Goal: Transaction & Acquisition: Purchase product/service

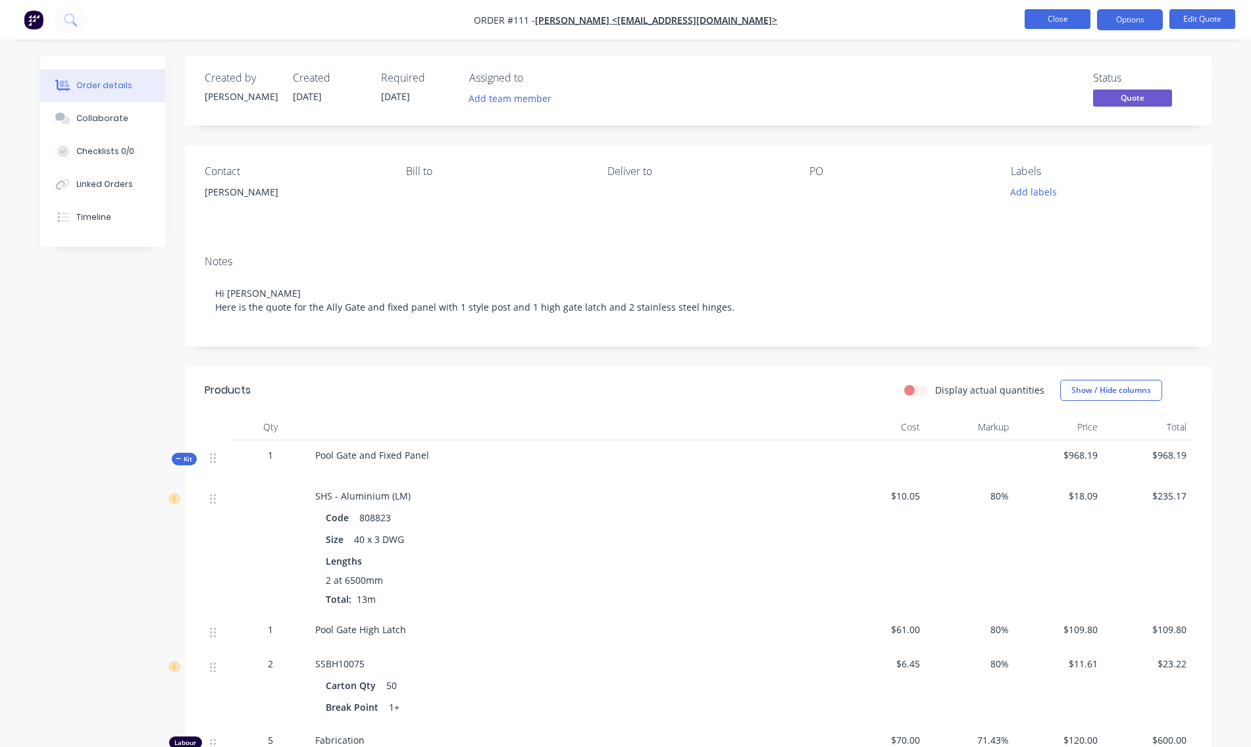
click at [1067, 16] on button "Close" at bounding box center [1058, 19] width 66 height 20
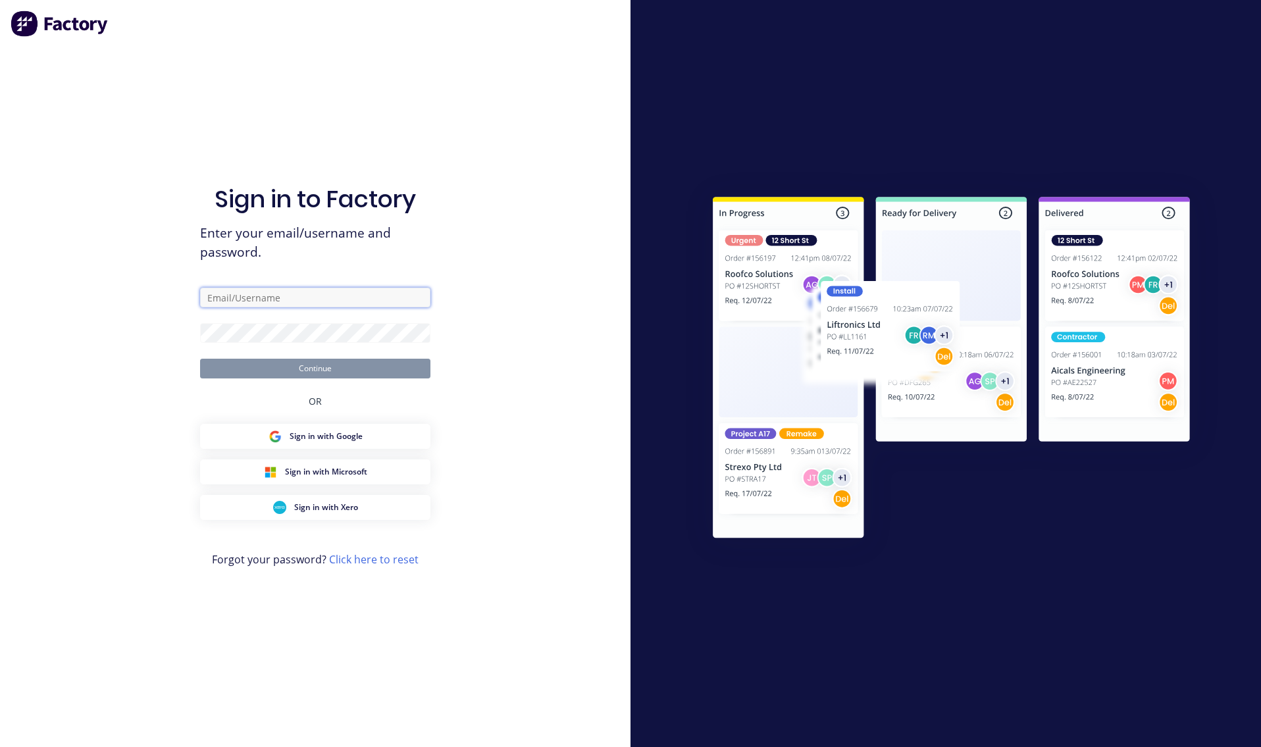
type input "weldcro@bigpond.com"
click at [301, 371] on button "Continue" at bounding box center [315, 369] width 230 height 20
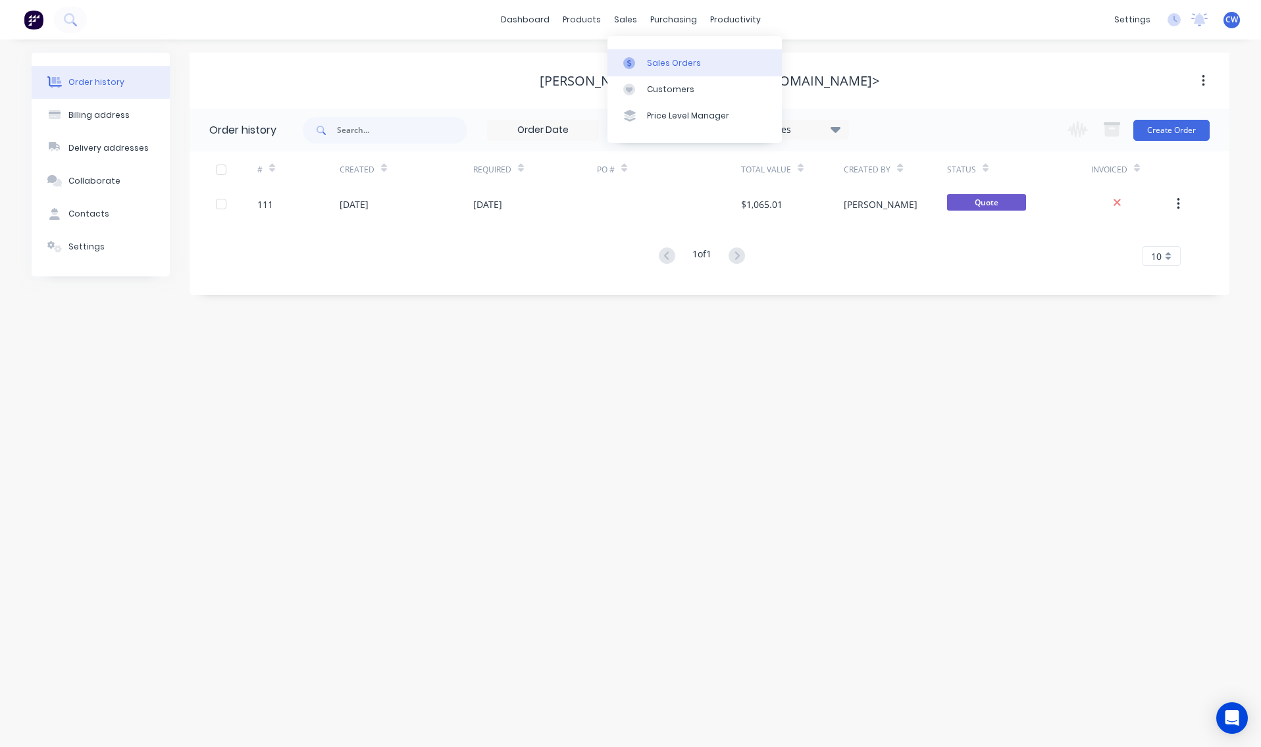
click at [680, 66] on div "Sales Orders" at bounding box center [674, 63] width 54 height 12
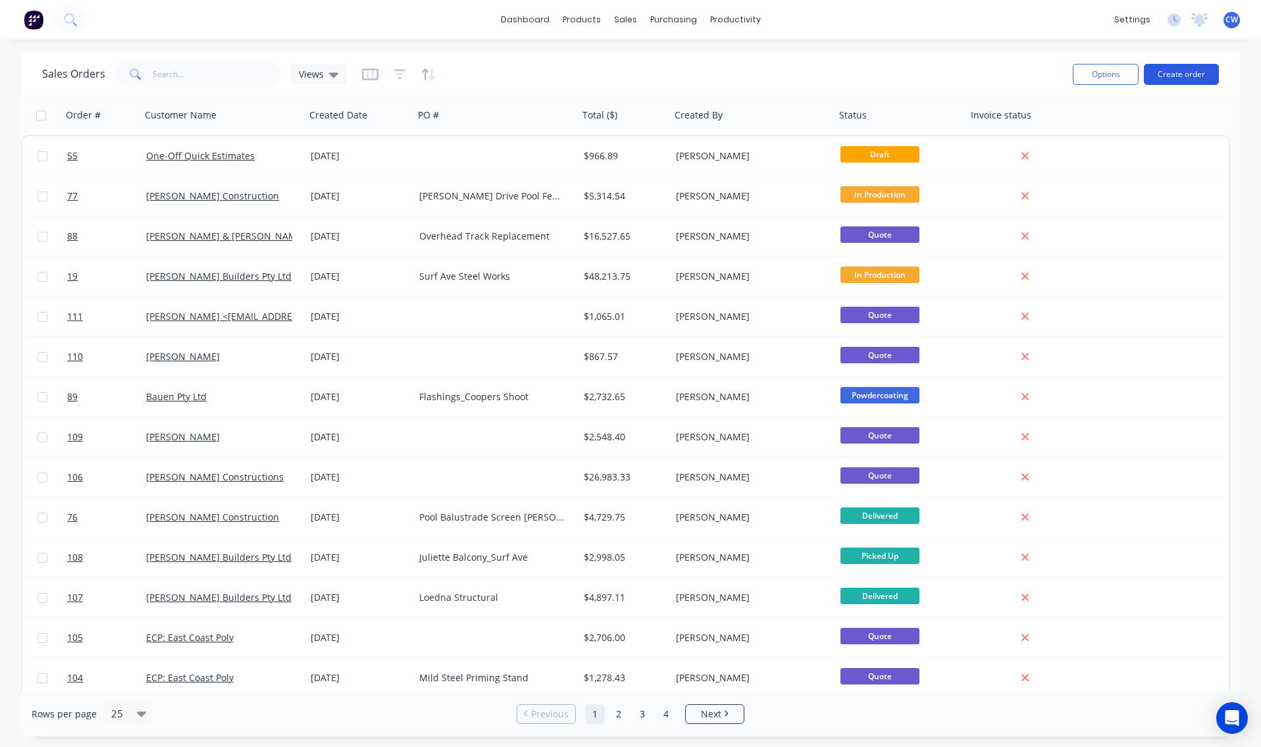
click at [1171, 74] on button "Create order" at bounding box center [1181, 74] width 75 height 21
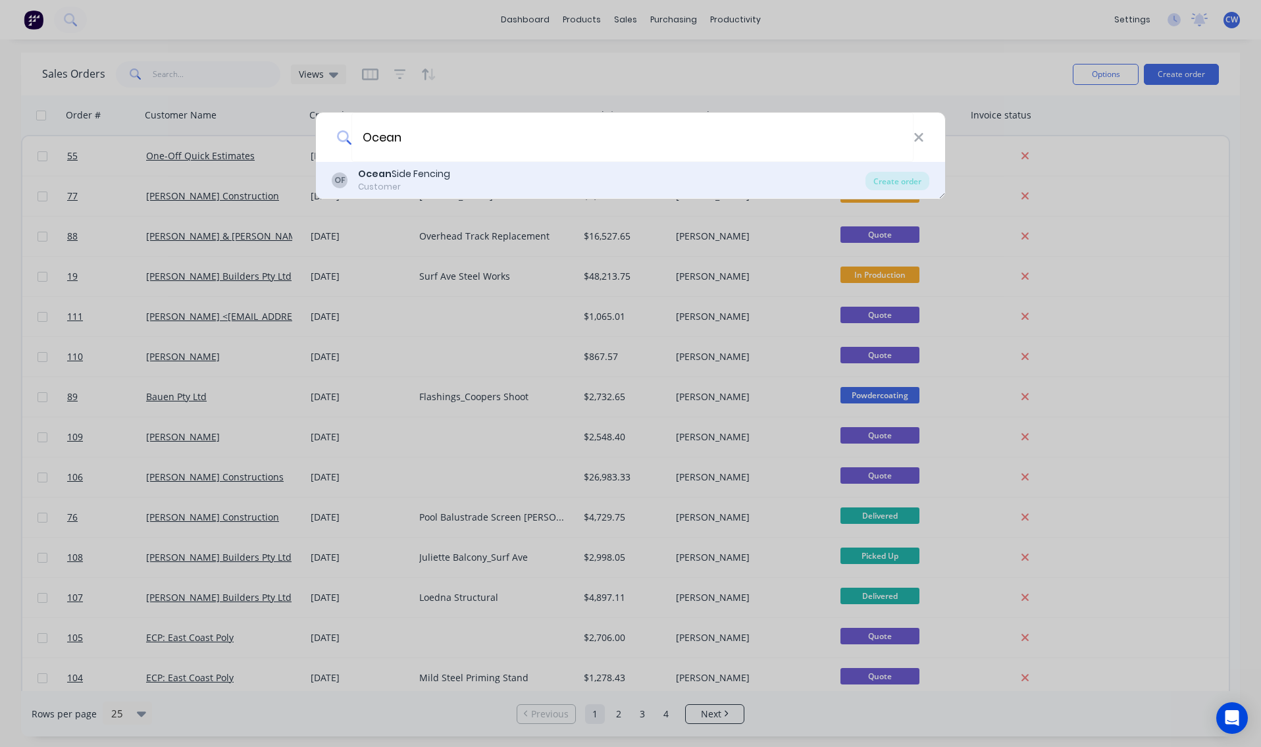
type input "Ocean"
click at [409, 178] on div "Ocean Side Fencing" at bounding box center [404, 174] width 92 height 14
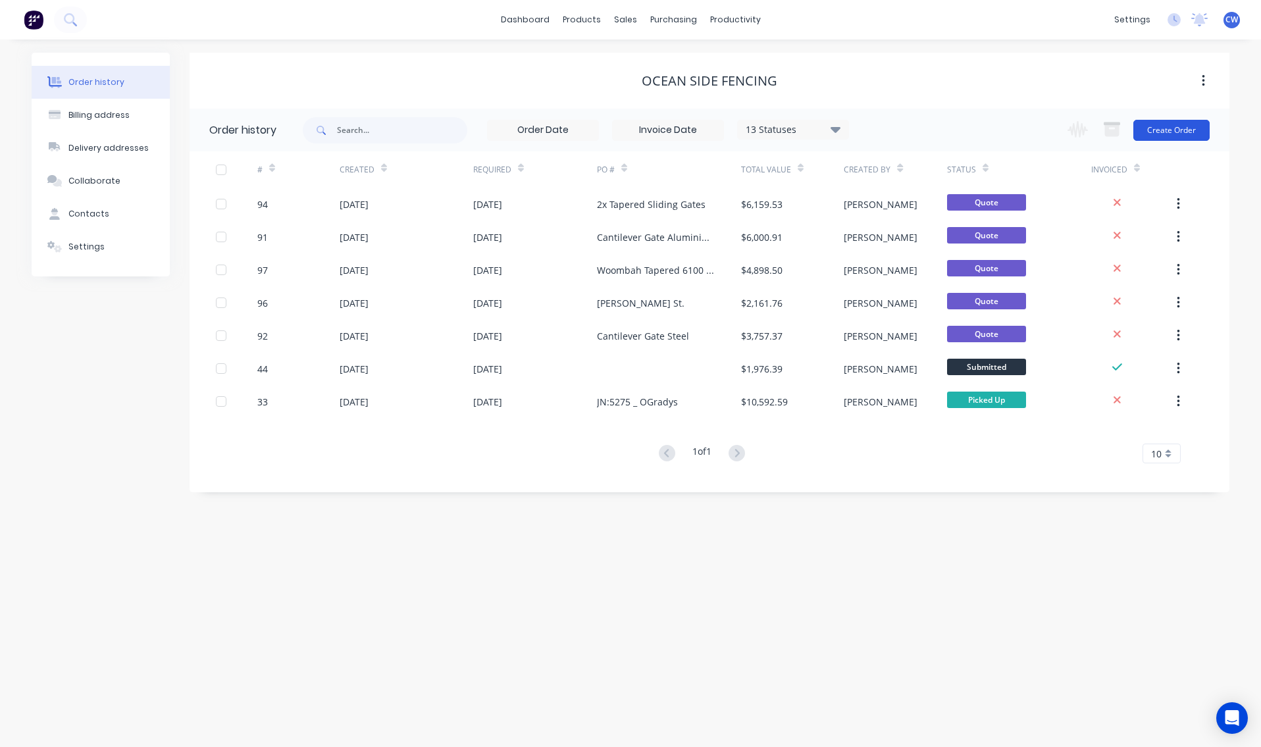
click at [1181, 128] on button "Create Order" at bounding box center [1171, 130] width 76 height 21
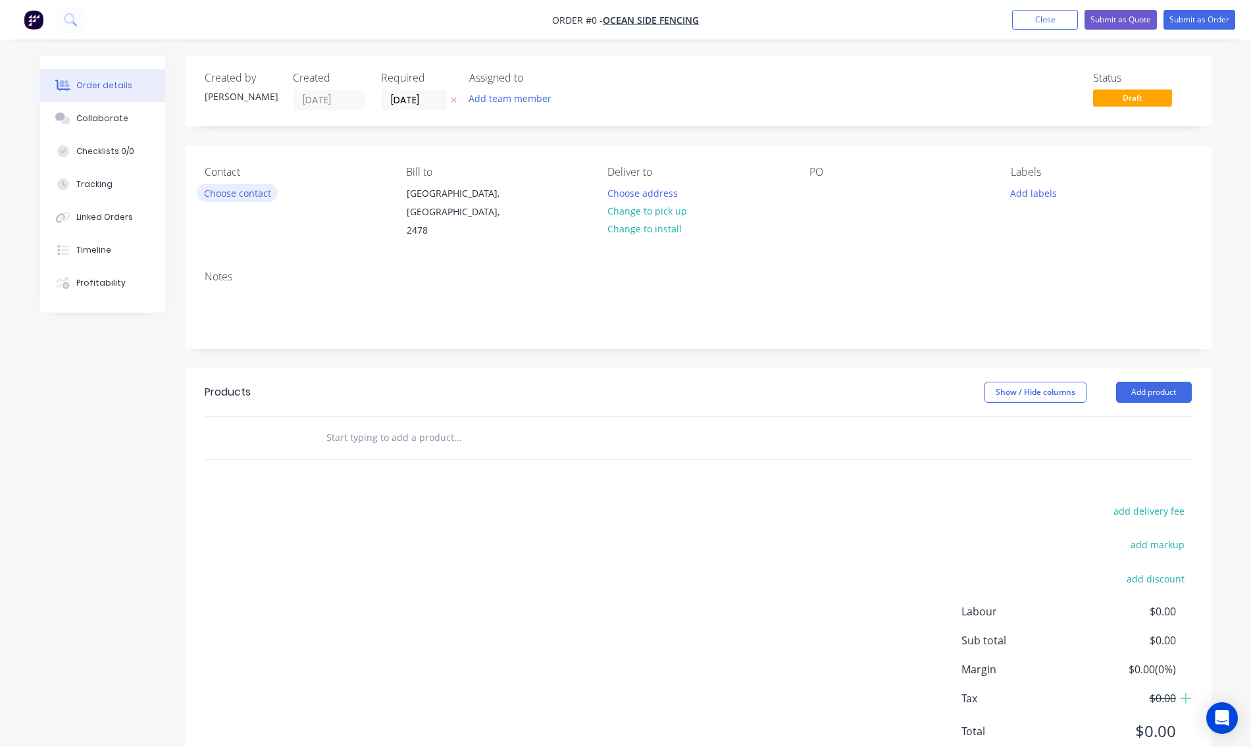
click at [259, 196] on button "Choose contact" at bounding box center [237, 193] width 81 height 18
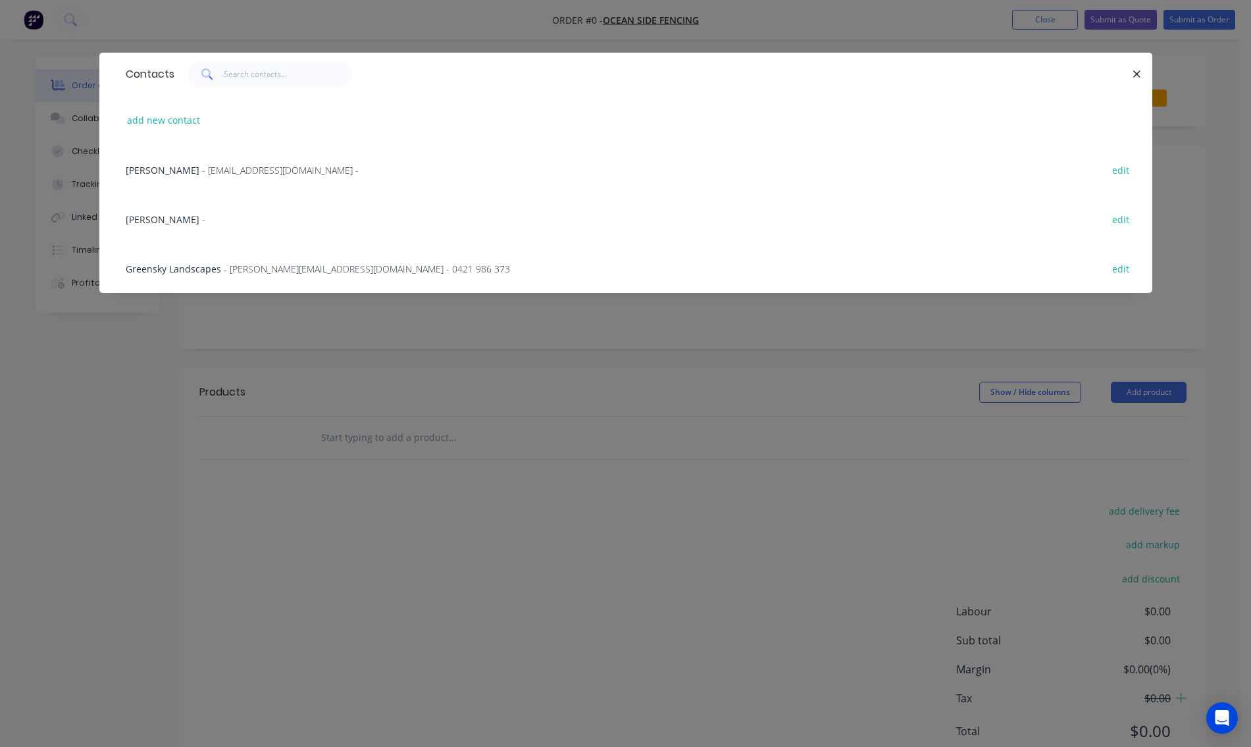
click at [141, 221] on span "[PERSON_NAME]" at bounding box center [163, 219] width 74 height 13
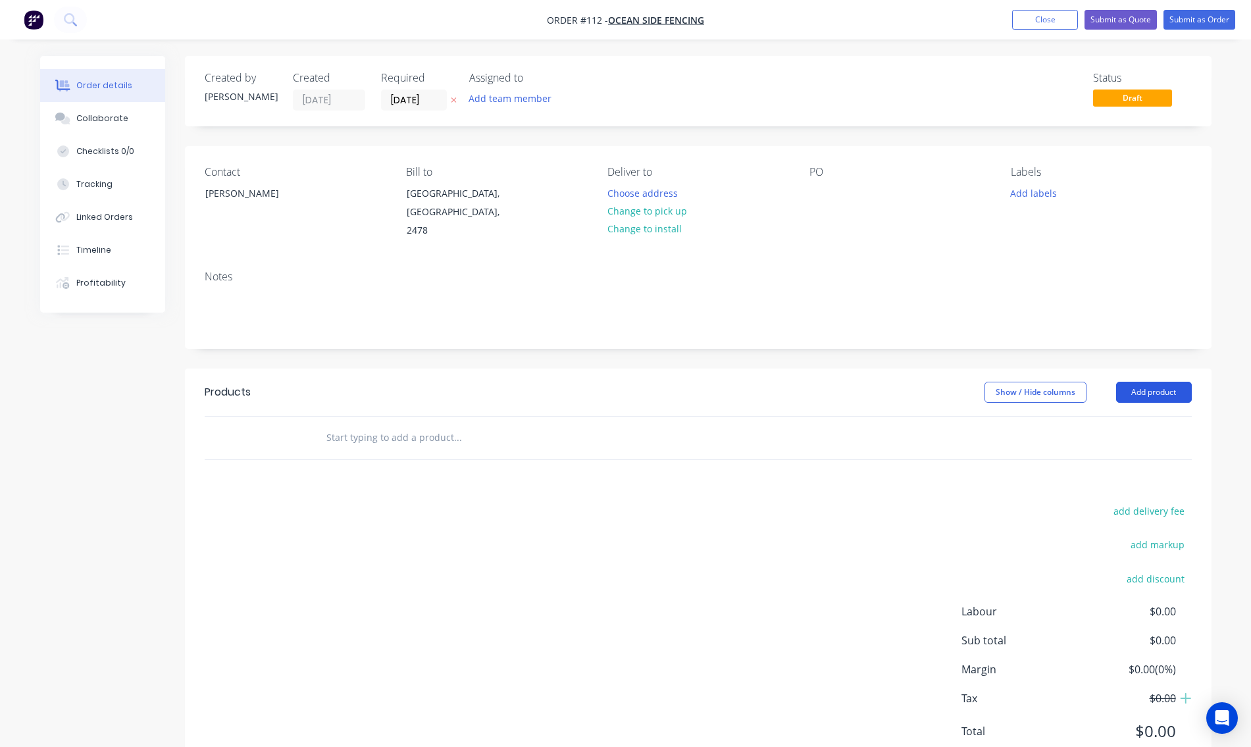
click at [1171, 382] on button "Add product" at bounding box center [1154, 392] width 76 height 21
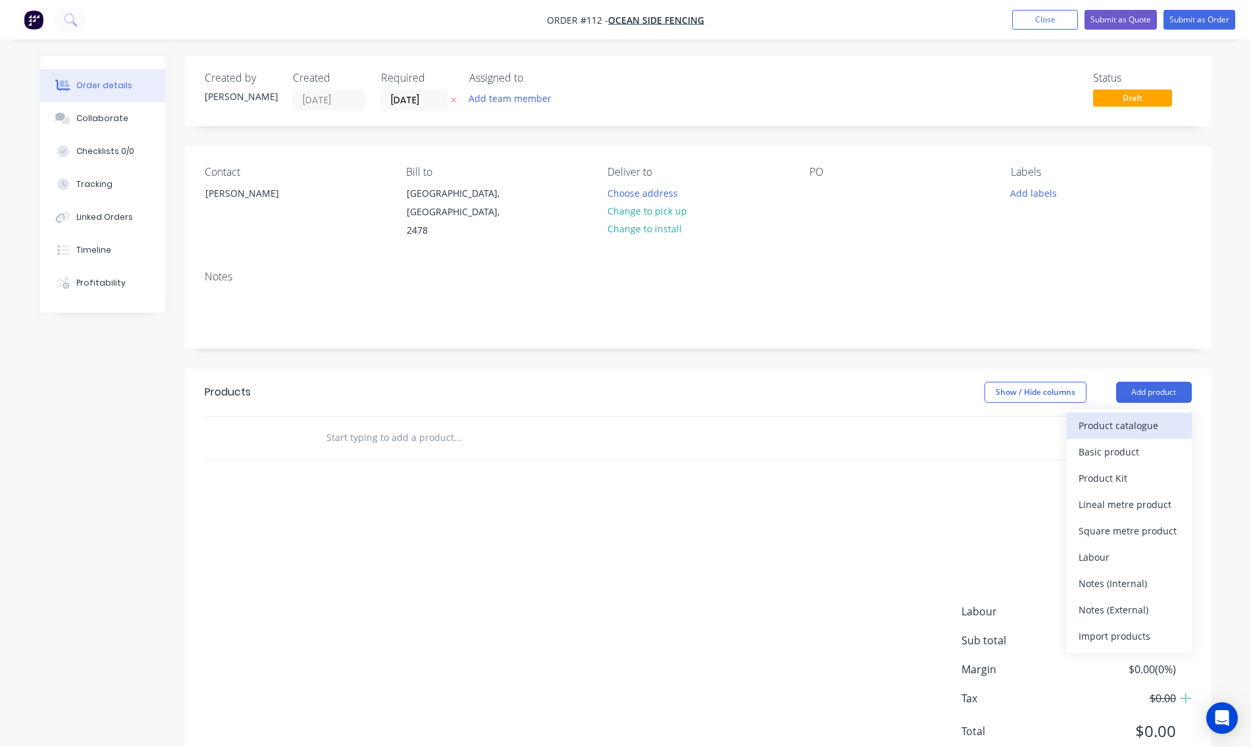
click at [1136, 416] on div "Product catalogue" at bounding box center [1129, 425] width 101 height 19
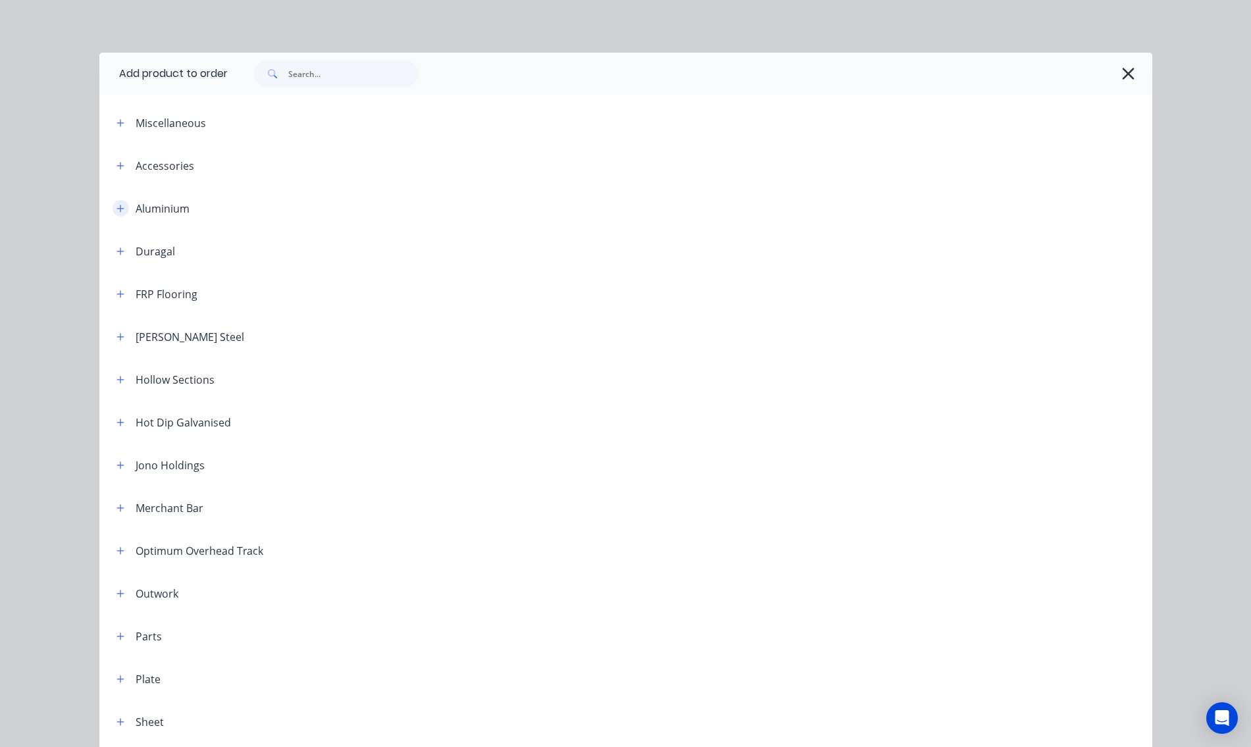
click at [116, 209] on icon "button" at bounding box center [119, 208] width 7 height 7
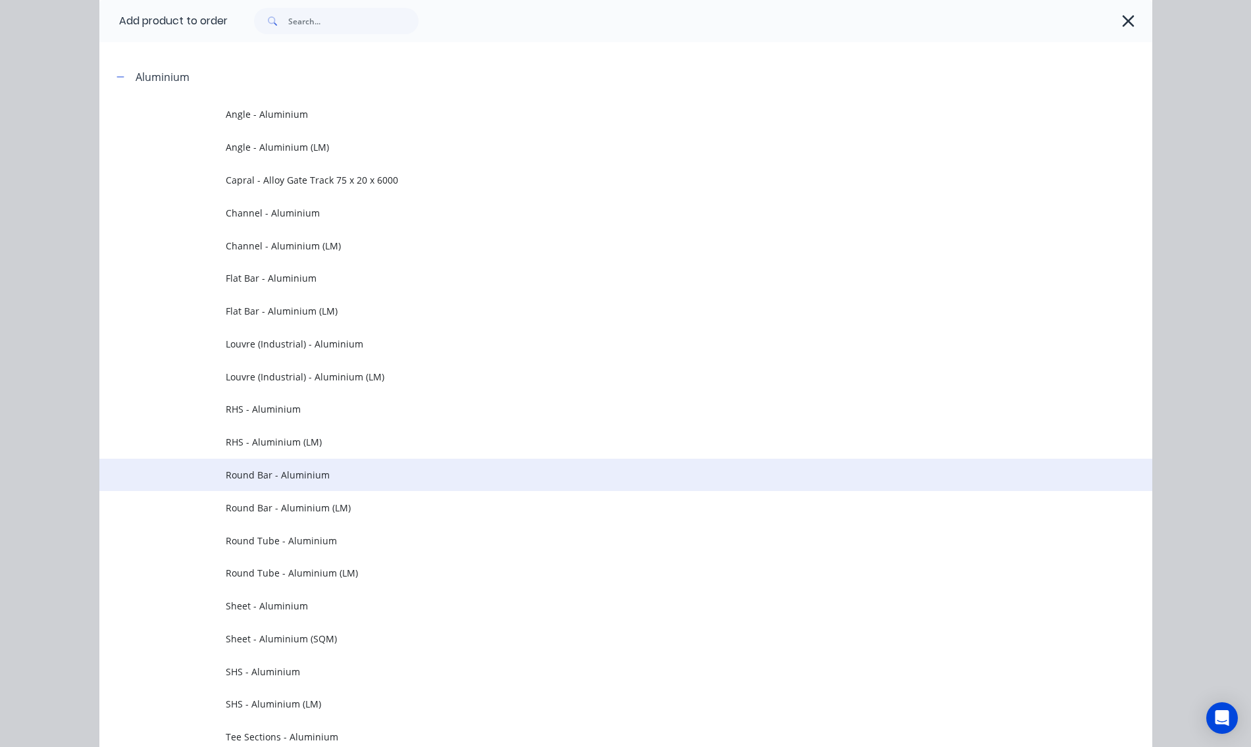
scroll to position [263, 0]
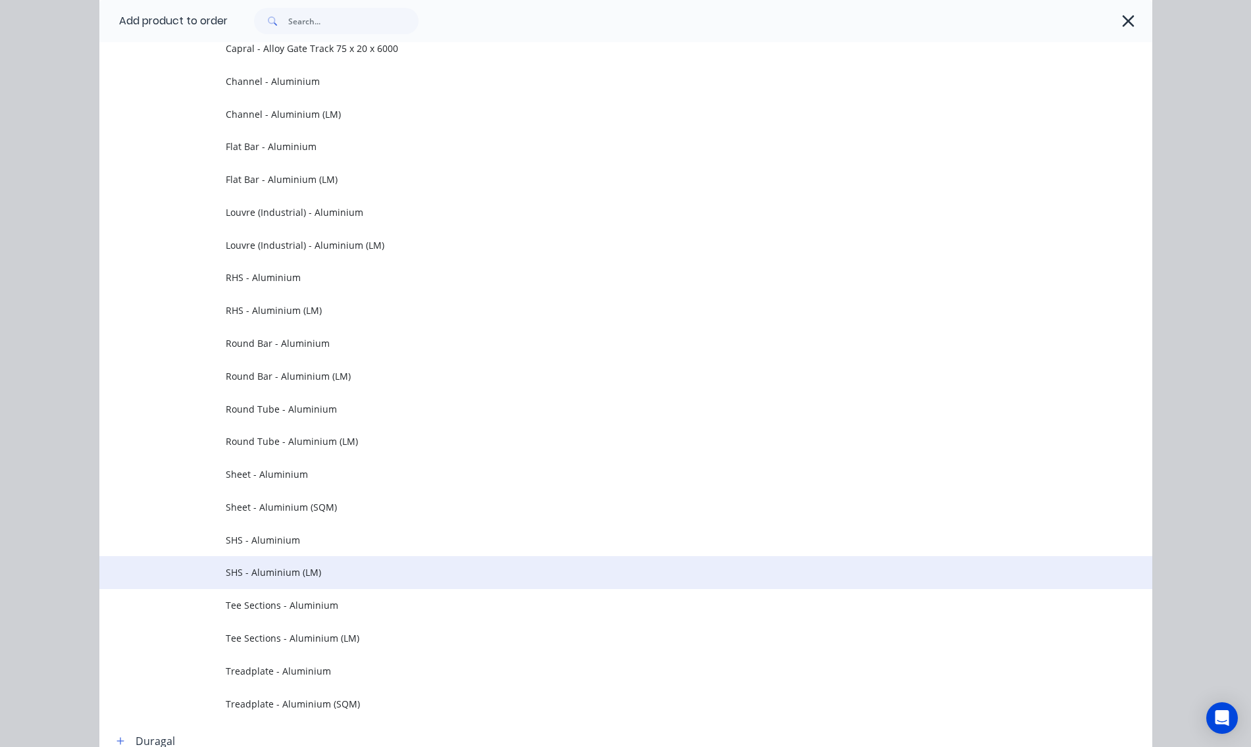
click at [255, 567] on span "SHS - Aluminium (LM)" at bounding box center [596, 572] width 741 height 14
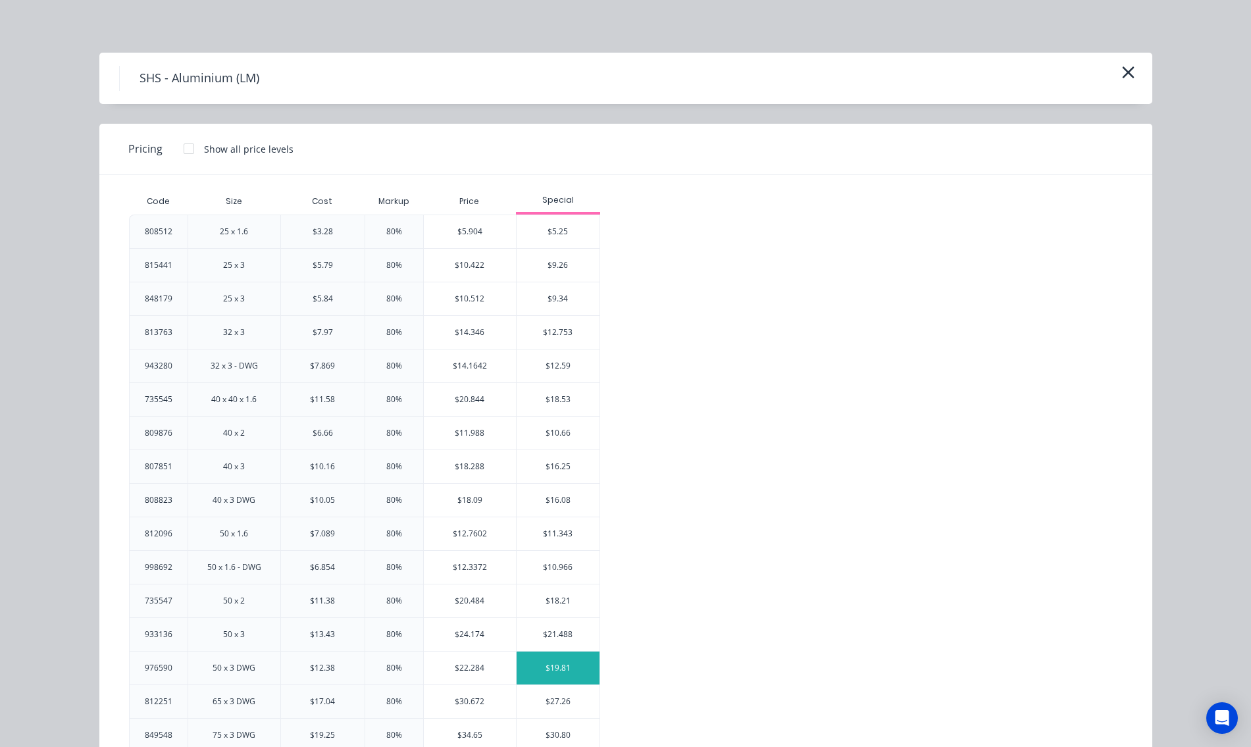
click at [526, 670] on div "$19.81" at bounding box center [558, 668] width 83 height 33
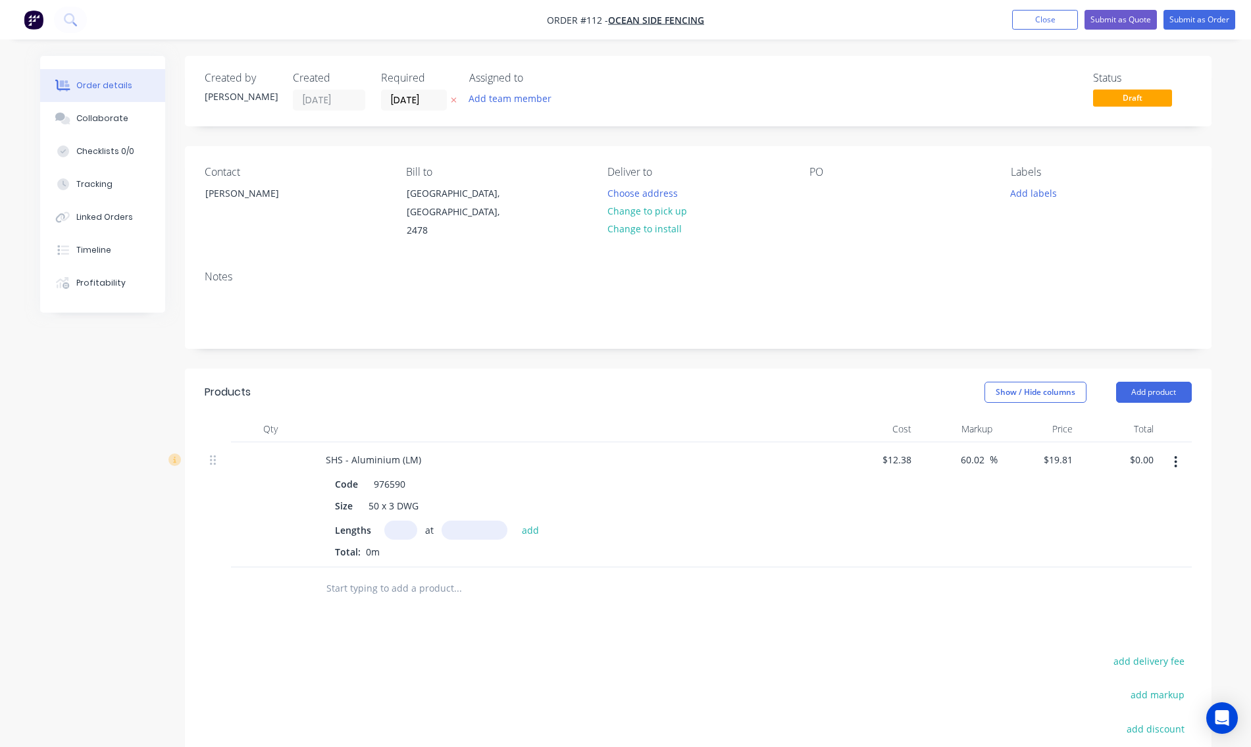
click at [397, 521] on input "text" at bounding box center [400, 530] width 33 height 19
type input "1"
click at [451, 521] on input "text" at bounding box center [475, 530] width 66 height 19
type input "6500mm"
click at [529, 521] on button "add" at bounding box center [530, 530] width 31 height 18
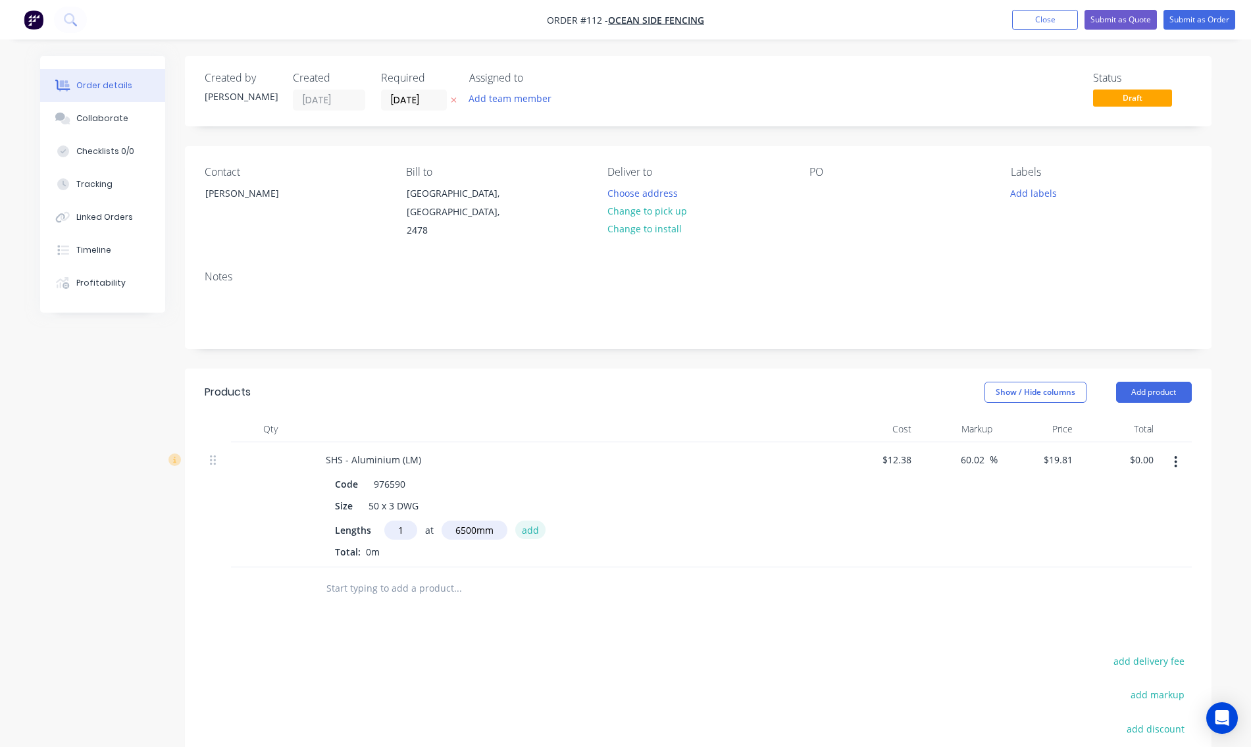
type input "$128.77"
click at [1154, 382] on button "Add product" at bounding box center [1154, 392] width 76 height 21
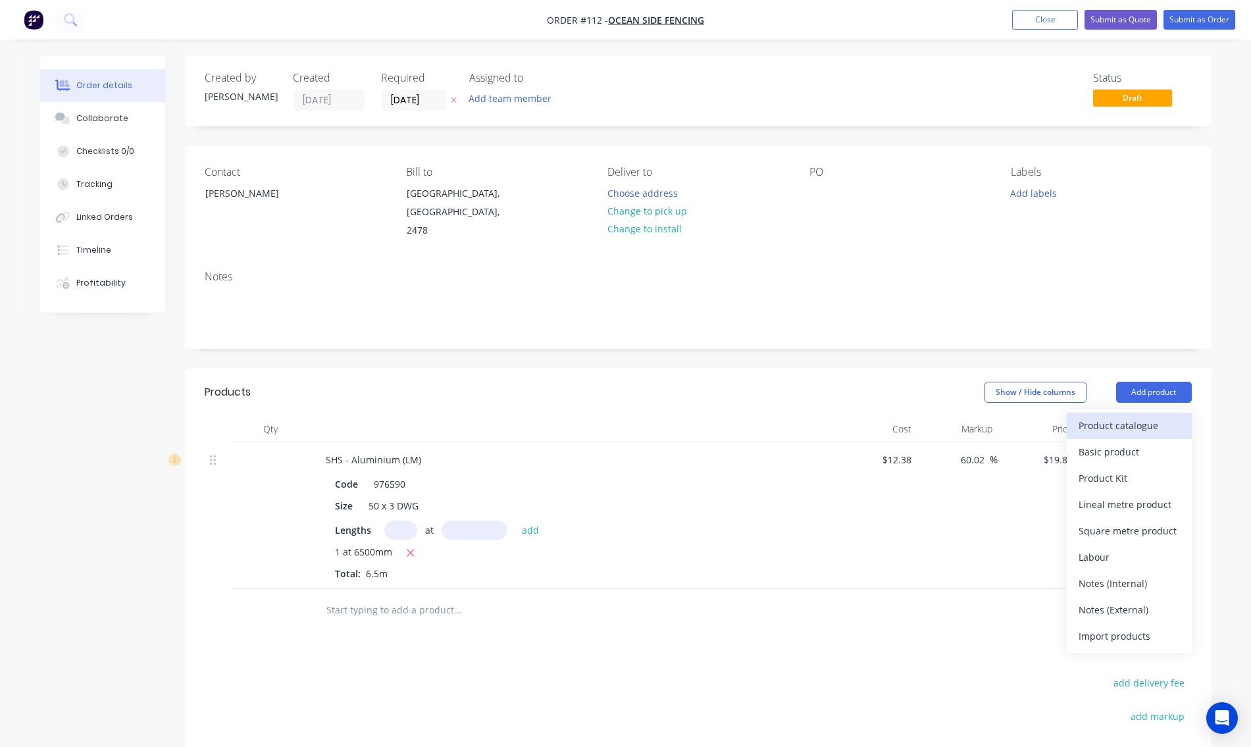
click at [1150, 416] on div "Product catalogue" at bounding box center [1129, 425] width 101 height 19
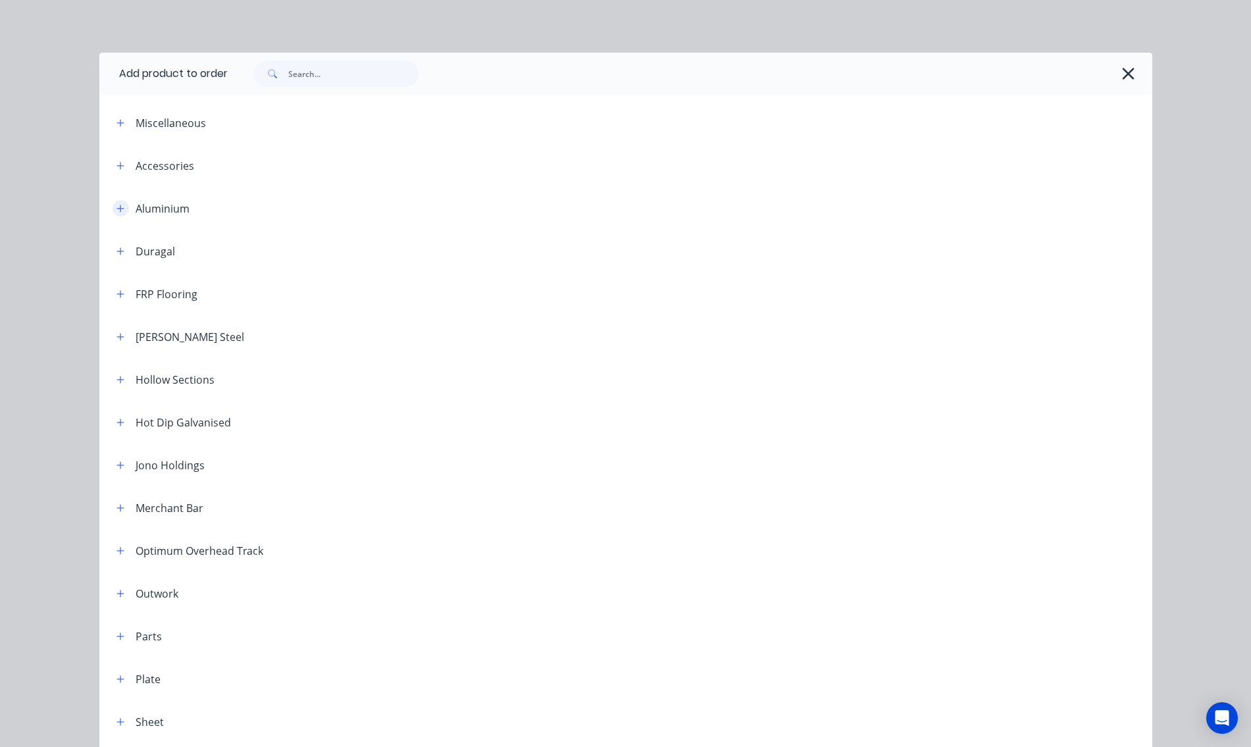
click at [118, 204] on icon "button" at bounding box center [120, 208] width 8 height 9
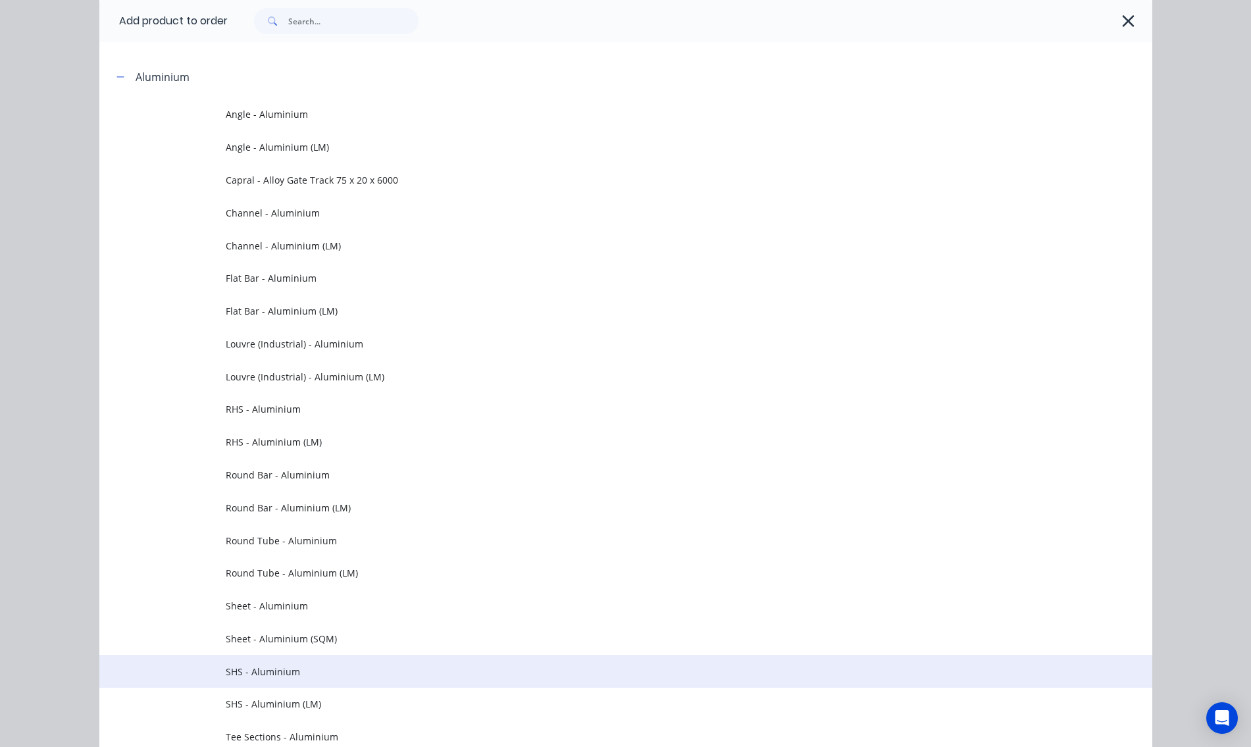
scroll to position [197, 0]
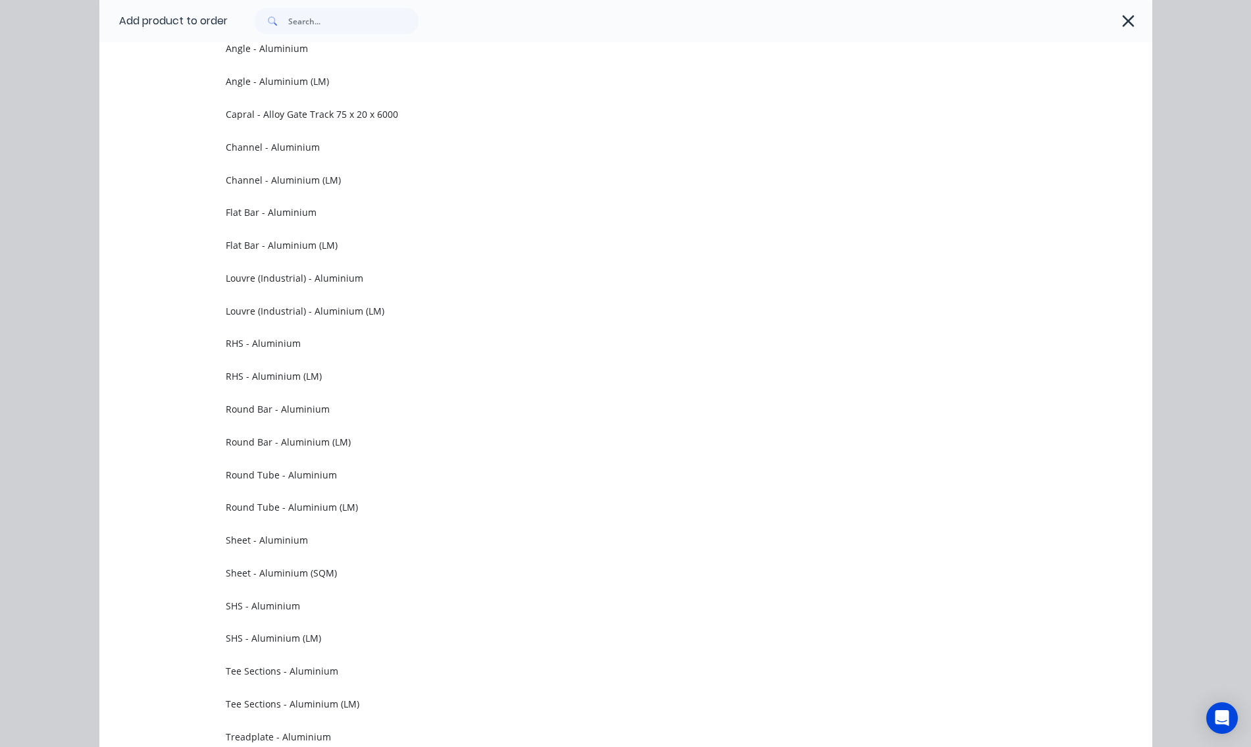
click at [276, 378] on span "RHS - Aluminium (LM)" at bounding box center [596, 376] width 741 height 14
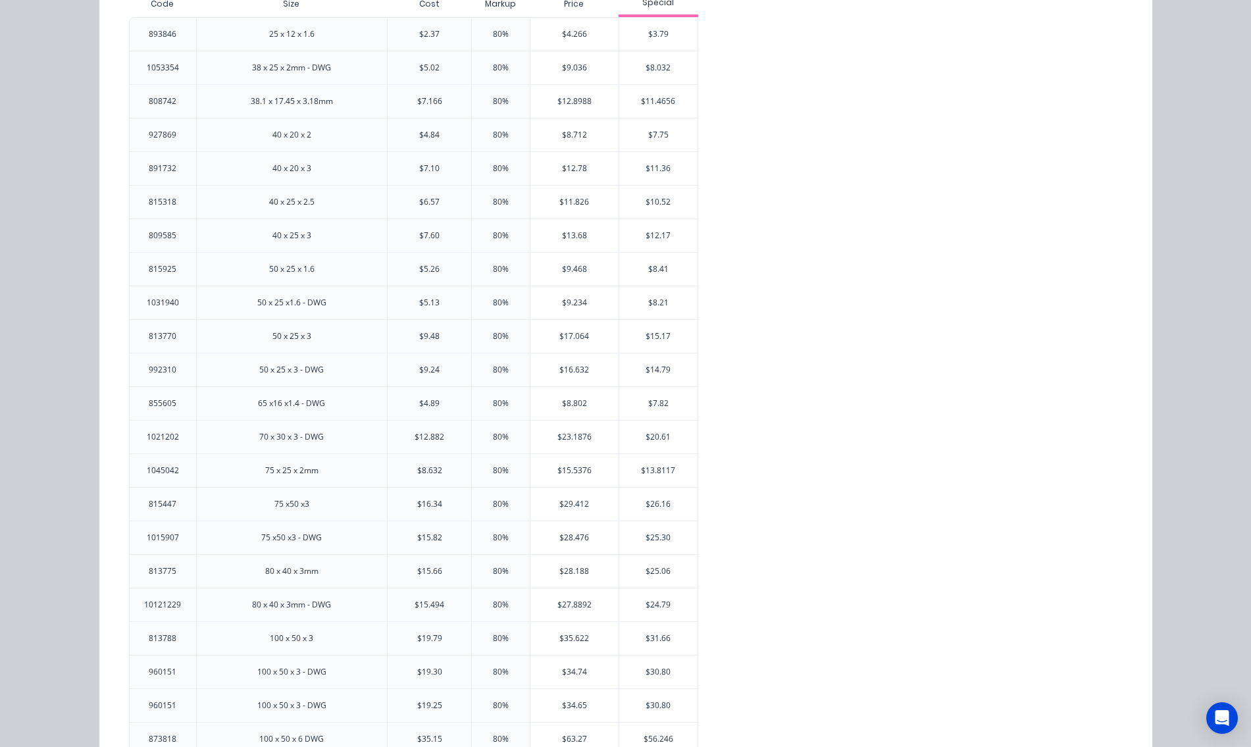
scroll to position [263, 0]
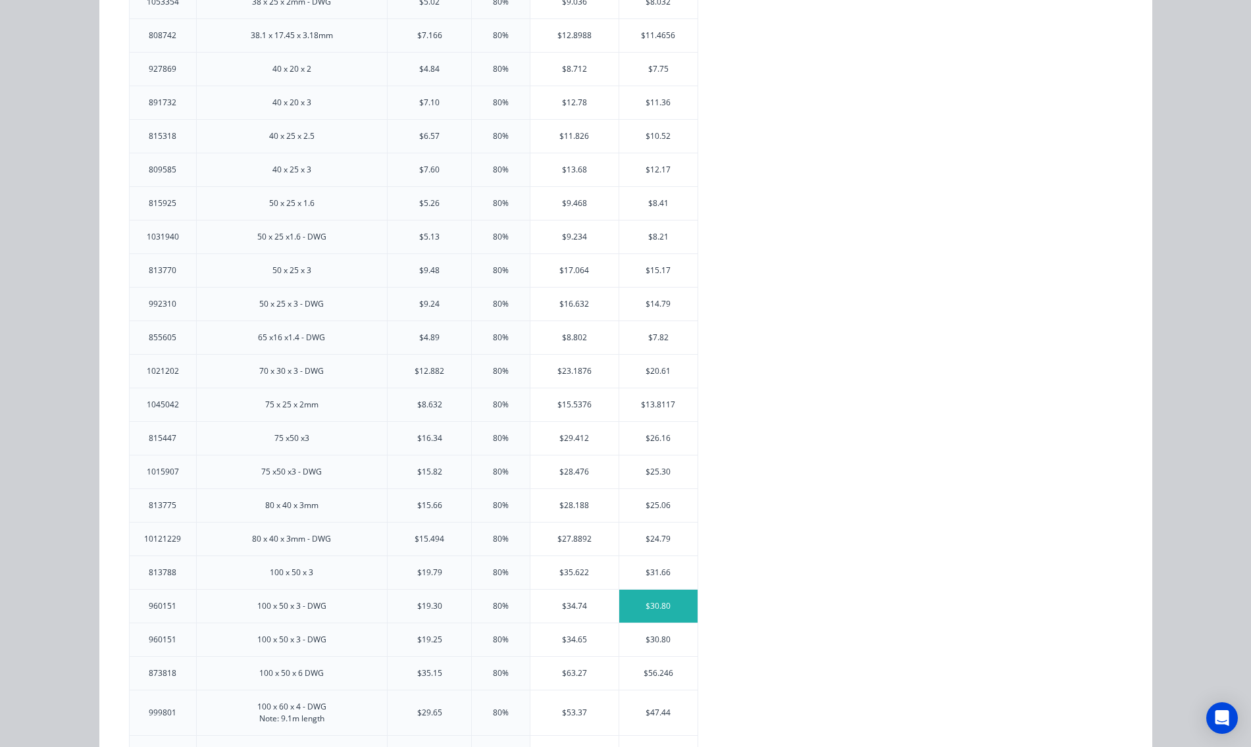
click at [652, 605] on div "$30.80" at bounding box center [658, 606] width 79 height 33
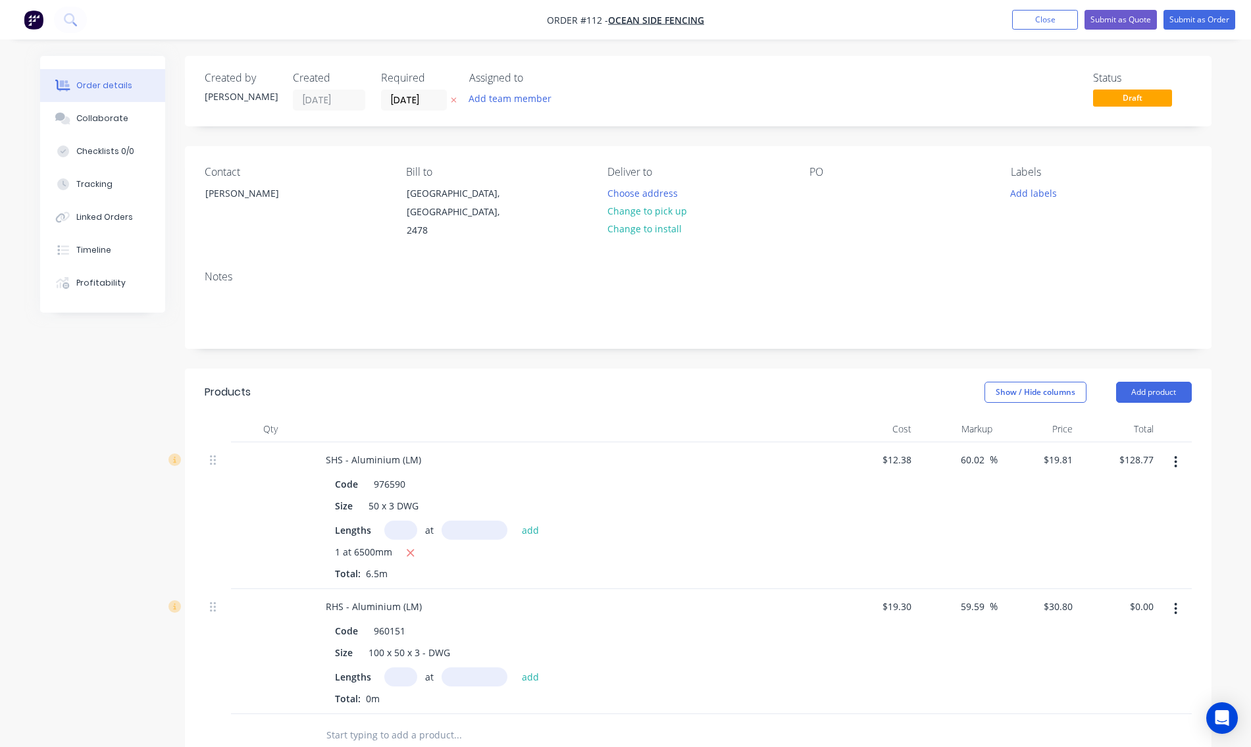
click at [401, 667] on input "text" at bounding box center [400, 676] width 33 height 19
type input "1"
click at [473, 667] on input "text" at bounding box center [475, 676] width 66 height 19
type input "6500mm"
click at [1177, 382] on button "Add product" at bounding box center [1154, 392] width 76 height 21
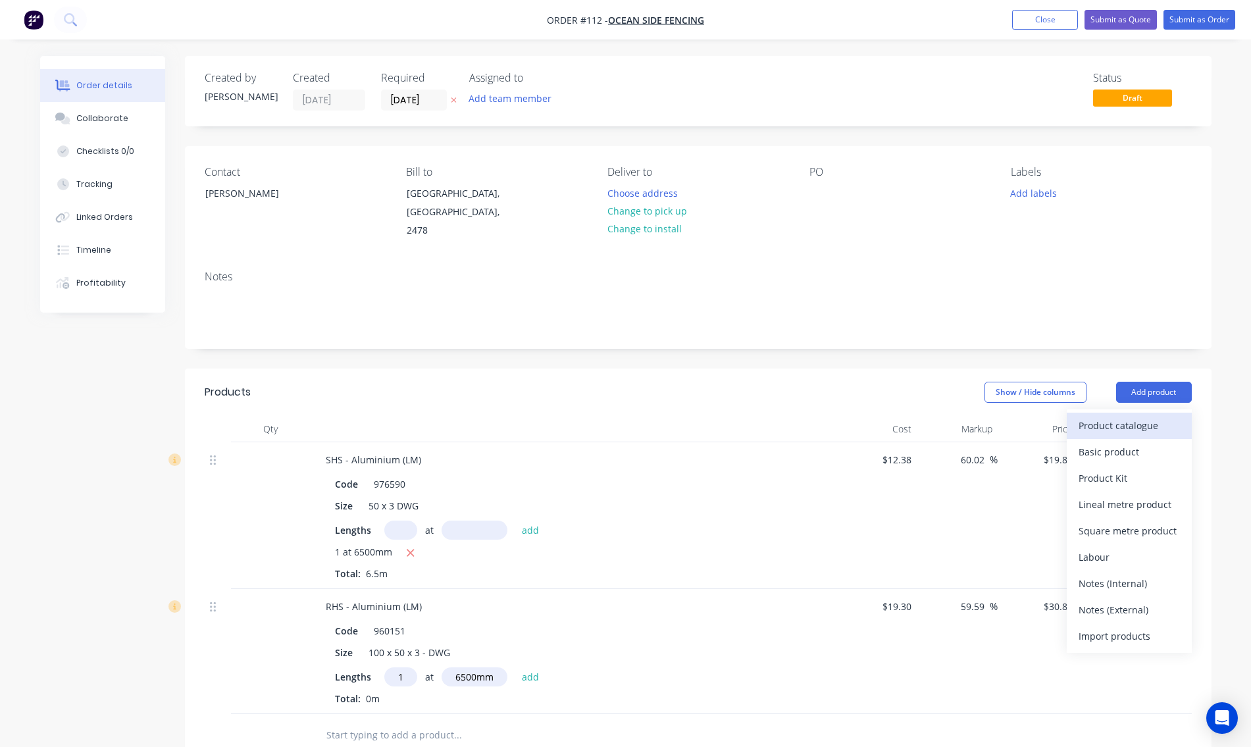
click at [1133, 416] on div "Product catalogue" at bounding box center [1129, 425] width 101 height 19
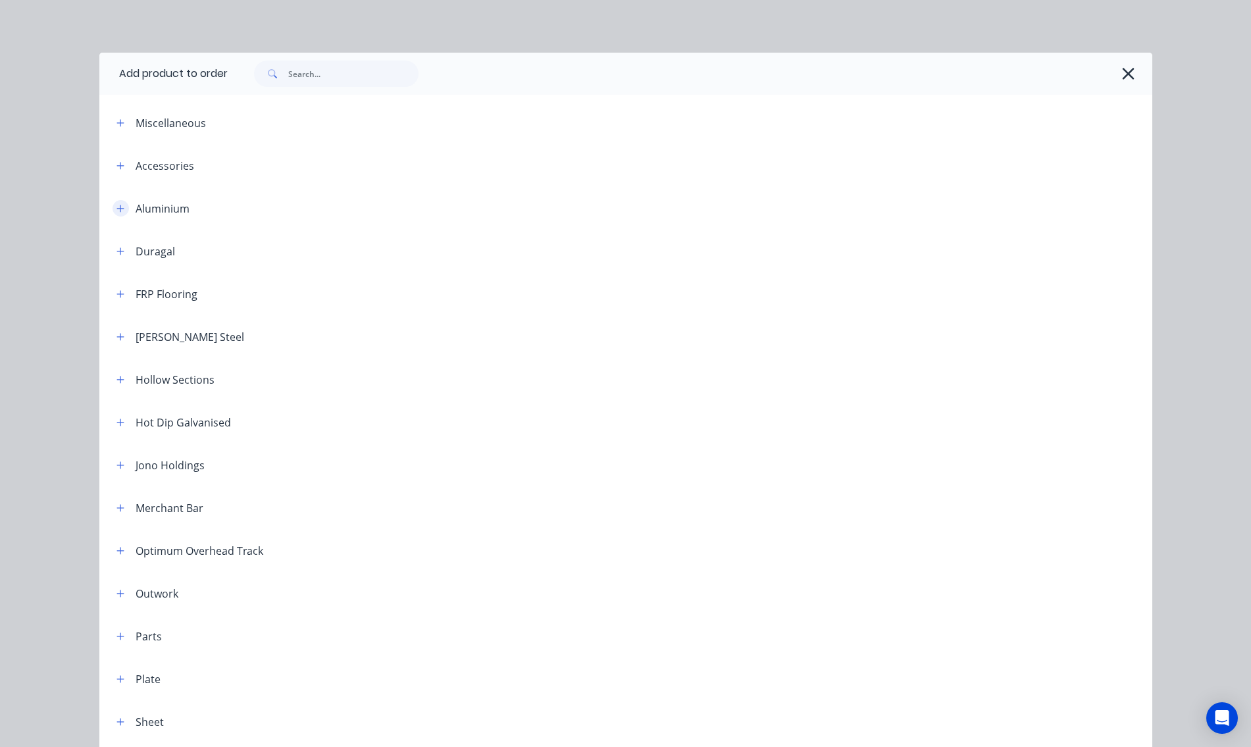
drag, startPoint x: 115, startPoint y: 211, endPoint x: 136, endPoint y: 211, distance: 21.1
click at [116, 211] on icon "button" at bounding box center [119, 208] width 7 height 7
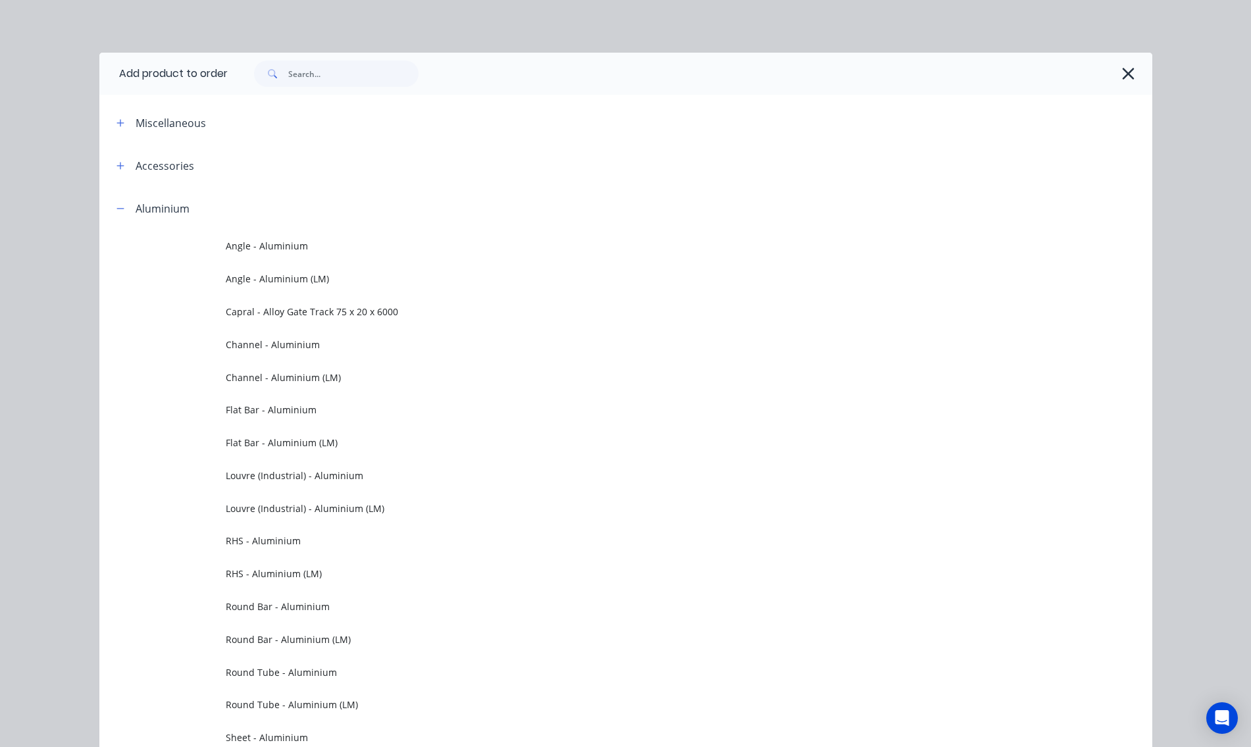
click at [268, 374] on span "Channel - Aluminium (LM)" at bounding box center [596, 378] width 741 height 14
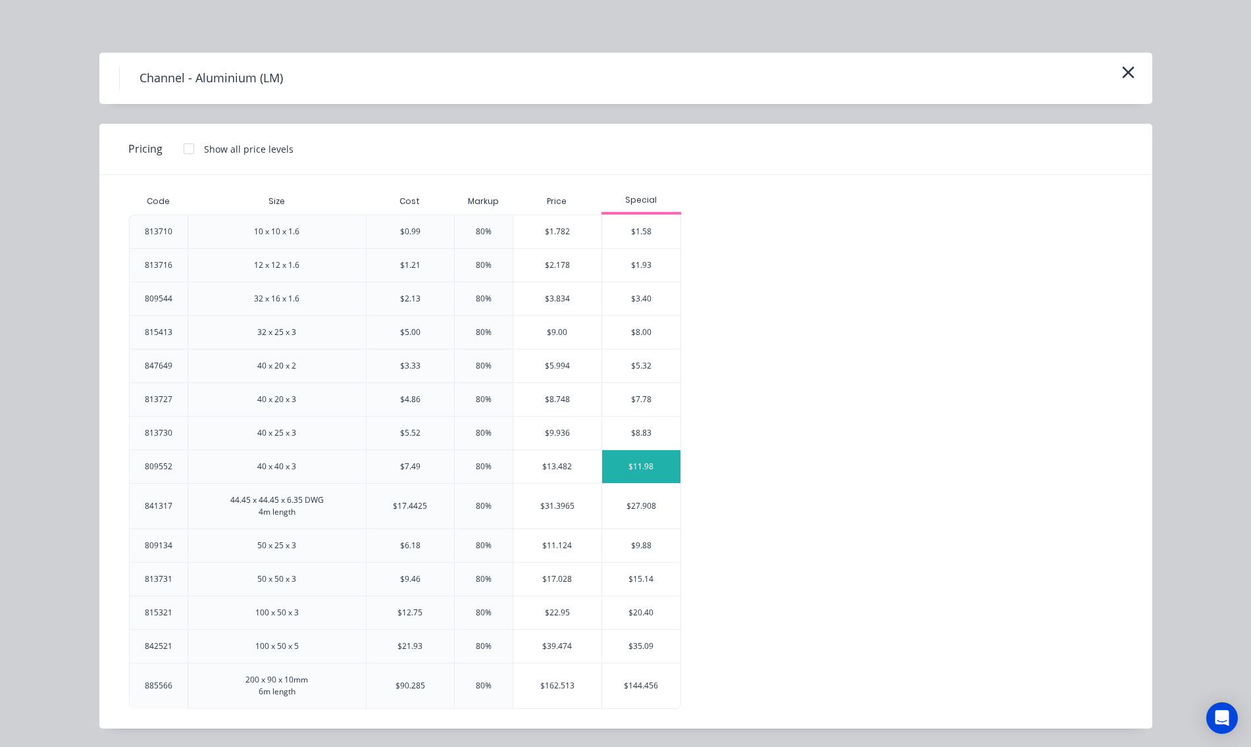
click at [621, 465] on div "$11.98" at bounding box center [641, 466] width 79 height 33
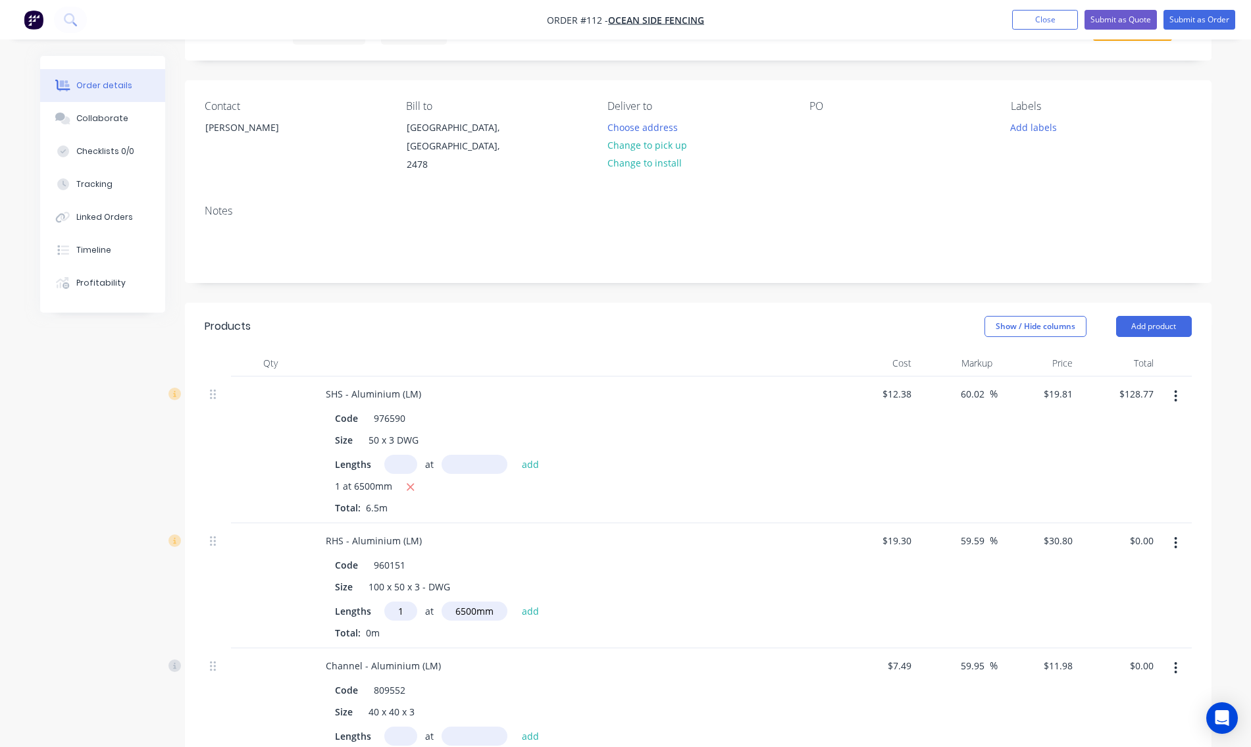
scroll to position [132, 0]
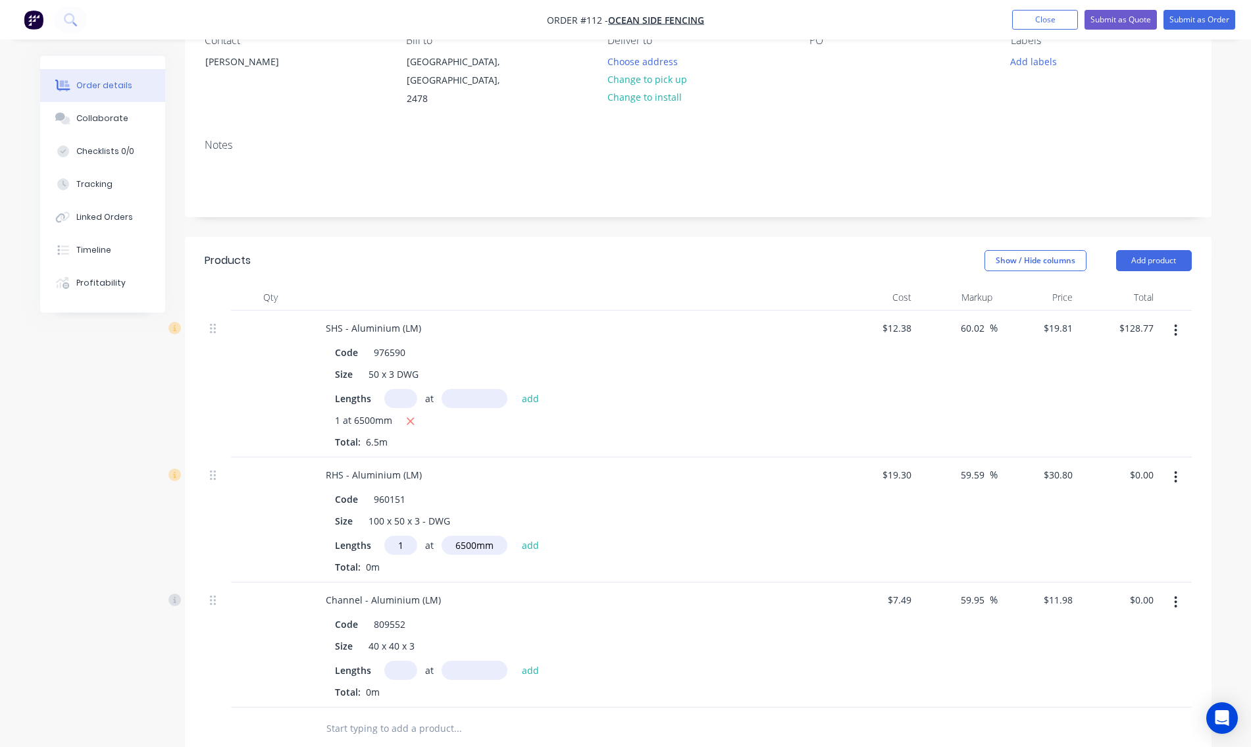
click at [394, 661] on input "text" at bounding box center [400, 670] width 33 height 19
type input "1"
click at [492, 661] on input "text" at bounding box center [475, 670] width 66 height 19
type input "6500mm"
drag, startPoint x: 524, startPoint y: 656, endPoint x: 532, endPoint y: 656, distance: 7.9
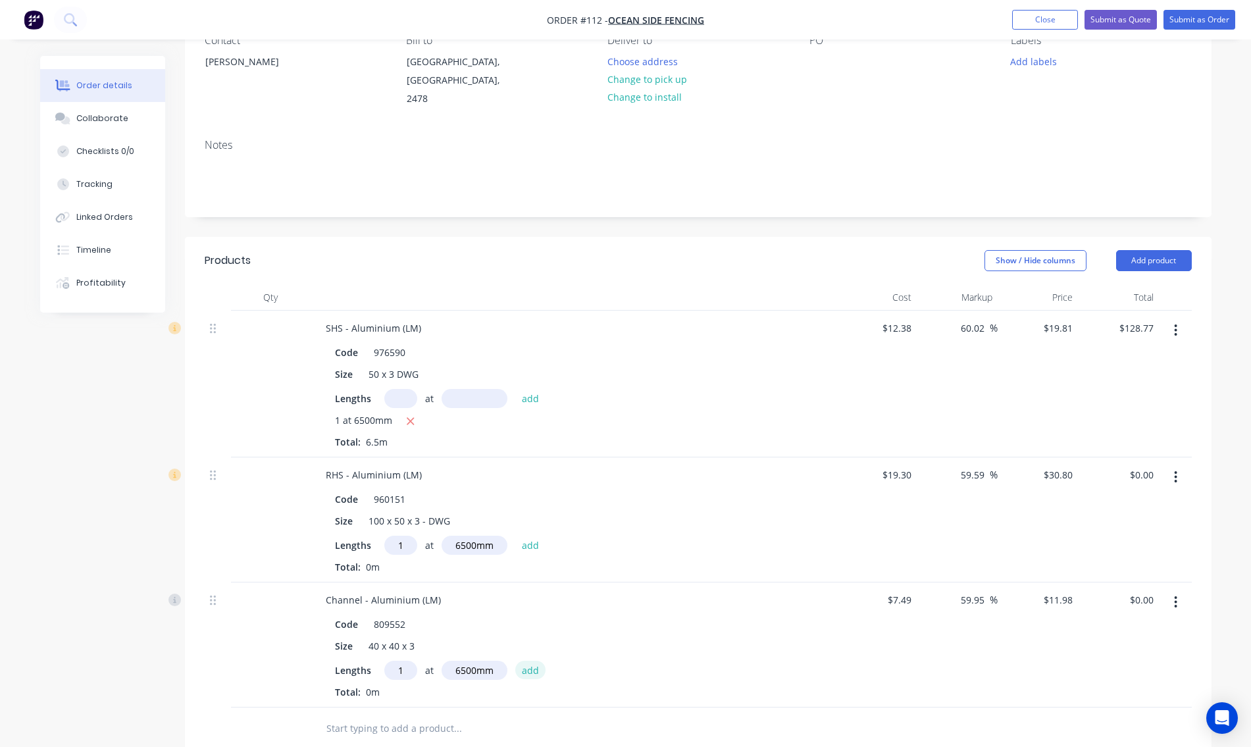
click at [527, 661] on button "add" at bounding box center [530, 670] width 31 height 18
type input "$77.87"
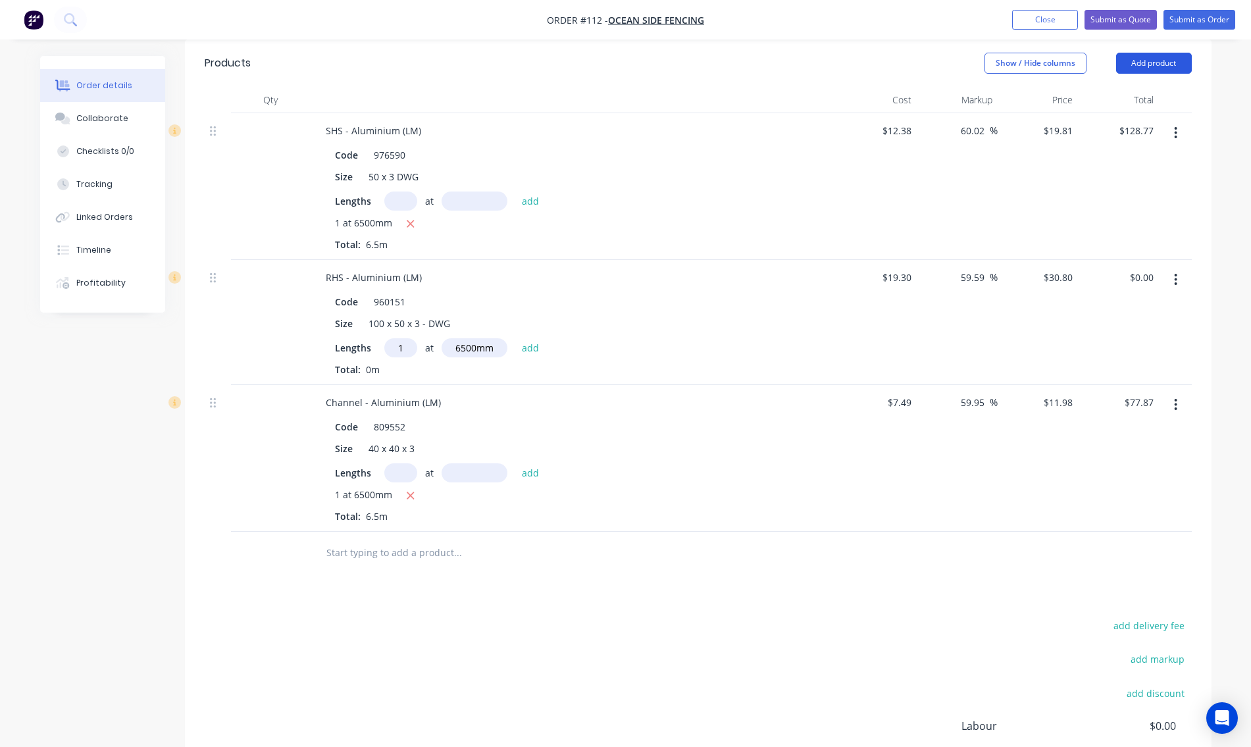
click at [1164, 53] on button "Add product" at bounding box center [1154, 63] width 76 height 21
click at [1132, 87] on div "Product catalogue" at bounding box center [1129, 96] width 101 height 19
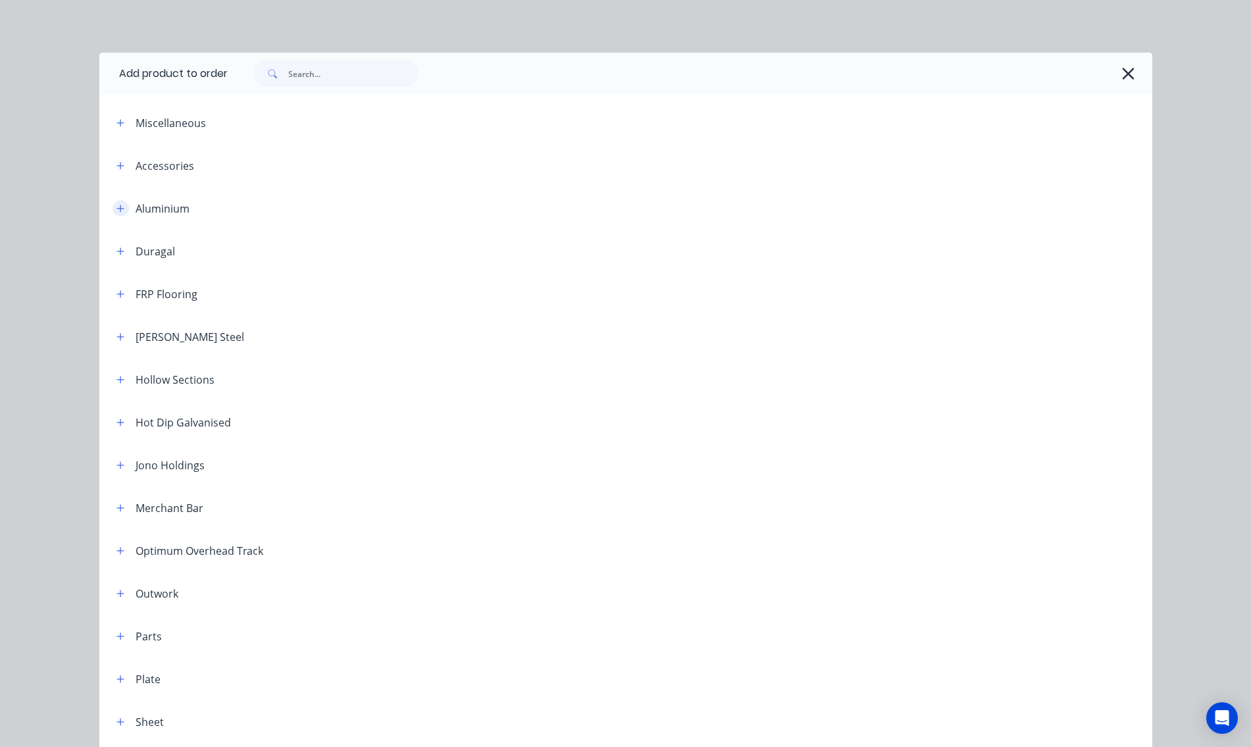
click at [119, 210] on icon "button" at bounding box center [120, 208] width 8 height 9
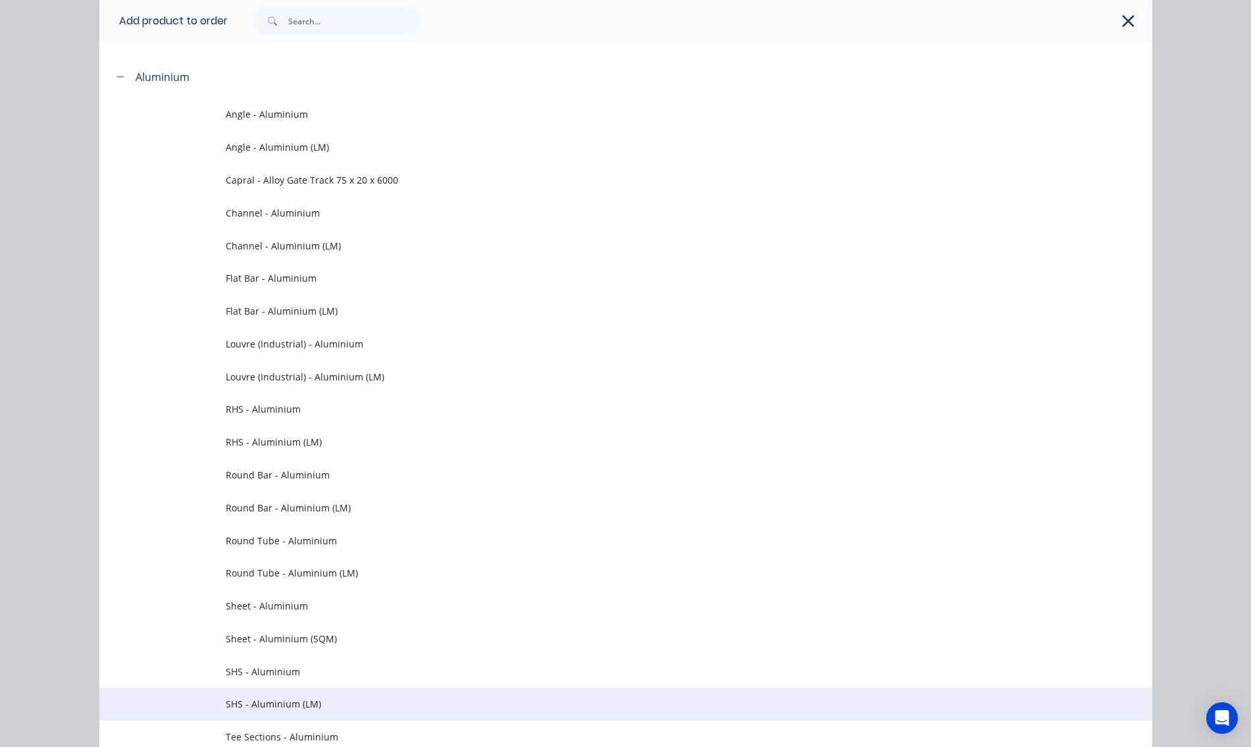
scroll to position [197, 0]
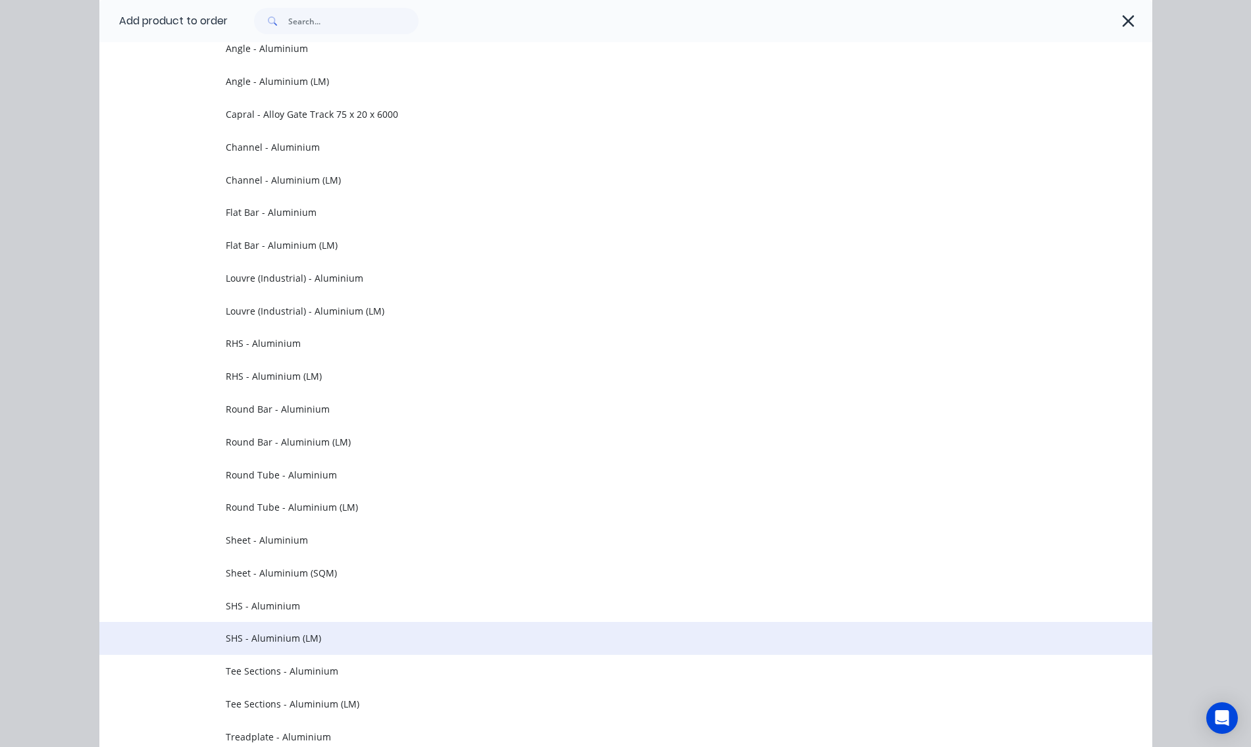
click at [272, 640] on span "SHS - Aluminium (LM)" at bounding box center [596, 638] width 741 height 14
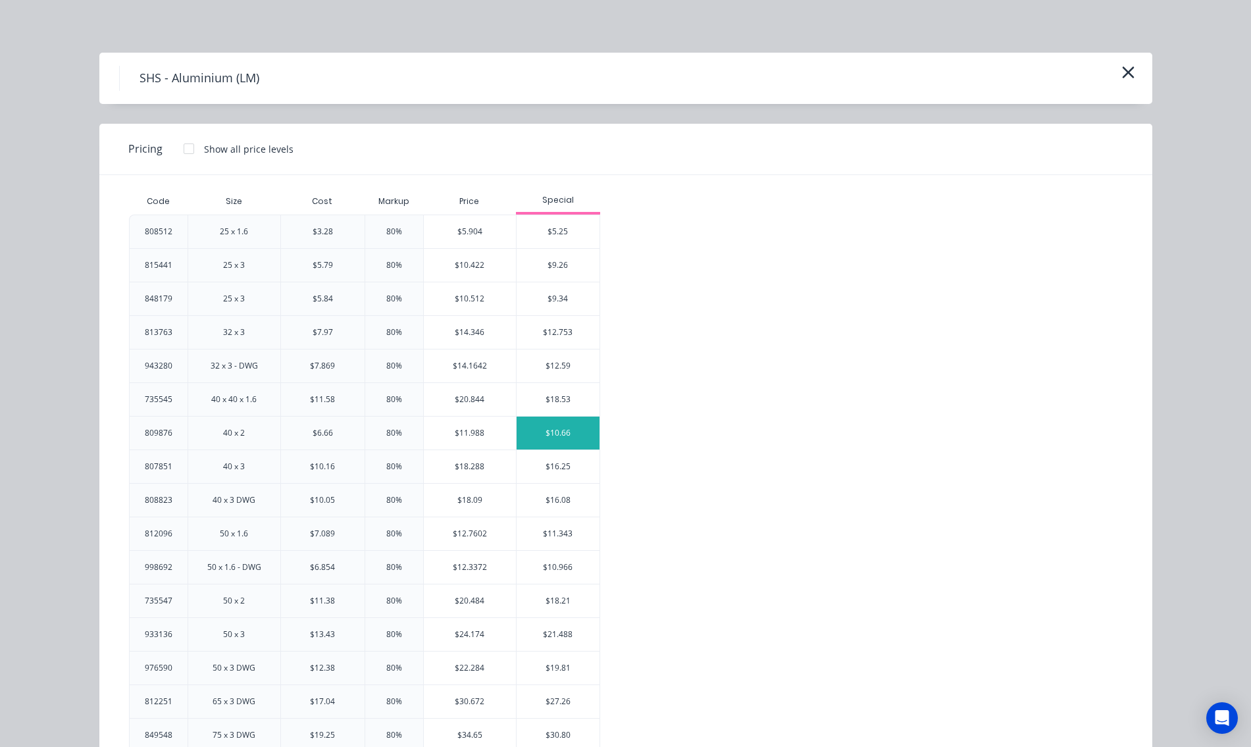
click at [551, 436] on div "$10.66" at bounding box center [558, 433] width 83 height 33
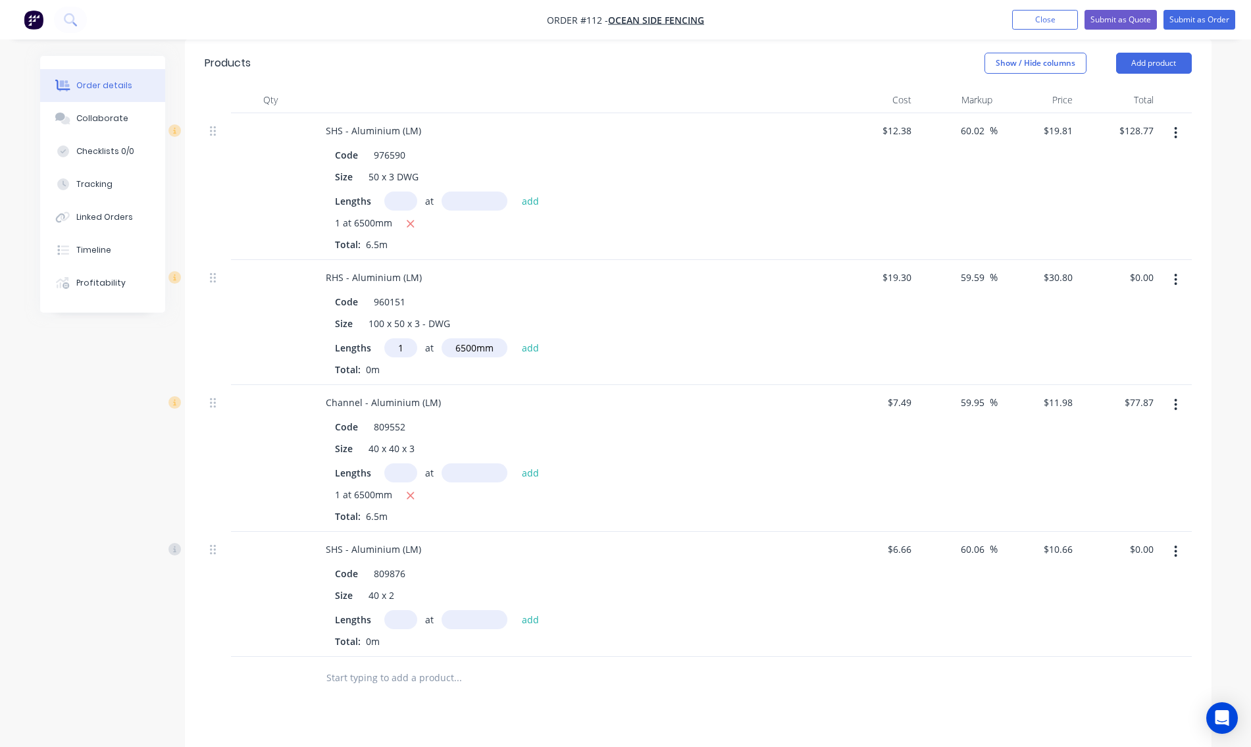
click at [403, 610] on input "text" at bounding box center [400, 619] width 33 height 19
type input "12"
click at [479, 610] on input "text" at bounding box center [475, 619] width 66 height 19
type input "6500mm"
click at [527, 611] on button "add" at bounding box center [530, 619] width 31 height 18
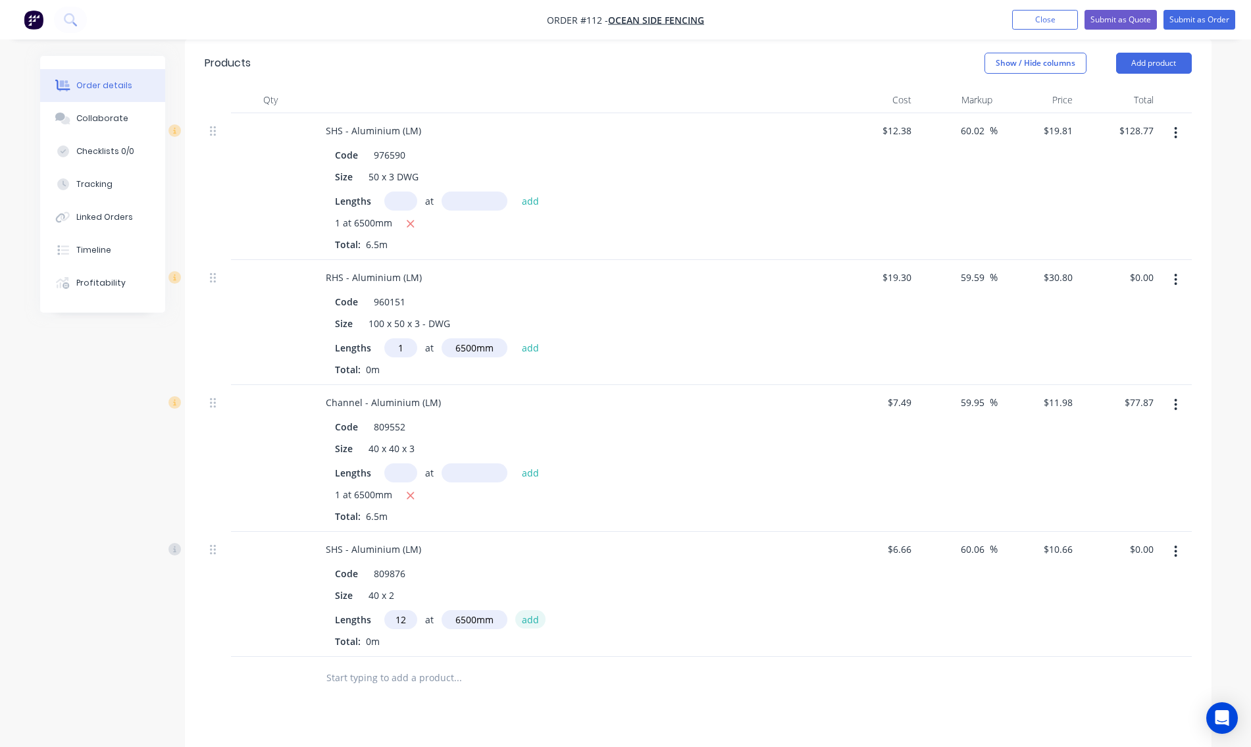
type input "$831.48"
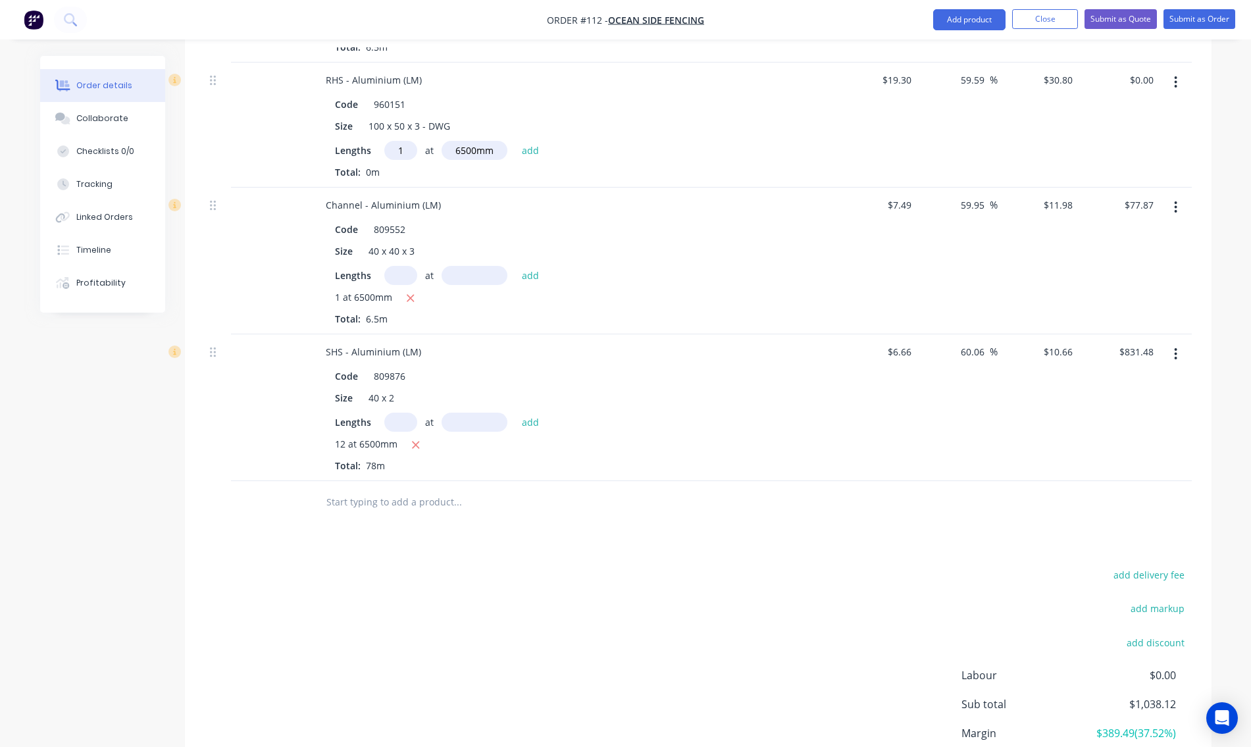
scroll to position [329, 0]
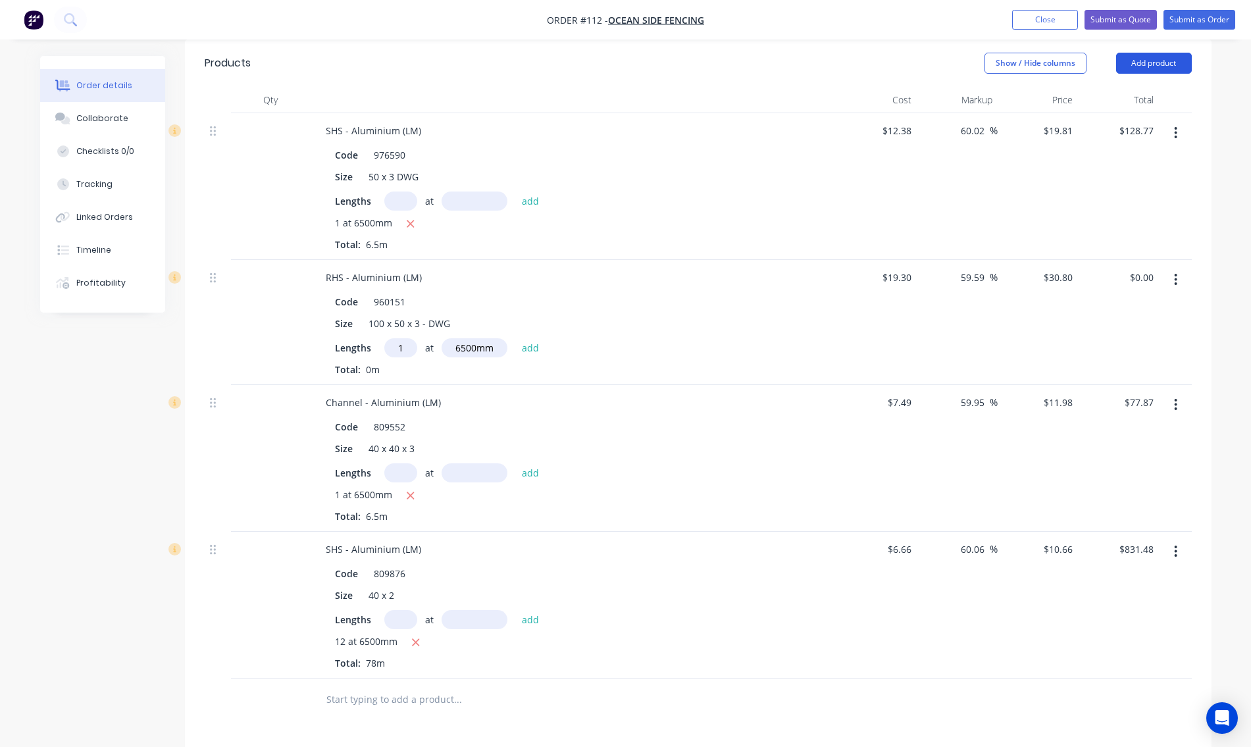
click at [1153, 54] on button "Add product" at bounding box center [1154, 63] width 76 height 21
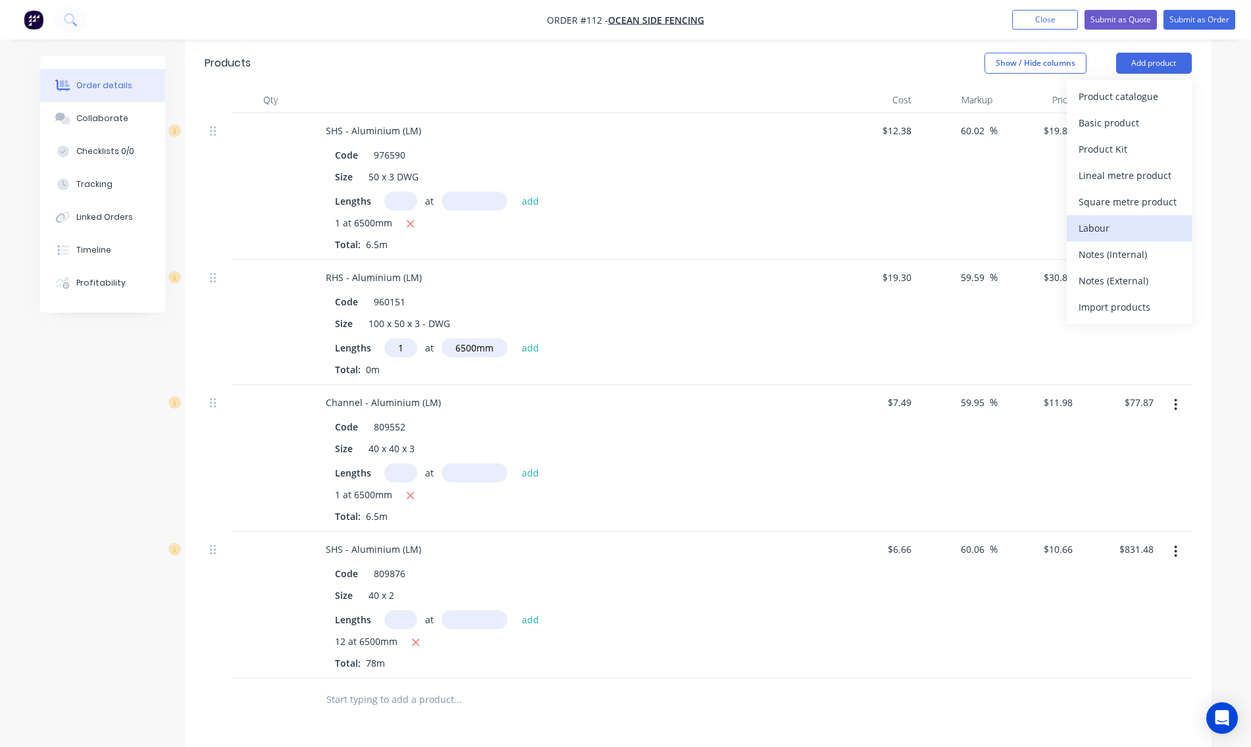
click at [1110, 218] on div "Labour" at bounding box center [1129, 227] width 101 height 19
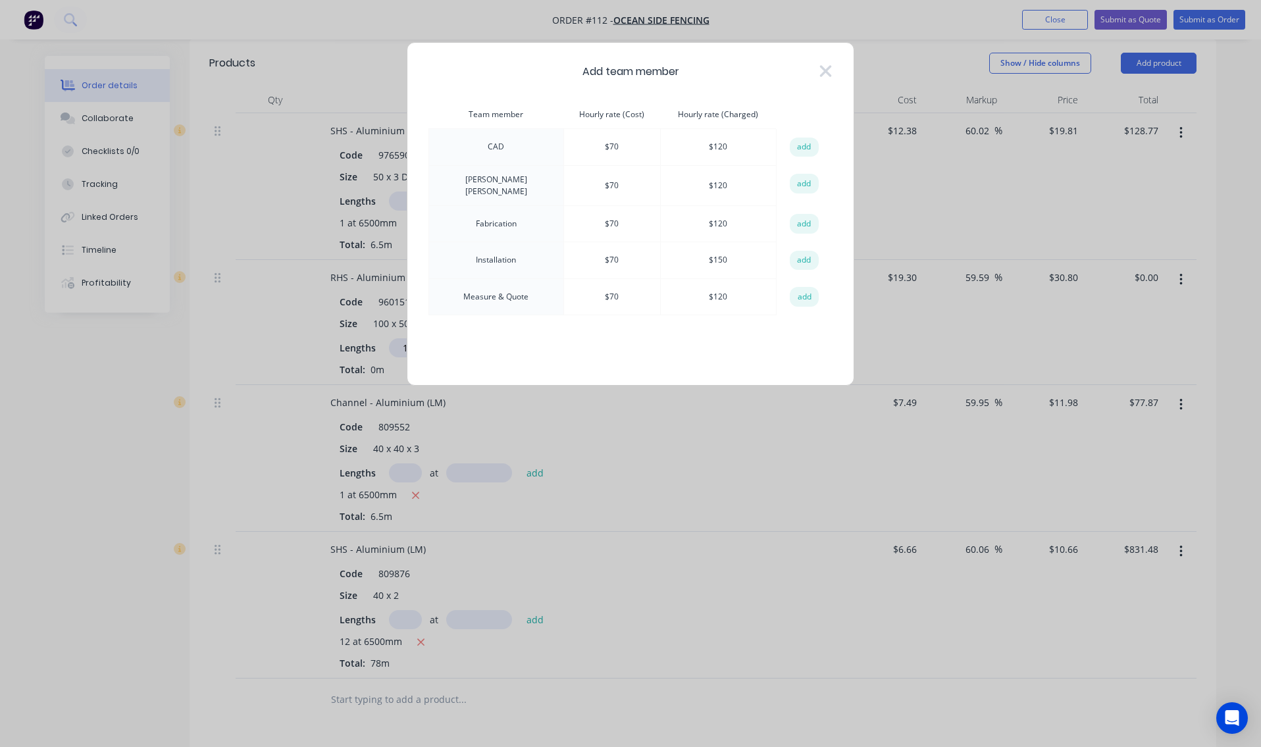
click at [490, 294] on td "Measure & Quote" at bounding box center [496, 296] width 135 height 37
click at [803, 294] on button "add" at bounding box center [804, 297] width 29 height 20
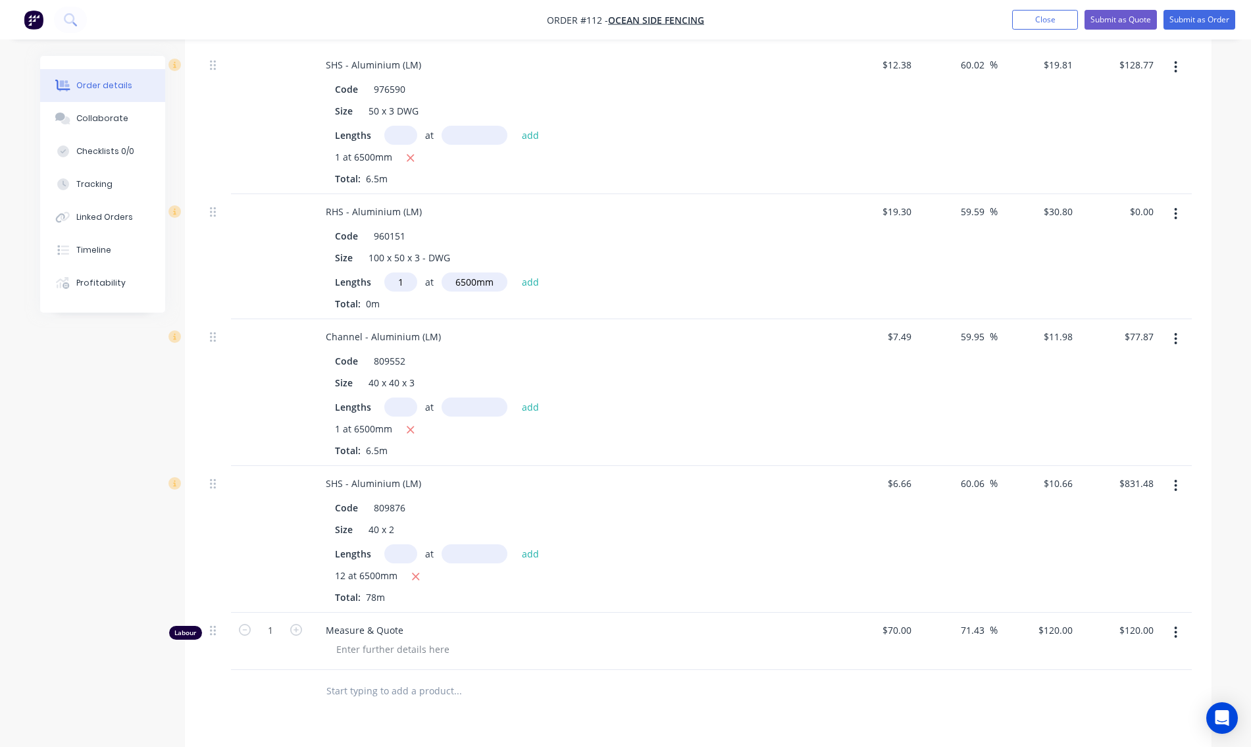
scroll to position [132, 0]
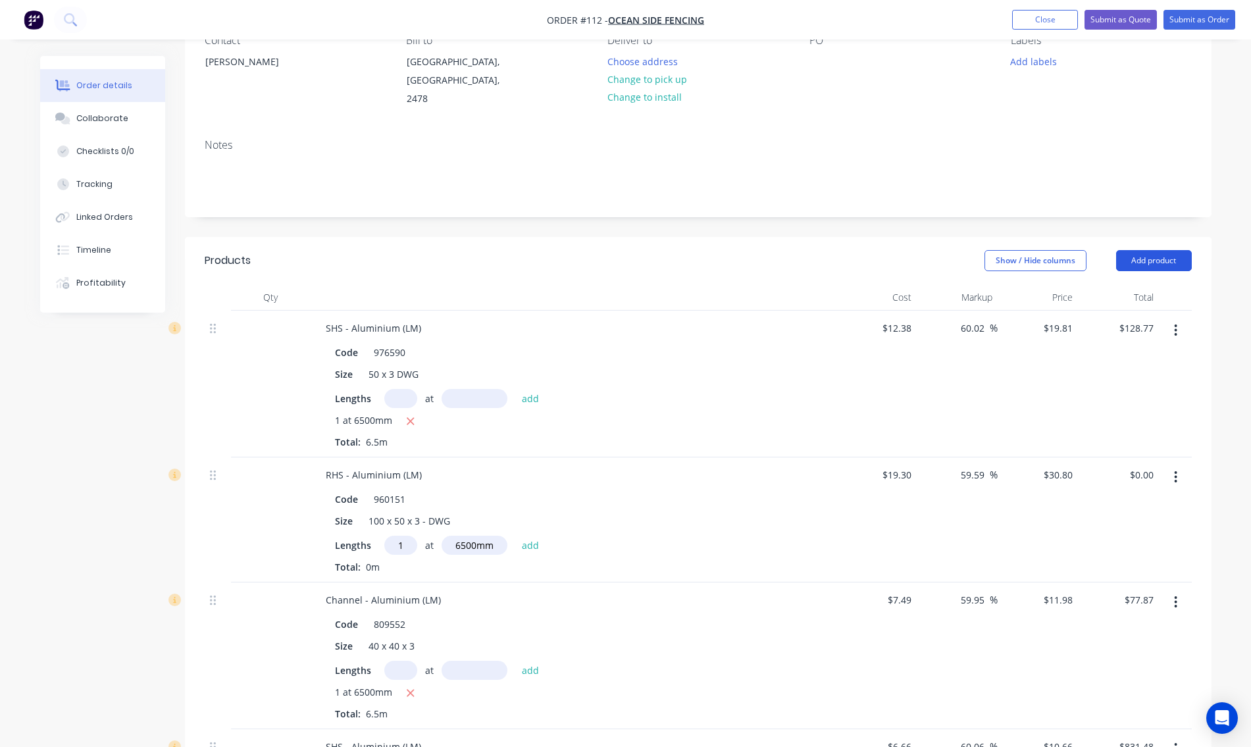
click at [1146, 250] on button "Add product" at bounding box center [1154, 260] width 76 height 21
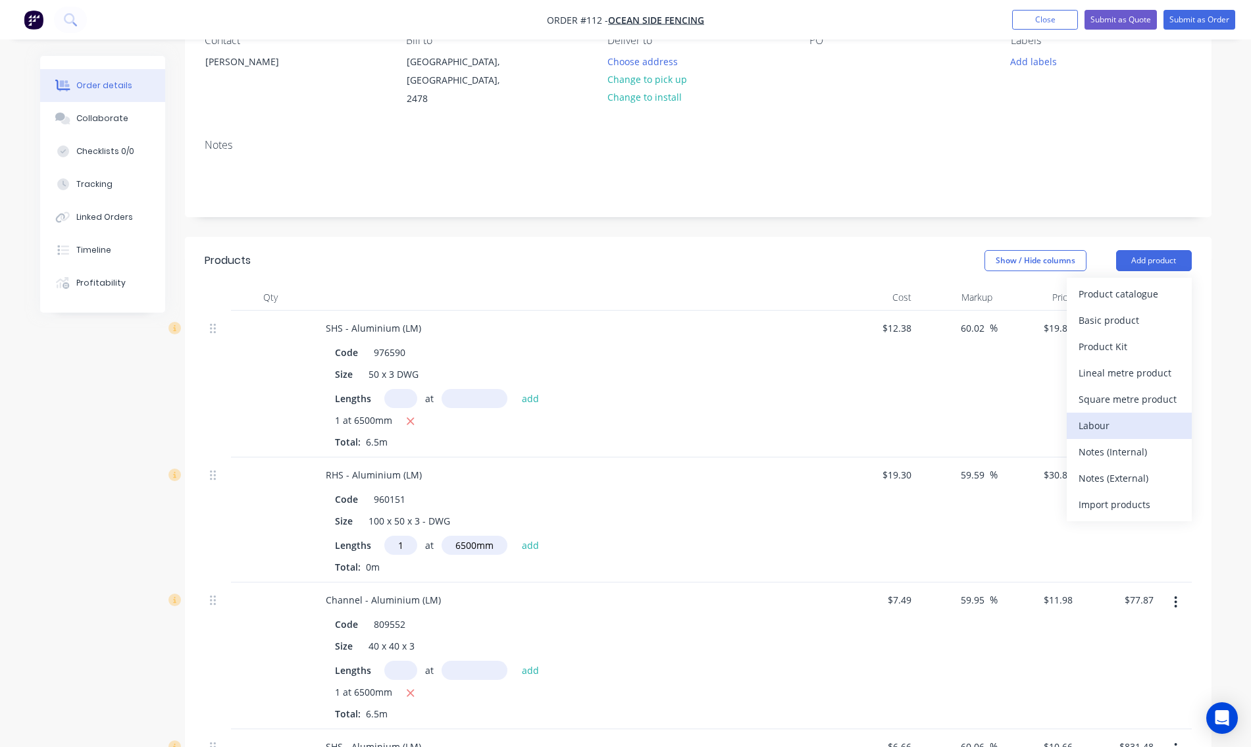
click at [1106, 416] on div "Labour" at bounding box center [1129, 425] width 101 height 19
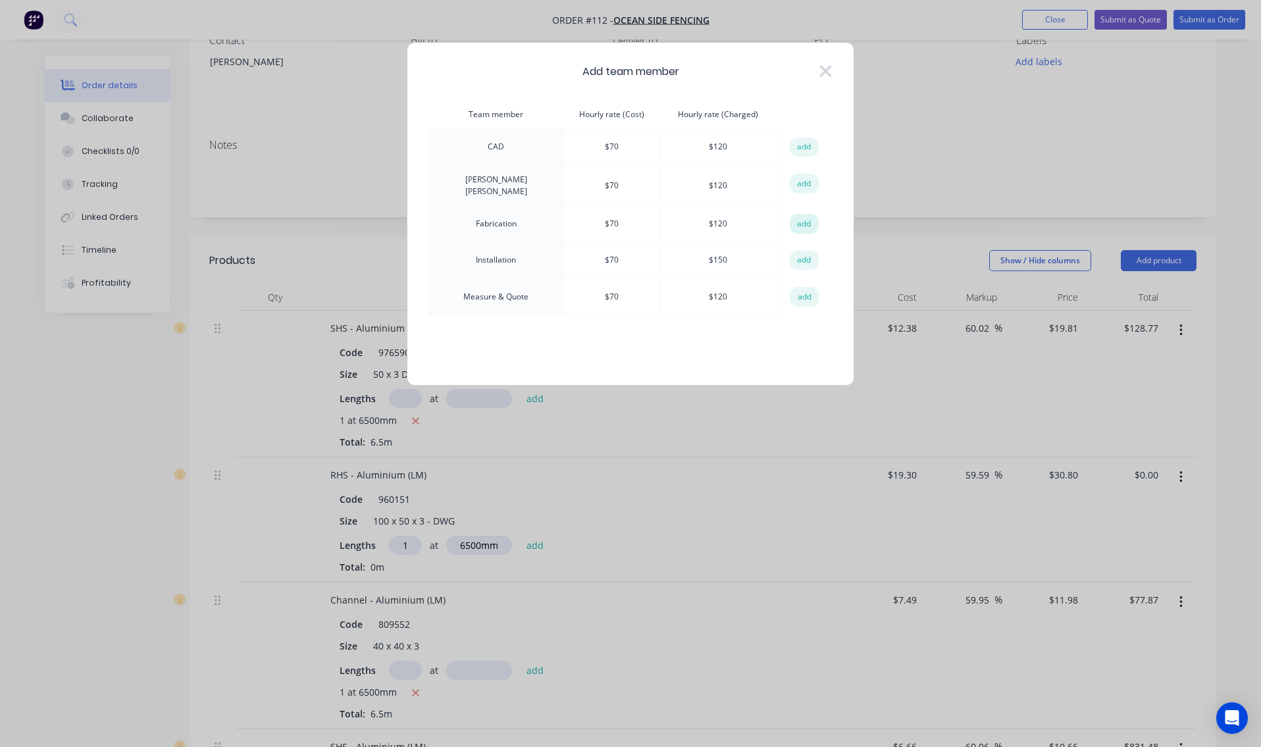
click at [794, 222] on button "add" at bounding box center [804, 224] width 29 height 20
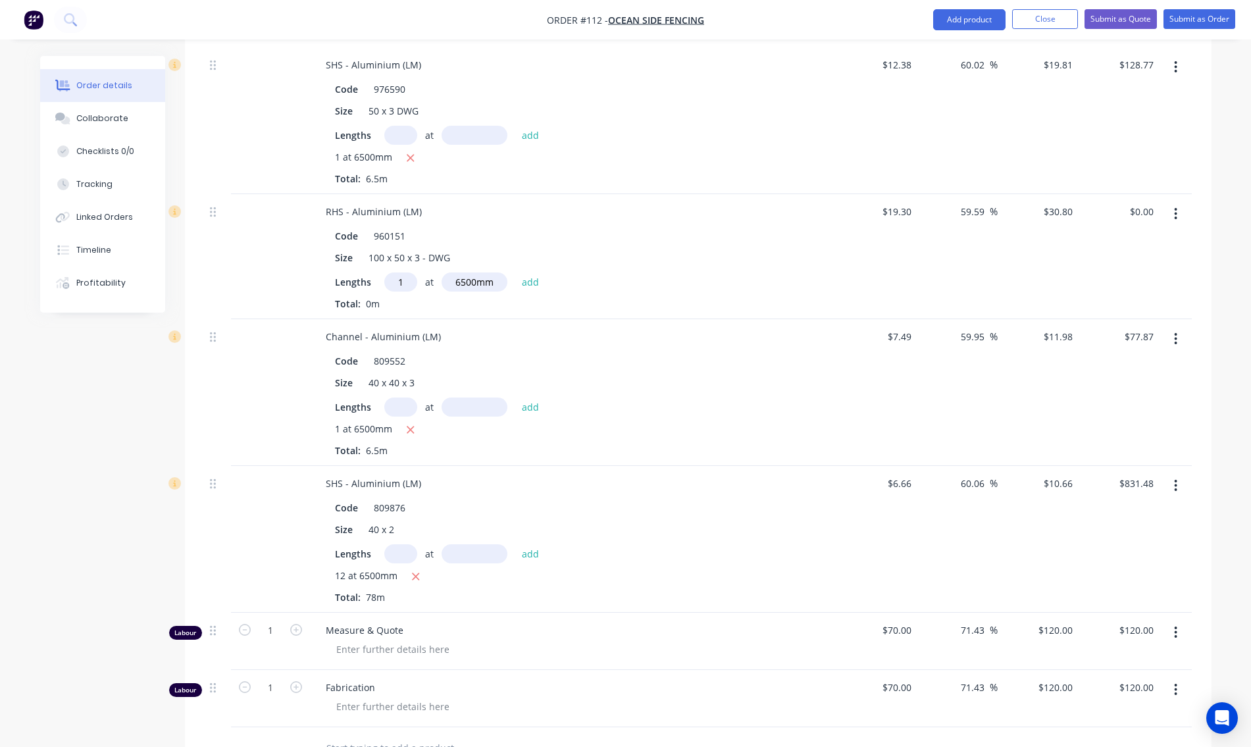
scroll to position [592, 0]
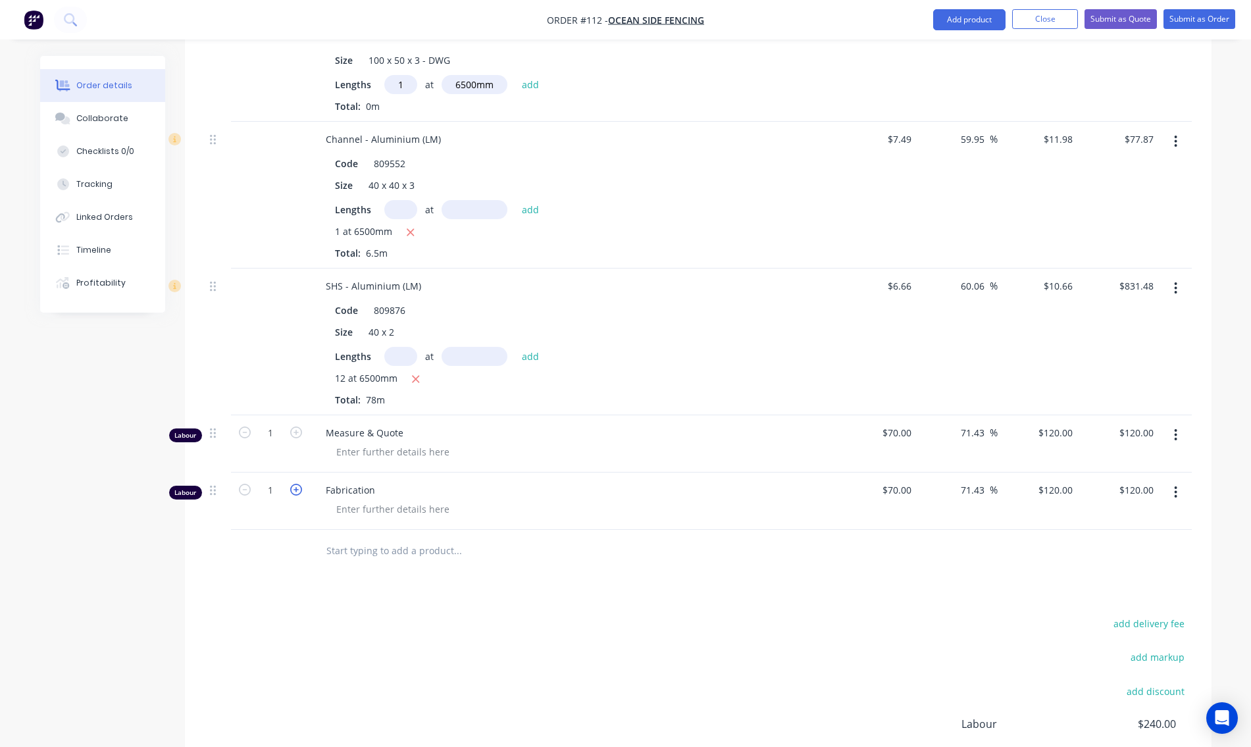
click at [297, 484] on icon "button" at bounding box center [296, 490] width 12 height 12
type input "2"
type input "$240.00"
type input "12"
type input "$1,440.00"
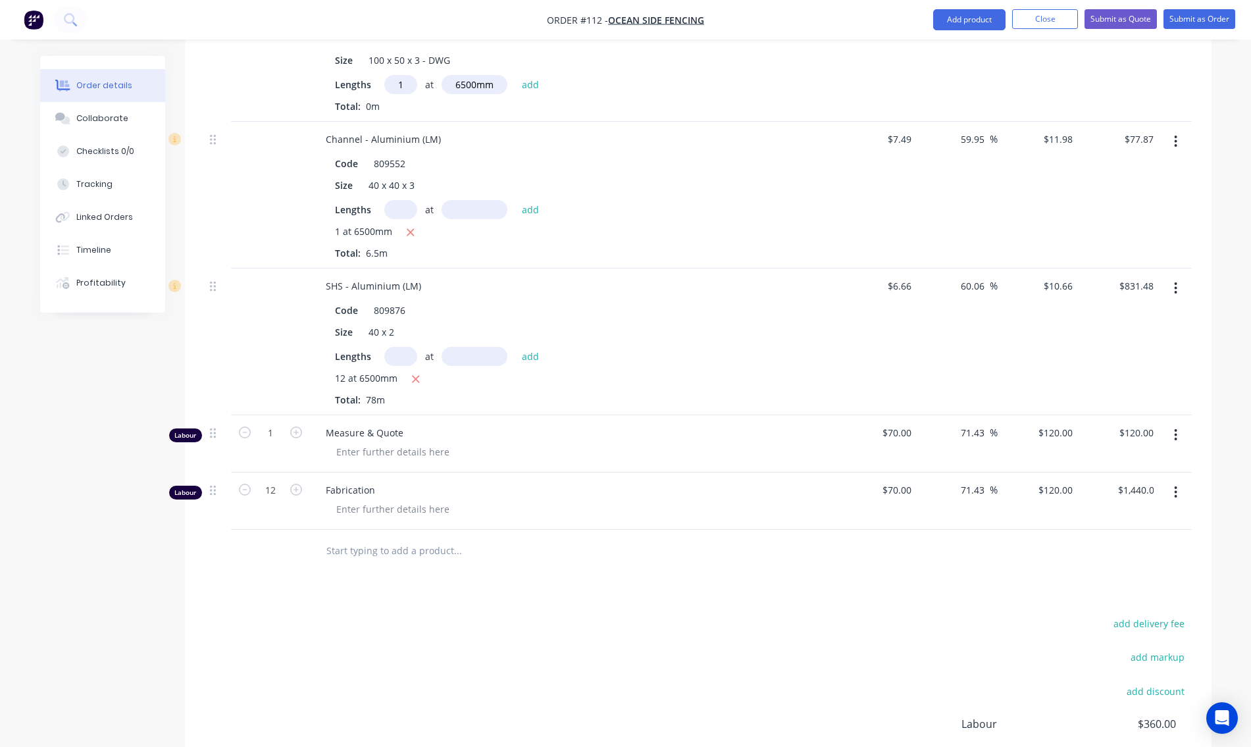
click at [646, 499] on div at bounding box center [578, 508] width 505 height 19
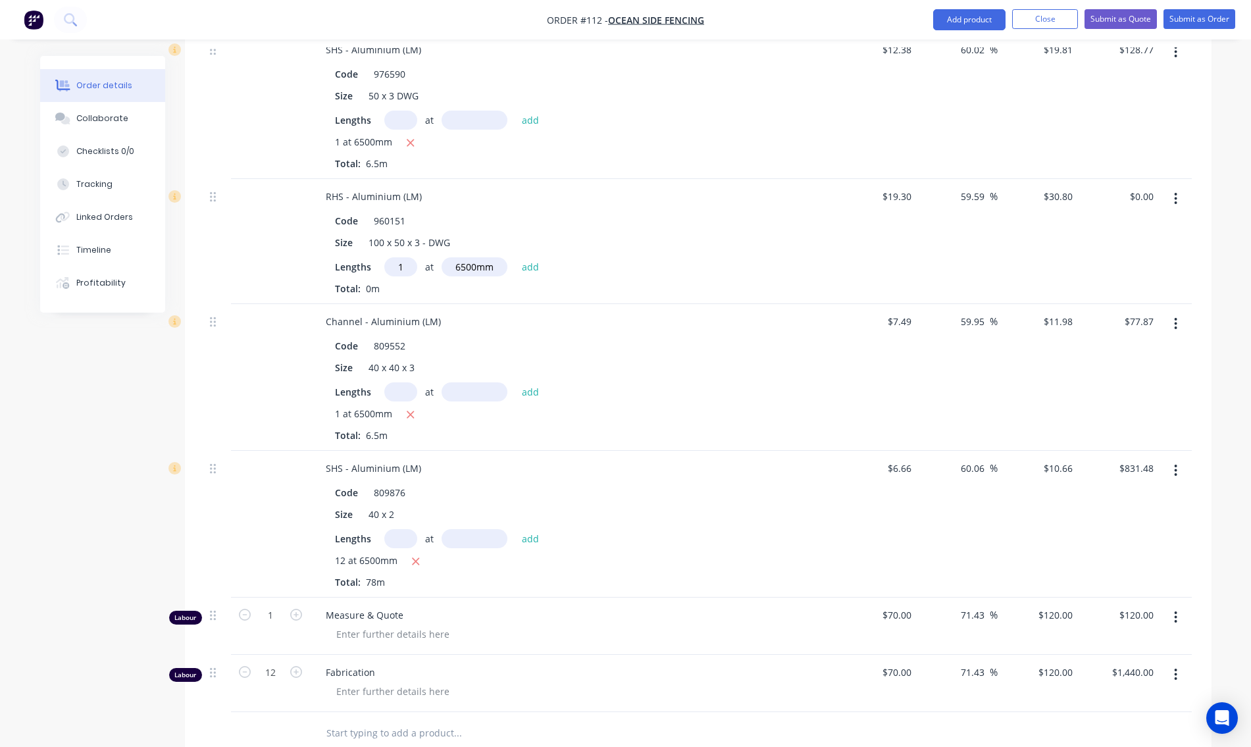
scroll to position [213, 0]
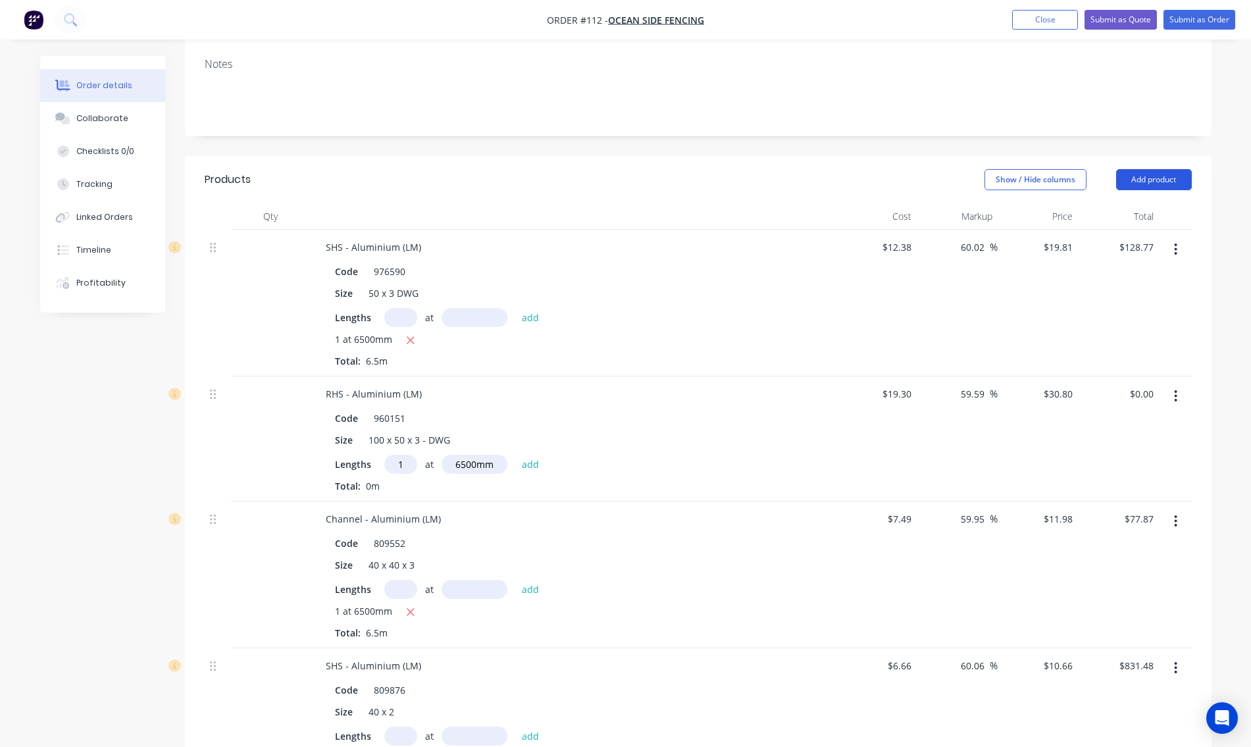
click at [1150, 169] on button "Add product" at bounding box center [1154, 179] width 76 height 21
click at [1138, 203] on div "Product catalogue" at bounding box center [1129, 212] width 101 height 19
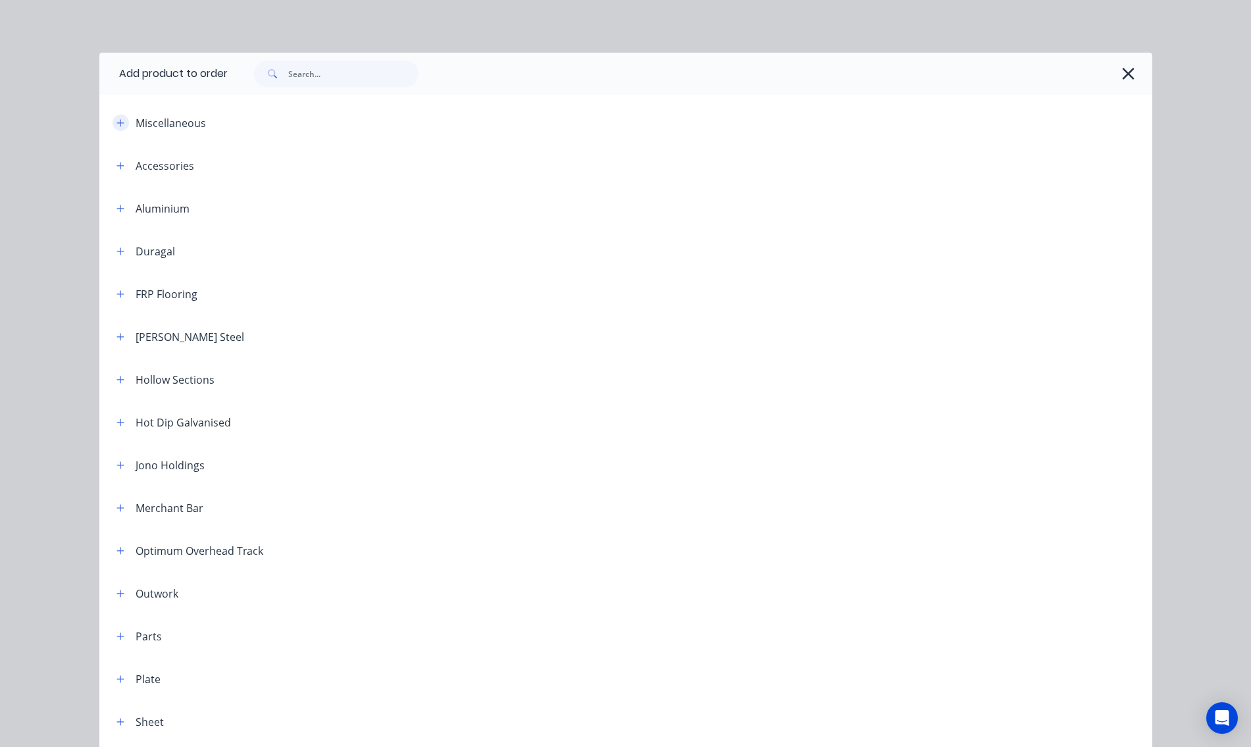
click at [120, 124] on button "button" at bounding box center [121, 123] width 16 height 16
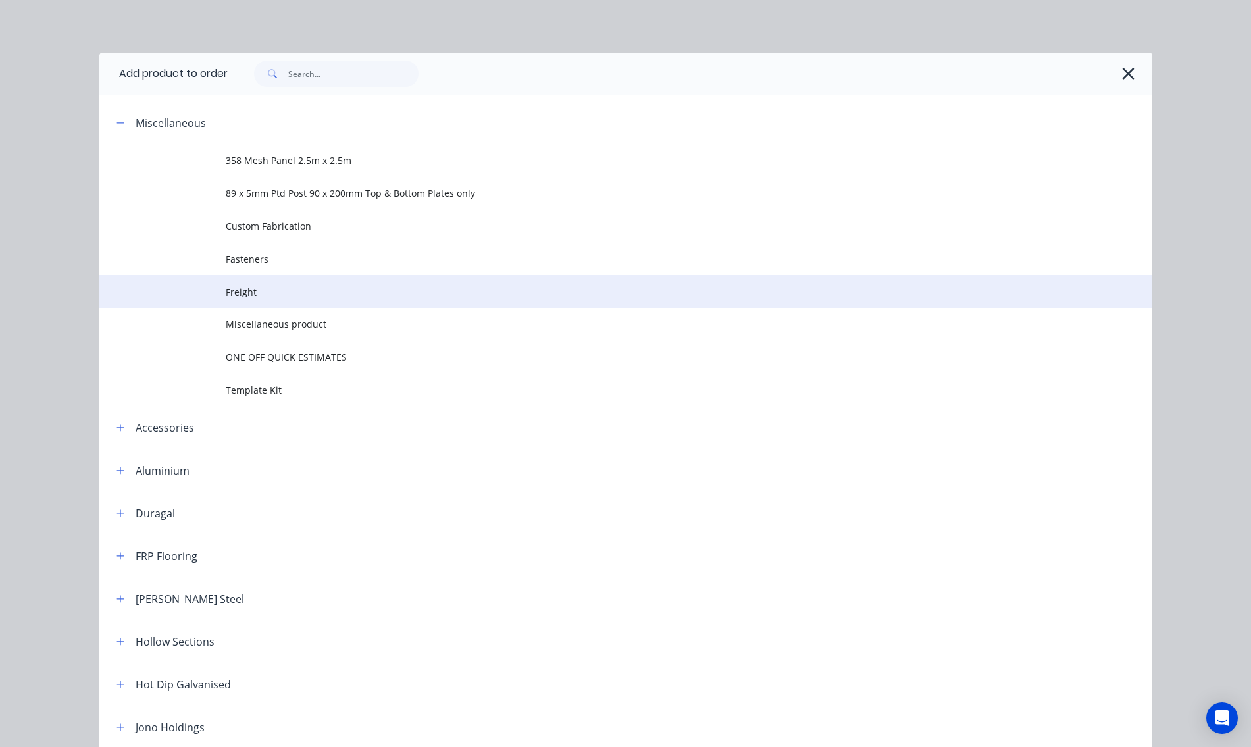
click at [249, 295] on span "Freight" at bounding box center [596, 292] width 741 height 14
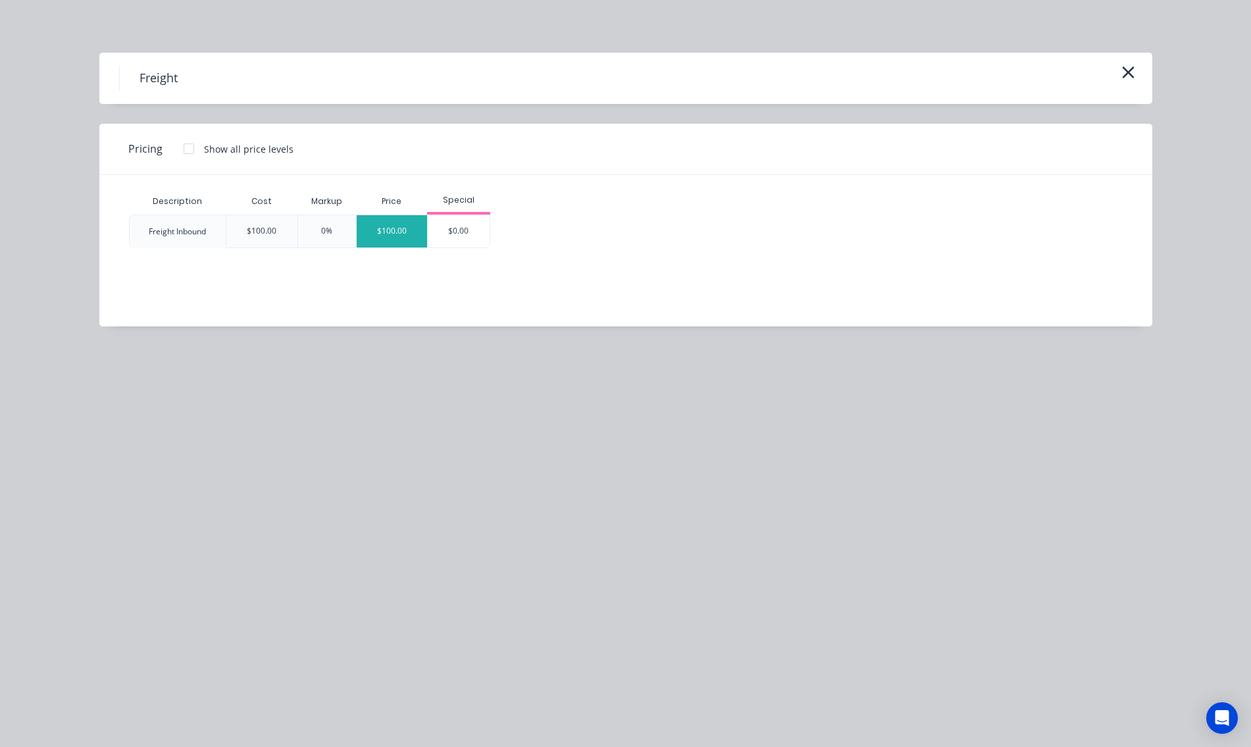
click at [406, 240] on div "$100.00" at bounding box center [392, 231] width 71 height 32
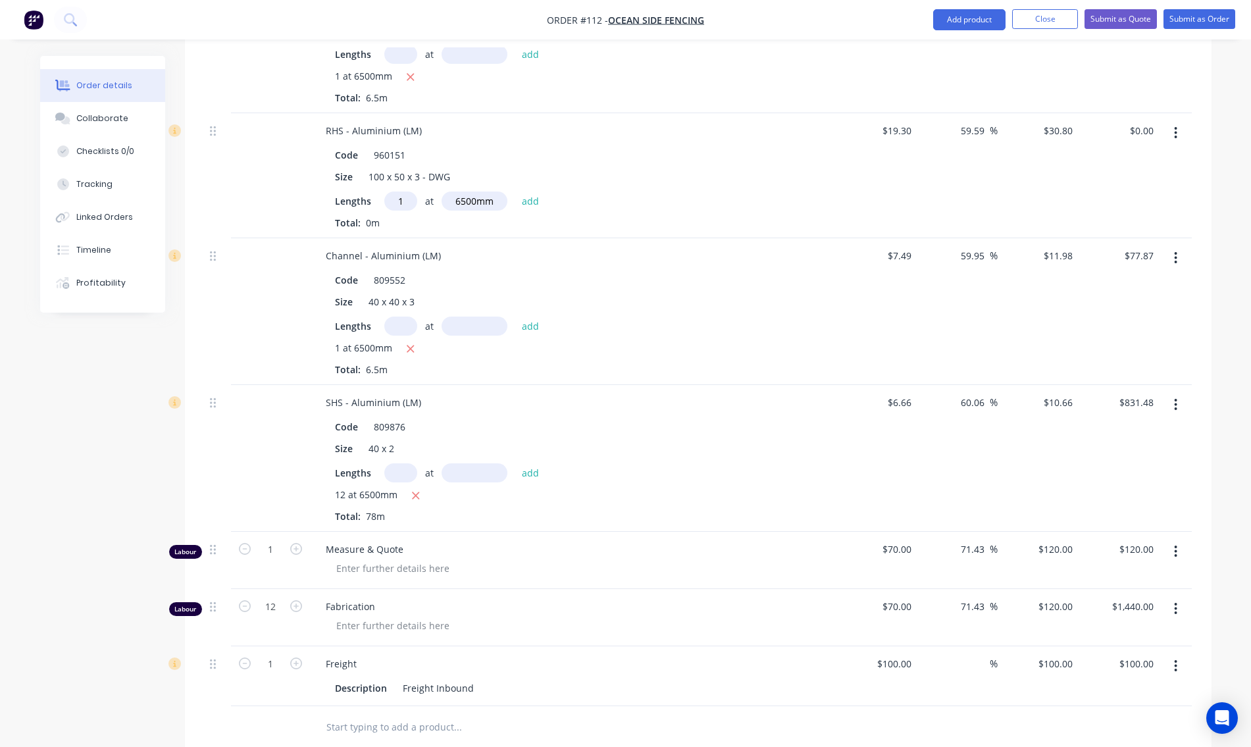
scroll to position [673, 0]
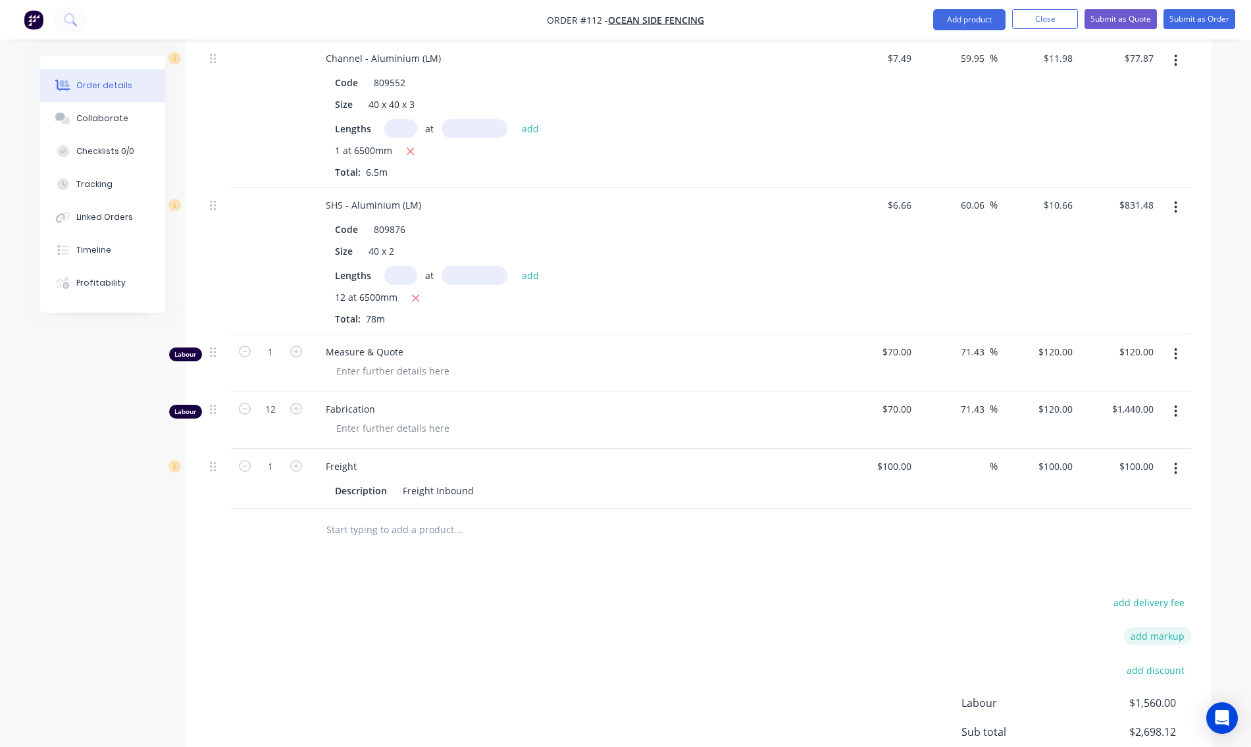
click at [1150, 627] on button "add markup" at bounding box center [1158, 636] width 68 height 18
click at [1135, 630] on input at bounding box center [1140, 637] width 59 height 20
type input "2.5"
click at [1067, 627] on input at bounding box center [1035, 637] width 120 height 20
type input "Admin"
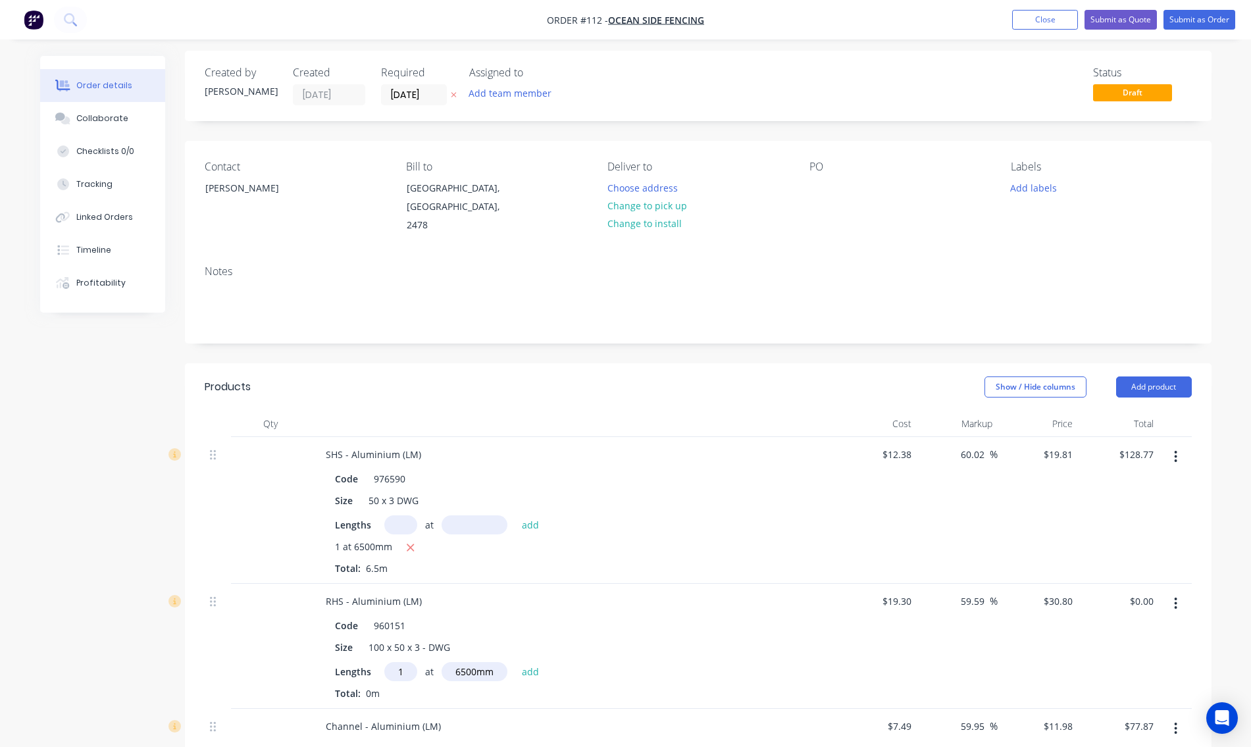
scroll to position [0, 0]
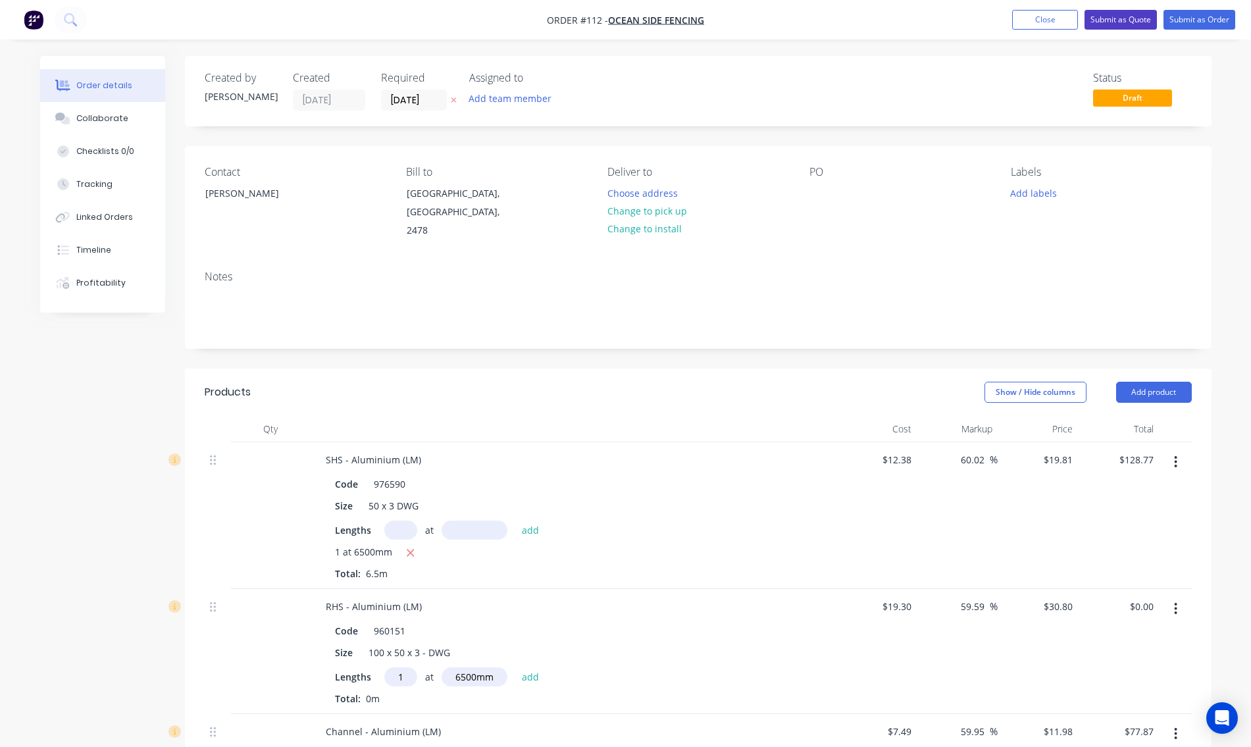
type input "64.02"
type input "$20.3052"
type input "$131.98"
type input "63.58"
type input "$31.57"
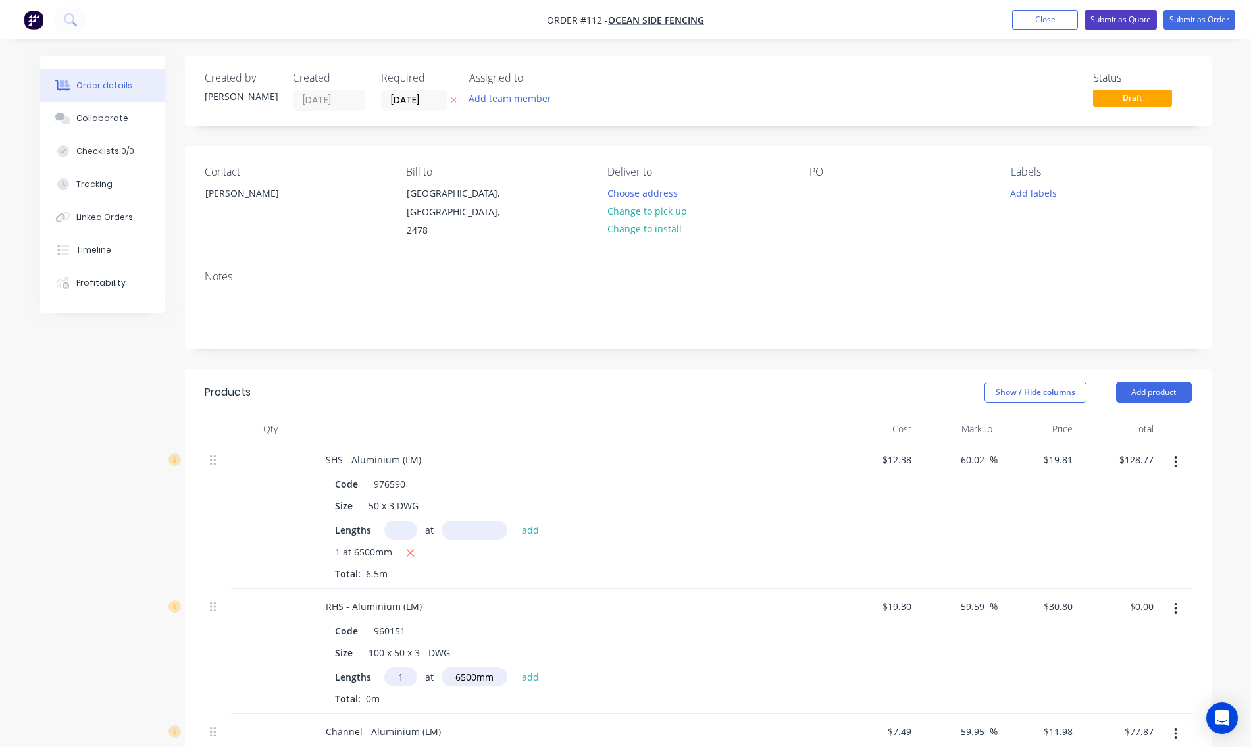
type input "63.95"
type input "$12.2795"
type input "$79.82"
type input "64.06"
type input "$10.9265"
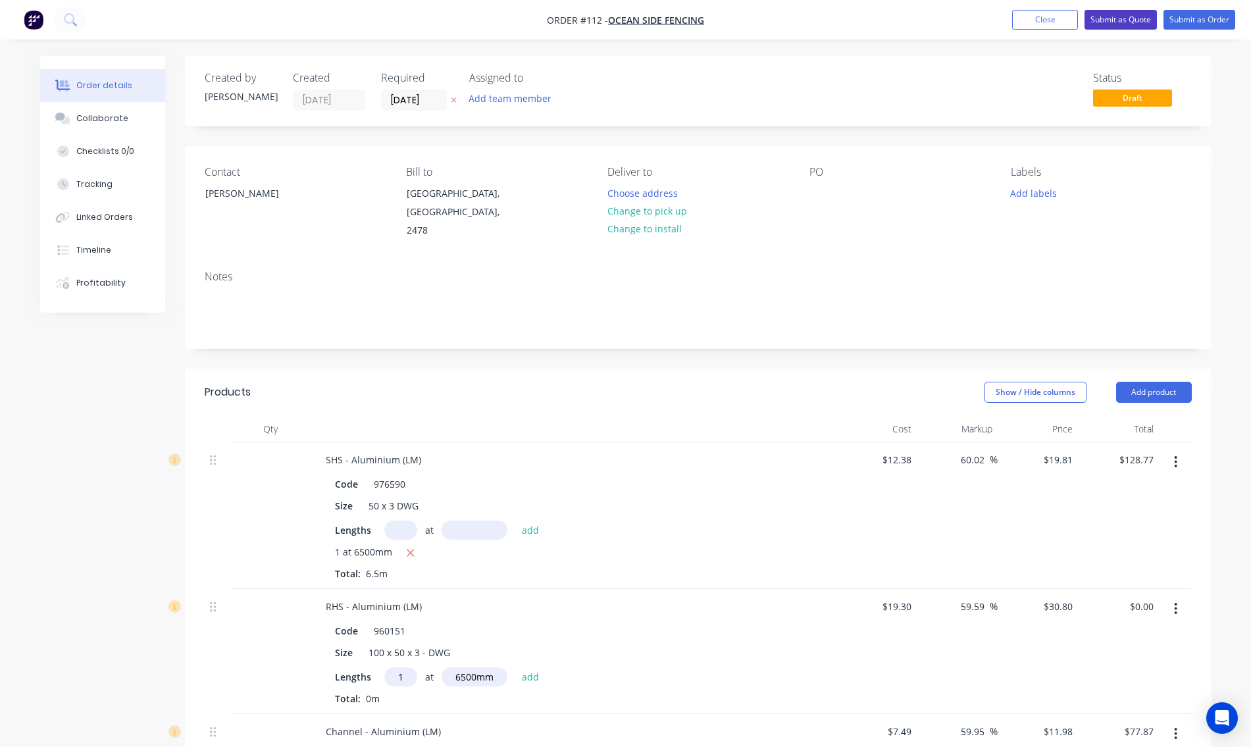
type input "$852.27"
type input "75.71"
type input "$123.00"
type input "75.71"
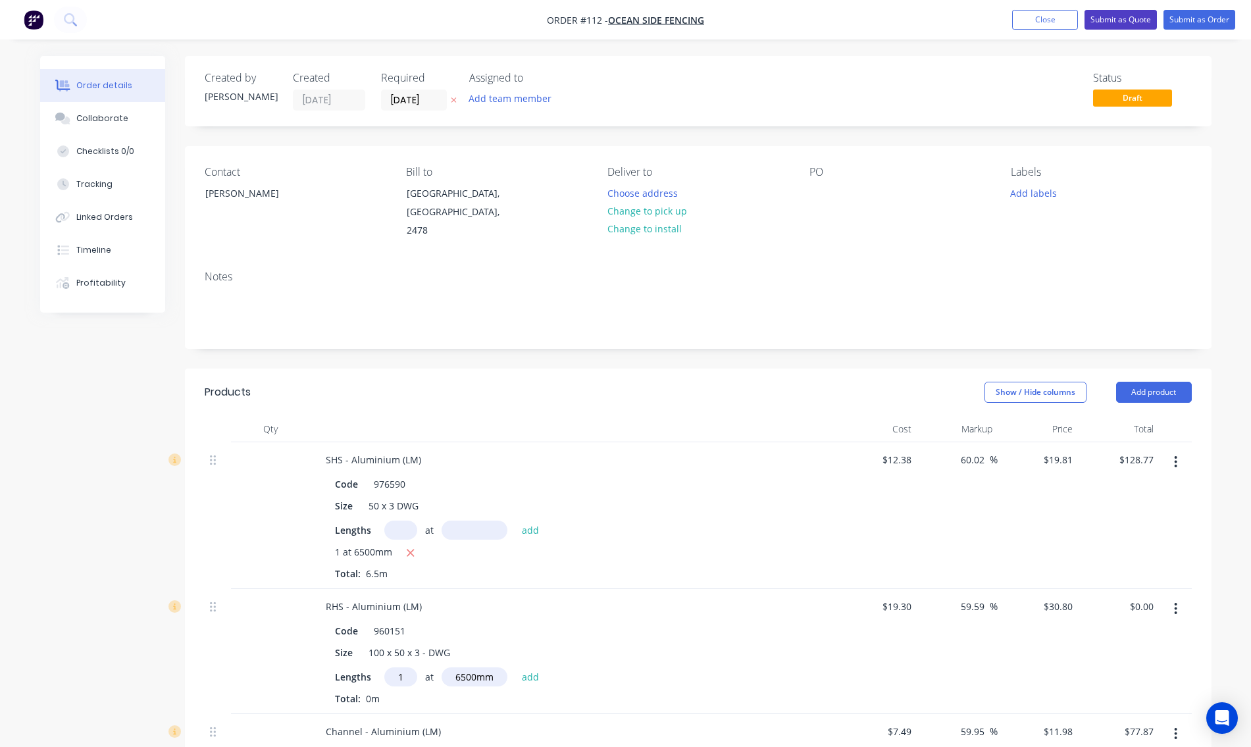
type input "$123.00"
type input "$1,476.00"
type input "2.5"
type input "$102.50"
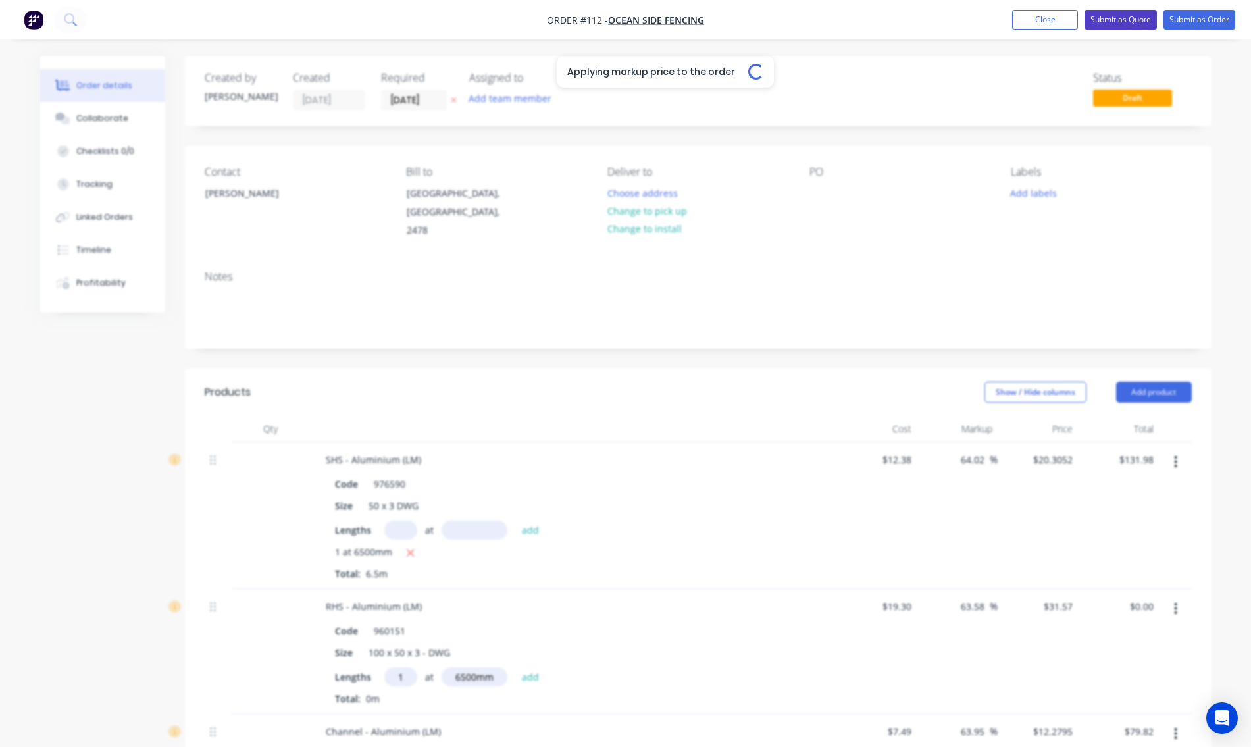
click at [1121, 17] on button "Submit as Quote" at bounding box center [1121, 20] width 72 height 20
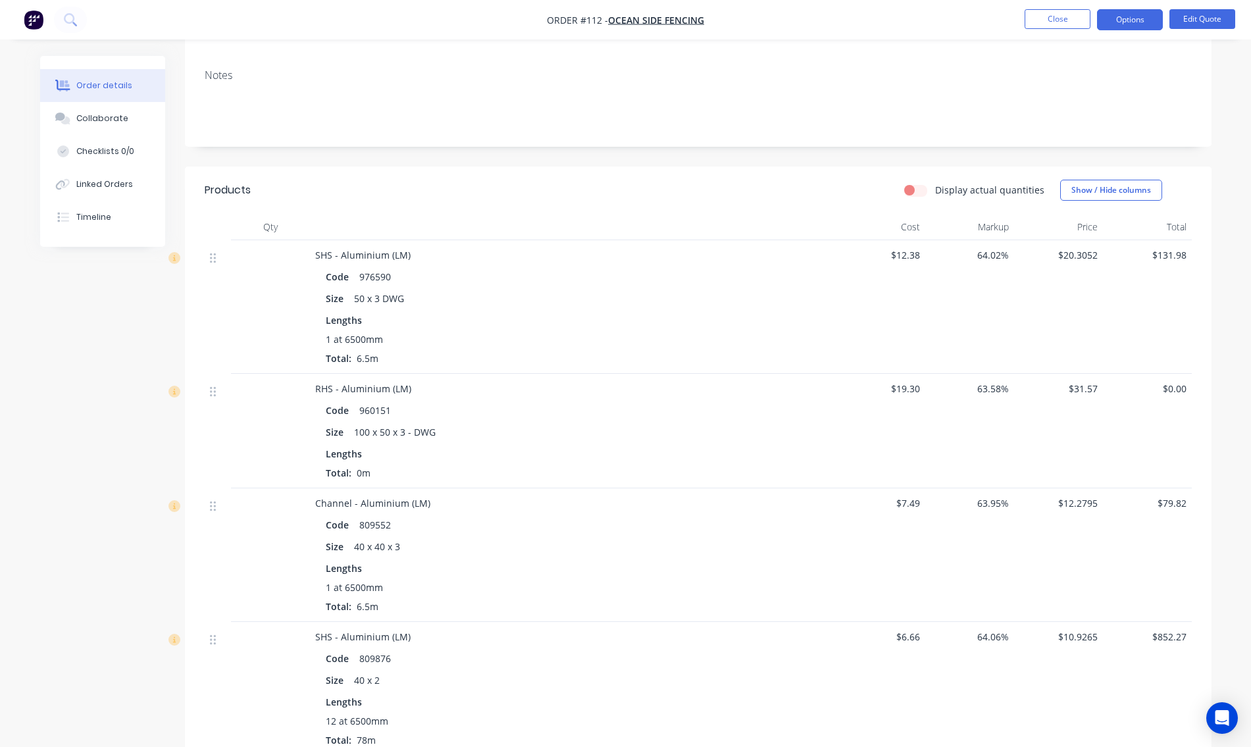
scroll to position [120, 0]
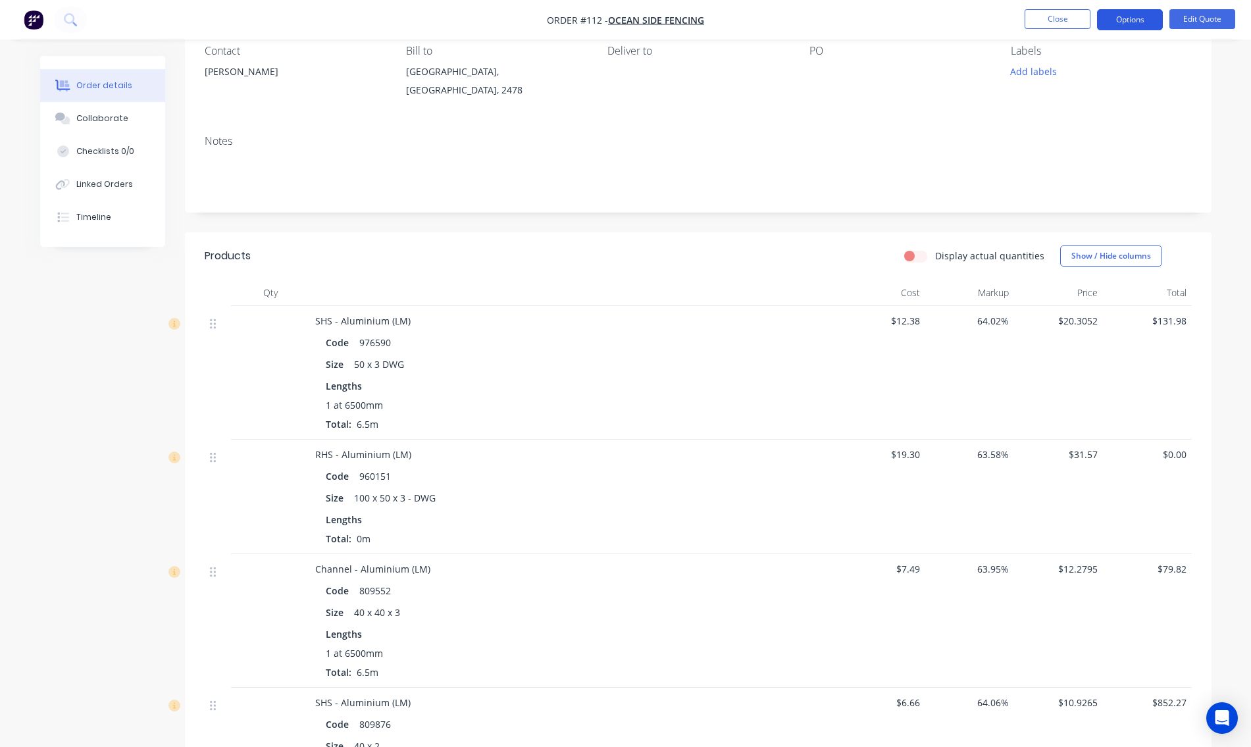
click at [1138, 20] on button "Options" at bounding box center [1130, 19] width 66 height 21
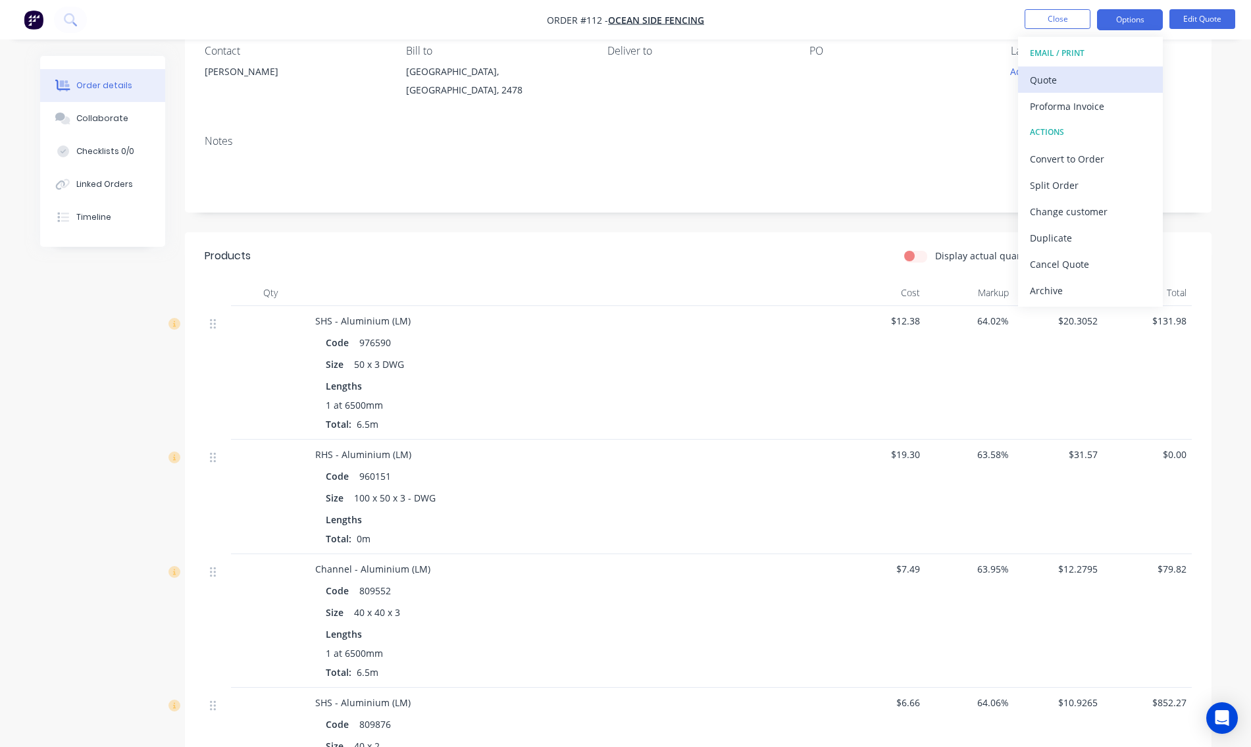
click at [1108, 85] on div "Quote" at bounding box center [1090, 79] width 121 height 19
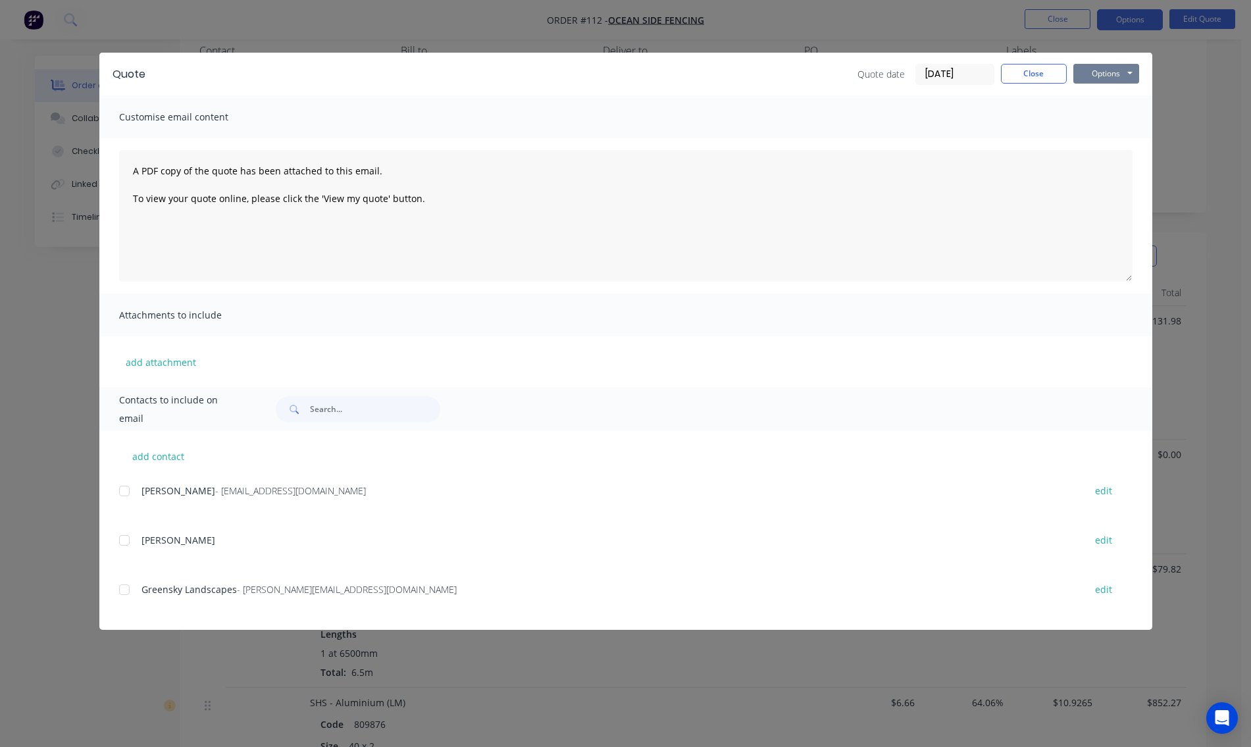
click at [1097, 76] on button "Options" at bounding box center [1106, 74] width 66 height 20
click at [1107, 96] on button "Preview" at bounding box center [1115, 97] width 84 height 22
click at [1035, 68] on button "Close" at bounding box center [1034, 74] width 66 height 20
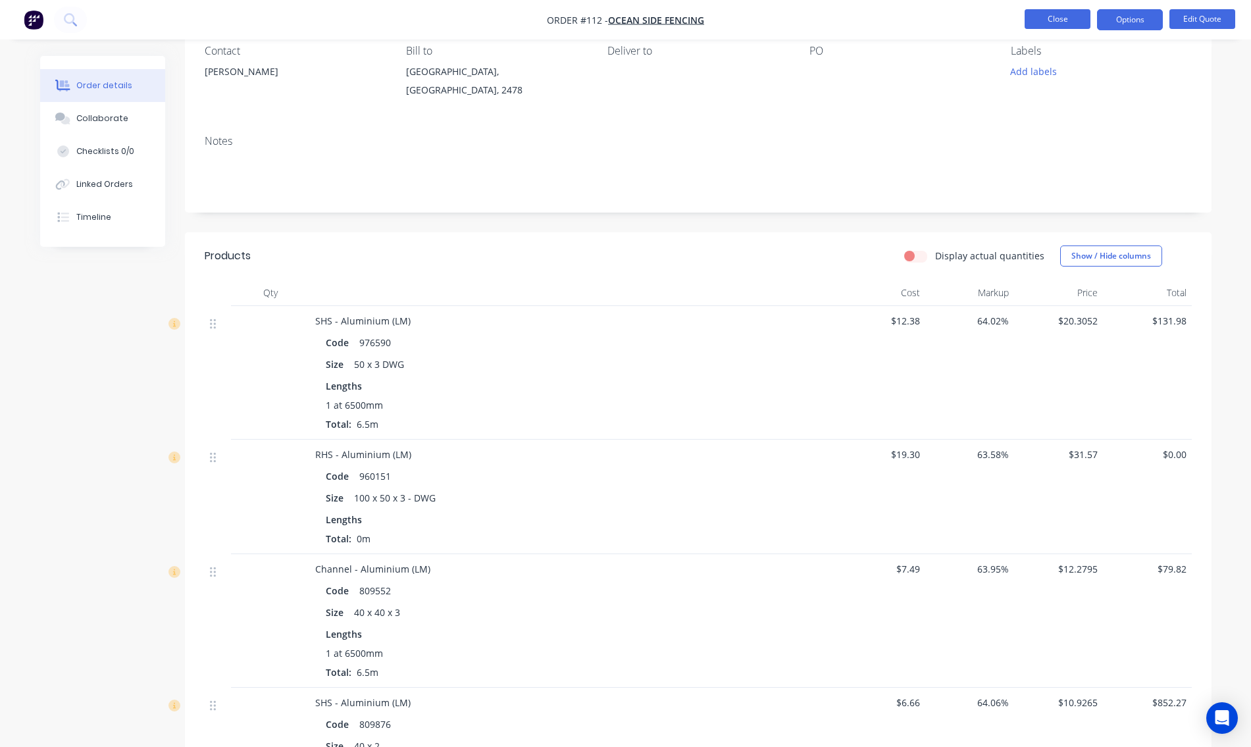
click at [1065, 18] on button "Close" at bounding box center [1058, 19] width 66 height 20
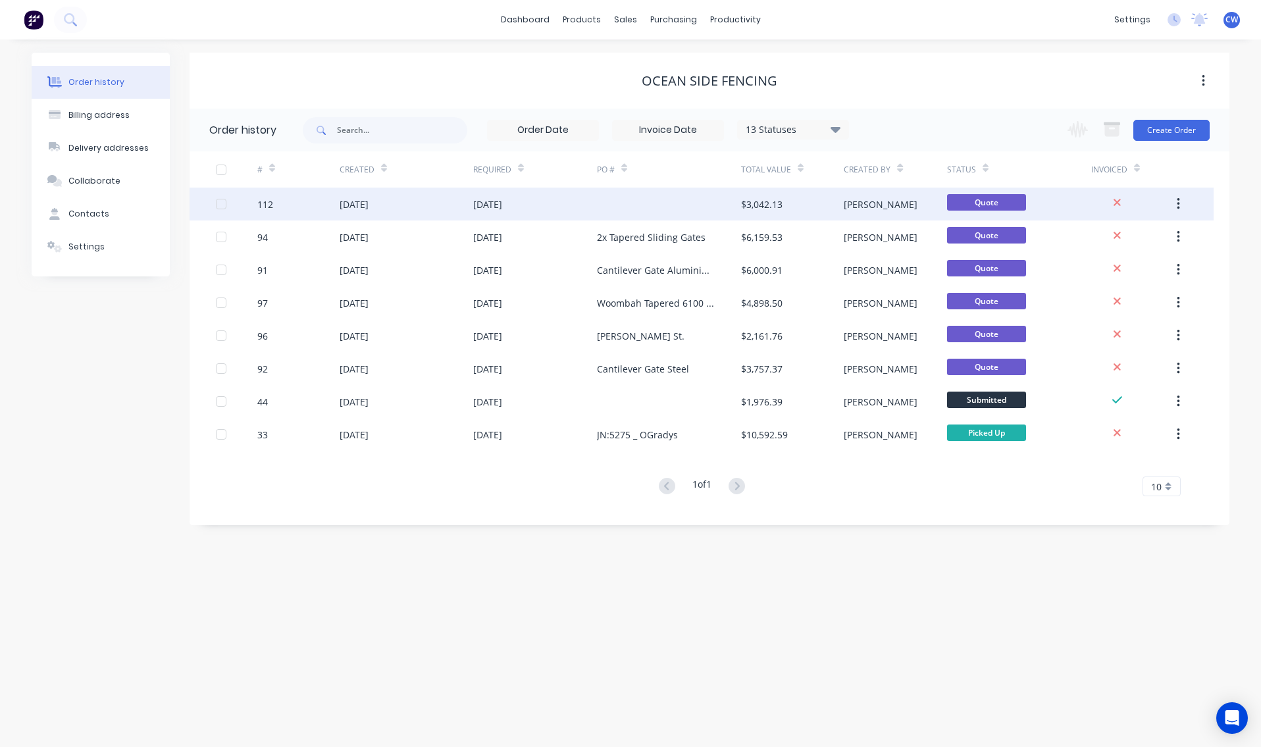
click at [678, 208] on div at bounding box center [669, 204] width 144 height 33
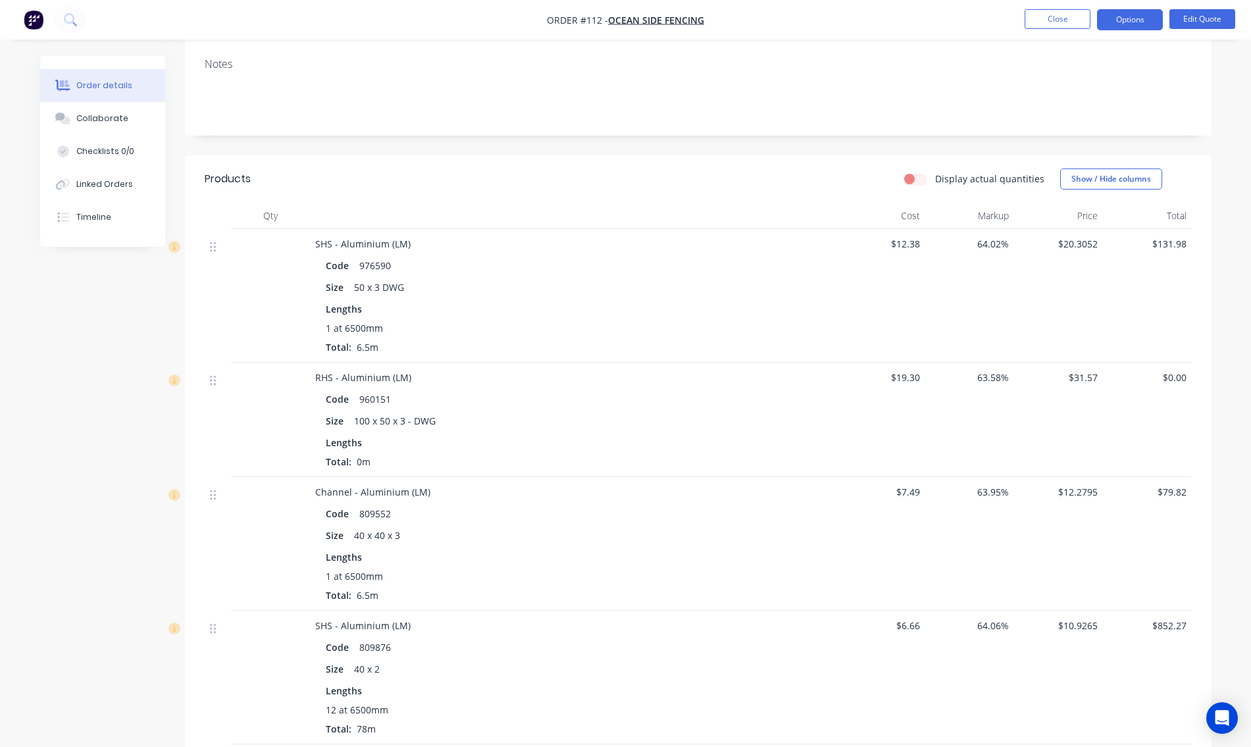
scroll to position [66, 0]
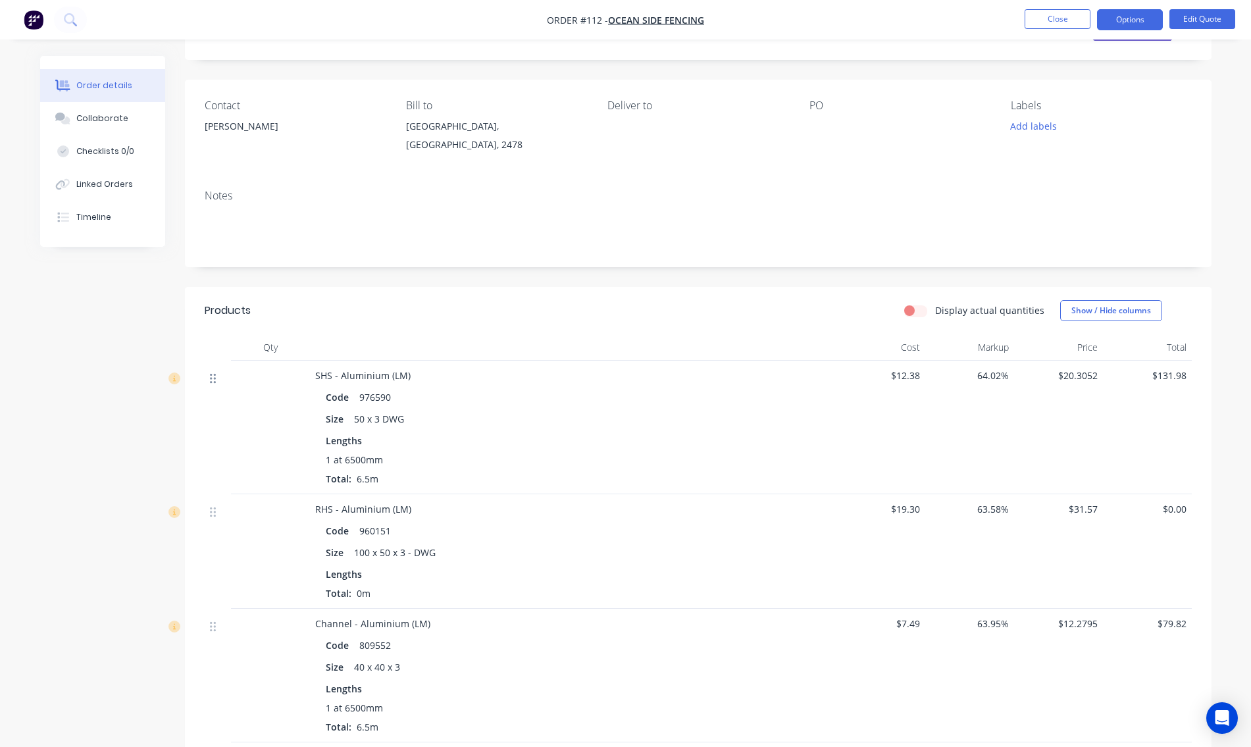
click at [211, 384] on icon at bounding box center [213, 378] width 6 height 12
drag, startPoint x: 211, startPoint y: 384, endPoint x: 542, endPoint y: 427, distance: 333.2
click at [542, 427] on div "Size 50 x 3 DWG" at bounding box center [573, 418] width 495 height 19
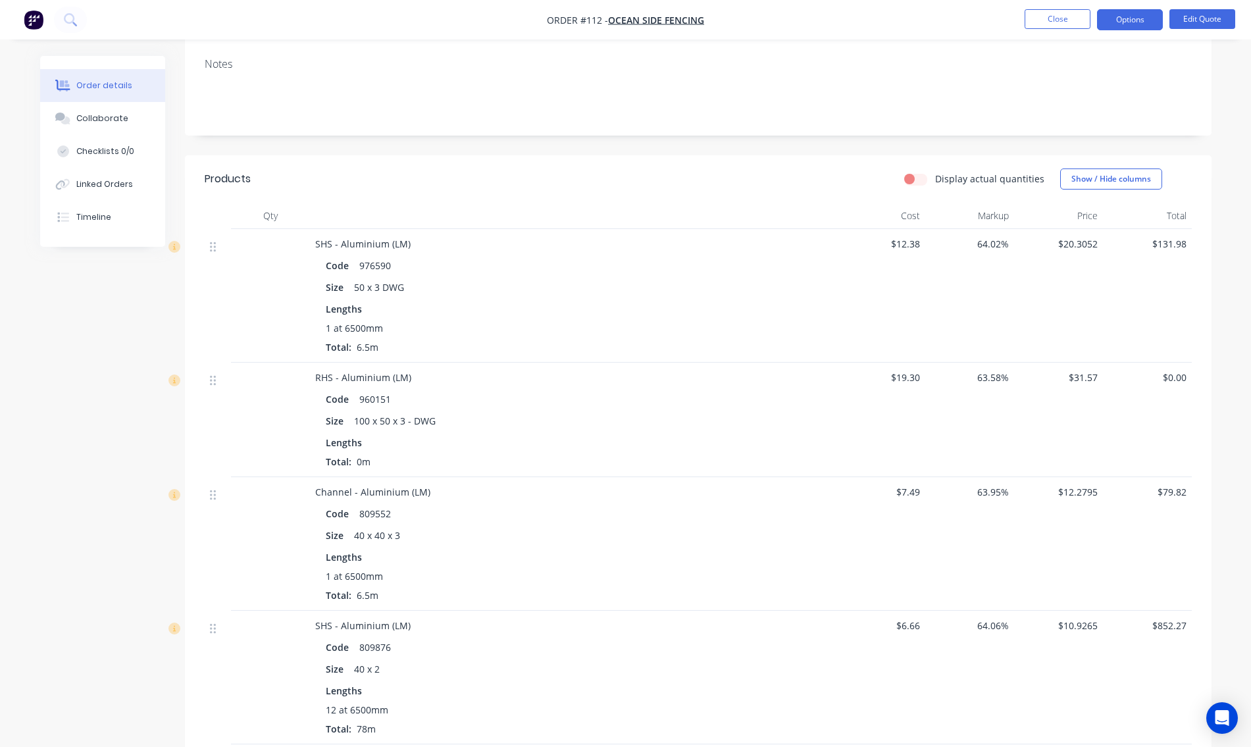
scroll to position [263, 0]
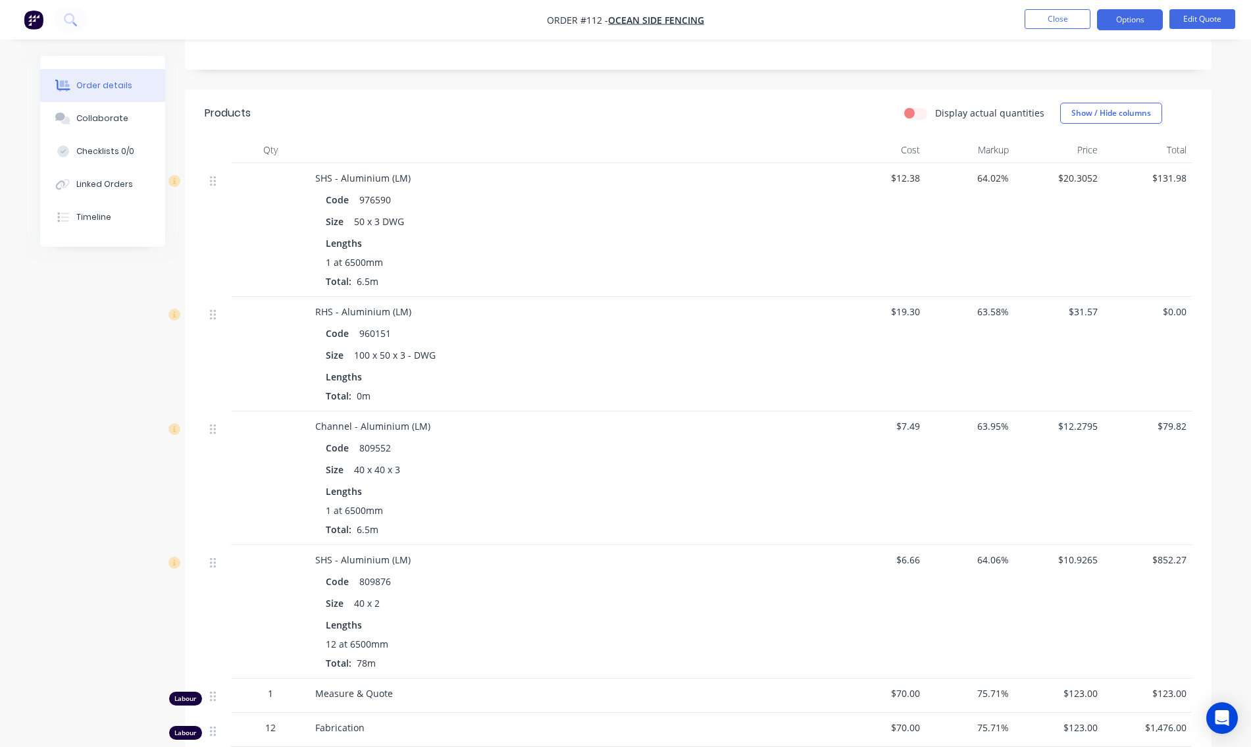
click at [982, 113] on label "Display actual quantities" at bounding box center [989, 113] width 109 height 14
click at [915, 113] on input "Display actual quantities" at bounding box center [909, 112] width 11 height 13
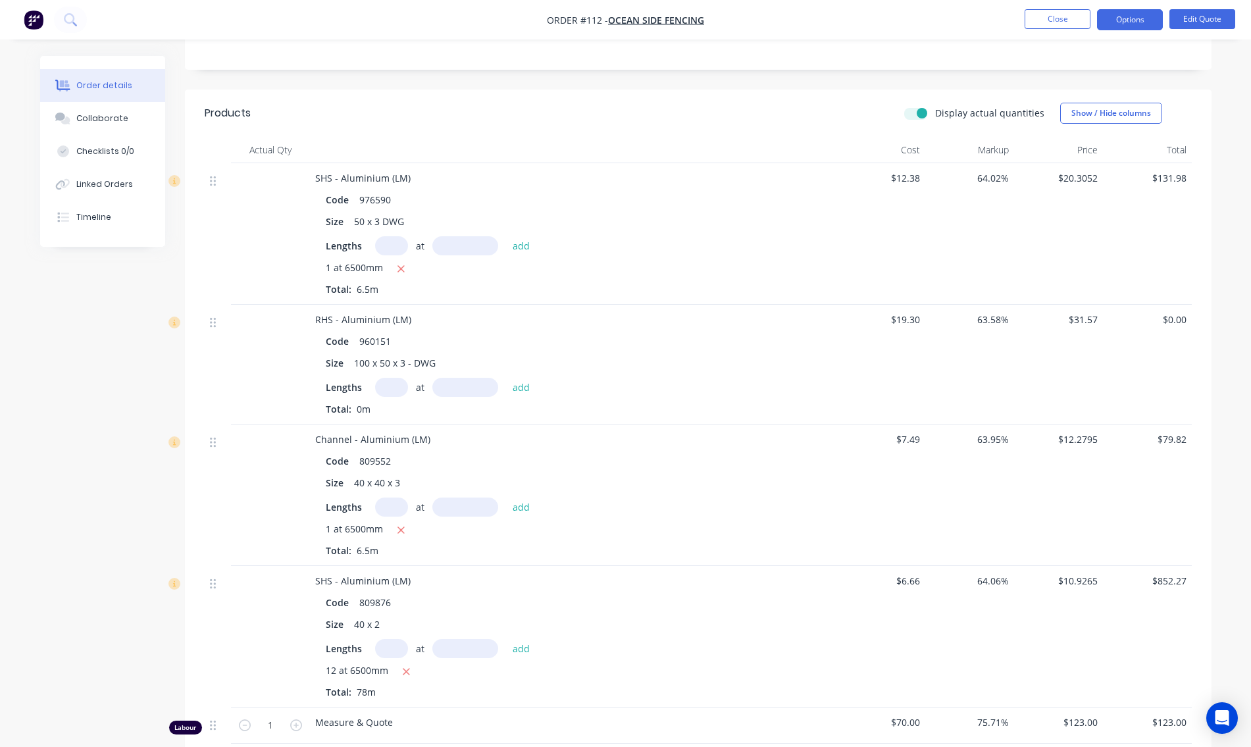
click at [935, 113] on label "Display actual quantities" at bounding box center [989, 113] width 109 height 14
click at [915, 113] on input "Display actual quantities" at bounding box center [909, 112] width 11 height 13
checkbox input "false"
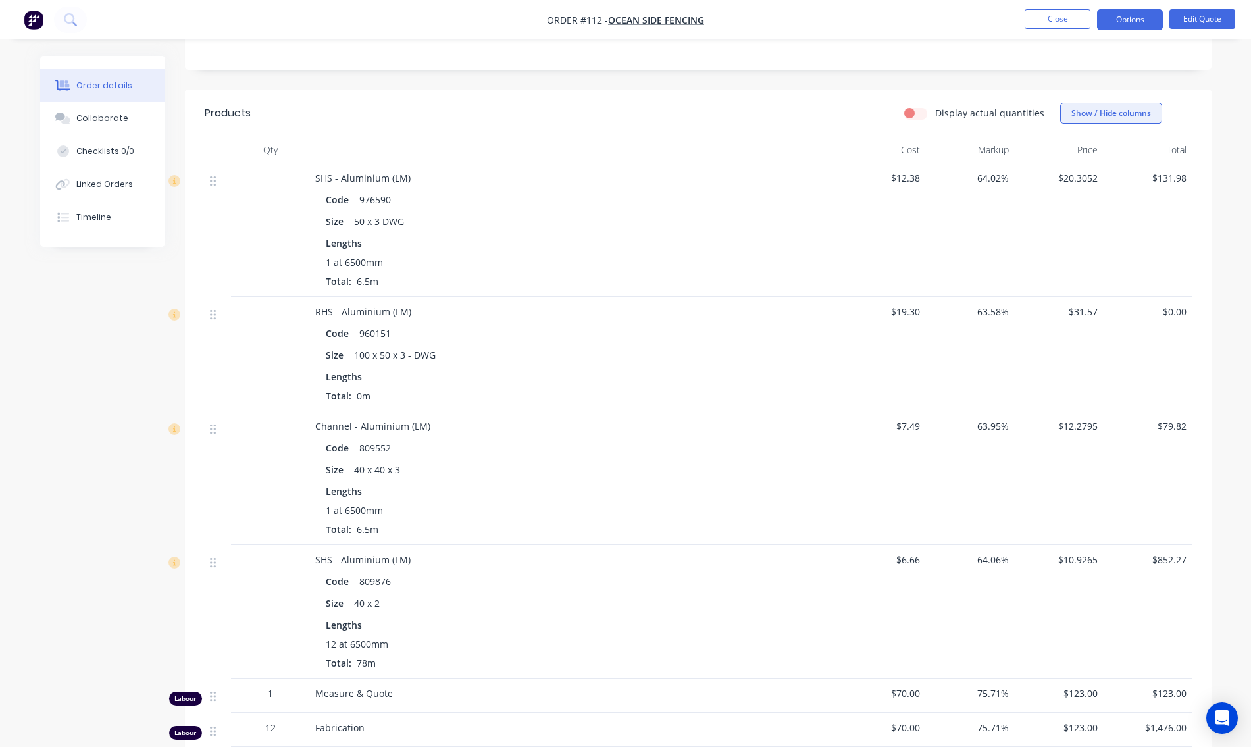
click at [1119, 117] on button "Show / Hide columns" at bounding box center [1111, 113] width 102 height 21
click at [1081, 155] on span at bounding box center [1081, 156] width 11 height 11
click at [1065, 151] on input "Cost" at bounding box center [1065, 151] width 0 height 0
click at [1079, 170] on span at bounding box center [1081, 173] width 11 height 11
click at [1065, 168] on input "Markup" at bounding box center [1065, 168] width 0 height 0
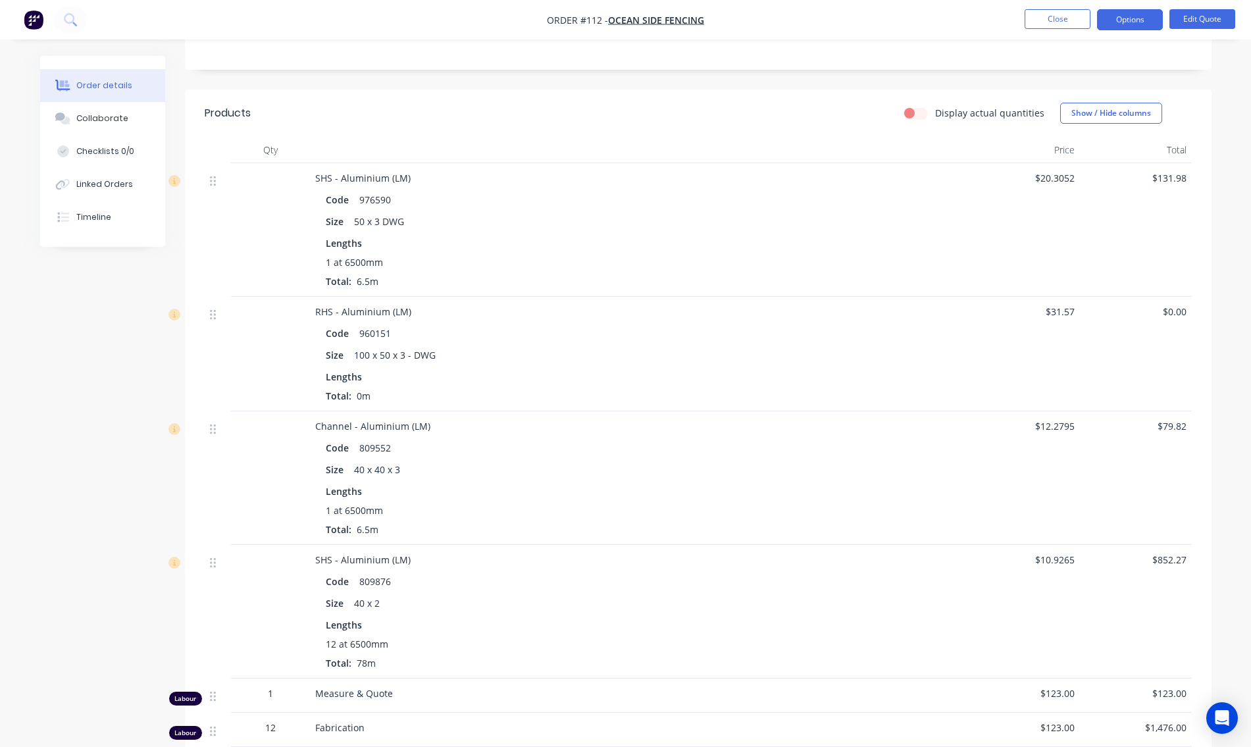
click at [1233, 208] on div "Order details Collaborate Checklists 0/0 Linked Orders Timeline Order details C…" at bounding box center [625, 386] width 1251 height 1299
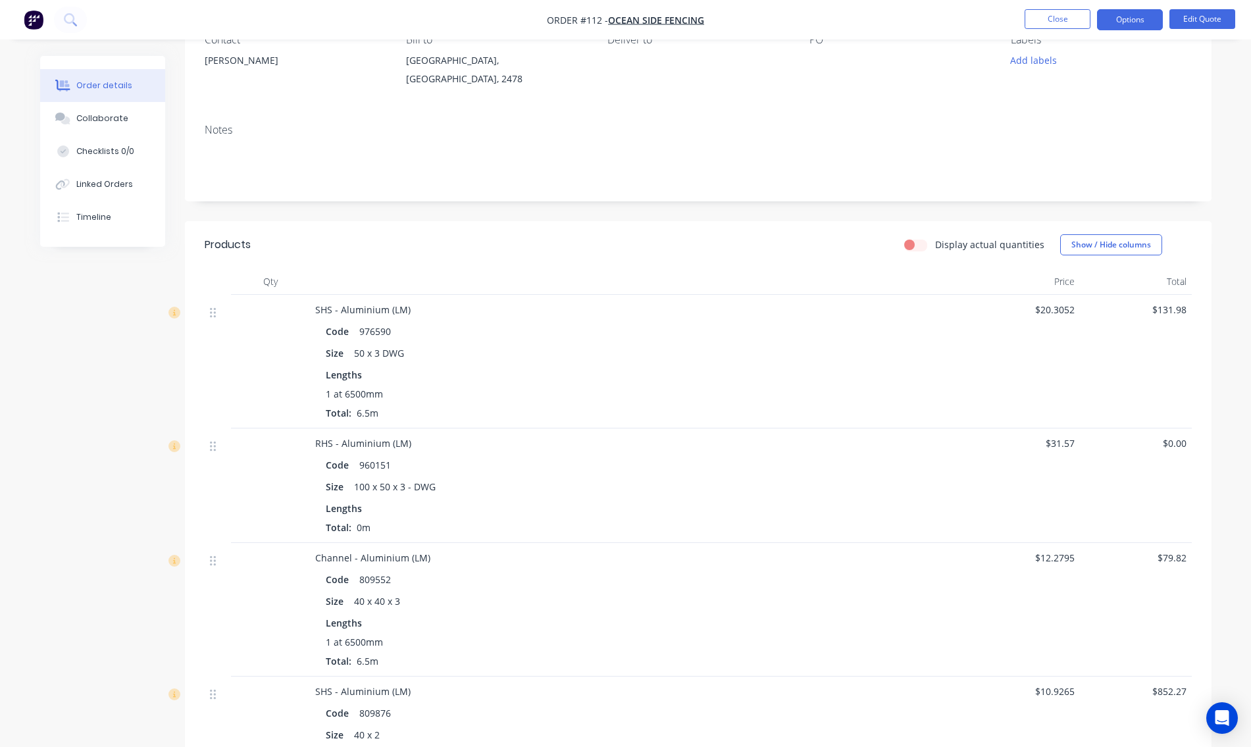
scroll to position [197, 0]
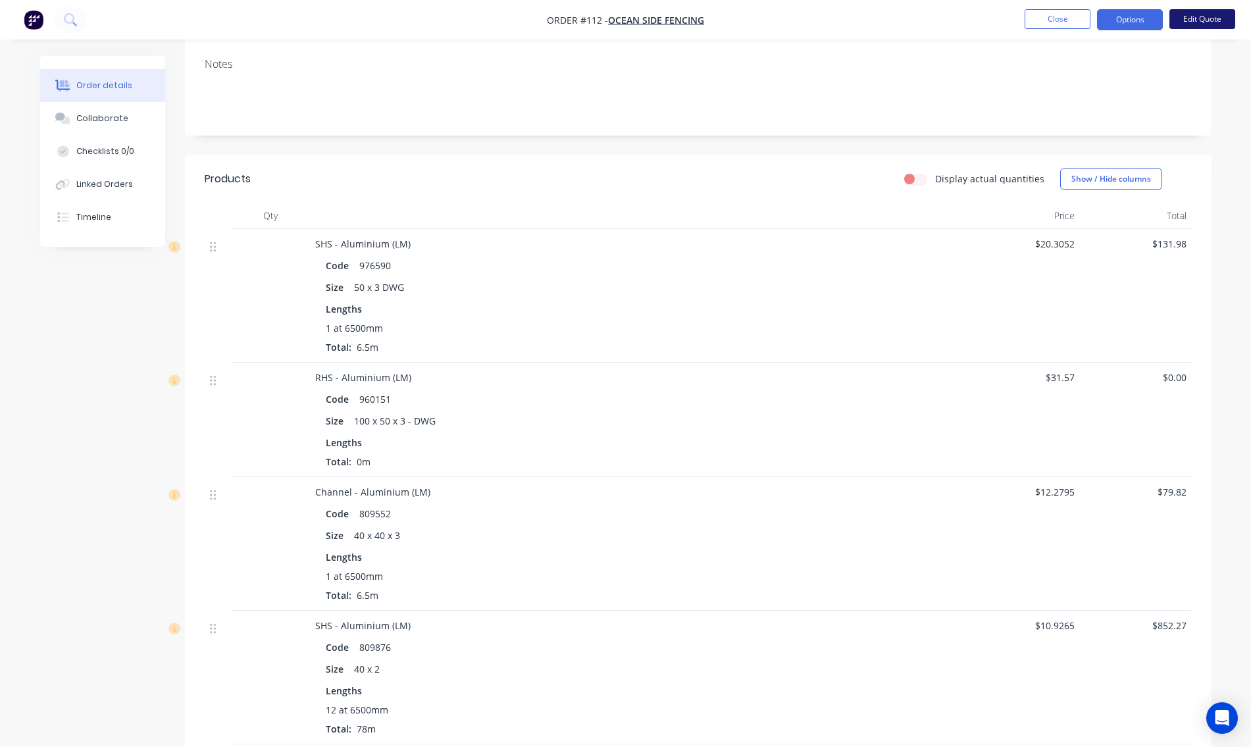
click at [1198, 21] on button "Edit Quote" at bounding box center [1202, 19] width 66 height 20
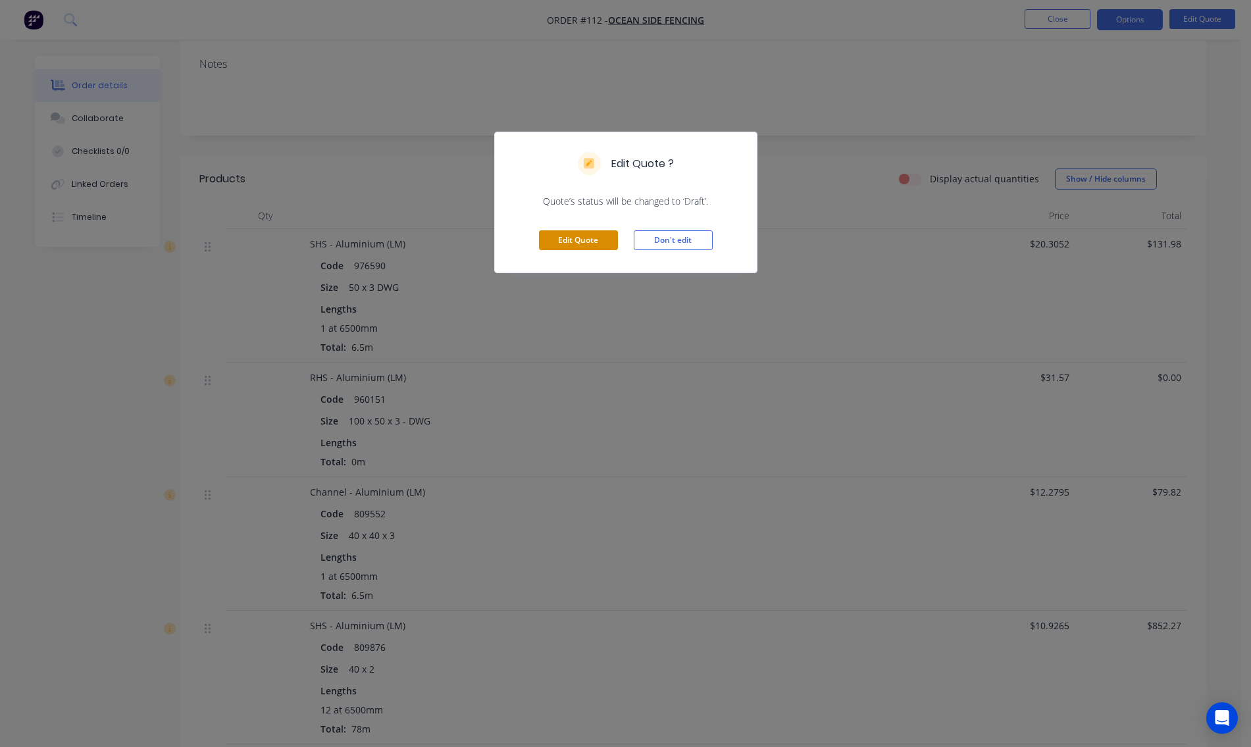
click at [603, 240] on button "Edit Quote" at bounding box center [578, 240] width 79 height 20
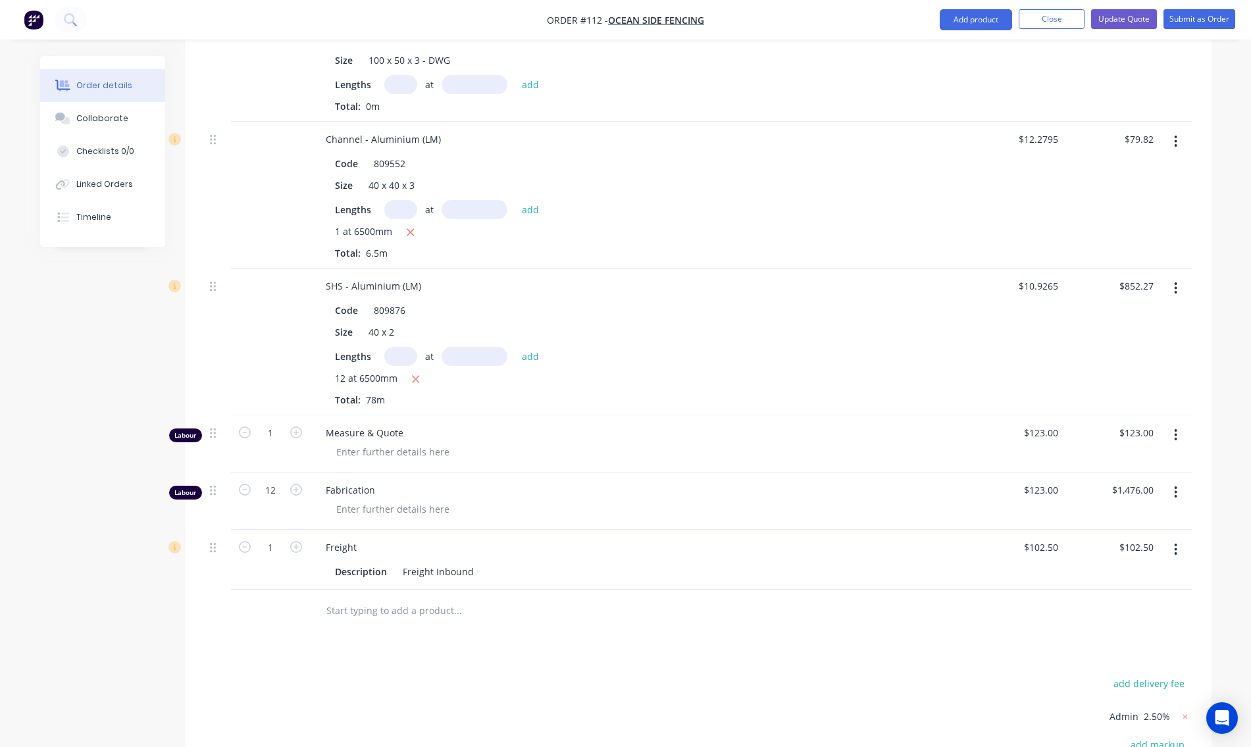
scroll to position [658, 0]
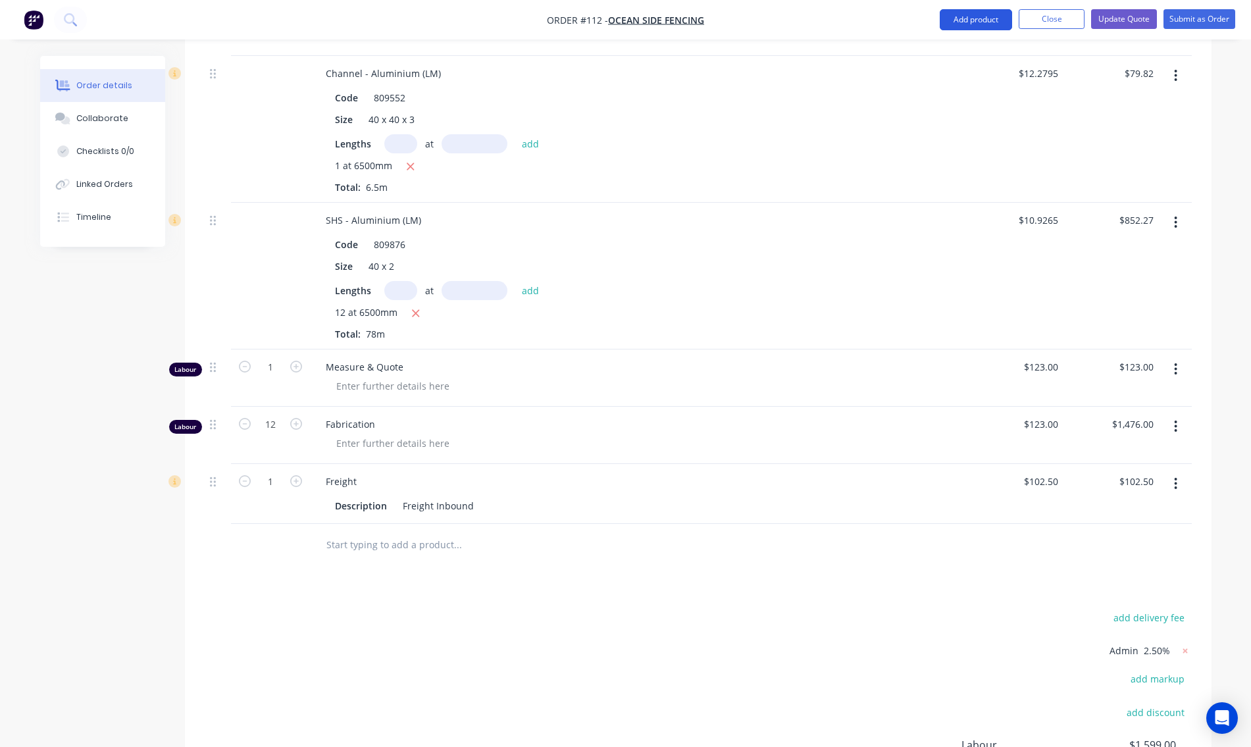
click at [989, 17] on button "Add product" at bounding box center [976, 19] width 72 height 21
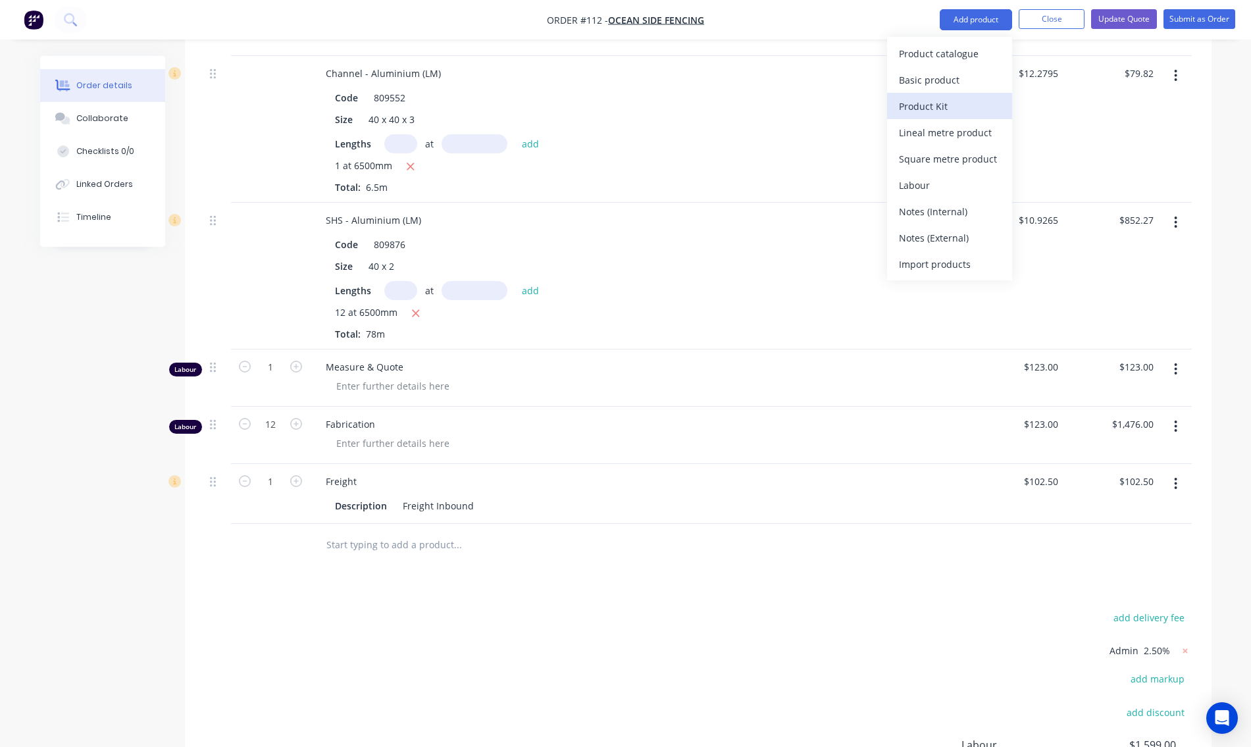
click at [929, 107] on div "Product Kit" at bounding box center [949, 106] width 101 height 19
click at [942, 105] on div "Custom pricing" at bounding box center [949, 106] width 101 height 19
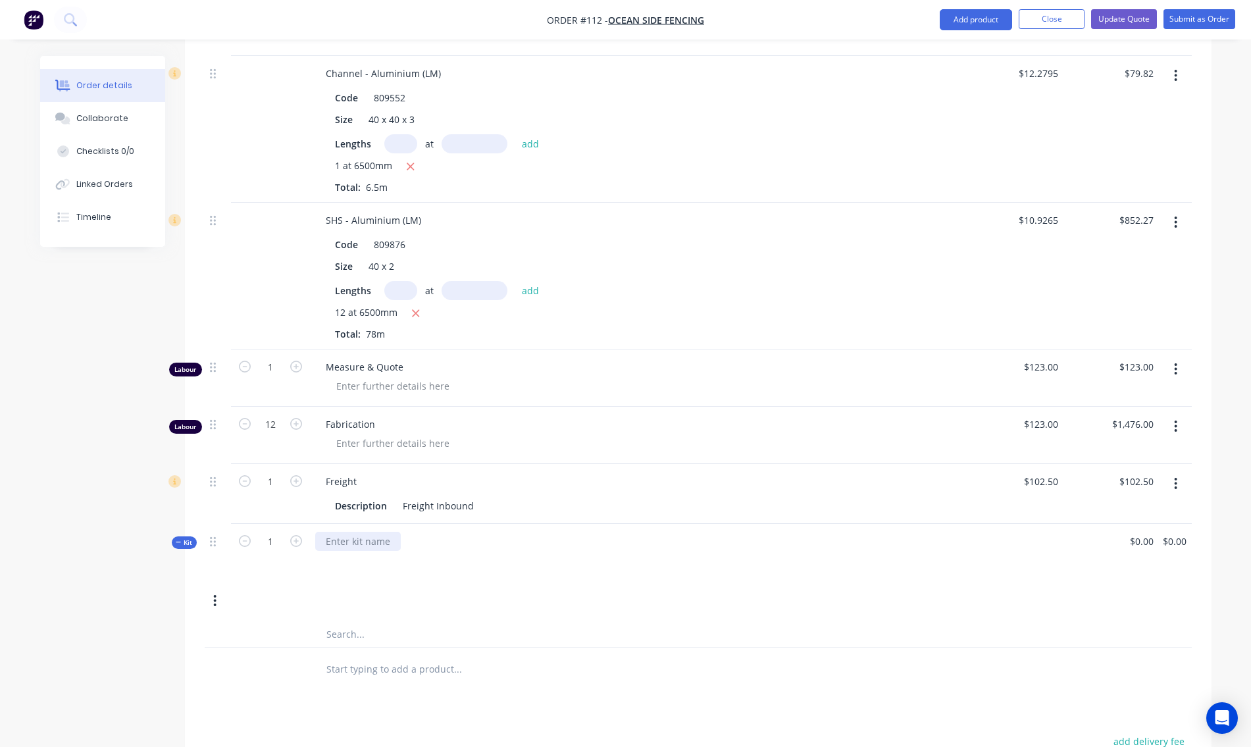
click at [347, 532] on div at bounding box center [358, 541] width 86 height 19
click at [492, 551] on div at bounding box center [639, 560] width 648 height 19
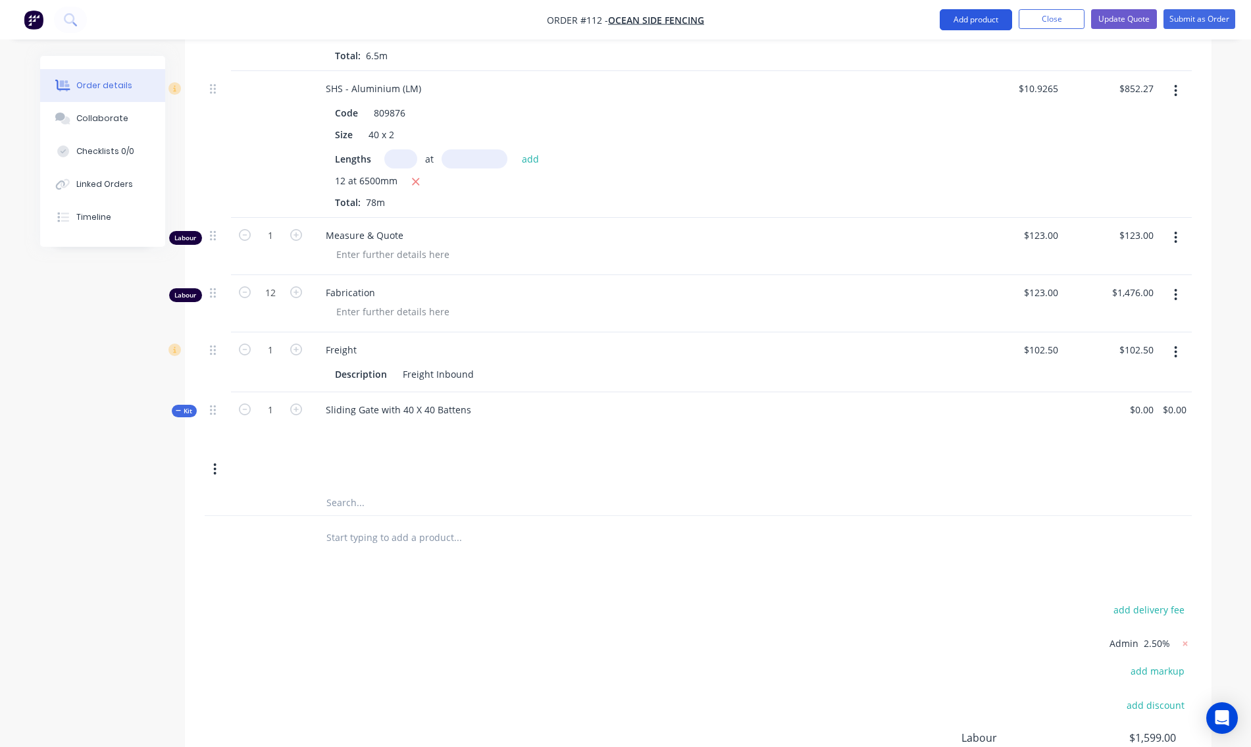
click at [982, 14] on button "Add product" at bounding box center [976, 19] width 72 height 21
click at [854, 125] on div "Size 40 x 2" at bounding box center [636, 134] width 613 height 19
click at [213, 457] on button "button" at bounding box center [214, 469] width 31 height 24
click at [324, 455] on div "Kit 1 Sliding Gate with 40 X 40 Battens $0.00 $0.00 $0.00 $0.00" at bounding box center [698, 440] width 987 height 97
drag, startPoint x: 476, startPoint y: 397, endPoint x: 281, endPoint y: 422, distance: 197.0
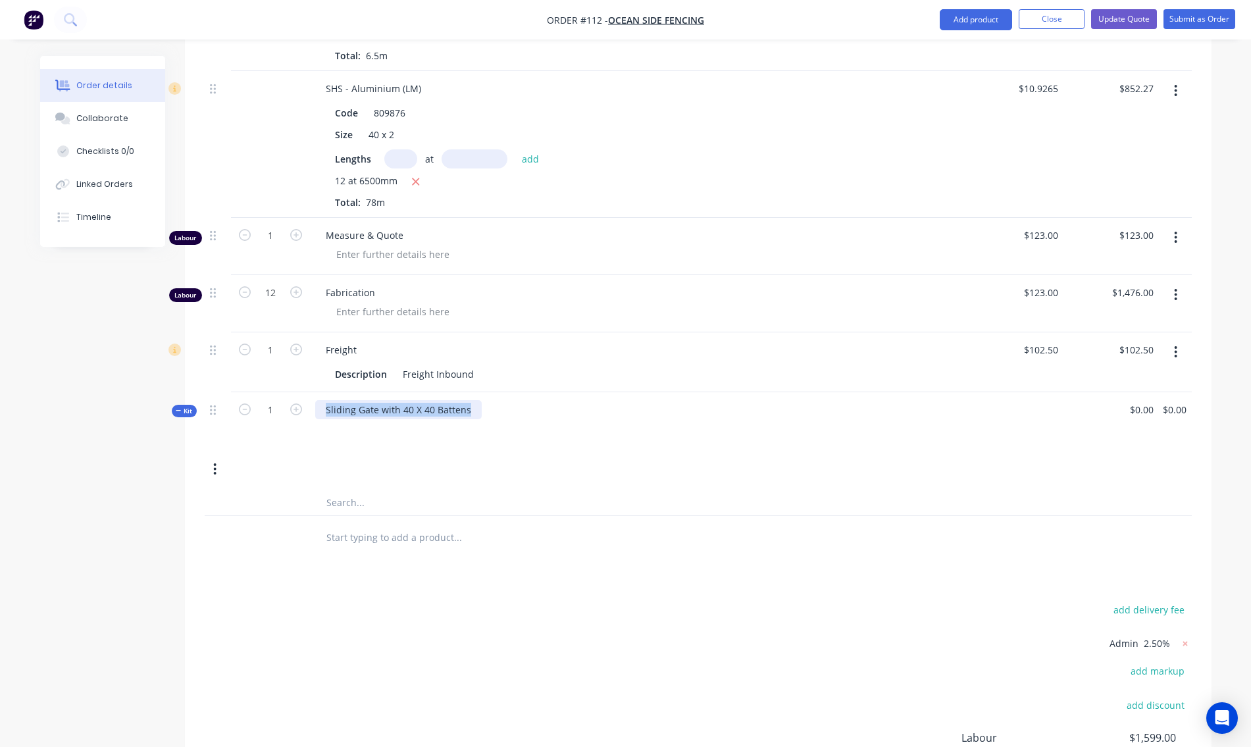
click at [281, 422] on div "Kit 1 Sliding Gate with 40 X 40 Battens $0.00 $0.00 $0.00 $0.00" at bounding box center [698, 440] width 987 height 97
click at [715, 419] on div at bounding box center [639, 428] width 648 height 19
click at [214, 463] on icon "button" at bounding box center [215, 469] width 3 height 12
click at [198, 521] on div "Add product to kit" at bounding box center [168, 530] width 101 height 19
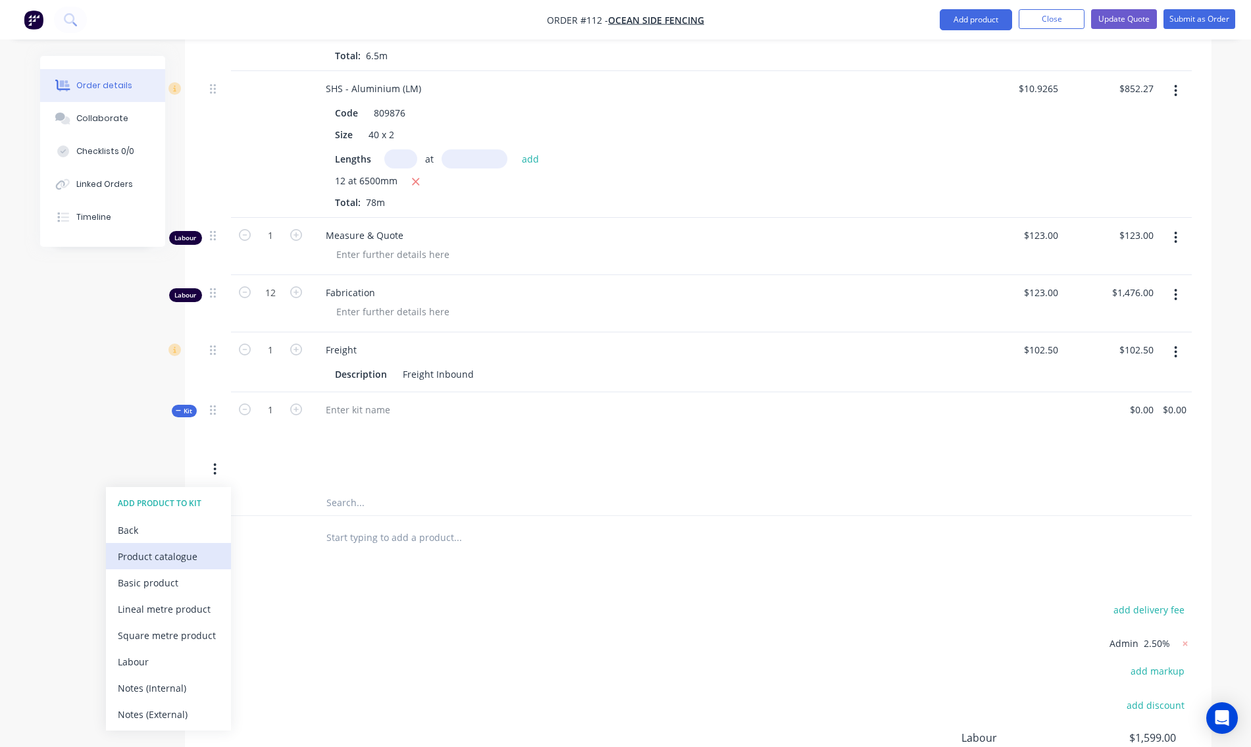
click at [182, 547] on div "Product catalogue" at bounding box center [168, 556] width 101 height 19
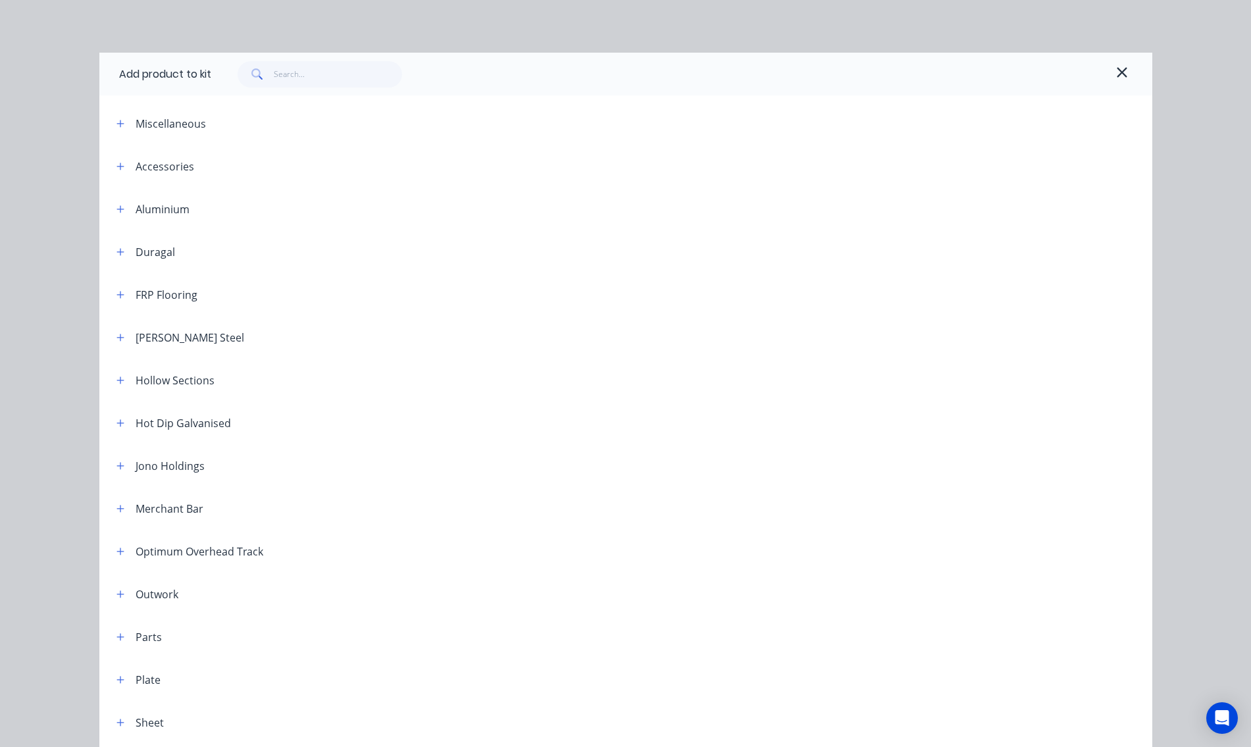
drag, startPoint x: 118, startPoint y: 208, endPoint x: 185, endPoint y: 226, distance: 69.4
click at [118, 208] on icon "button" at bounding box center [120, 209] width 8 height 9
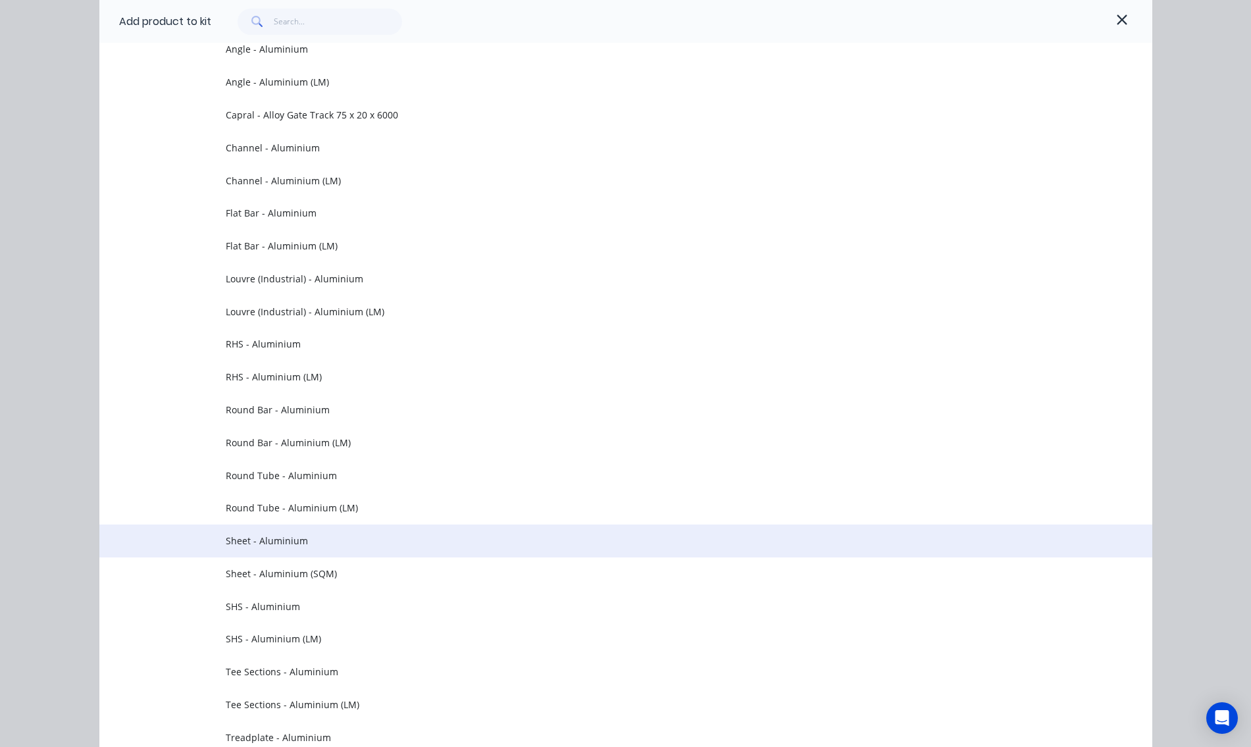
scroll to position [263, 0]
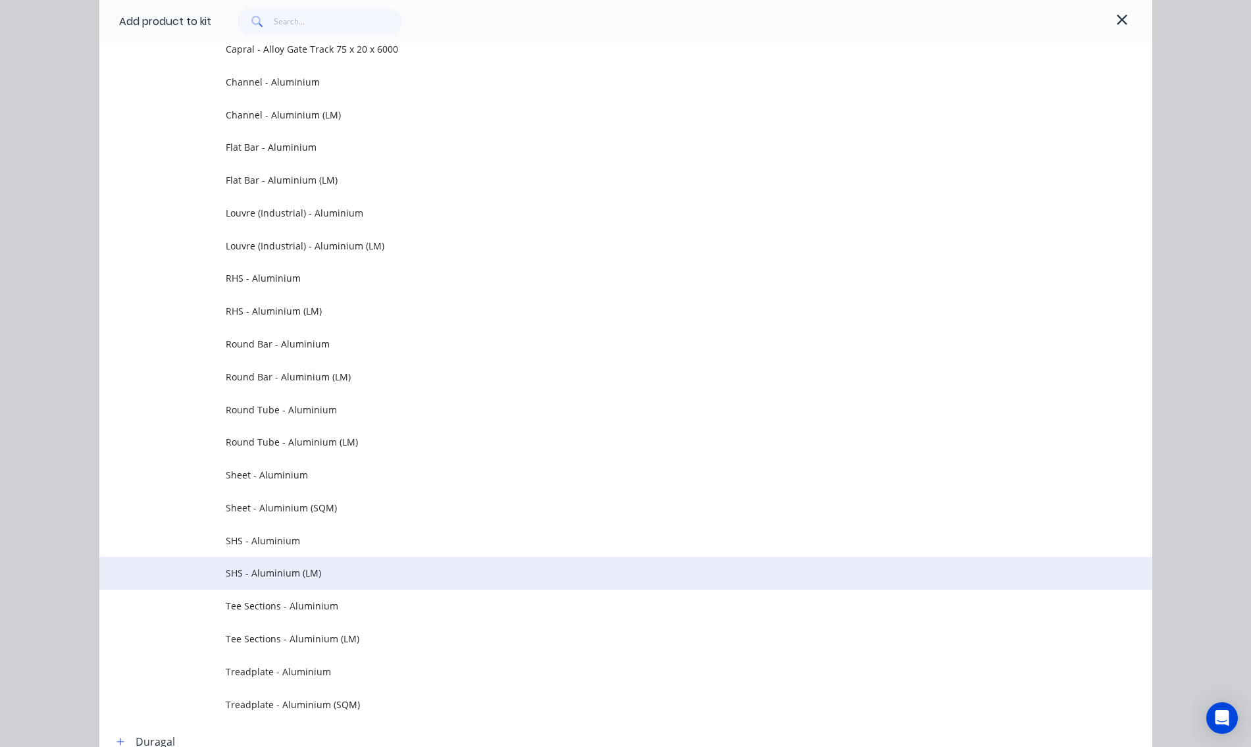
click at [292, 573] on span "SHS - Aluminium (LM)" at bounding box center [596, 573] width 741 height 14
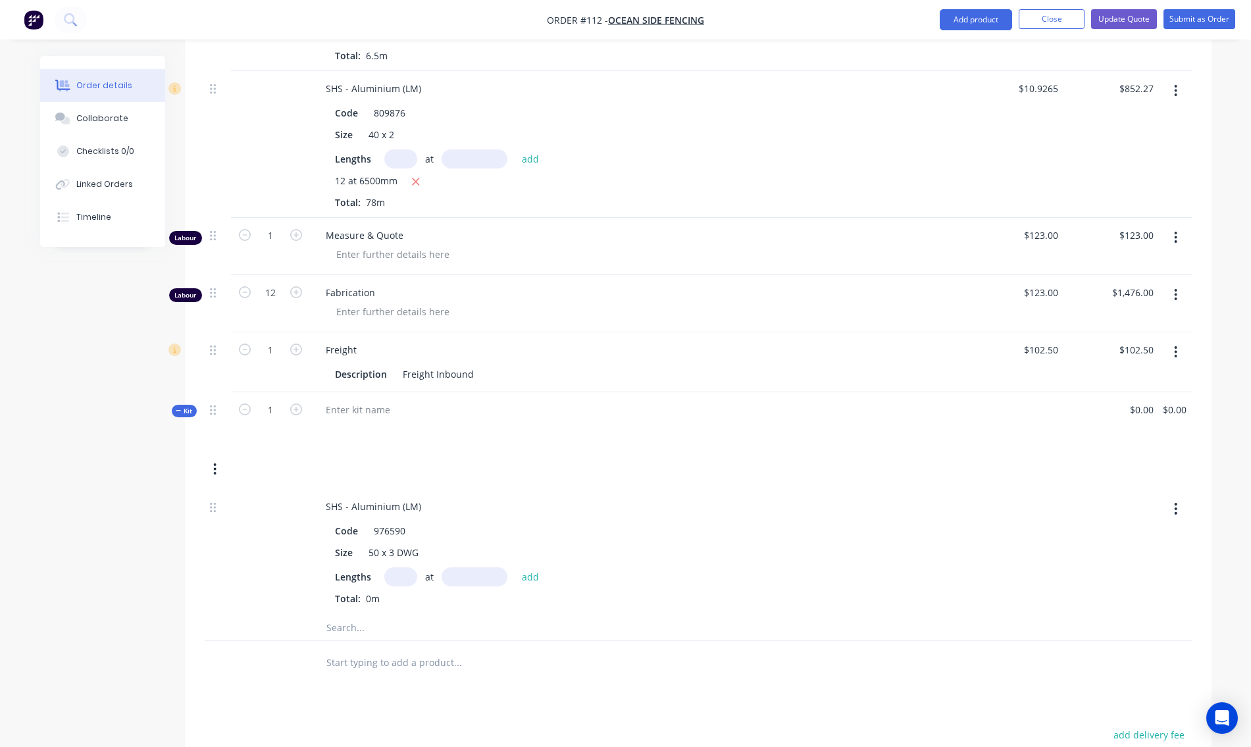
click at [394, 567] on input "text" at bounding box center [400, 576] width 33 height 19
type input "1"
click at [470, 567] on input "text" at bounding box center [475, 576] width 66 height 19
type input "6500mm"
click at [523, 568] on button "add" at bounding box center [530, 577] width 31 height 18
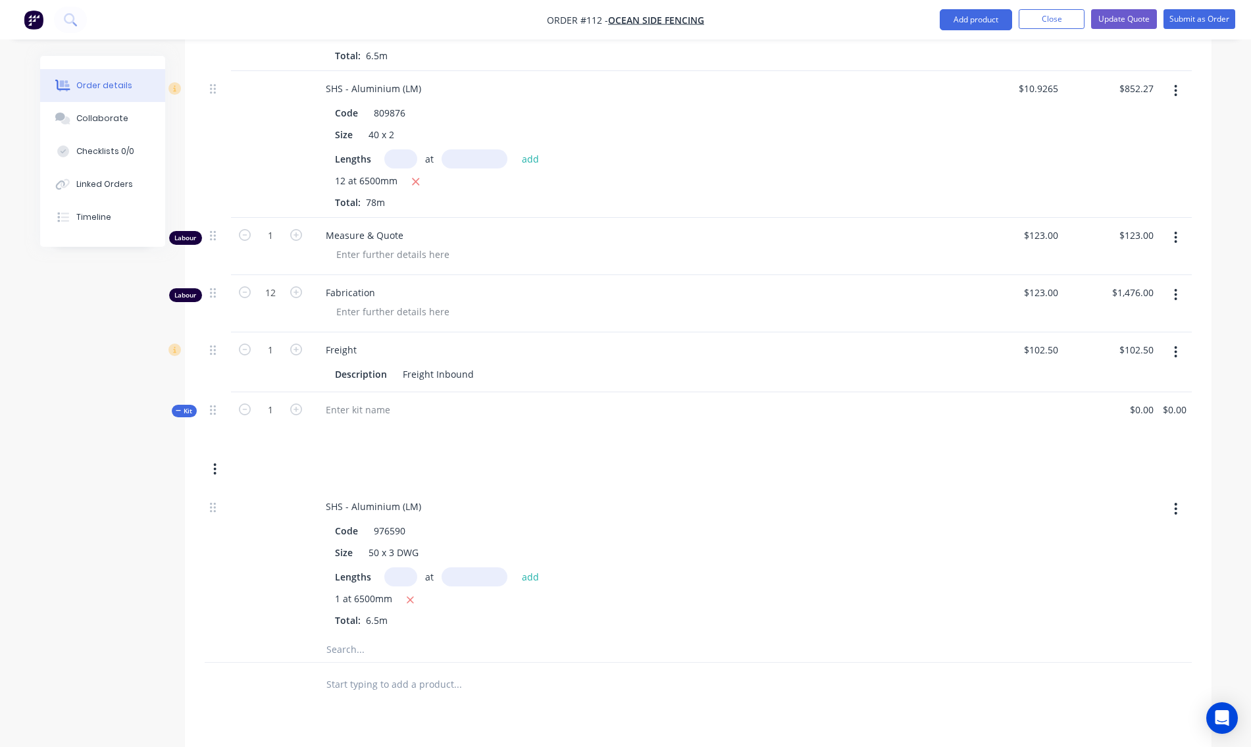
scroll to position [856, 0]
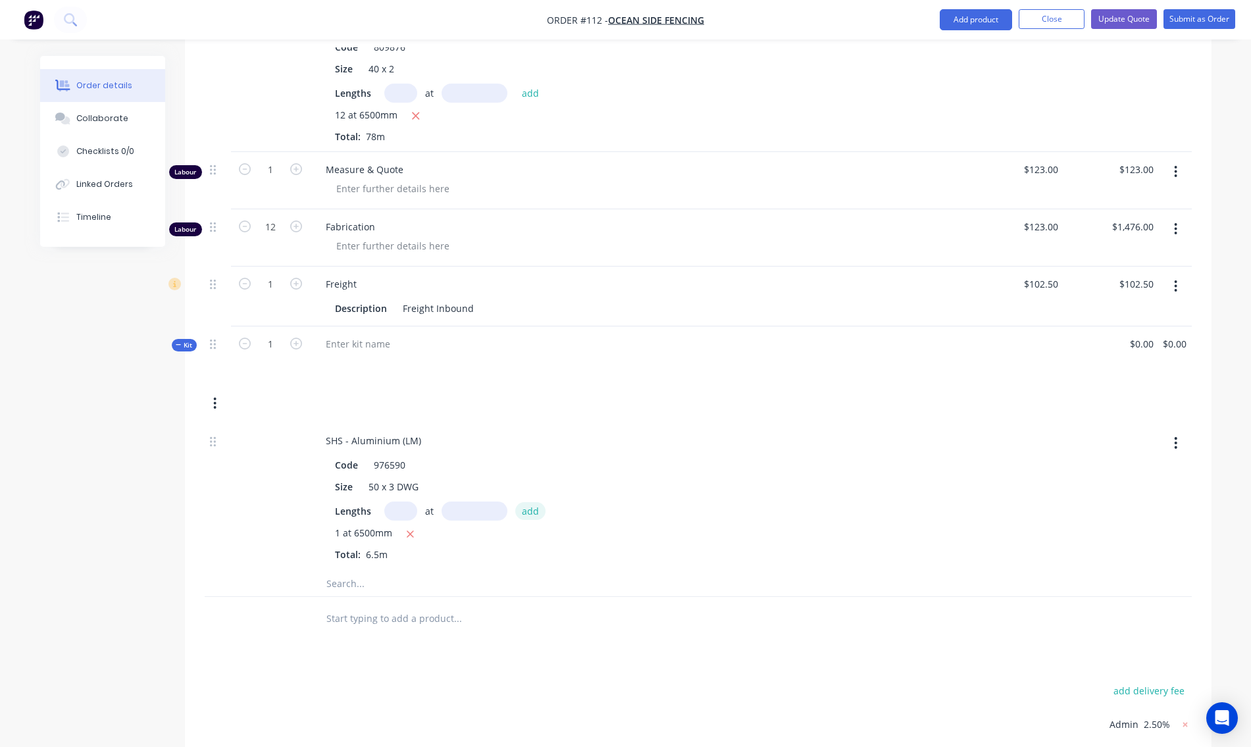
click at [523, 502] on button "add" at bounding box center [530, 511] width 31 height 18
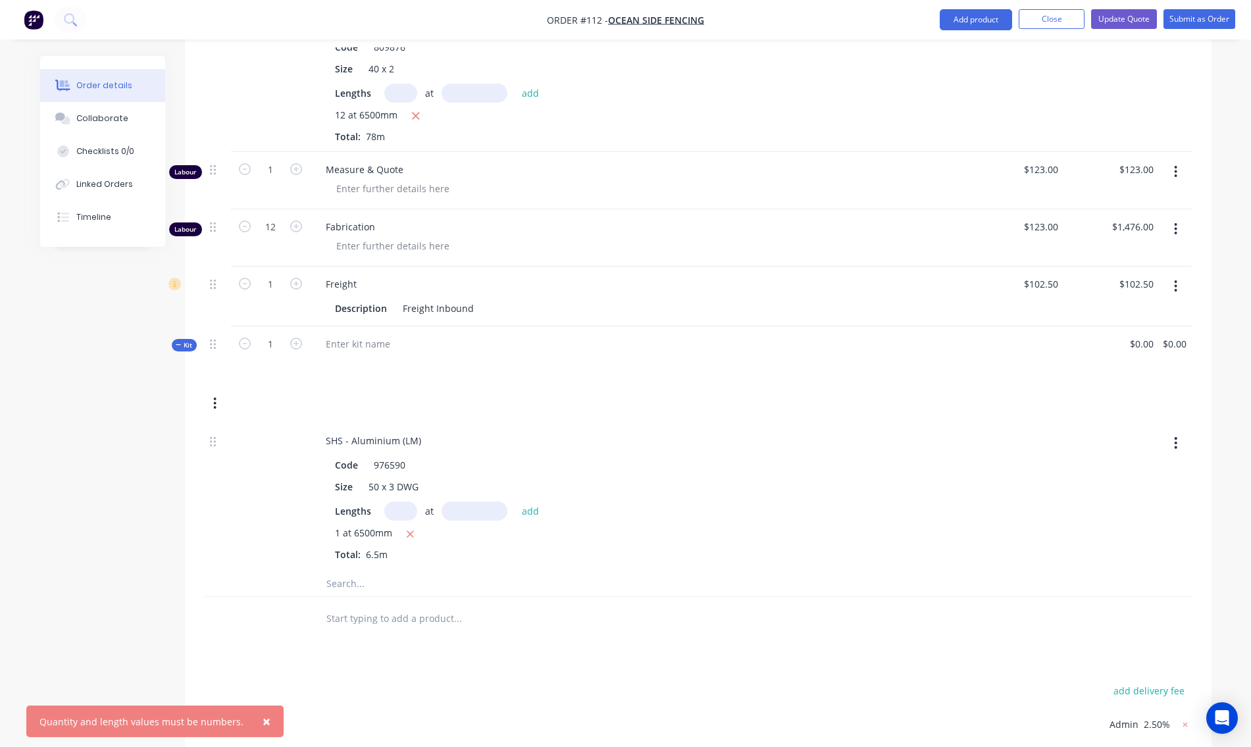
click at [405, 501] on input "text" at bounding box center [400, 510] width 33 height 19
type input "1"
click at [488, 503] on input "text" at bounding box center [475, 510] width 66 height 19
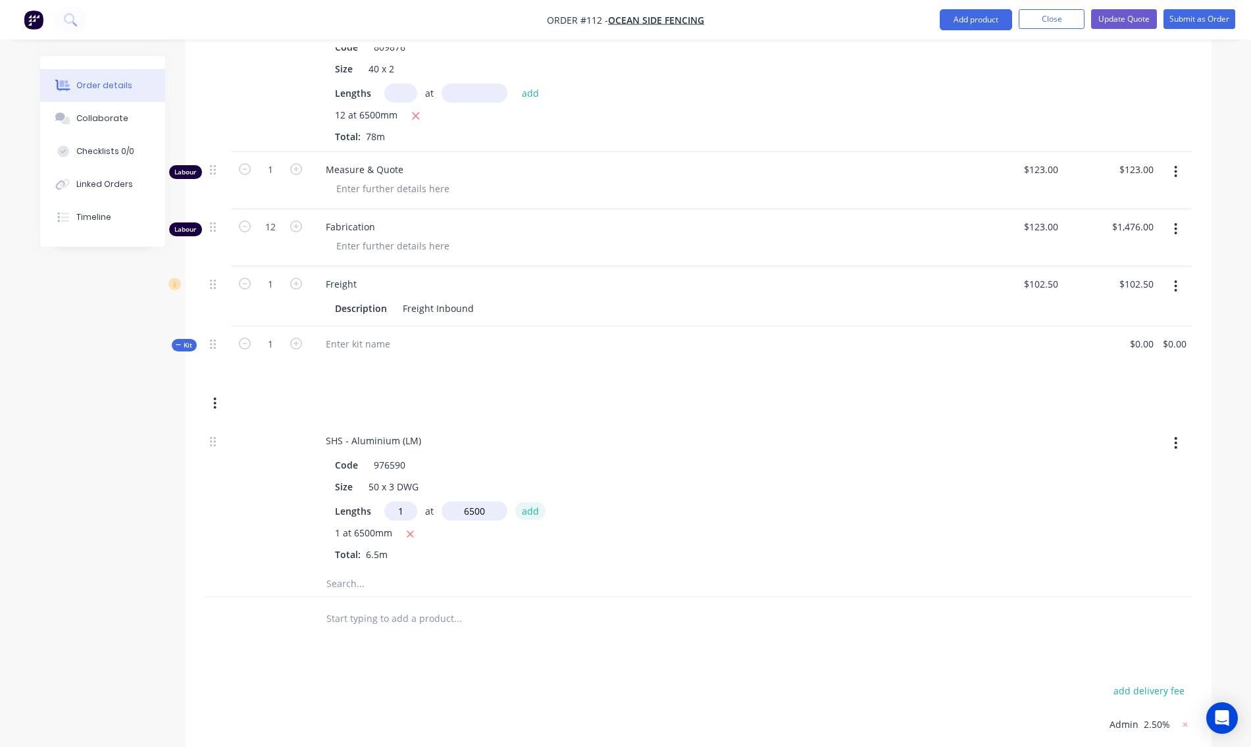
type input "6500mm"
click at [526, 502] on button "add" at bounding box center [530, 511] width 31 height 18
click at [413, 550] on icon "button" at bounding box center [410, 556] width 9 height 12
click at [411, 528] on icon "button" at bounding box center [410, 534] width 9 height 12
click at [394, 501] on input "text" at bounding box center [400, 510] width 33 height 19
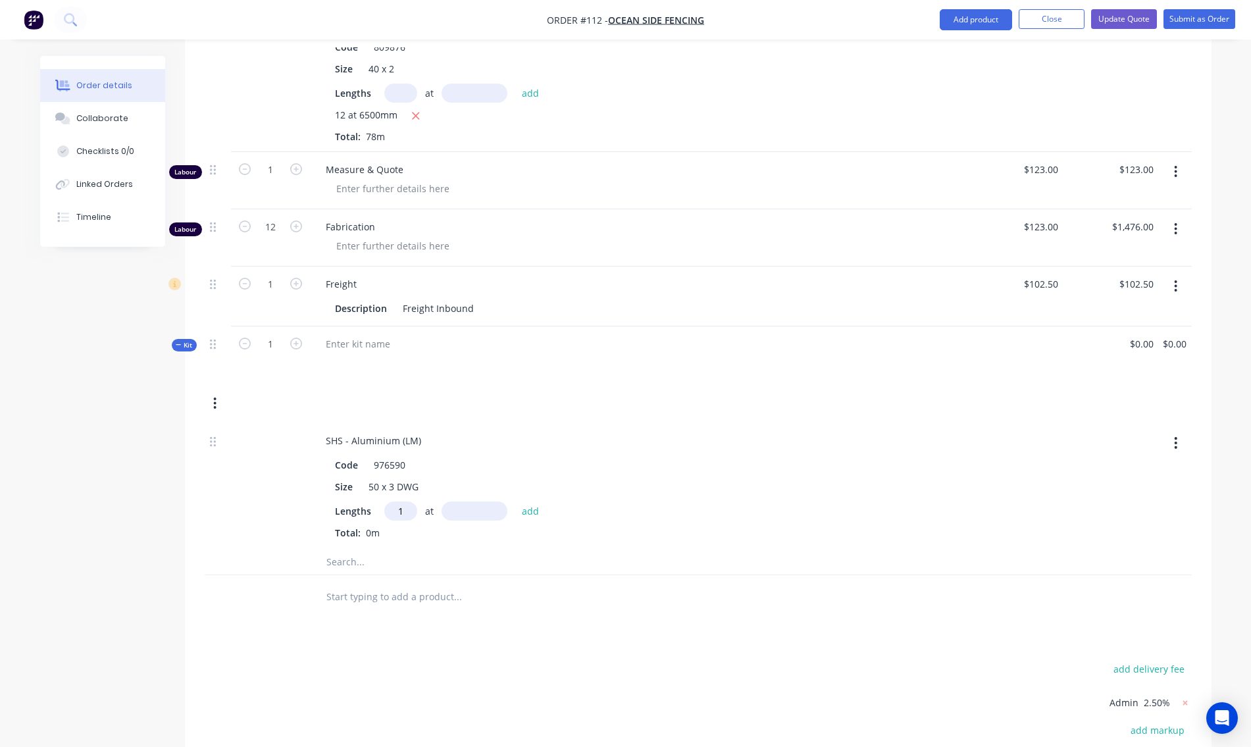
type input "1"
click at [460, 501] on input "text" at bounding box center [475, 510] width 66 height 19
type input "6500mm"
click at [534, 502] on button "add" at bounding box center [530, 511] width 31 height 18
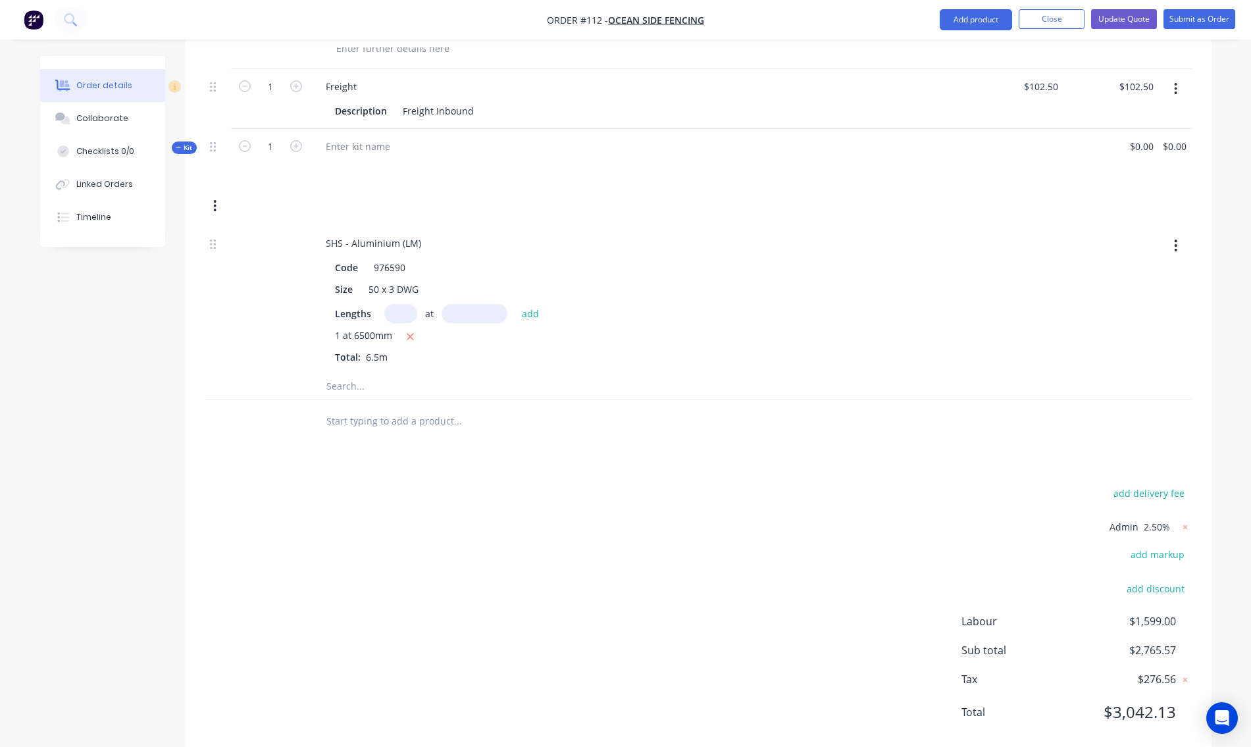
scroll to position [987, 0]
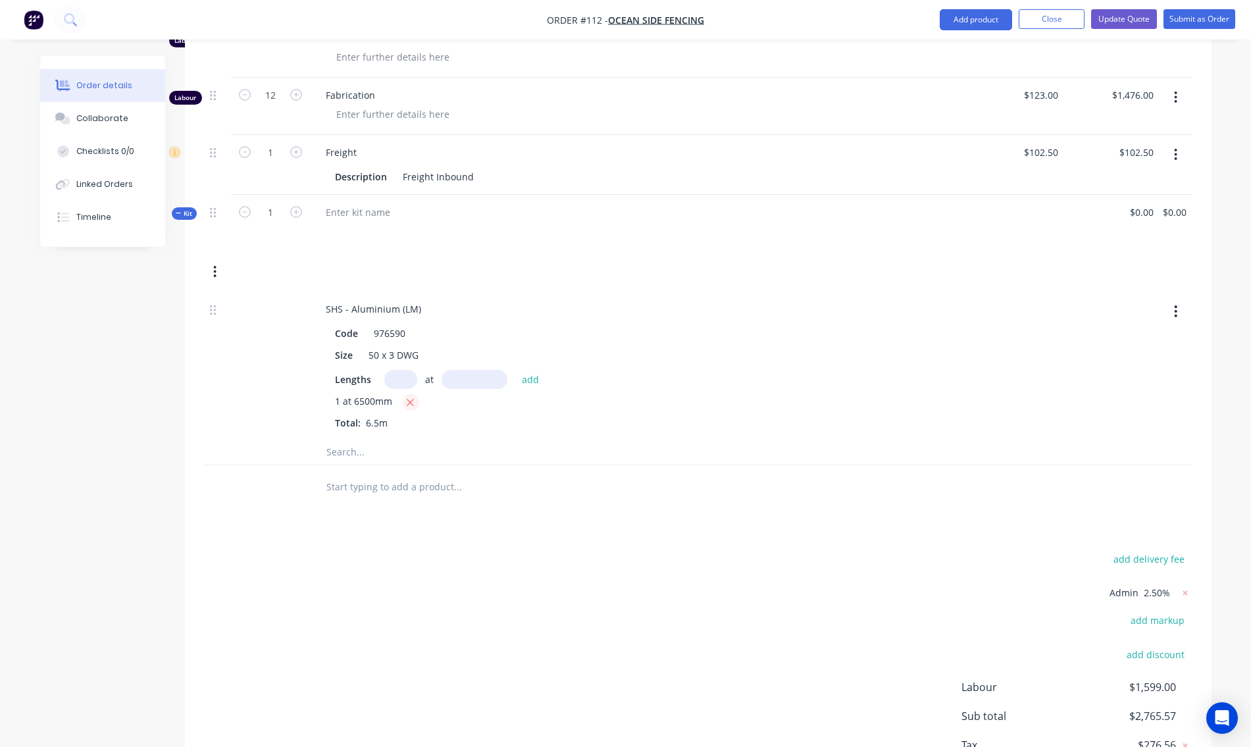
click at [410, 399] on icon "button" at bounding box center [410, 402] width 7 height 7
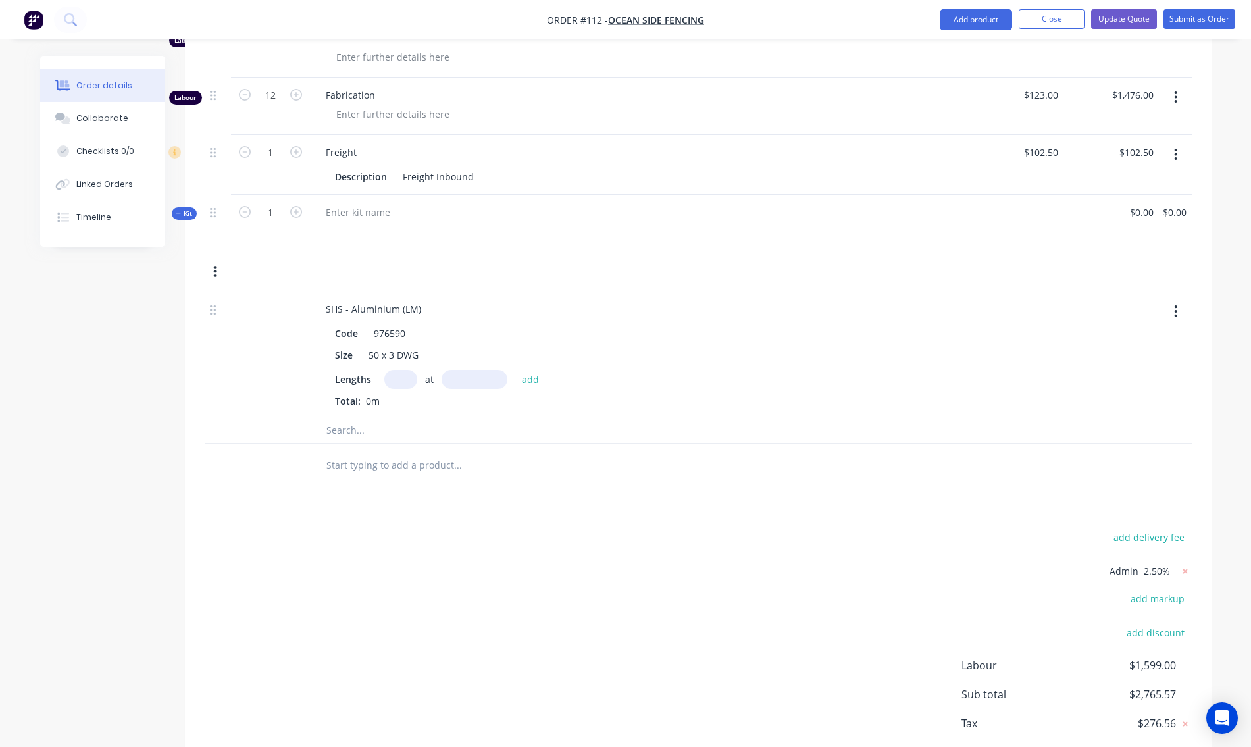
click at [1175, 304] on icon "button" at bounding box center [1175, 311] width 3 height 14
click at [1112, 389] on div "Delete" at bounding box center [1129, 398] width 101 height 19
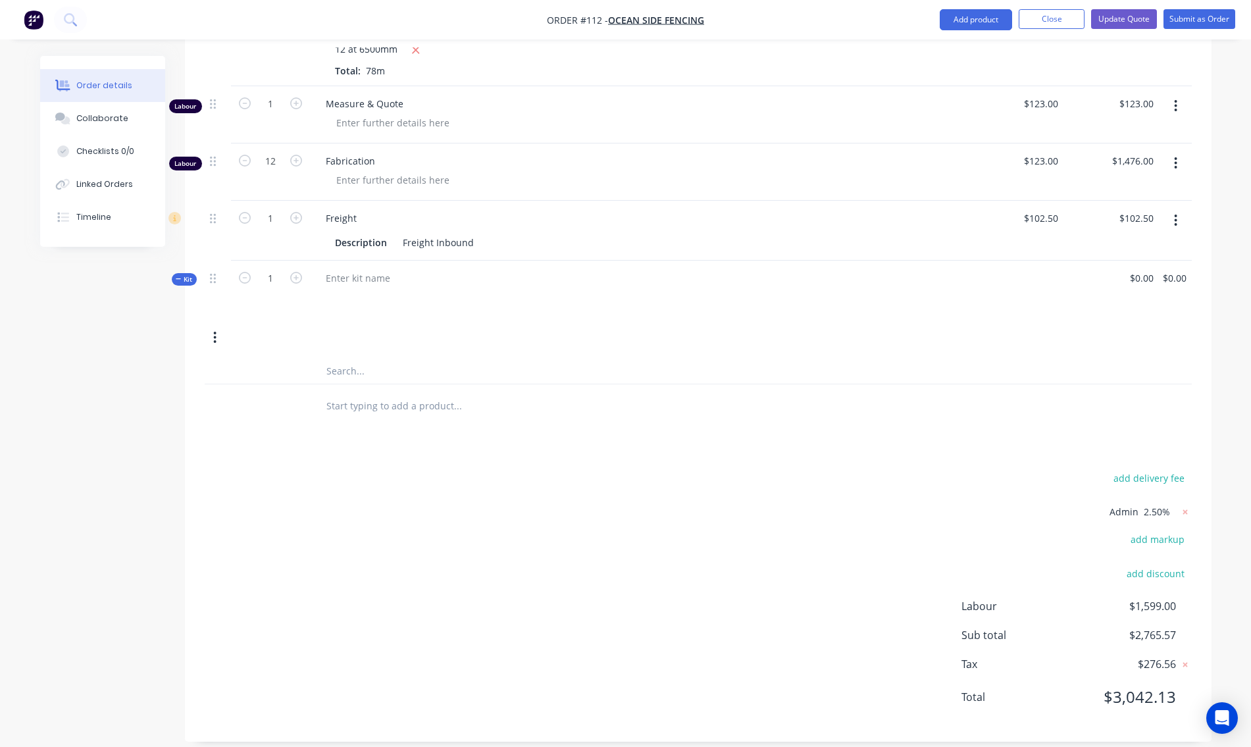
click at [213, 330] on icon "button" at bounding box center [214, 337] width 3 height 14
click at [165, 389] on div "Add product to kit" at bounding box center [168, 398] width 101 height 19
click at [150, 415] on div "Product catalogue" at bounding box center [168, 424] width 101 height 19
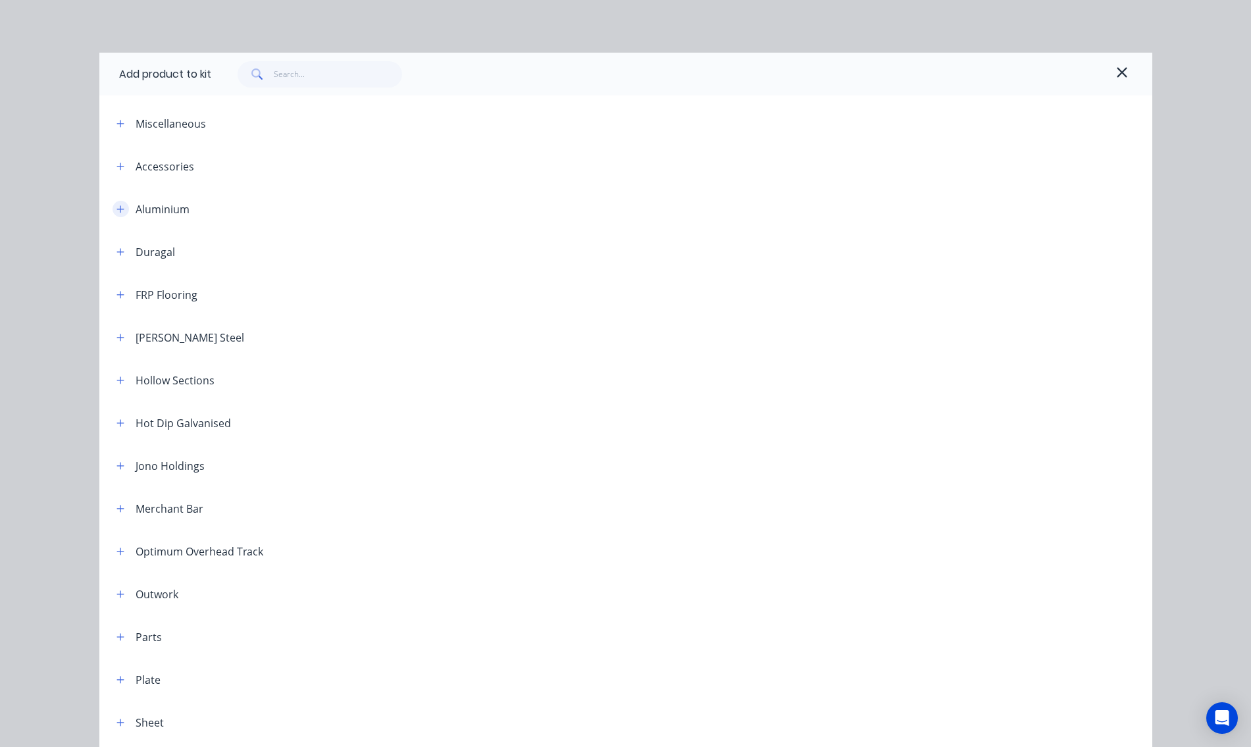
click at [117, 210] on icon "button" at bounding box center [120, 209] width 8 height 9
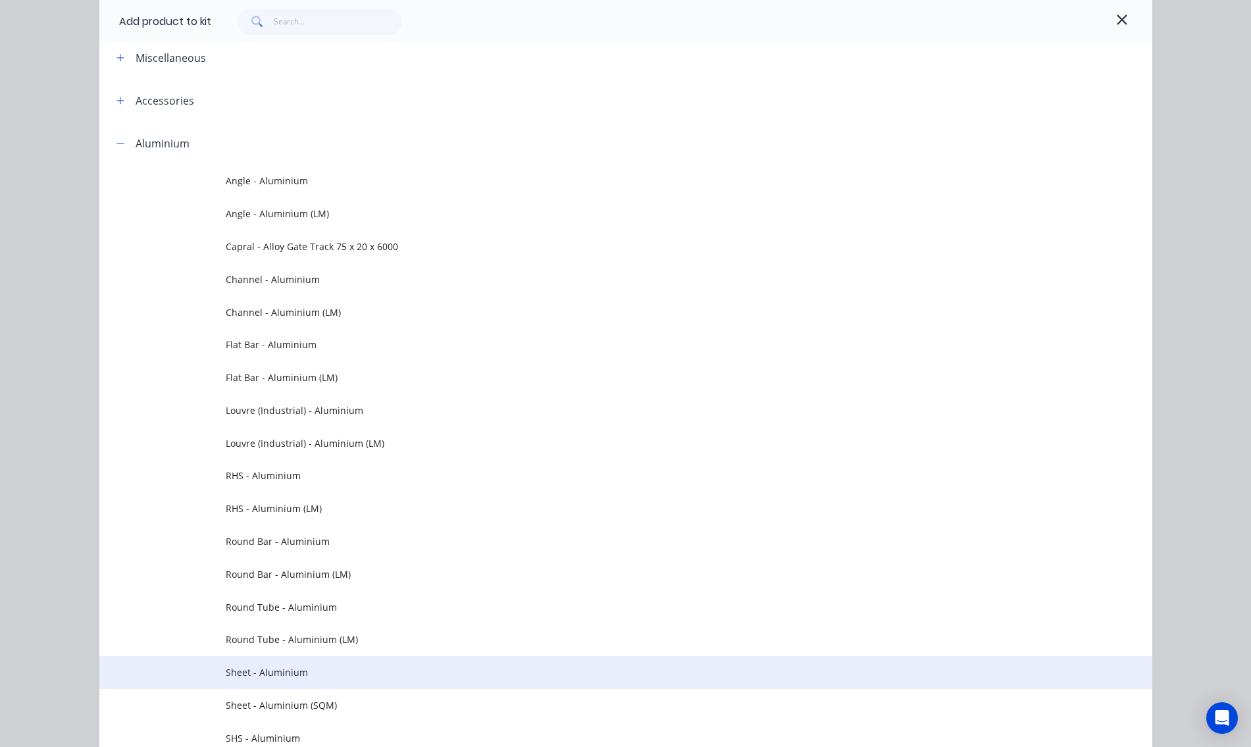
scroll to position [132, 0]
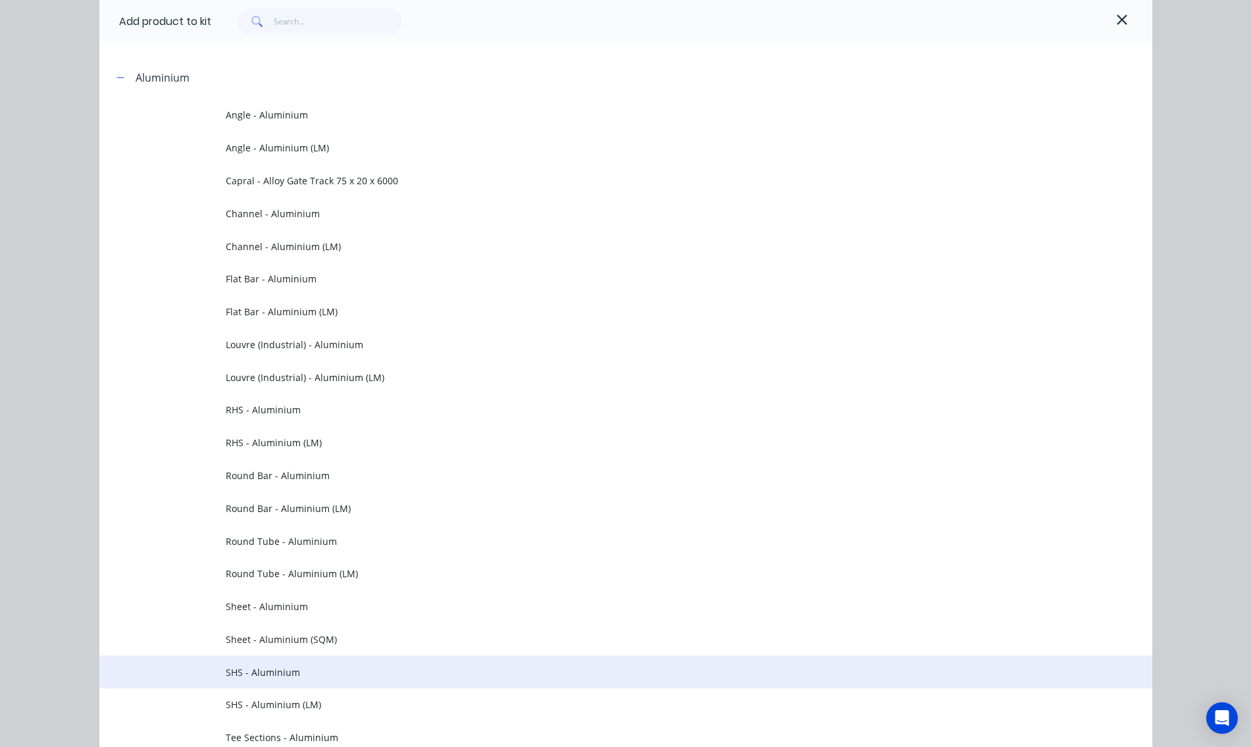
click at [262, 671] on span "SHS - Aluminium" at bounding box center [596, 672] width 741 height 14
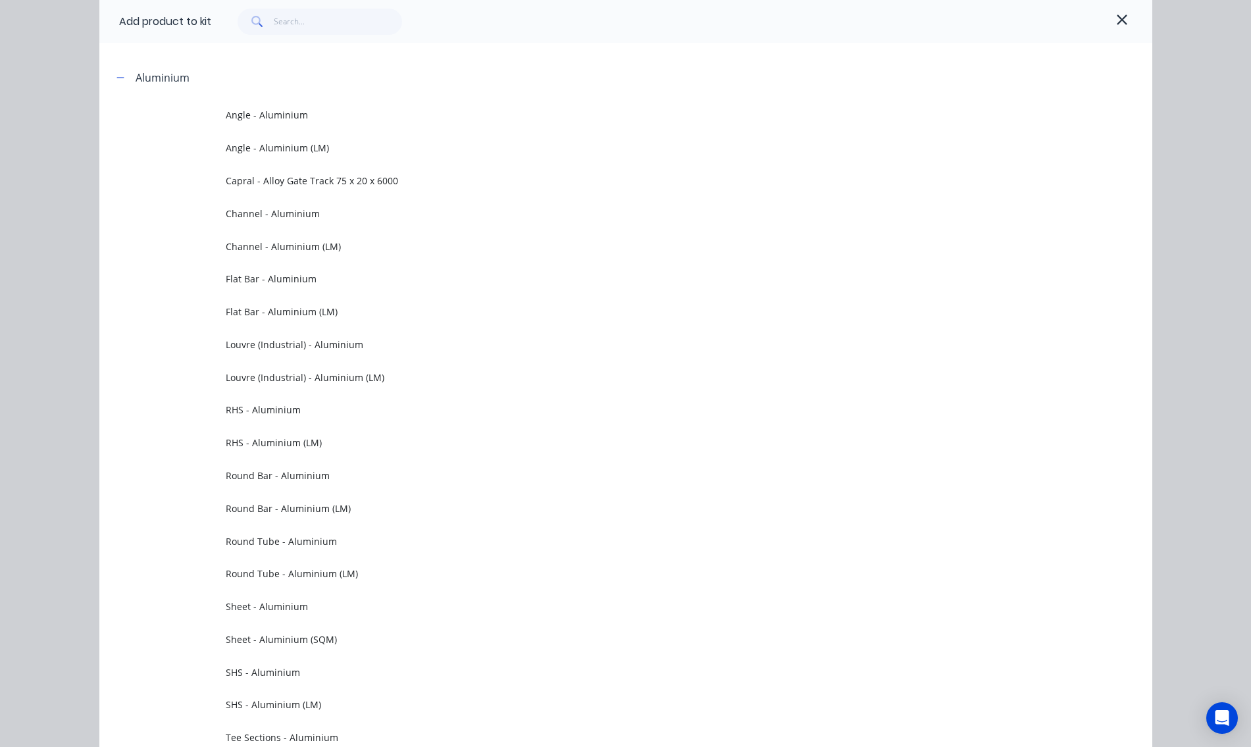
scroll to position [0, 0]
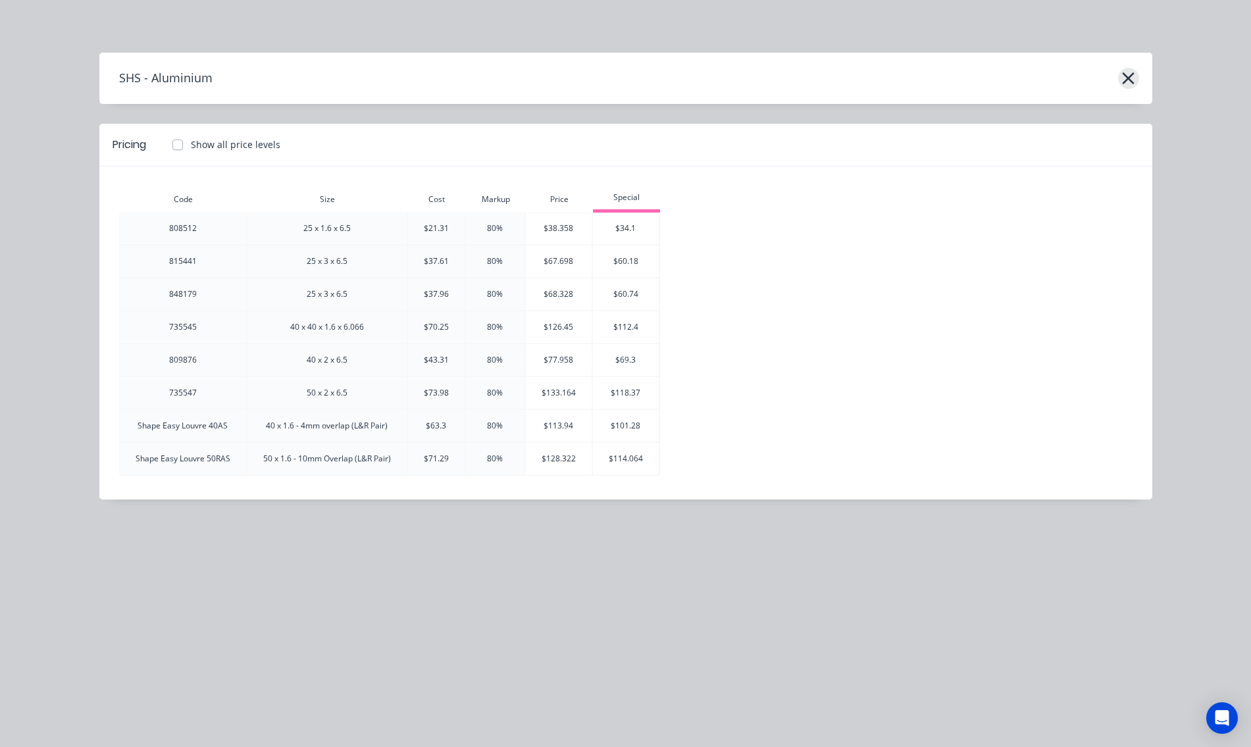
click at [1133, 77] on icon "button" at bounding box center [1128, 78] width 14 height 18
click at [1129, 78] on icon "button" at bounding box center [1129, 78] width 12 height 12
click at [1125, 76] on icon "button" at bounding box center [1129, 78] width 12 height 12
click at [1125, 78] on icon "button" at bounding box center [1128, 78] width 14 height 18
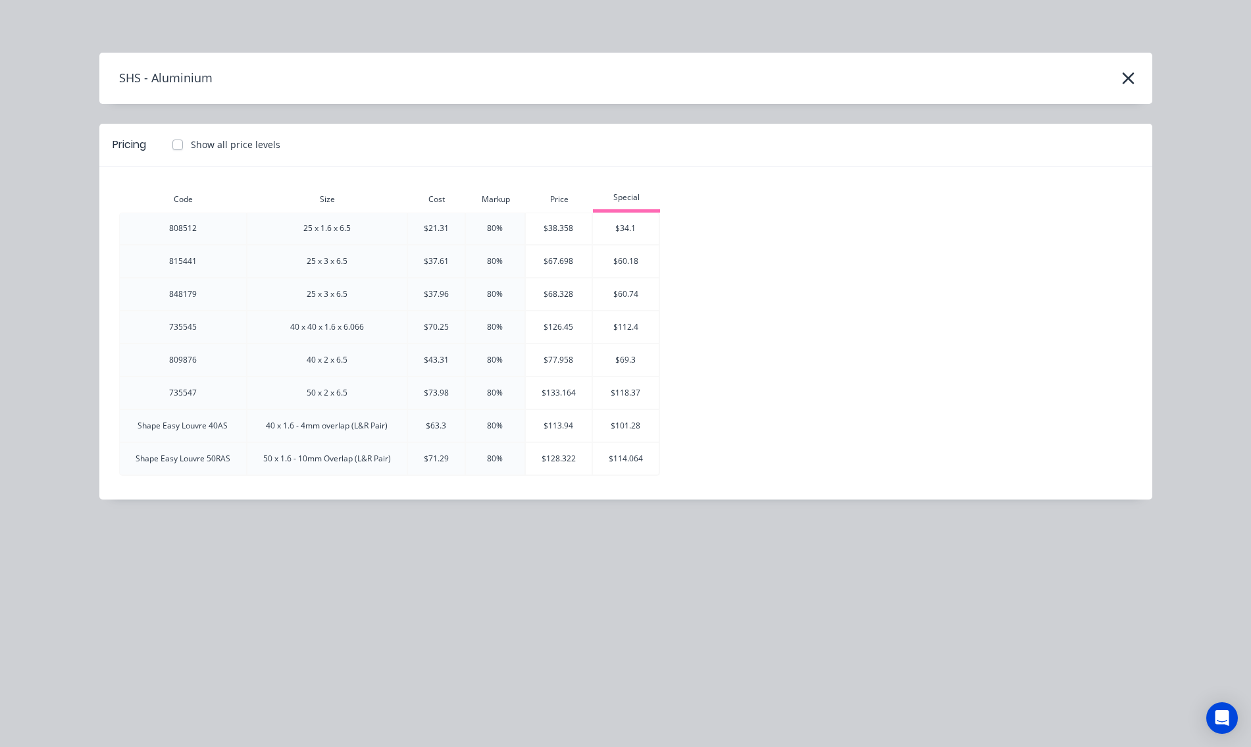
scroll to position [743, 0]
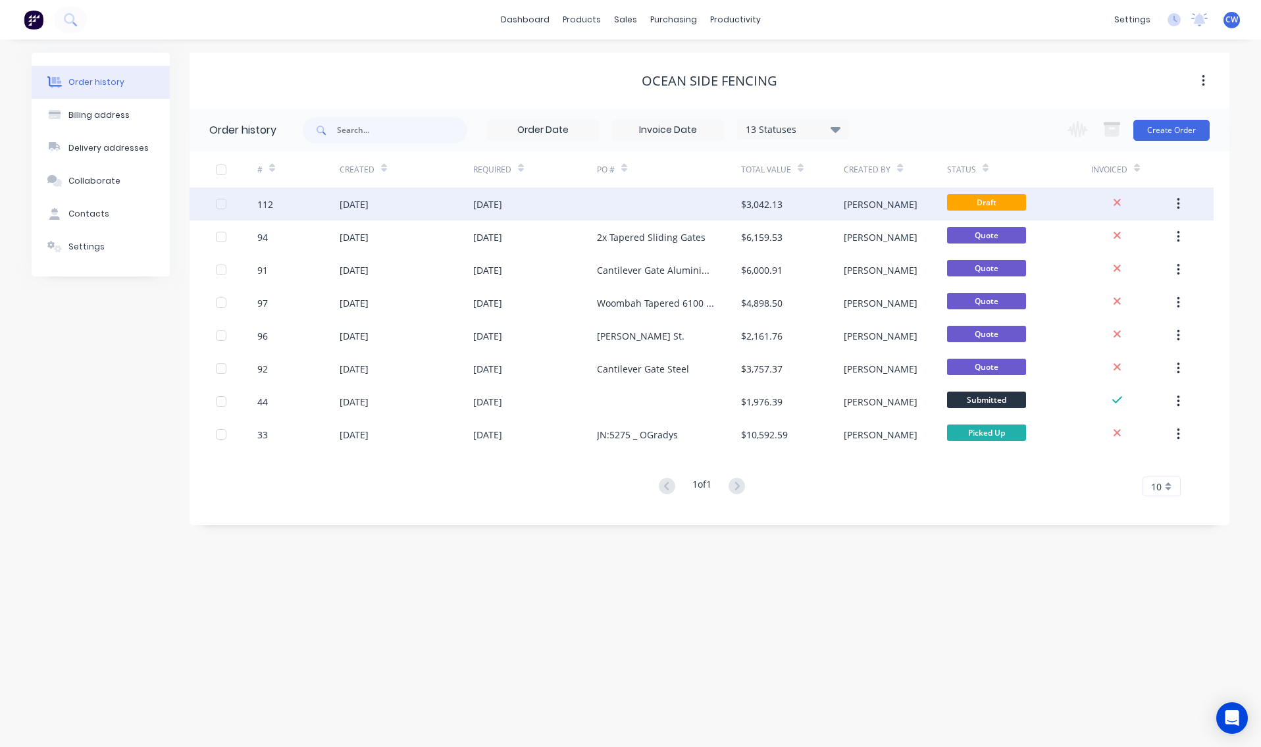
click at [681, 203] on div at bounding box center [669, 204] width 144 height 33
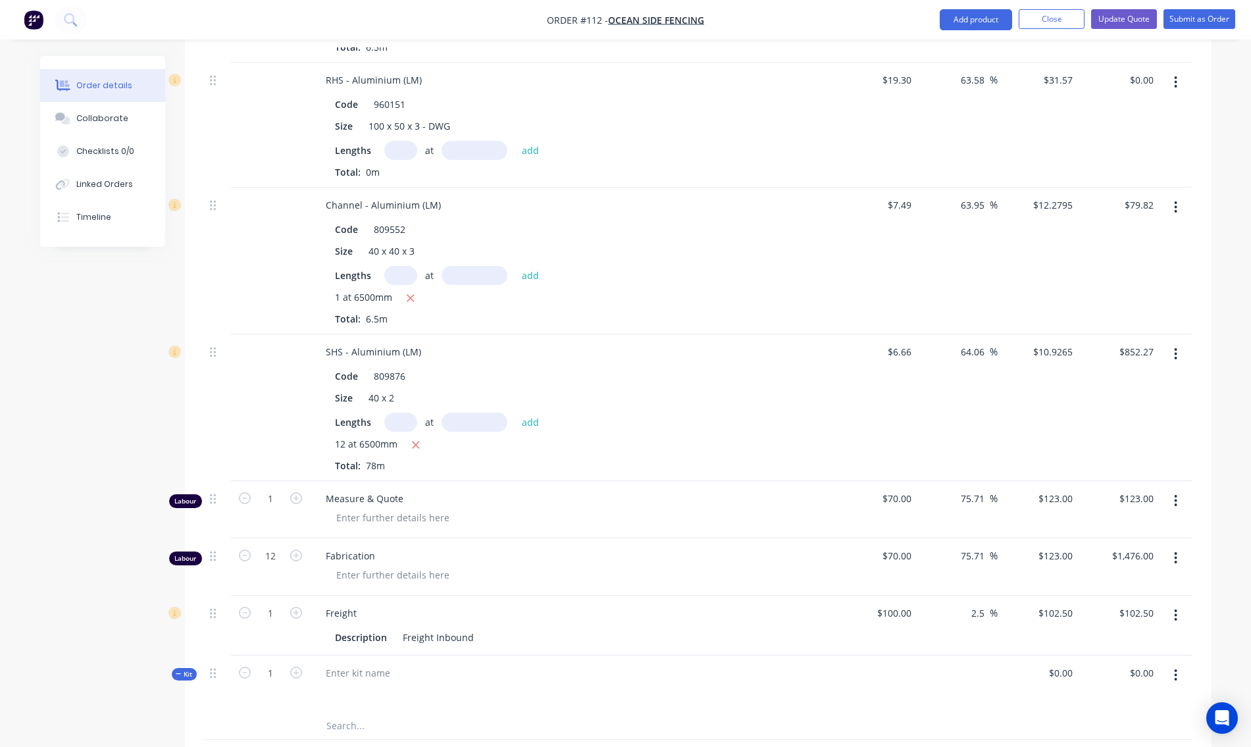
scroll to position [658, 0]
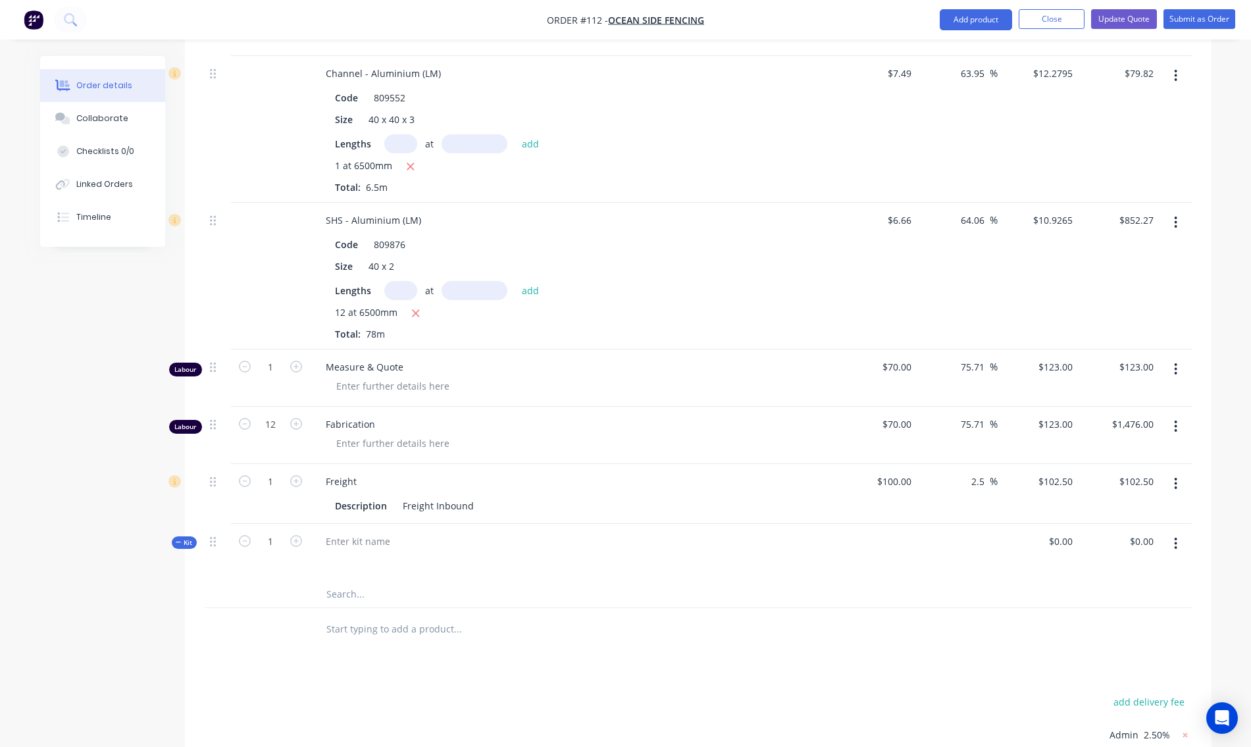
click at [1175, 538] on icon "button" at bounding box center [1176, 544] width 3 height 12
click at [1138, 595] on div "Add product to kit" at bounding box center [1129, 604] width 101 height 19
click at [1115, 621] on div "Product catalogue" at bounding box center [1129, 630] width 101 height 19
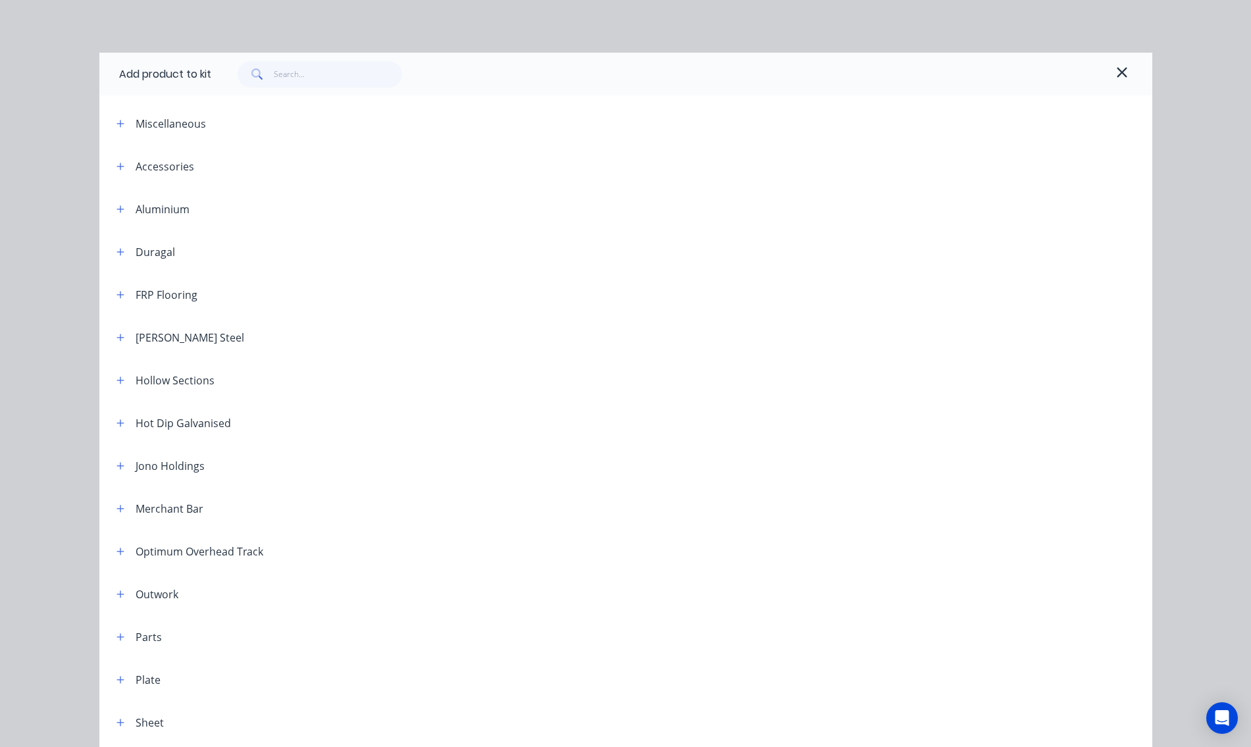
scroll to position [97, 0]
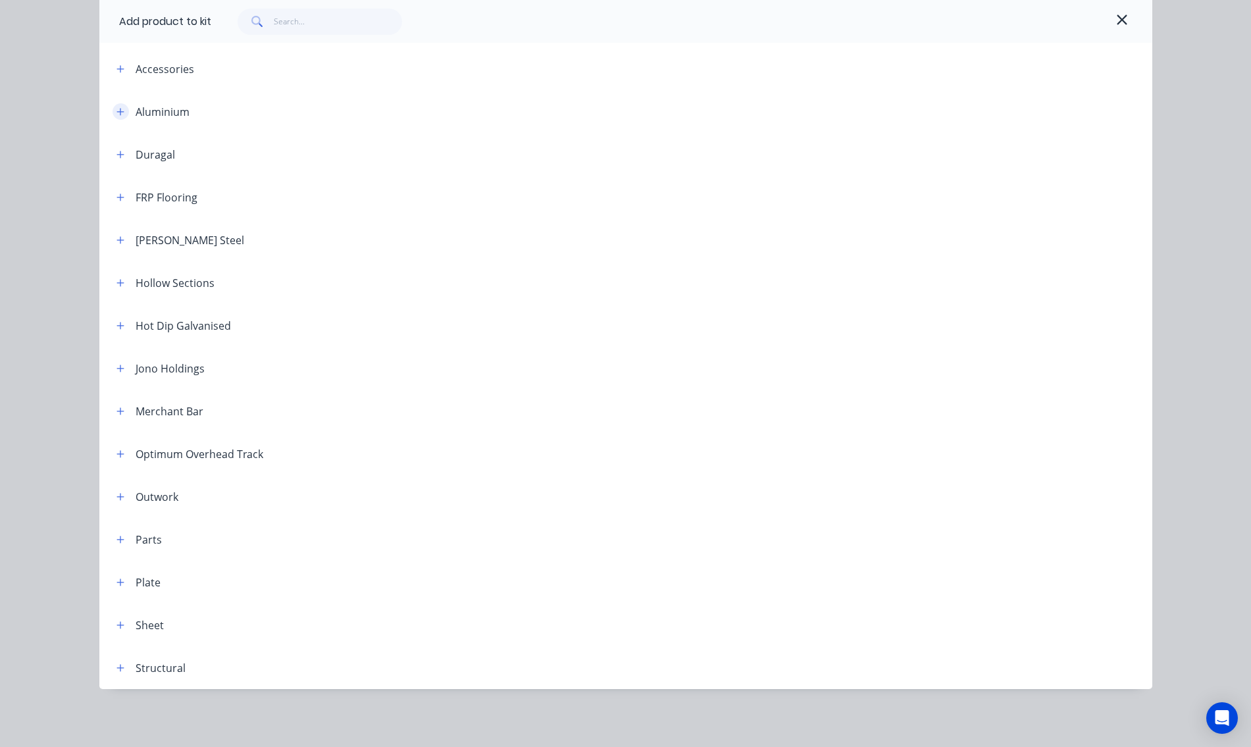
click at [120, 113] on button "button" at bounding box center [121, 111] width 16 height 16
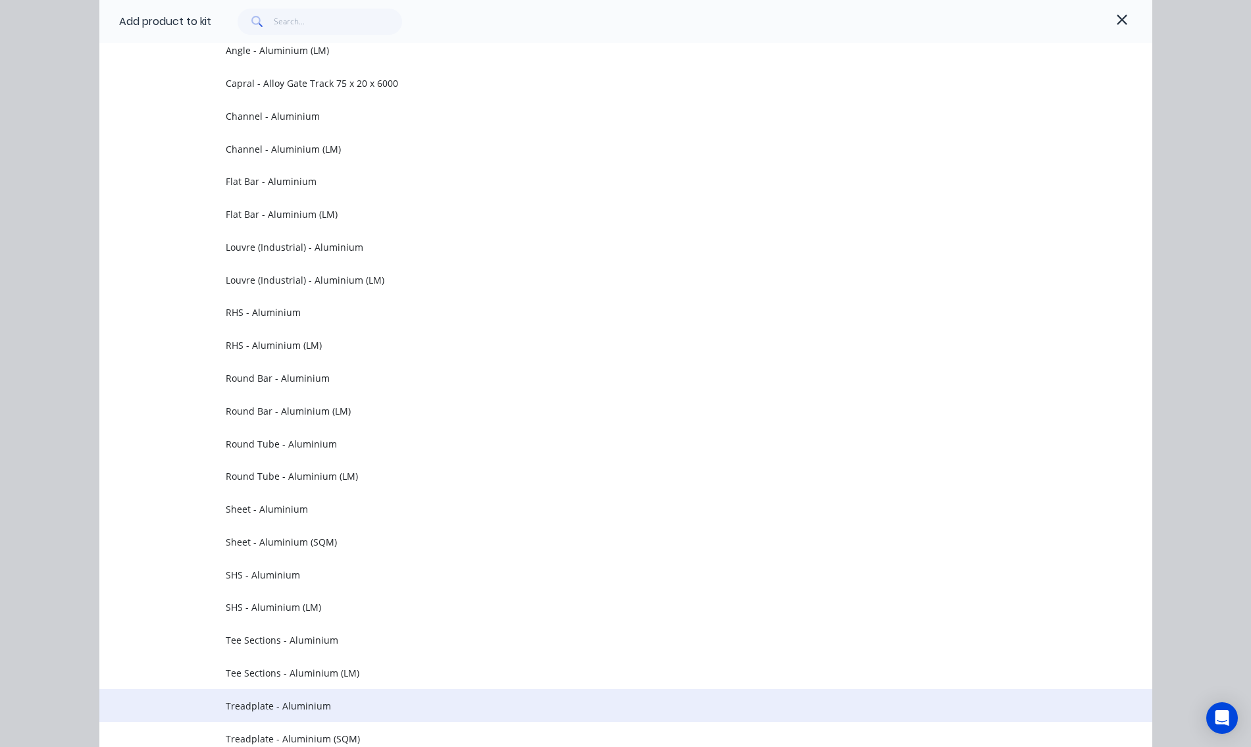
scroll to position [295, 0]
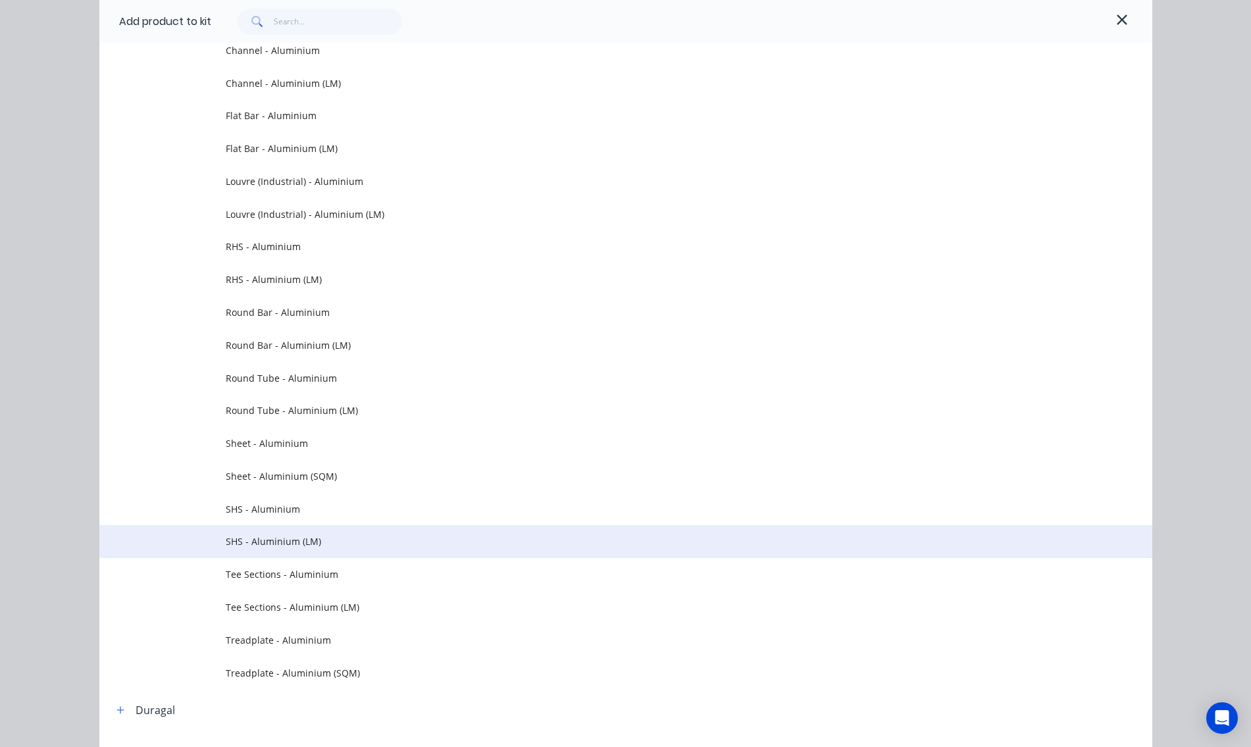
click at [244, 542] on span "SHS - Aluminium (LM)" at bounding box center [596, 541] width 741 height 14
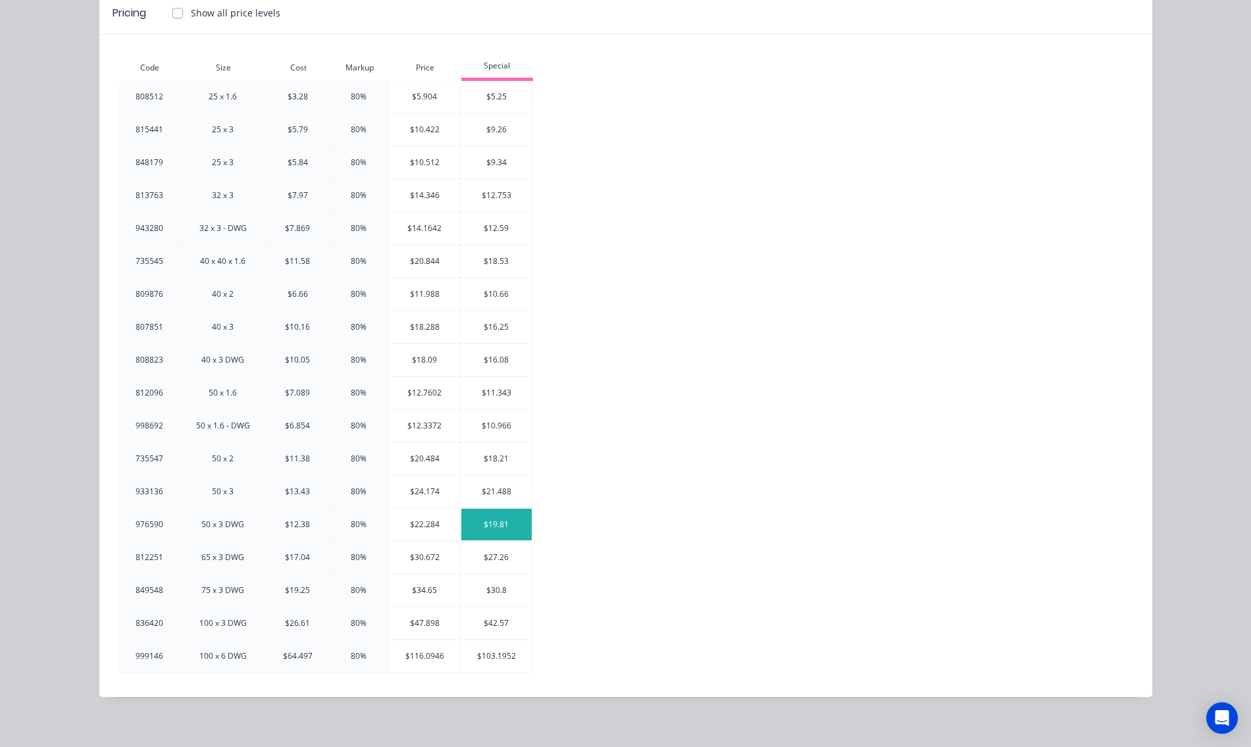
scroll to position [0, 0]
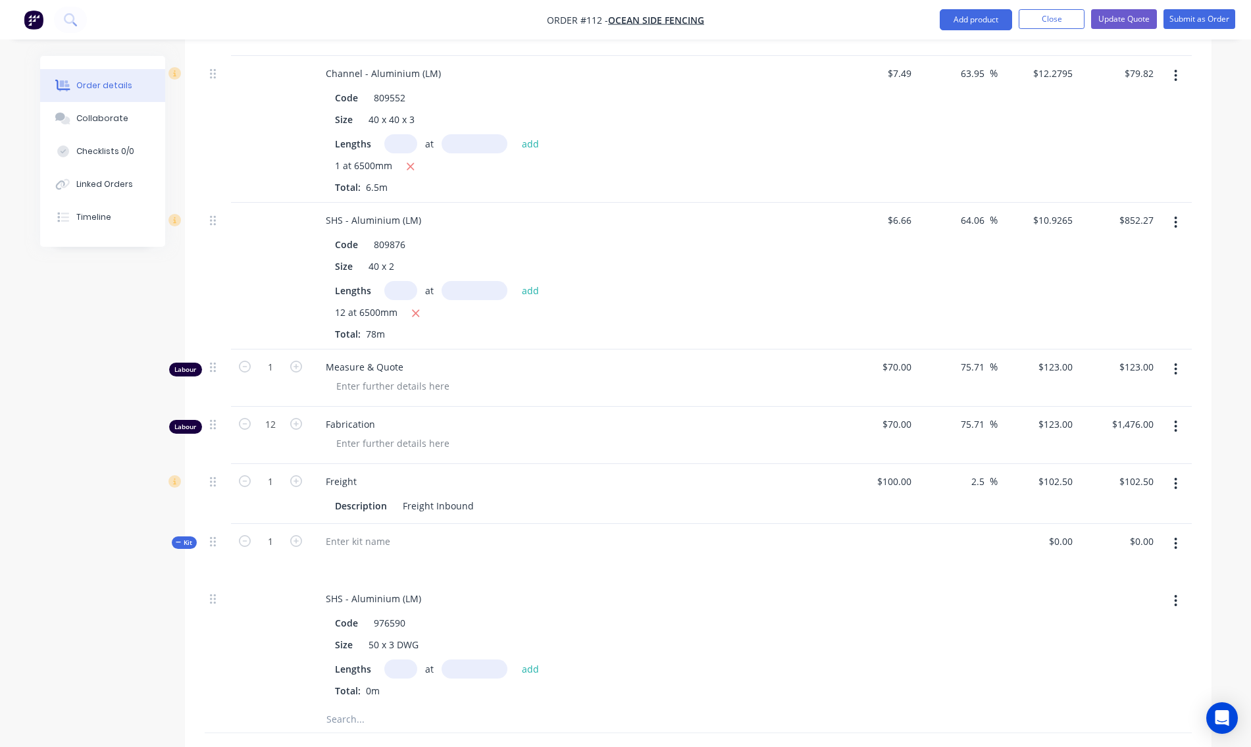
click at [392, 659] on input "text" at bounding box center [400, 668] width 33 height 19
type input "1"
click at [463, 659] on input "text" at bounding box center [475, 668] width 66 height 19
type input "6500mm"
click at [528, 659] on button "add" at bounding box center [530, 668] width 31 height 18
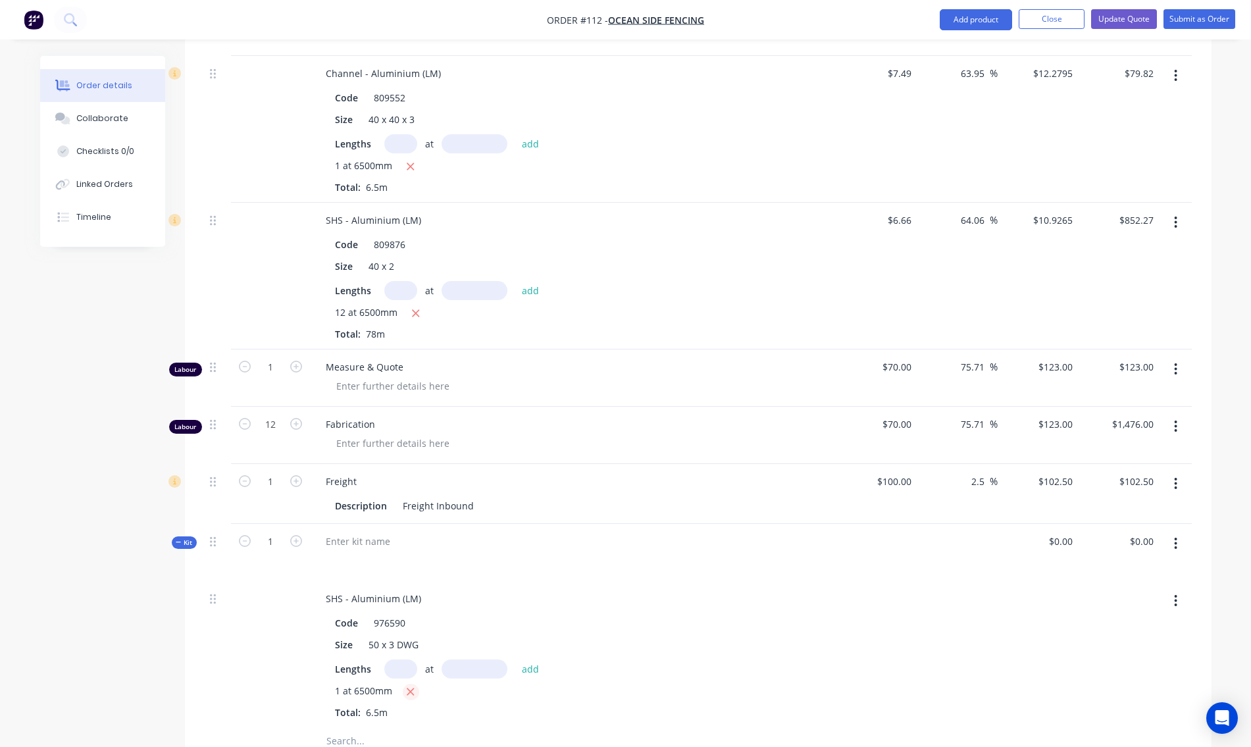
click at [408, 688] on icon "button" at bounding box center [410, 691] width 7 height 7
click at [399, 659] on input "text" at bounding box center [400, 668] width 33 height 19
type input "1"
click at [461, 659] on input "text" at bounding box center [475, 668] width 66 height 19
type input "6.5mm"
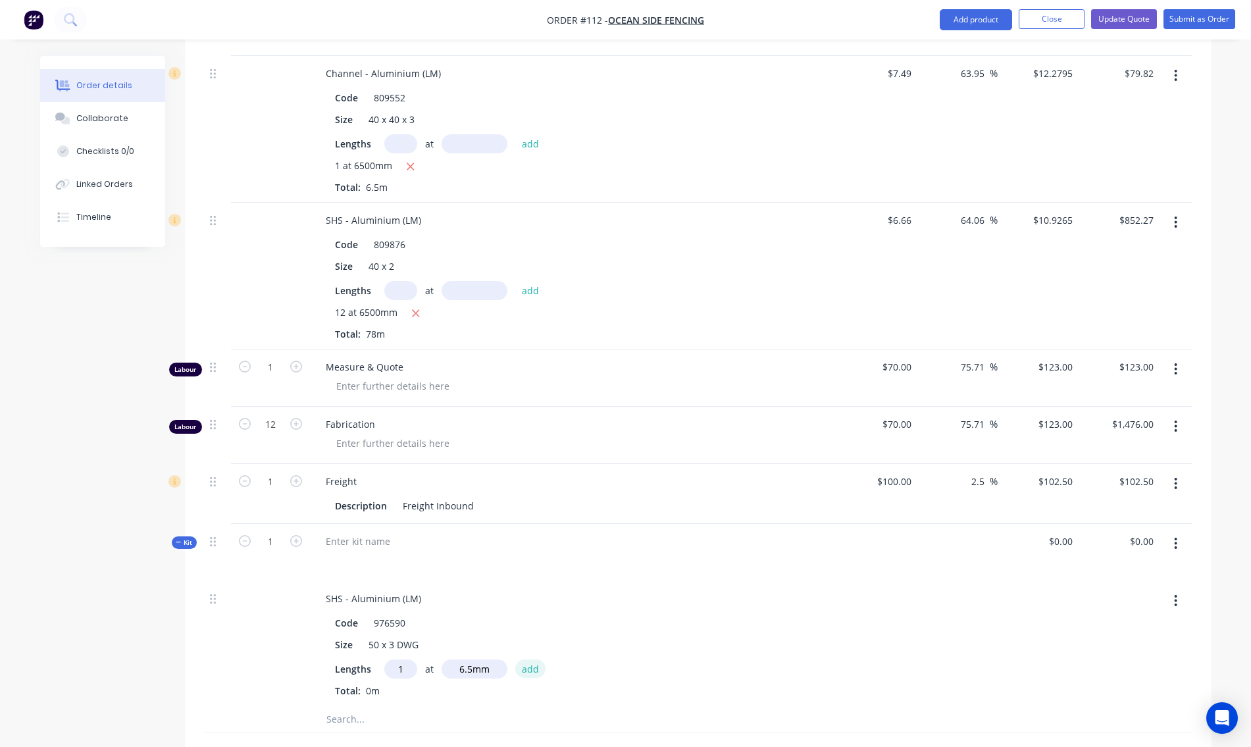
click at [524, 659] on button "add" at bounding box center [530, 668] width 31 height 18
click at [401, 688] on icon "button" at bounding box center [402, 691] width 7 height 7
click at [397, 659] on input "text" at bounding box center [400, 668] width 33 height 19
type input "1"
click at [457, 661] on input "text" at bounding box center [475, 668] width 66 height 19
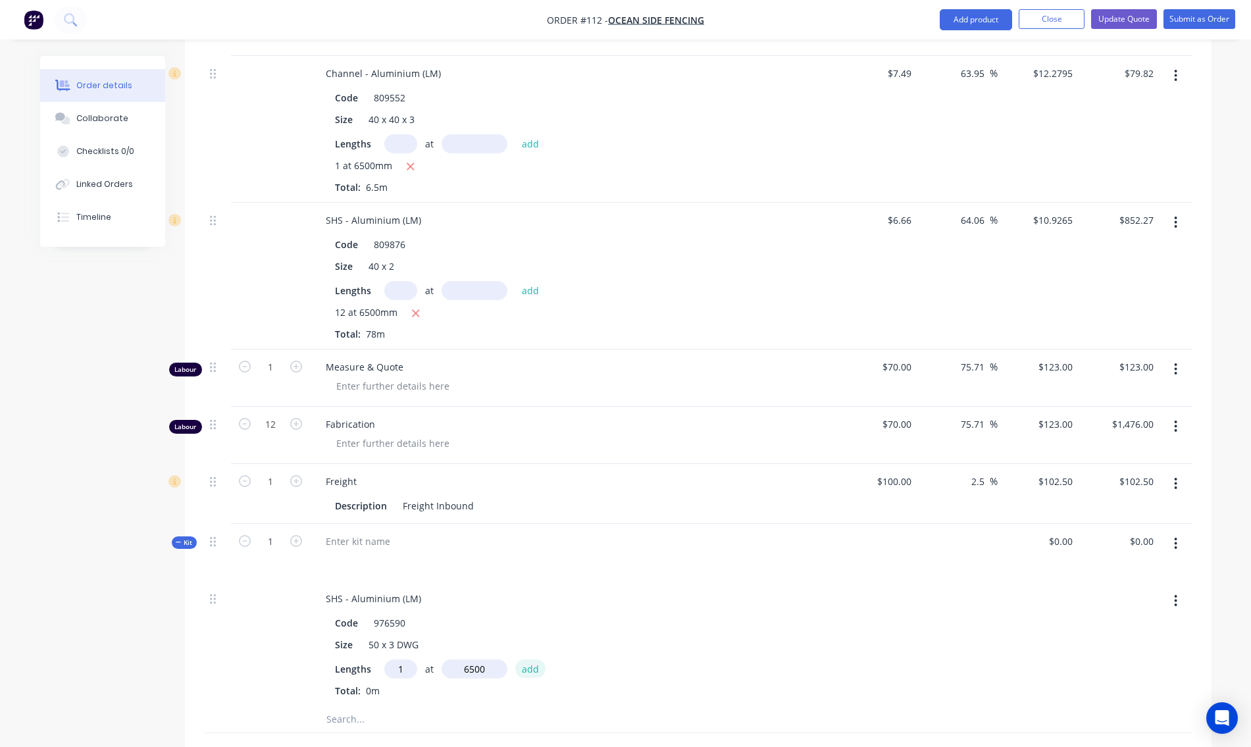
type input "6500mm"
click at [521, 659] on button "add" at bounding box center [530, 668] width 31 height 18
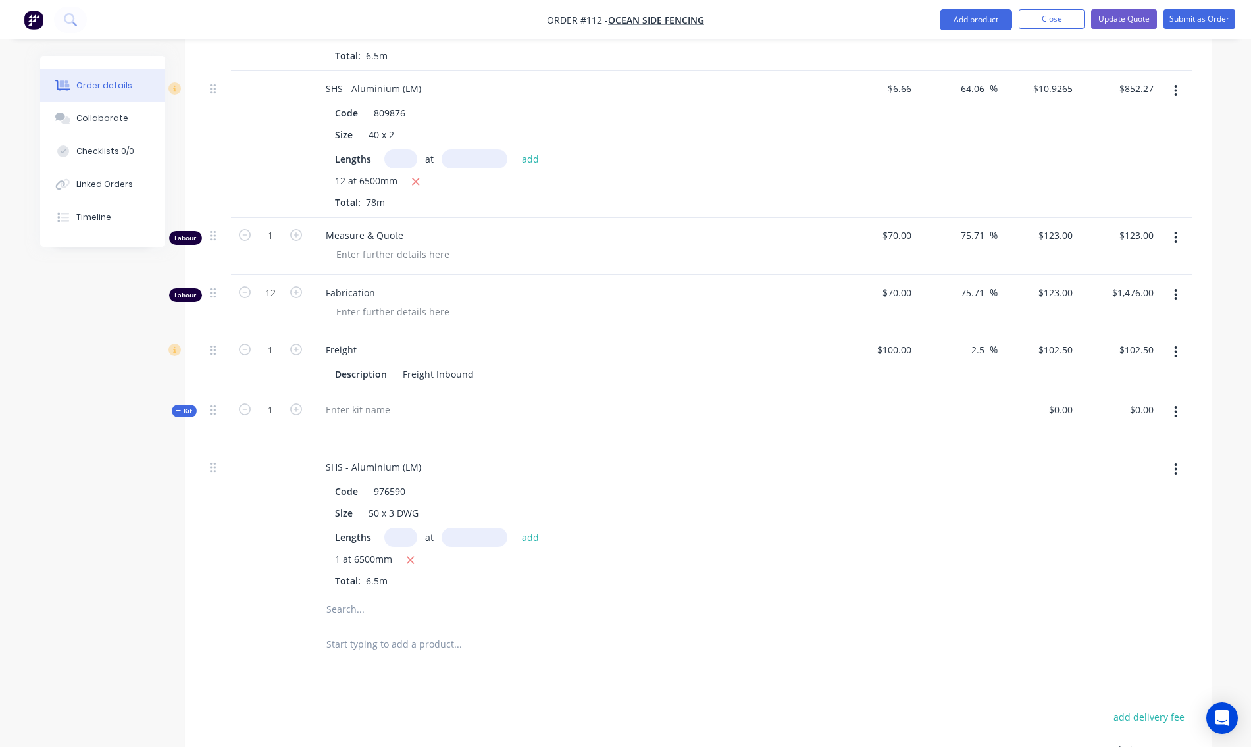
scroll to position [856, 0]
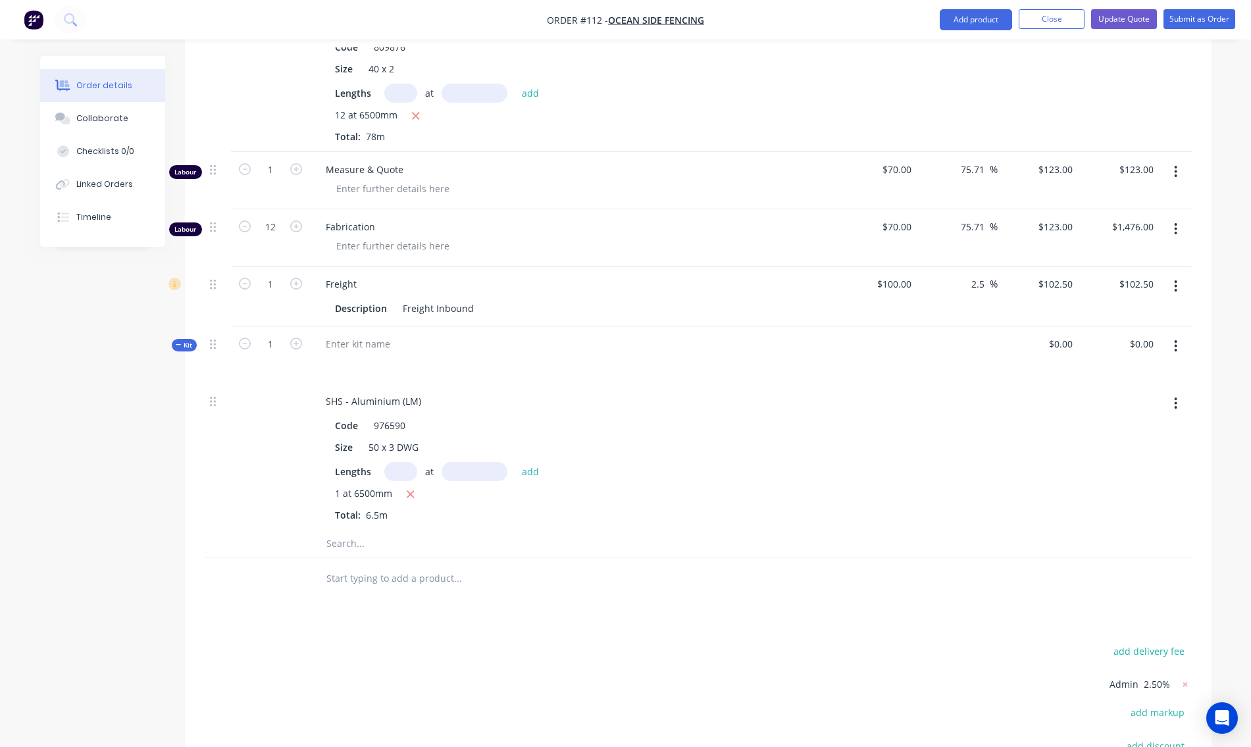
click at [1176, 339] on icon "button" at bounding box center [1175, 346] width 3 height 14
click at [1138, 397] on div "Add product to kit" at bounding box center [1129, 406] width 101 height 19
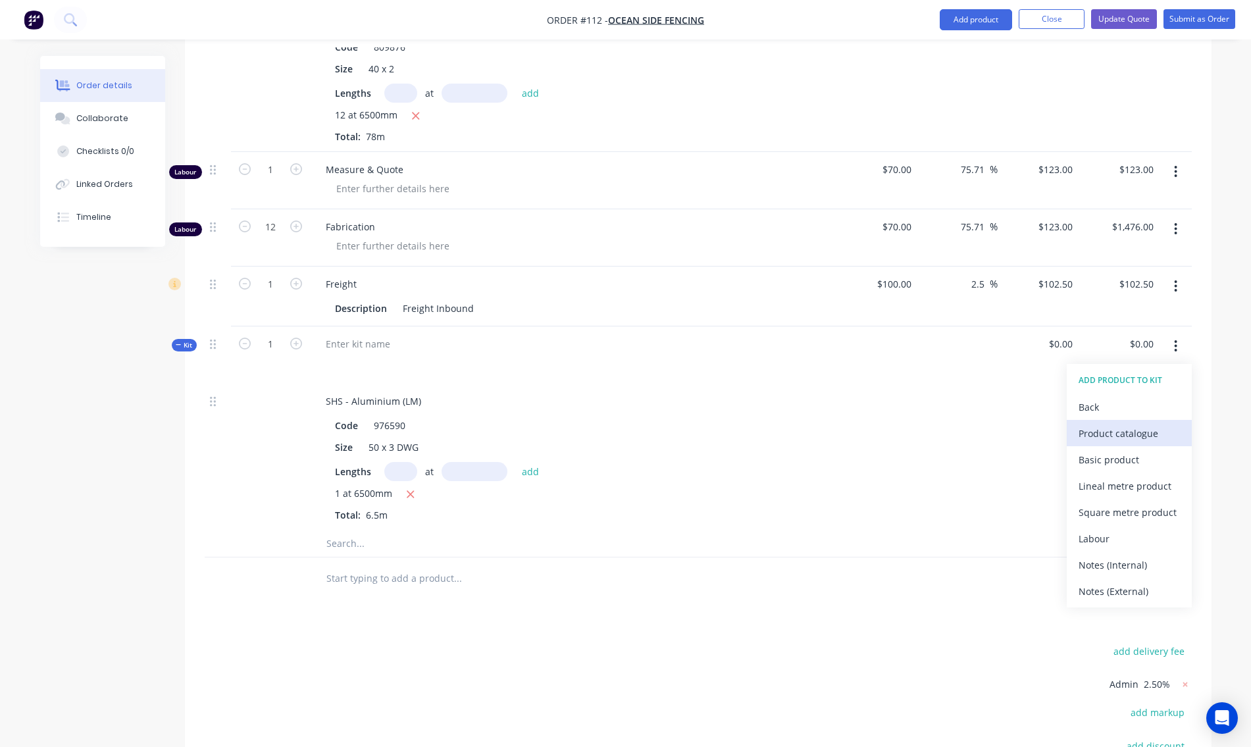
click at [1105, 424] on div "Product catalogue" at bounding box center [1129, 433] width 101 height 19
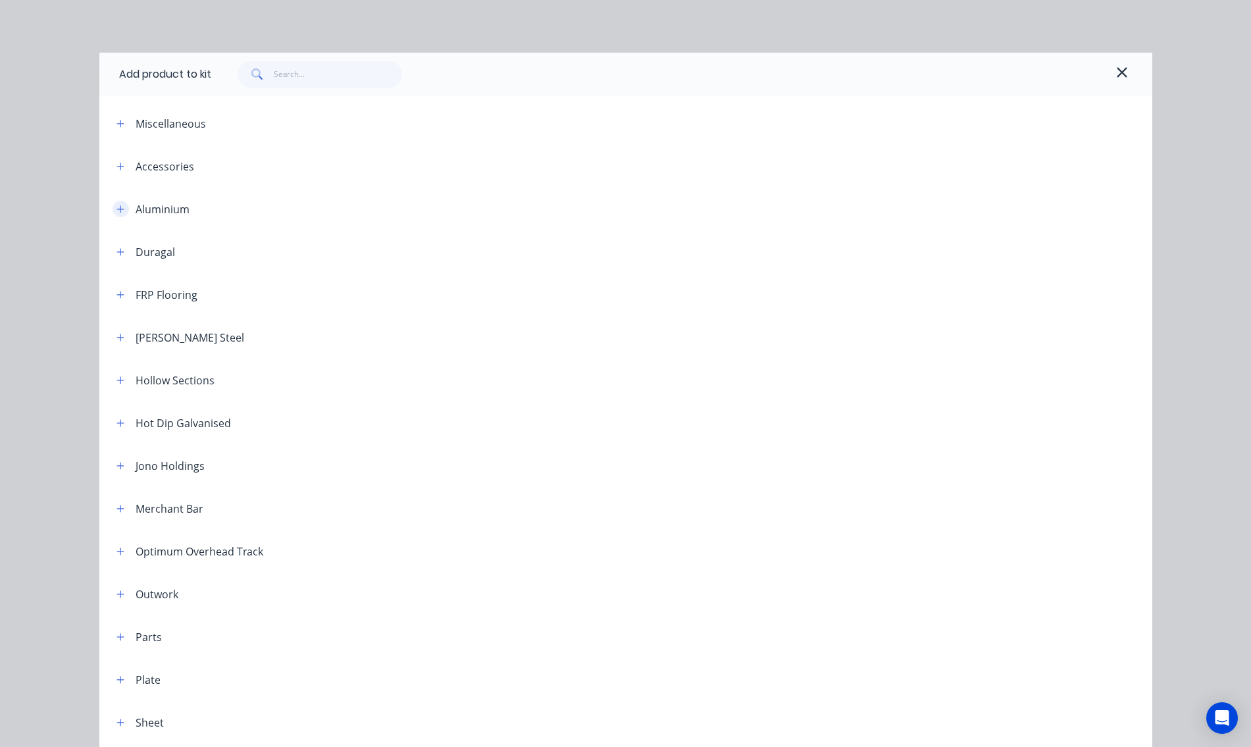
click at [118, 205] on icon "button" at bounding box center [120, 209] width 8 height 9
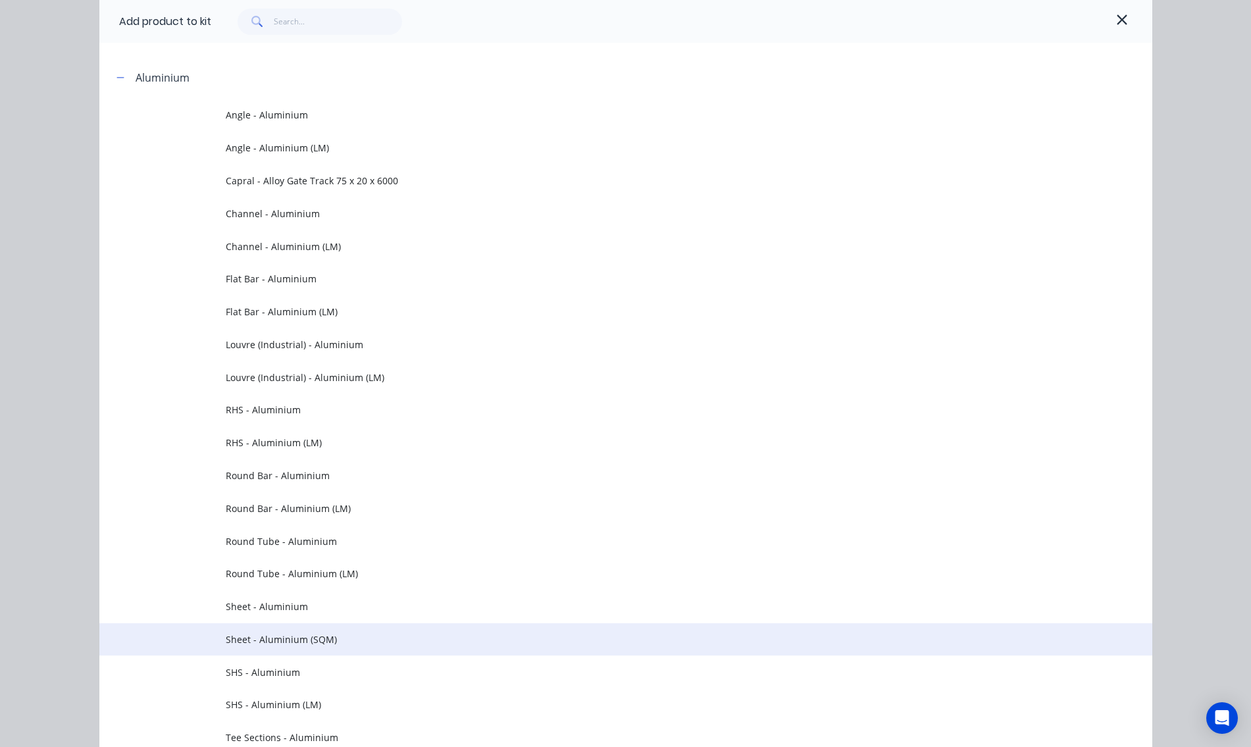
scroll to position [197, 0]
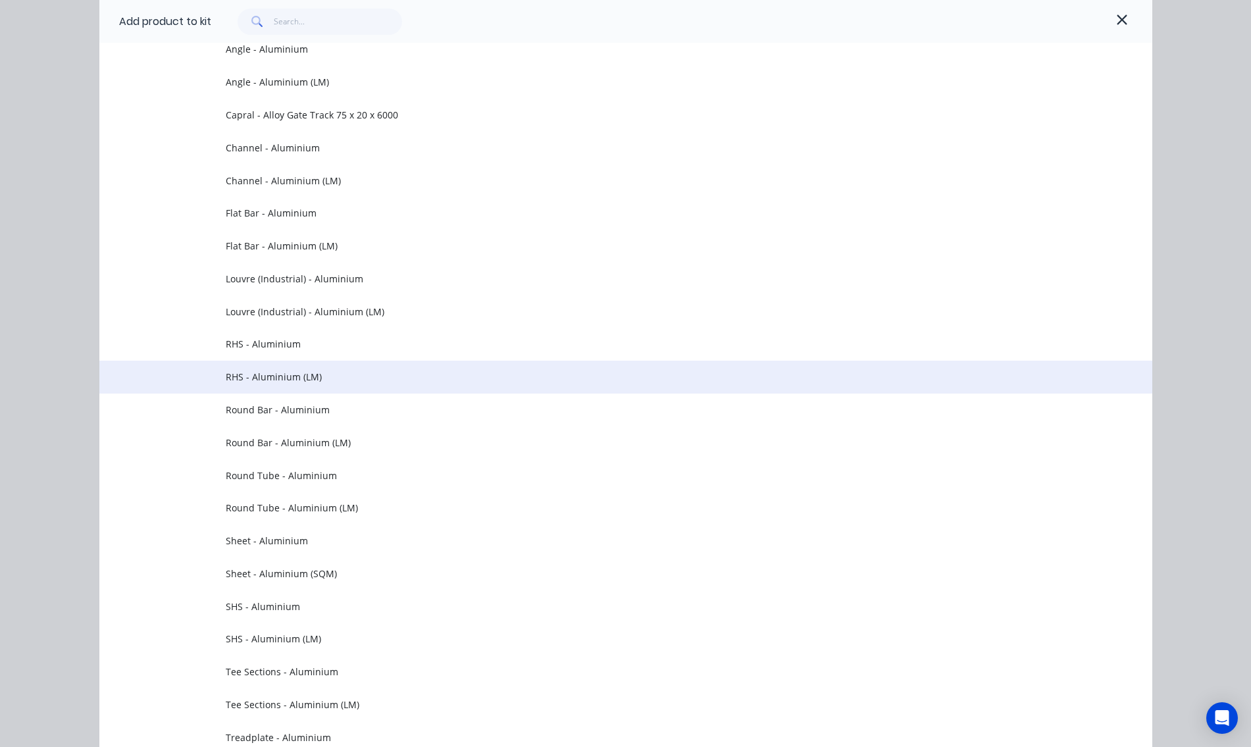
click at [257, 374] on span "RHS - Aluminium (LM)" at bounding box center [596, 377] width 741 height 14
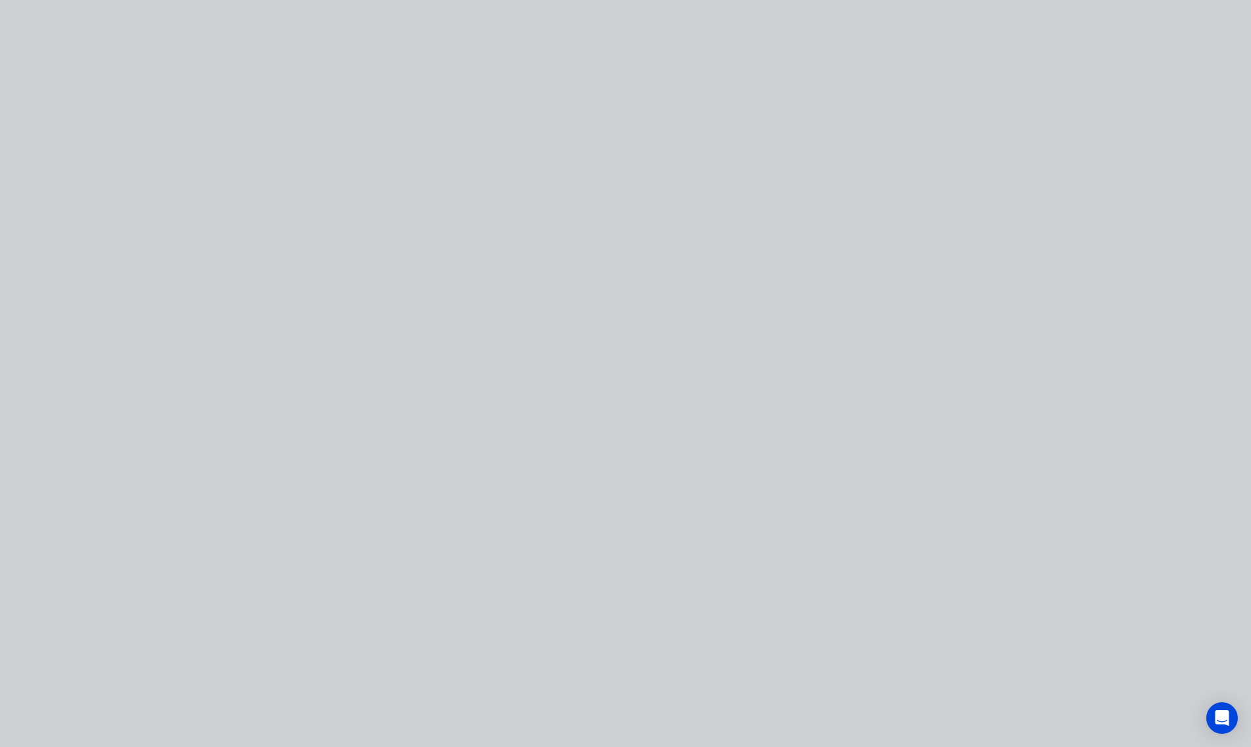
scroll to position [0, 0]
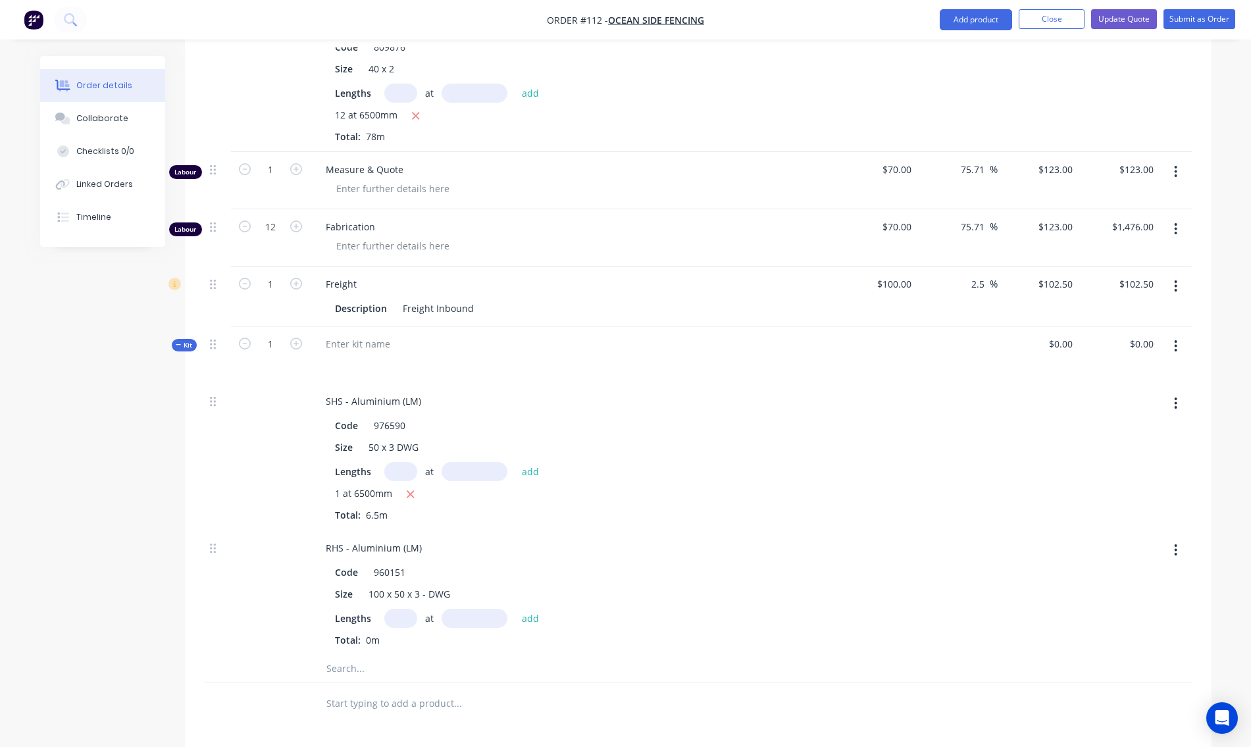
click at [403, 609] on input "text" at bounding box center [400, 618] width 33 height 19
type input "1"
click at [459, 609] on input "text" at bounding box center [475, 618] width 66 height 19
type input "6500mm"
click at [531, 609] on button "add" at bounding box center [530, 618] width 31 height 18
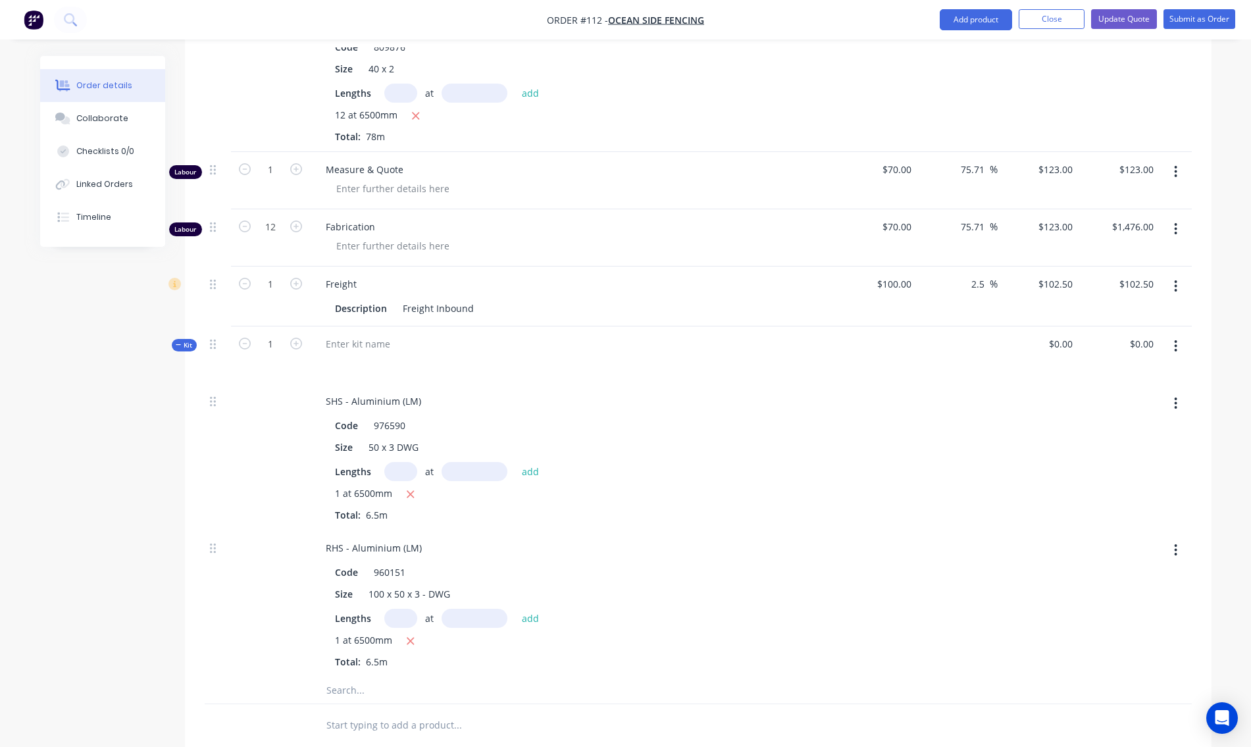
click at [1174, 339] on icon "button" at bounding box center [1175, 346] width 3 height 14
click at [1131, 397] on div "Add product to kit" at bounding box center [1129, 406] width 101 height 19
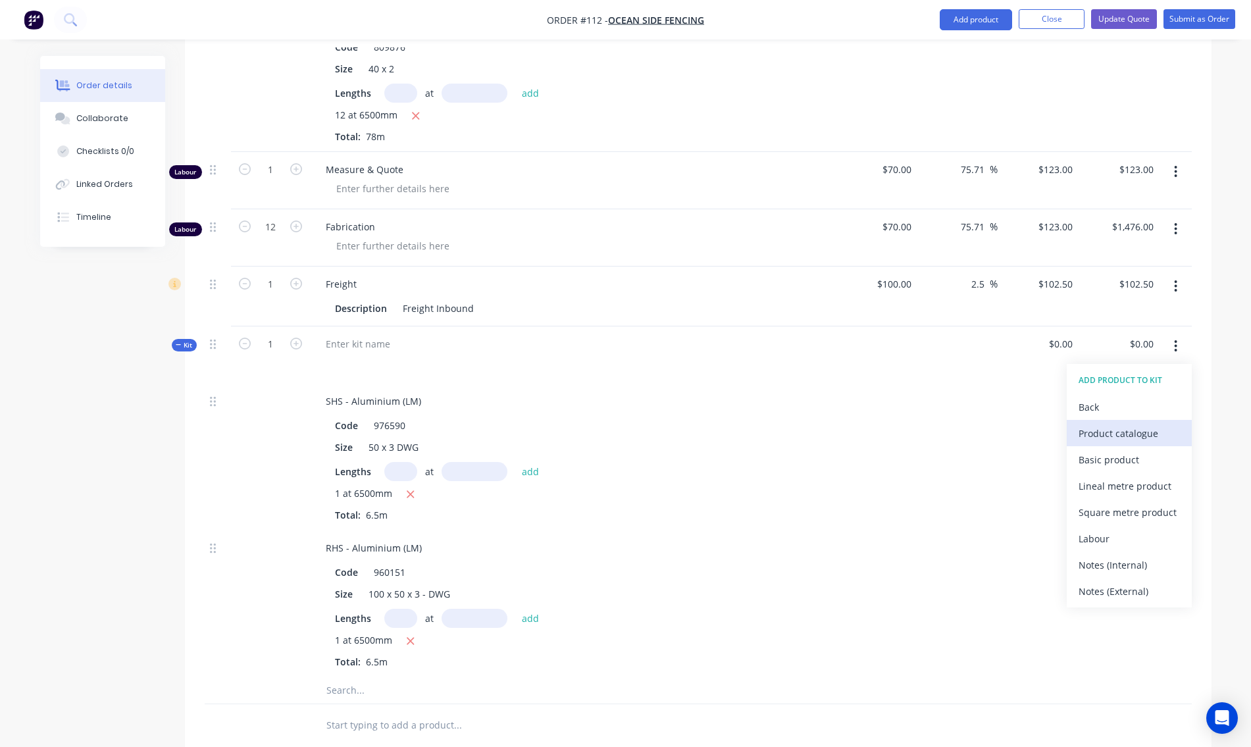
click at [1111, 424] on div "Product catalogue" at bounding box center [1129, 433] width 101 height 19
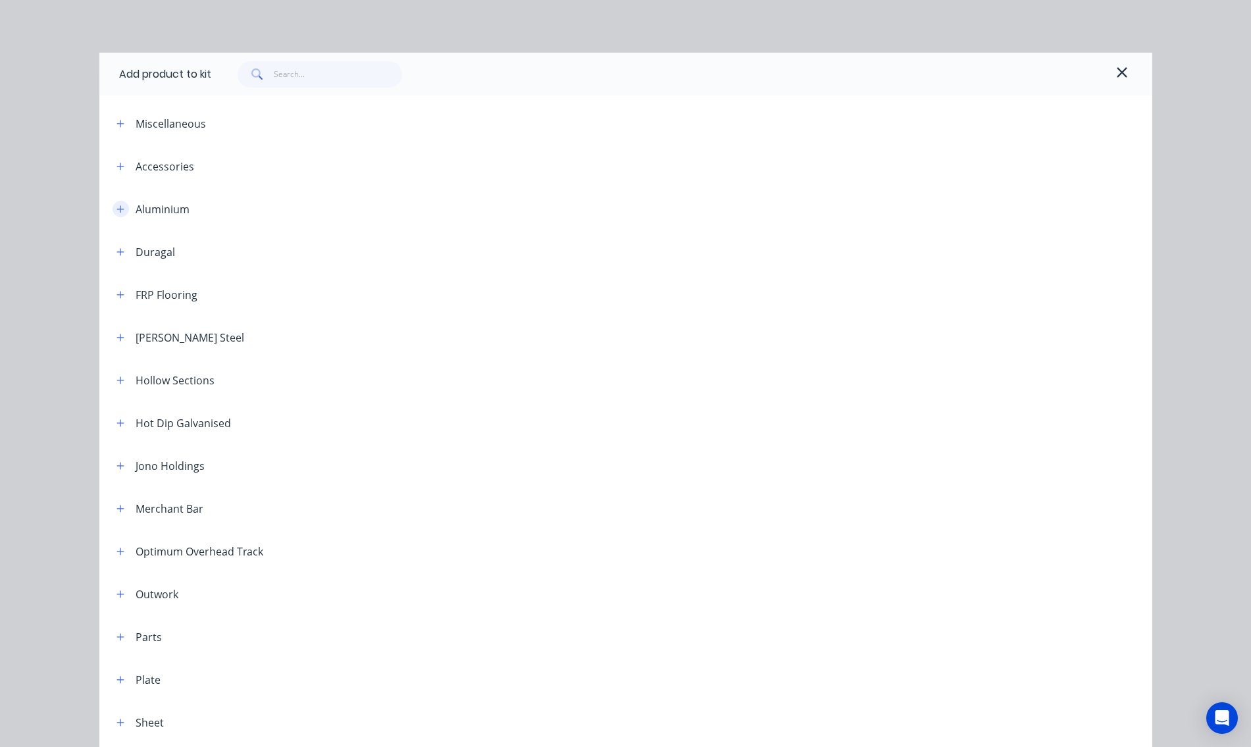
click at [118, 207] on icon "button" at bounding box center [120, 209] width 8 height 9
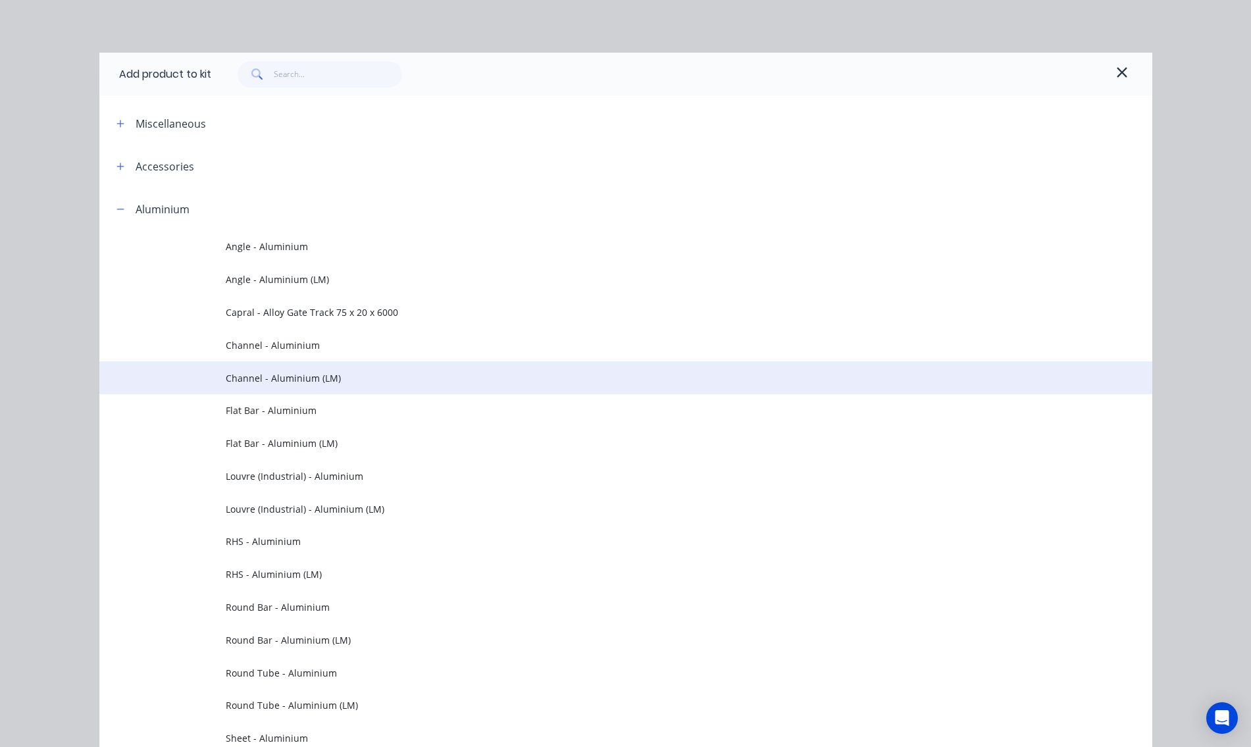
click at [288, 378] on span "Channel - Aluminium (LM)" at bounding box center [596, 378] width 741 height 14
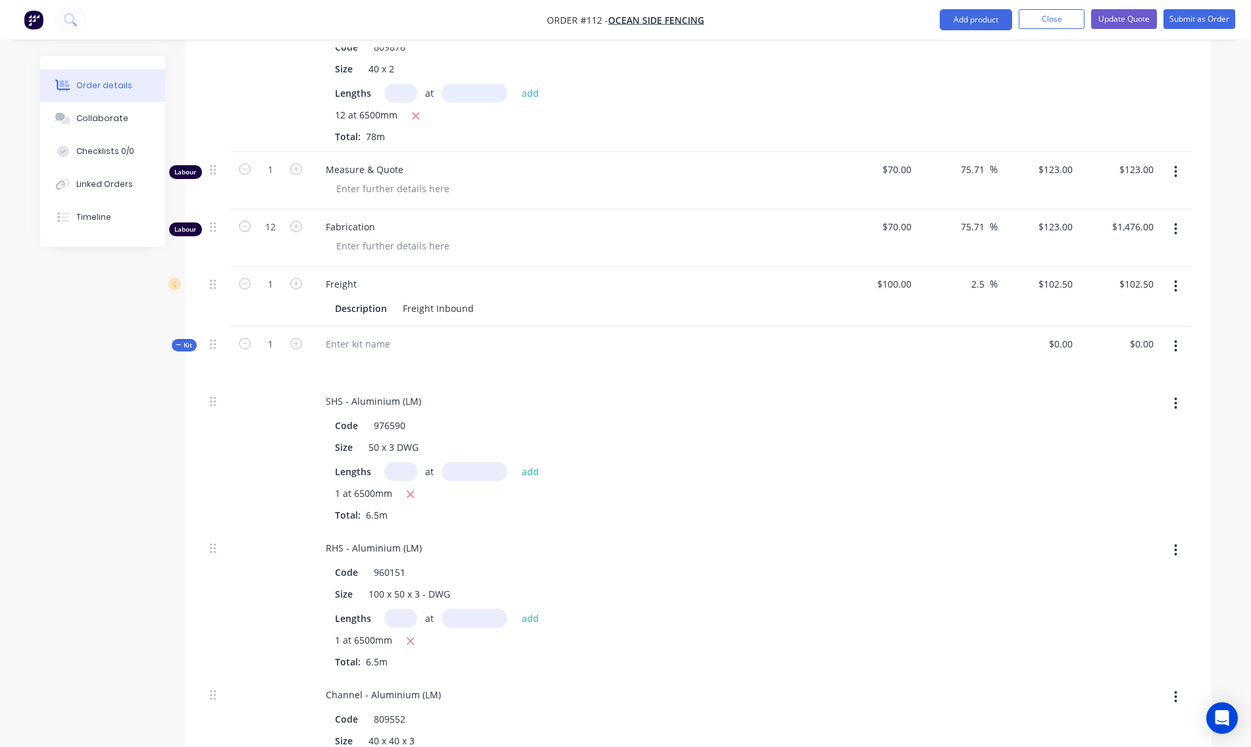
scroll to position [987, 0]
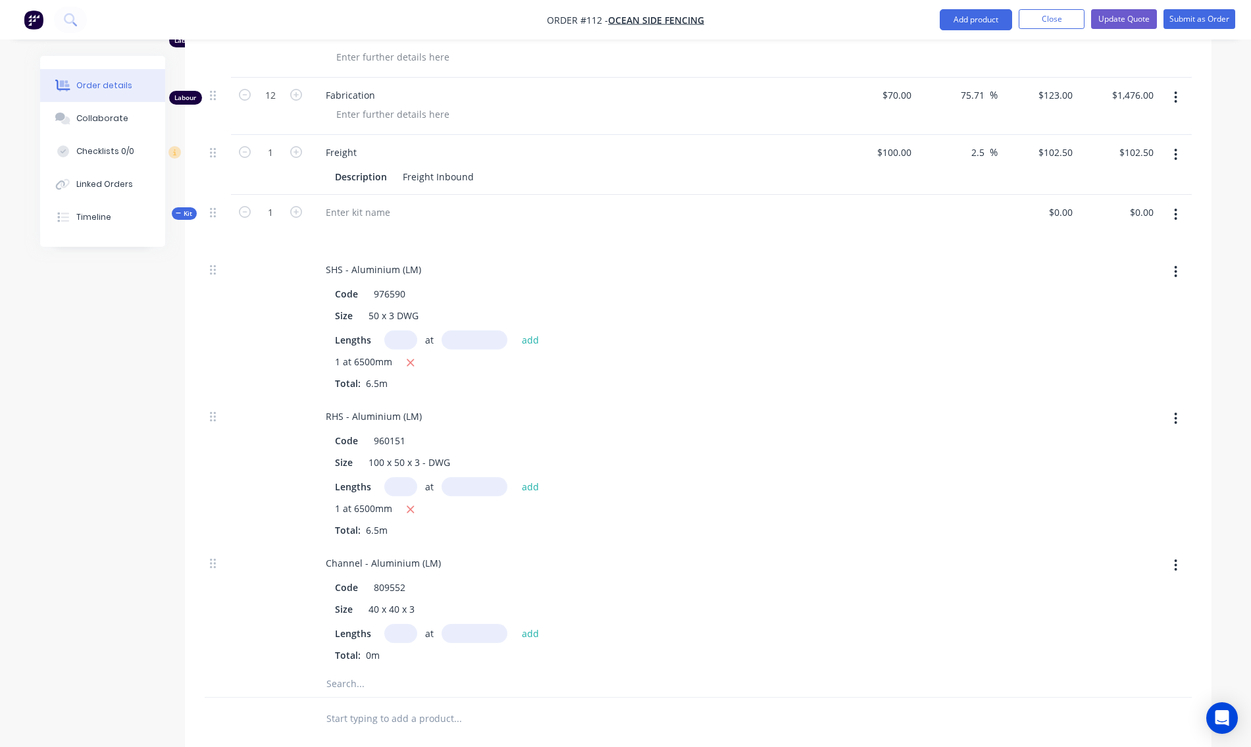
click at [395, 626] on input "text" at bounding box center [400, 633] width 33 height 19
type input "1"
click at [469, 627] on input "text" at bounding box center [475, 633] width 66 height 19
type input "6500mm"
click at [536, 624] on button "add" at bounding box center [530, 633] width 31 height 18
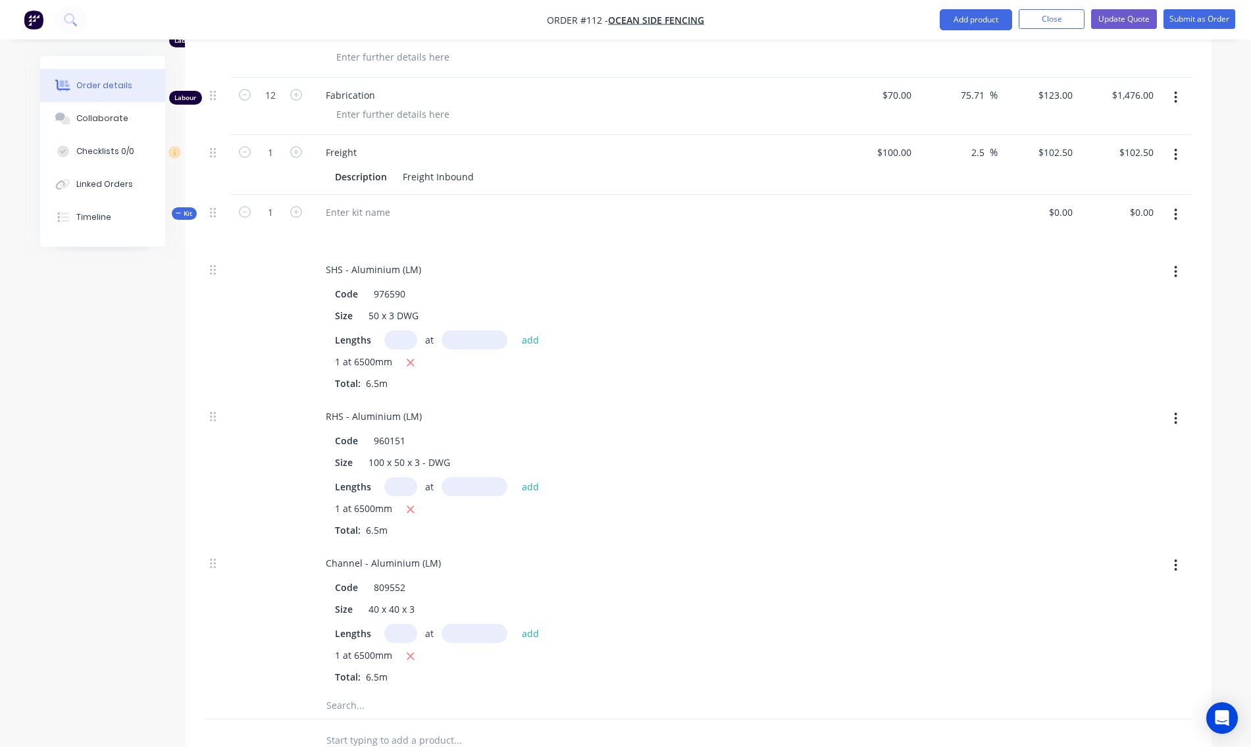
click at [1176, 207] on icon "button" at bounding box center [1175, 214] width 3 height 14
click at [1129, 266] on div "Add product to kit" at bounding box center [1129, 275] width 101 height 19
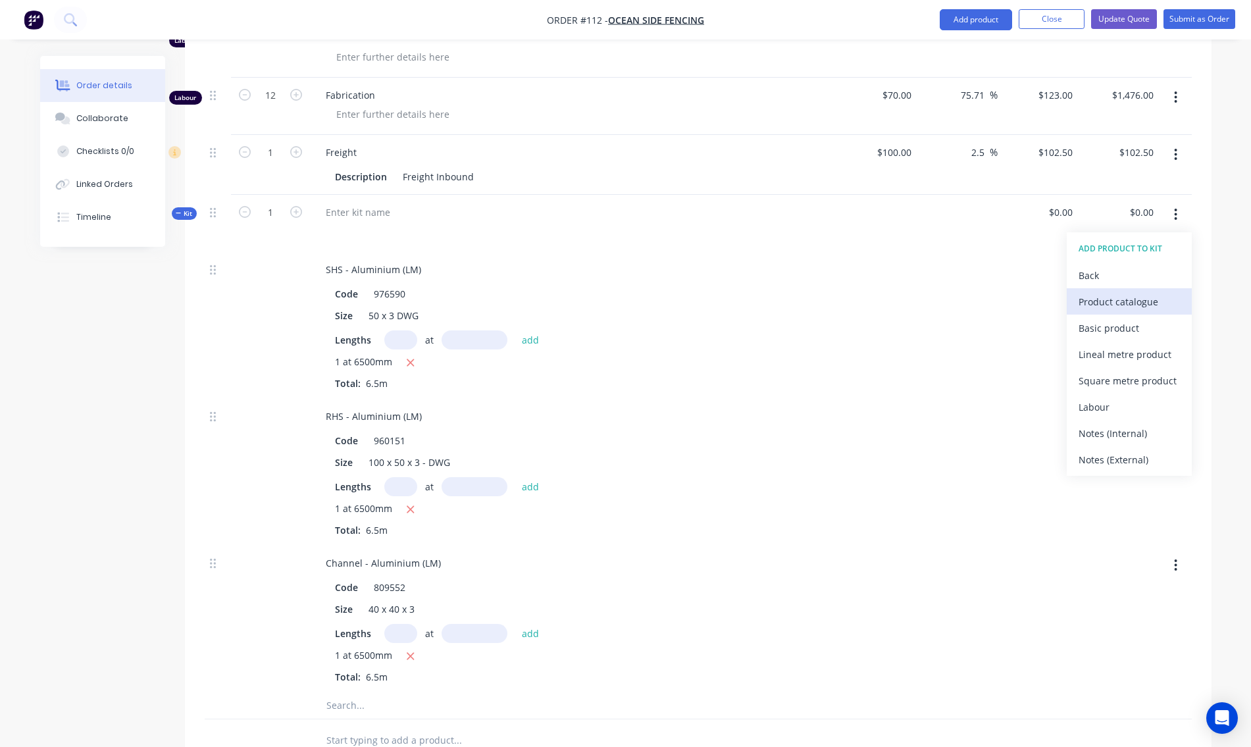
click at [1111, 292] on div "Product catalogue" at bounding box center [1129, 301] width 101 height 19
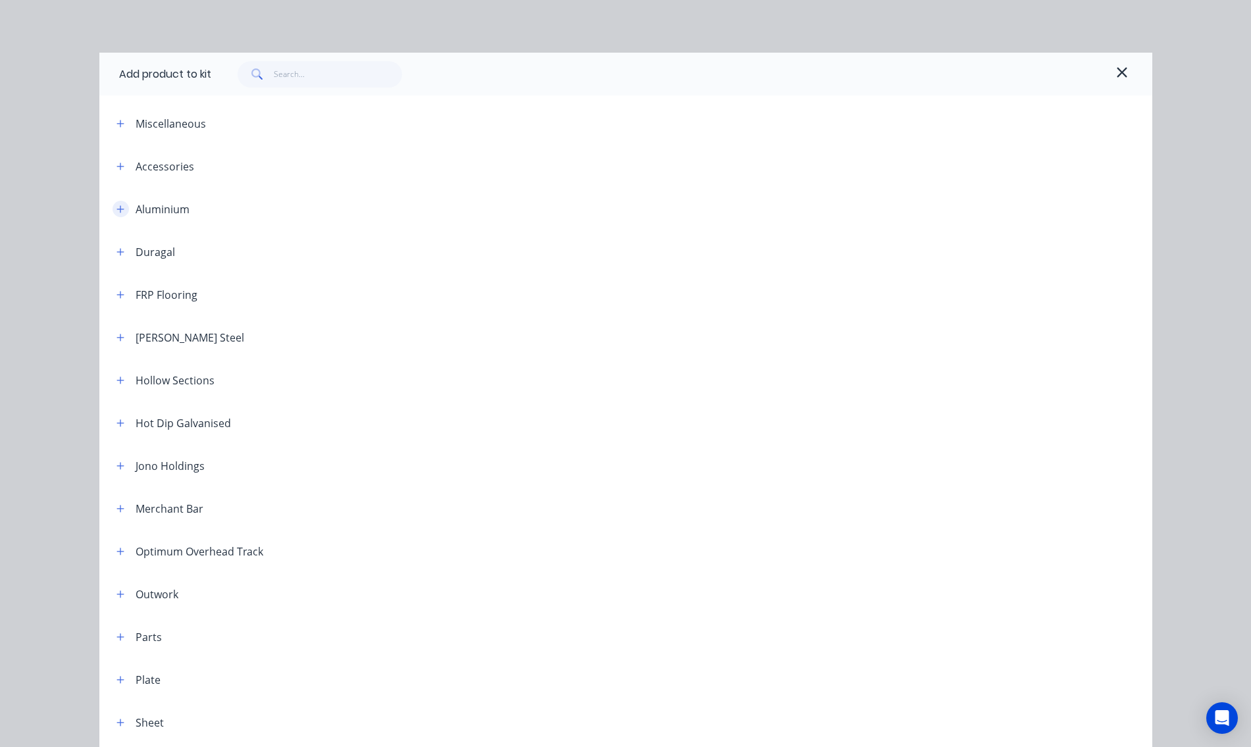
drag, startPoint x: 116, startPoint y: 213, endPoint x: 126, endPoint y: 221, distance: 12.6
click at [116, 213] on icon "button" at bounding box center [120, 209] width 8 height 9
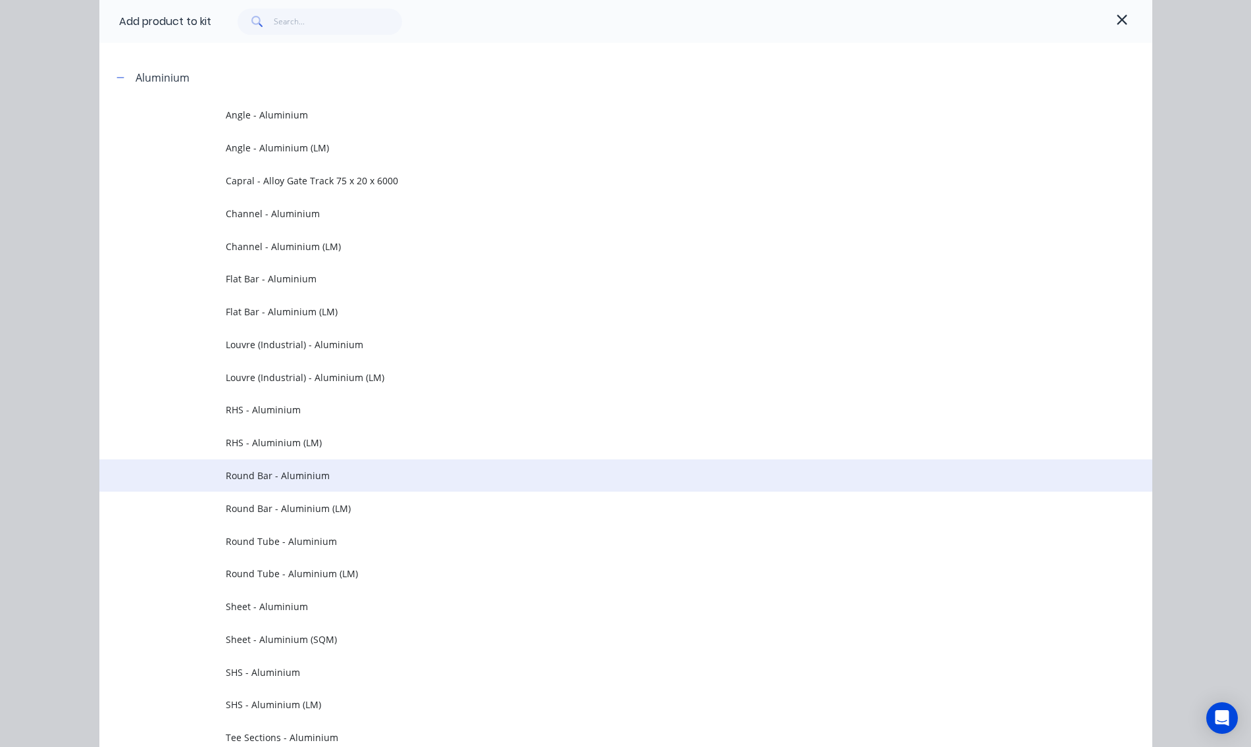
scroll to position [197, 0]
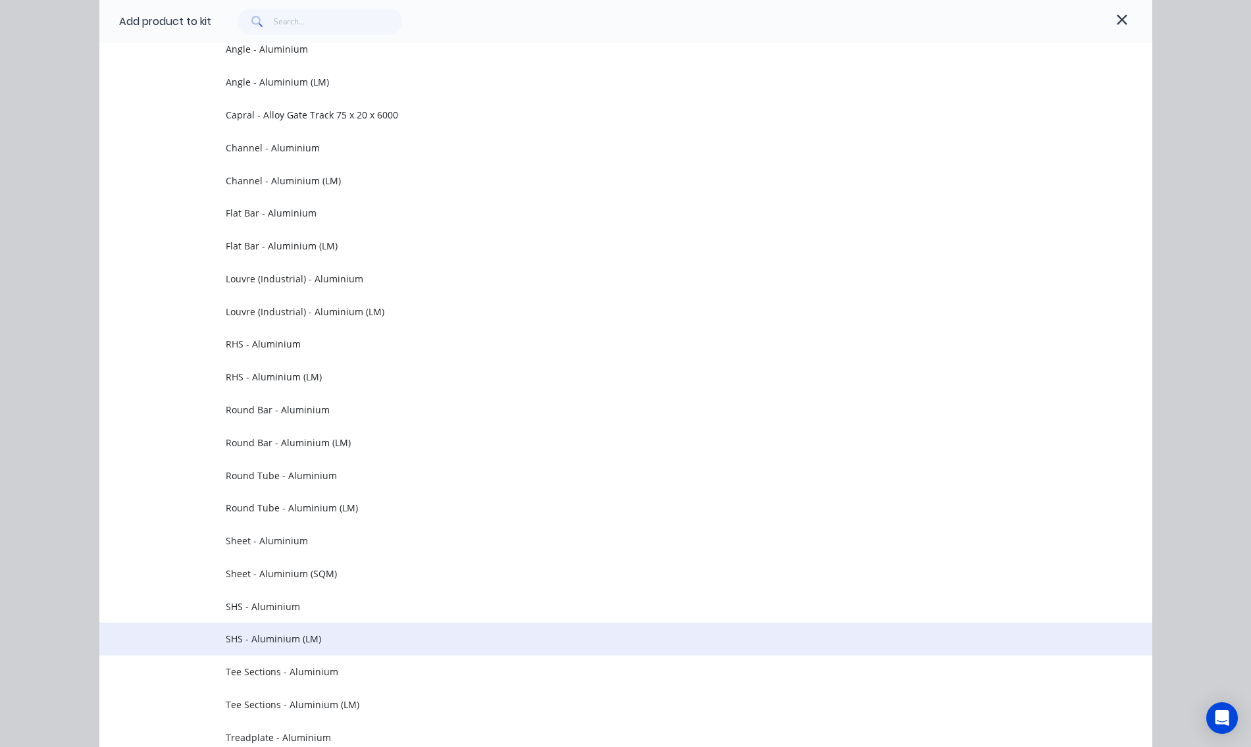
click at [269, 638] on span "SHS - Aluminium (LM)" at bounding box center [596, 639] width 741 height 14
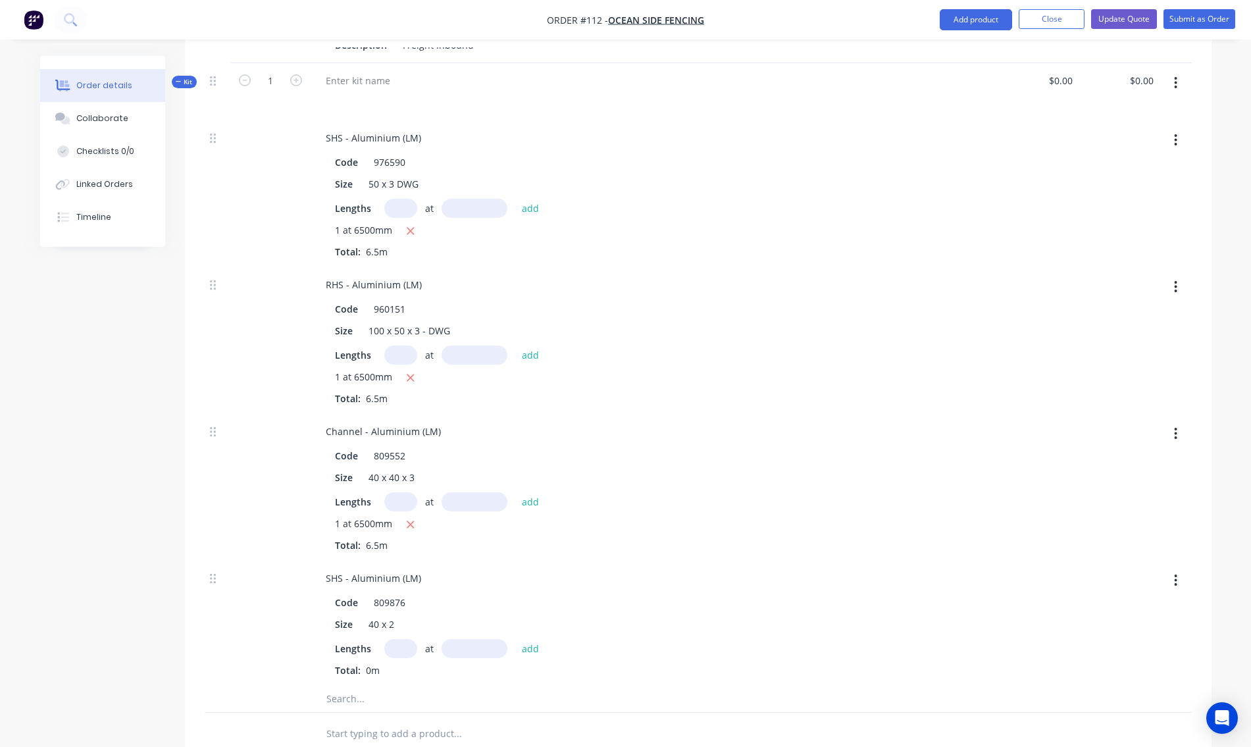
scroll to position [1185, 0]
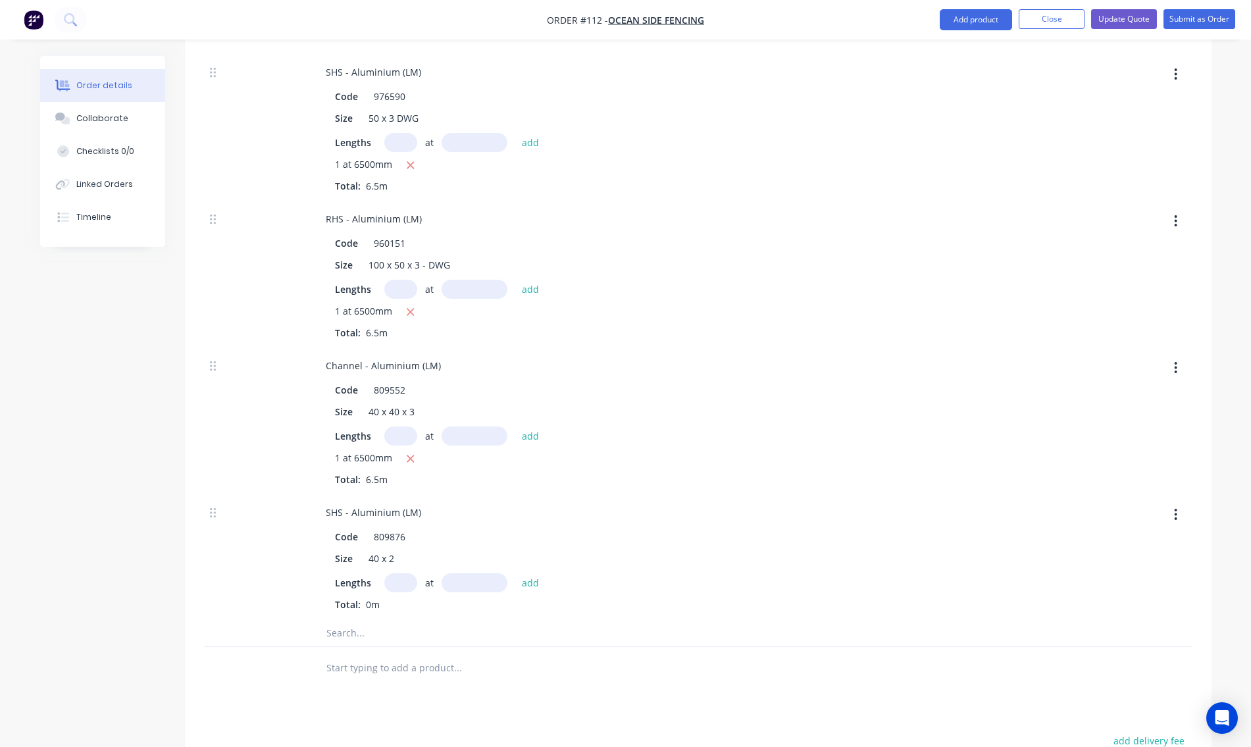
click at [403, 573] on input "text" at bounding box center [400, 582] width 33 height 19
type input "12"
click at [474, 576] on input "text" at bounding box center [475, 582] width 66 height 19
type input "6500mm"
click at [530, 573] on button "add" at bounding box center [530, 582] width 31 height 18
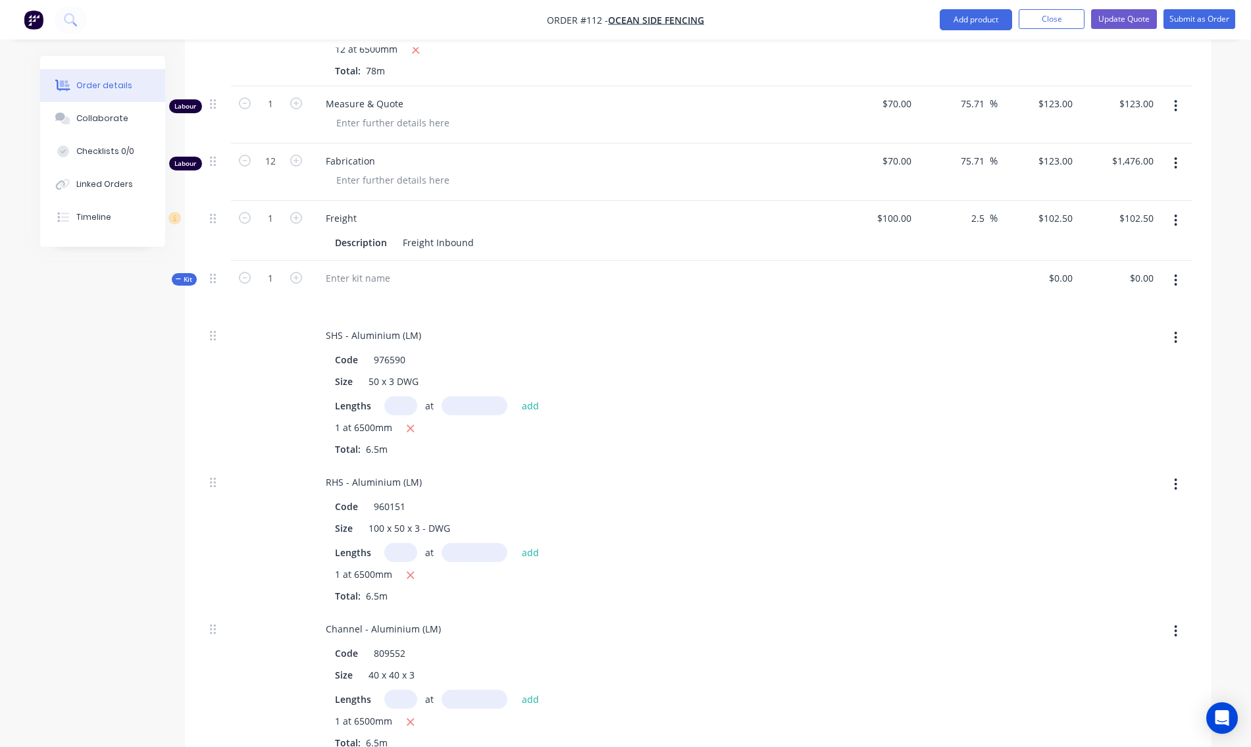
scroll to position [987, 0]
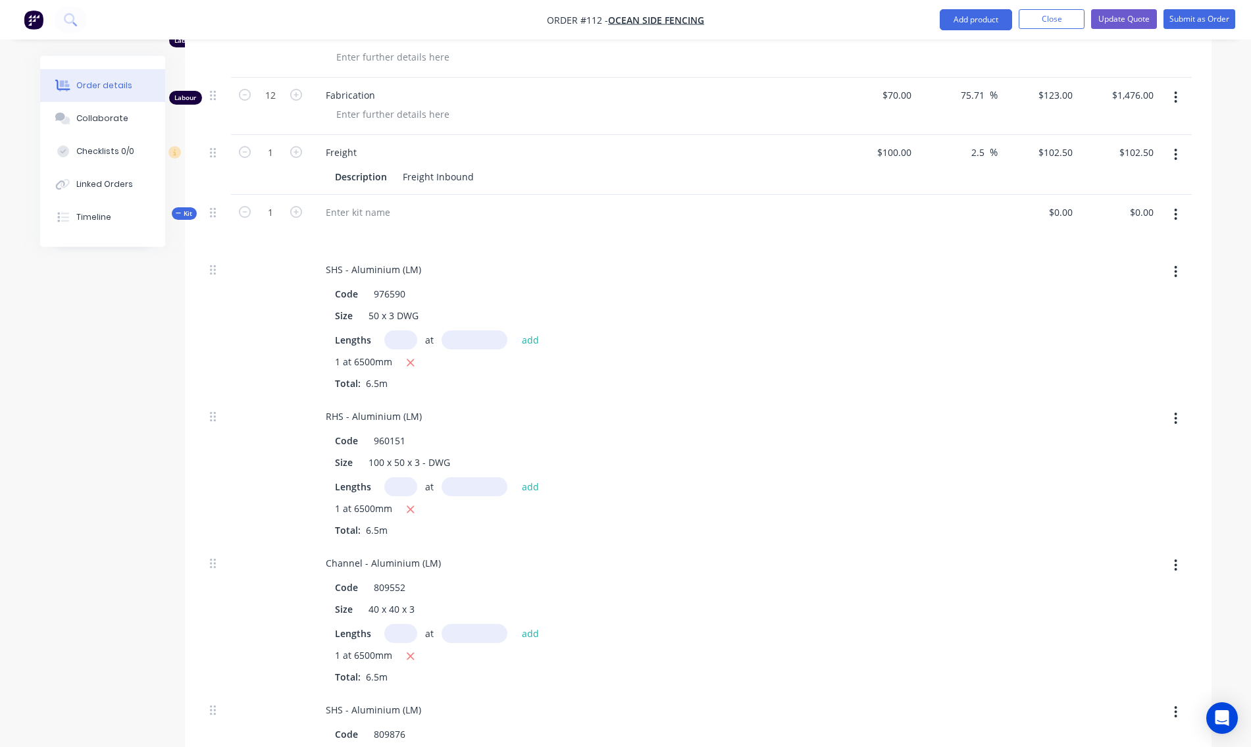
click at [1177, 209] on icon "button" at bounding box center [1176, 215] width 3 height 12
click at [1129, 266] on div "Add product to kit" at bounding box center [1129, 275] width 101 height 19
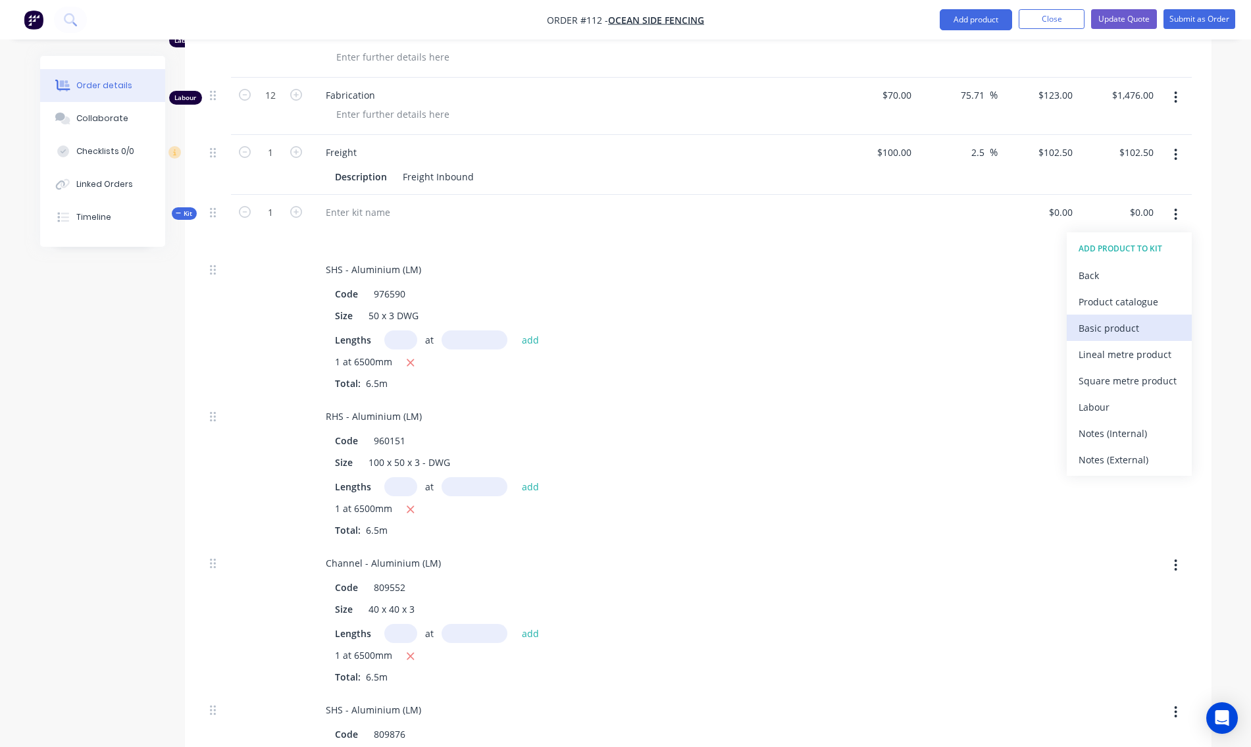
click at [1108, 319] on div "Basic product" at bounding box center [1129, 328] width 101 height 19
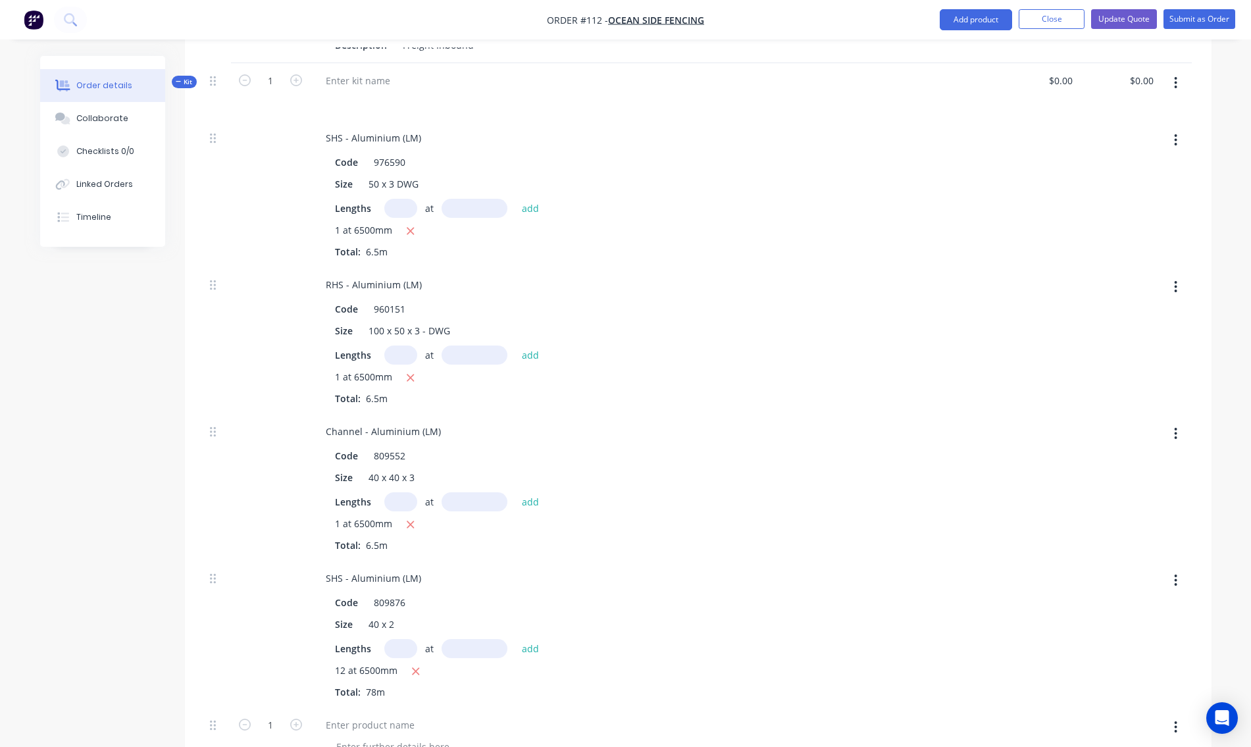
scroll to position [1185, 0]
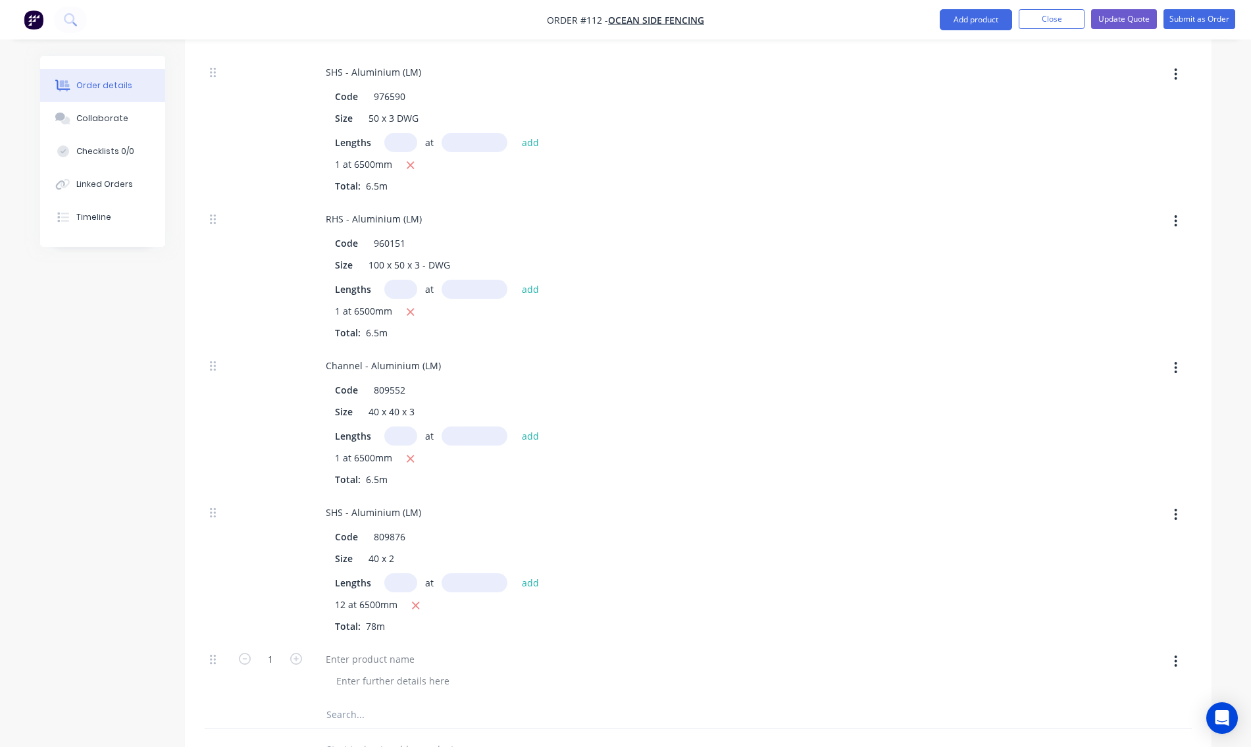
click at [1178, 650] on button "button" at bounding box center [1175, 662] width 31 height 24
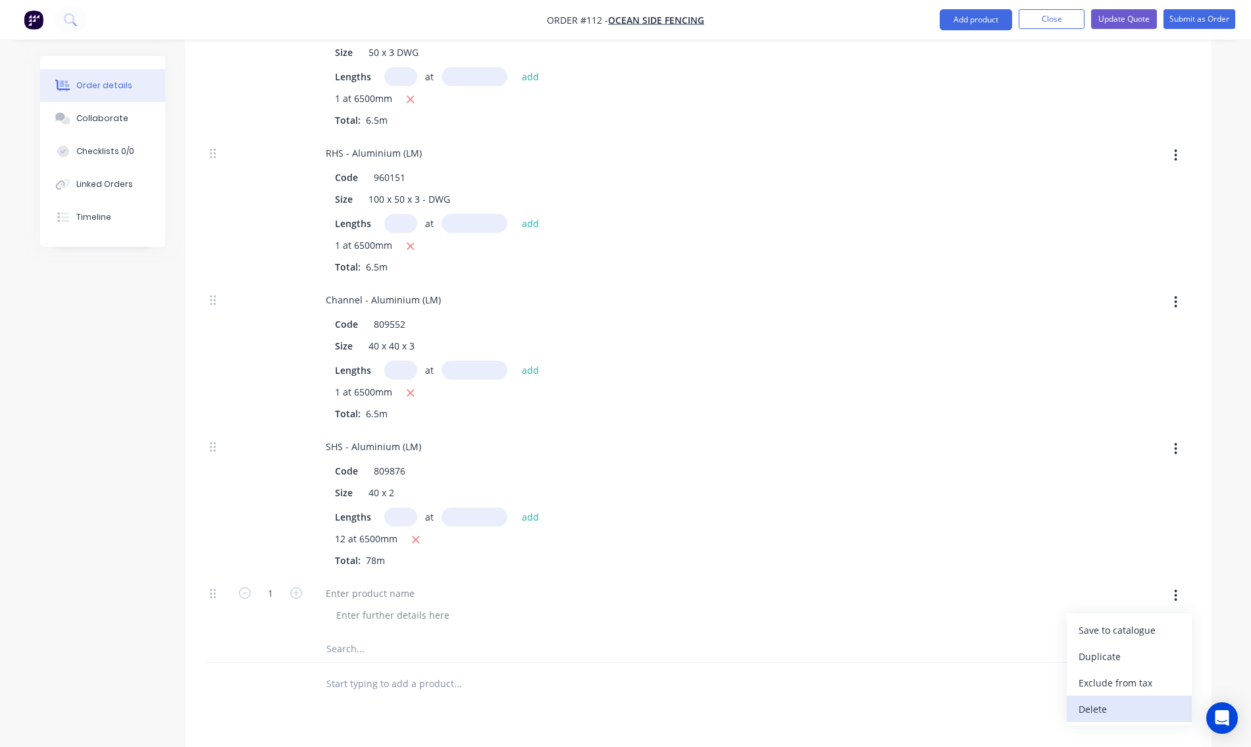
click at [1120, 701] on div "Delete" at bounding box center [1129, 709] width 101 height 19
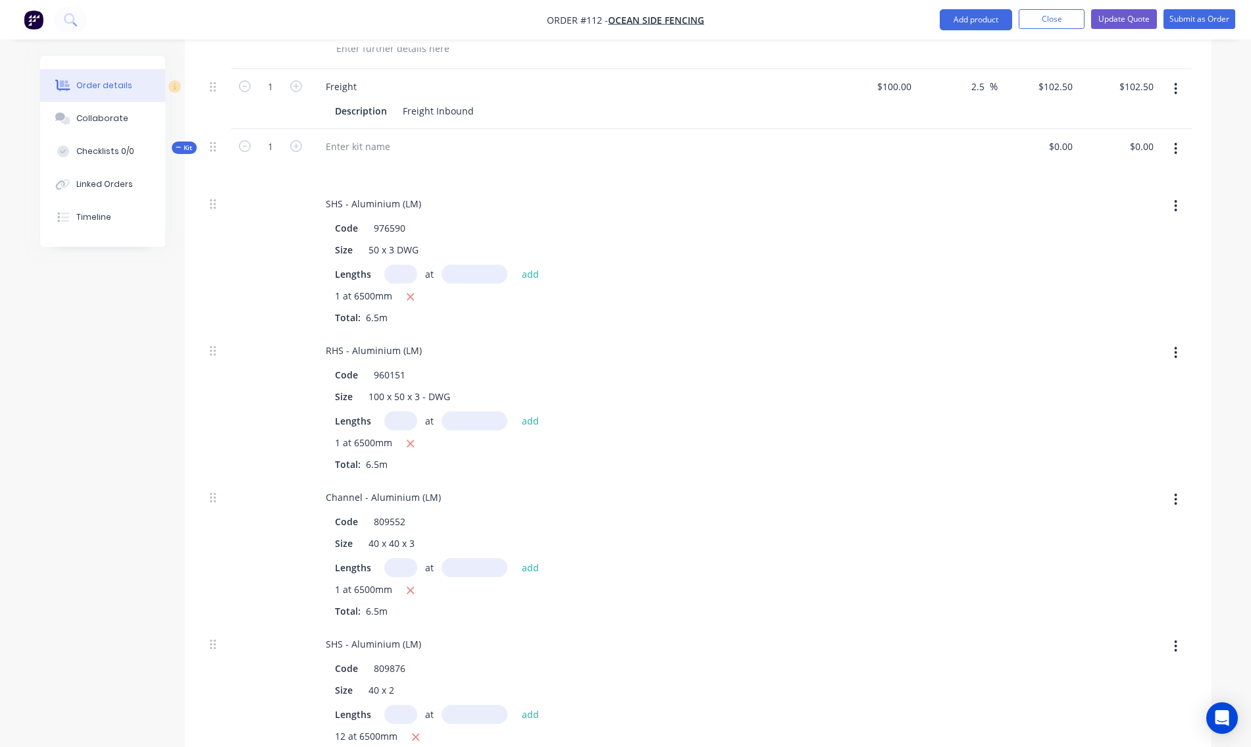
click at [1175, 141] on icon "button" at bounding box center [1175, 148] width 3 height 14
click at [1154, 200] on div "Add product to kit" at bounding box center [1129, 209] width 101 height 19
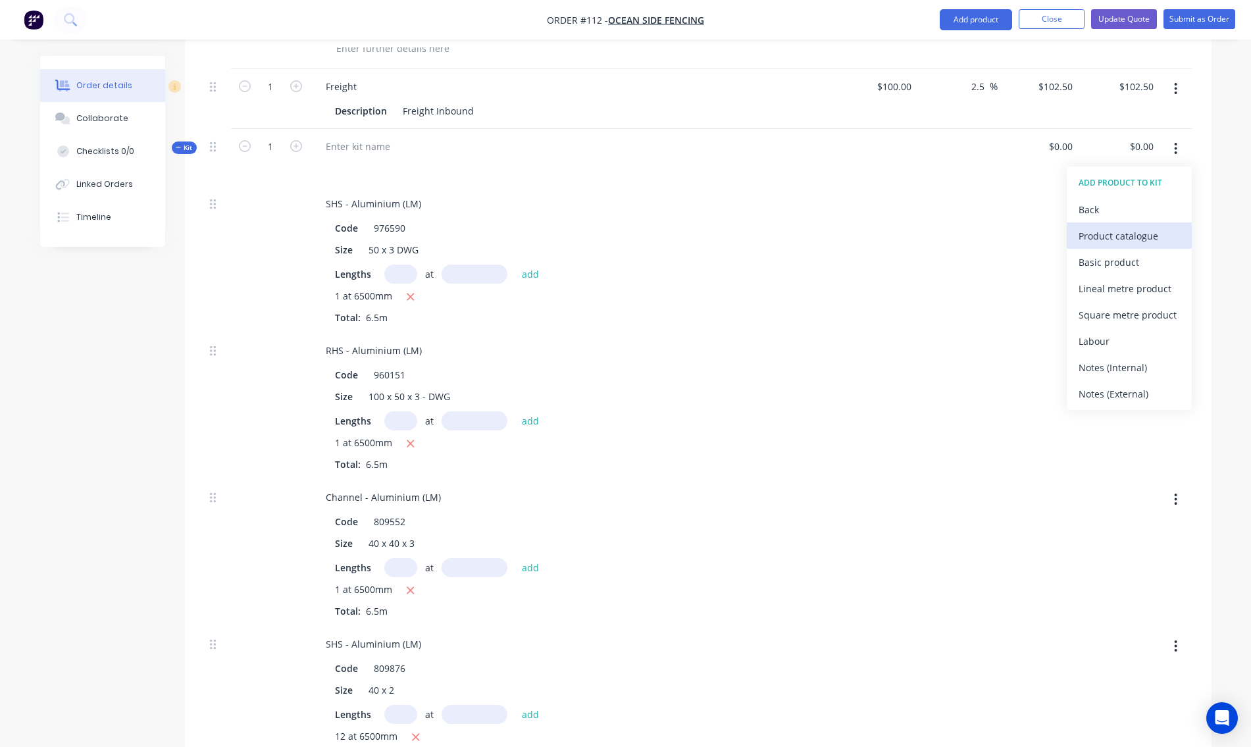
click at [1127, 226] on div "Product catalogue" at bounding box center [1129, 235] width 101 height 19
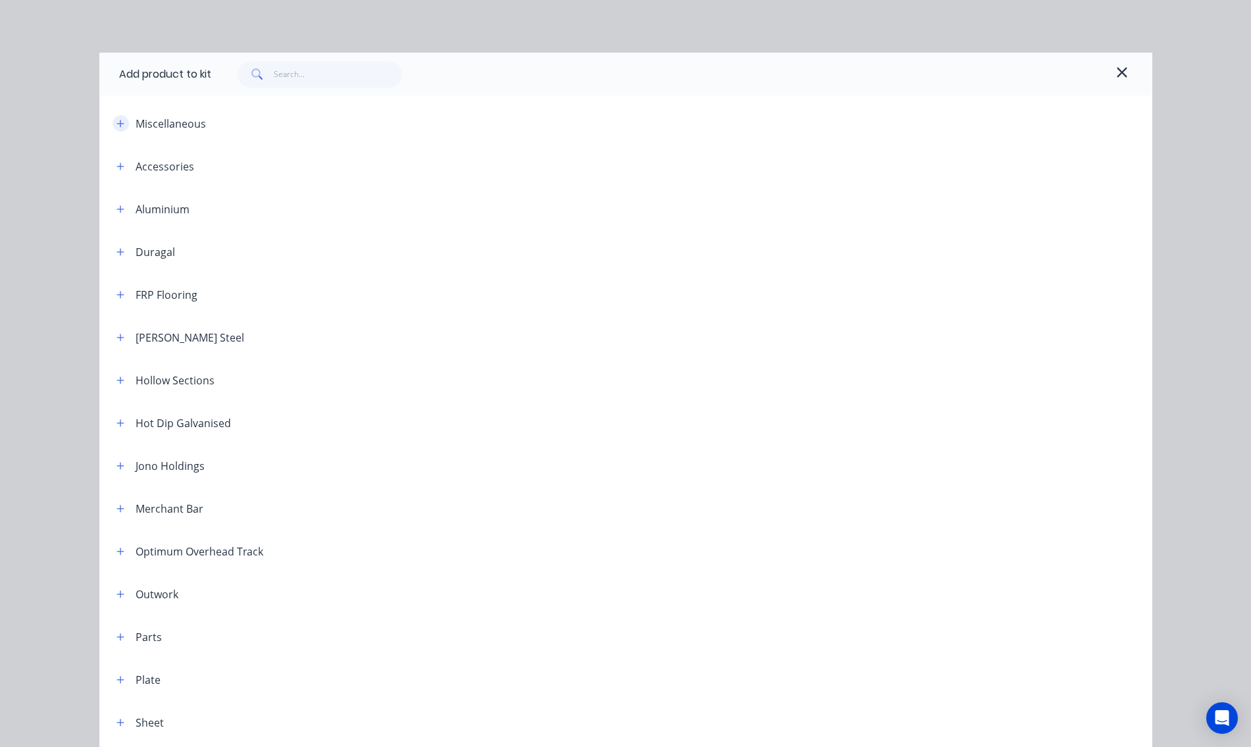
click at [121, 122] on button "button" at bounding box center [121, 123] width 16 height 16
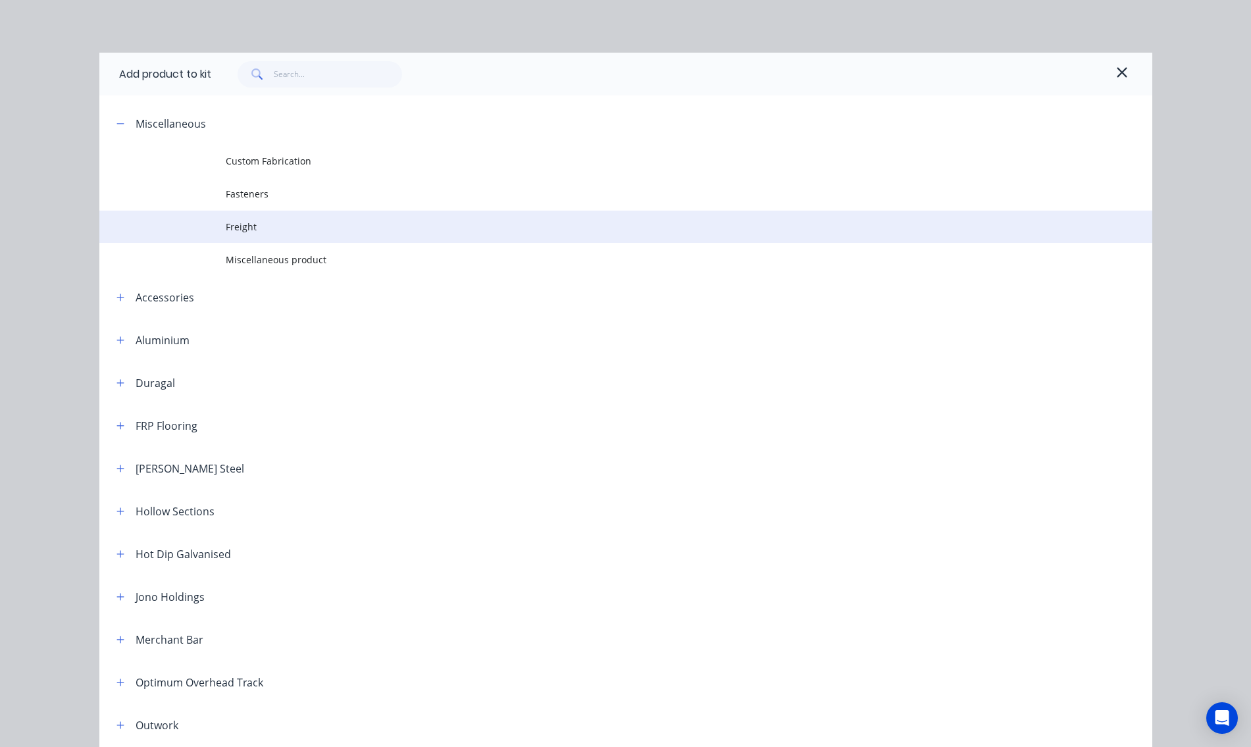
click at [255, 224] on span "Freight" at bounding box center [596, 227] width 741 height 14
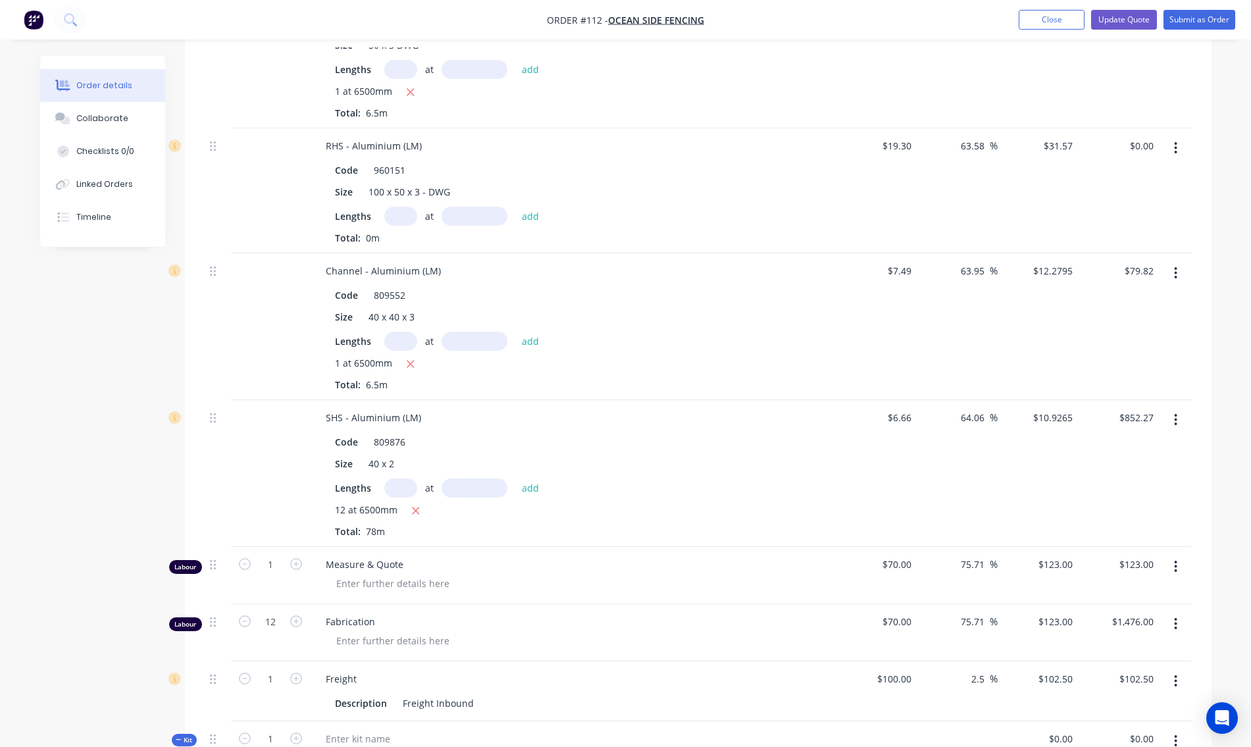
scroll to position [197, 0]
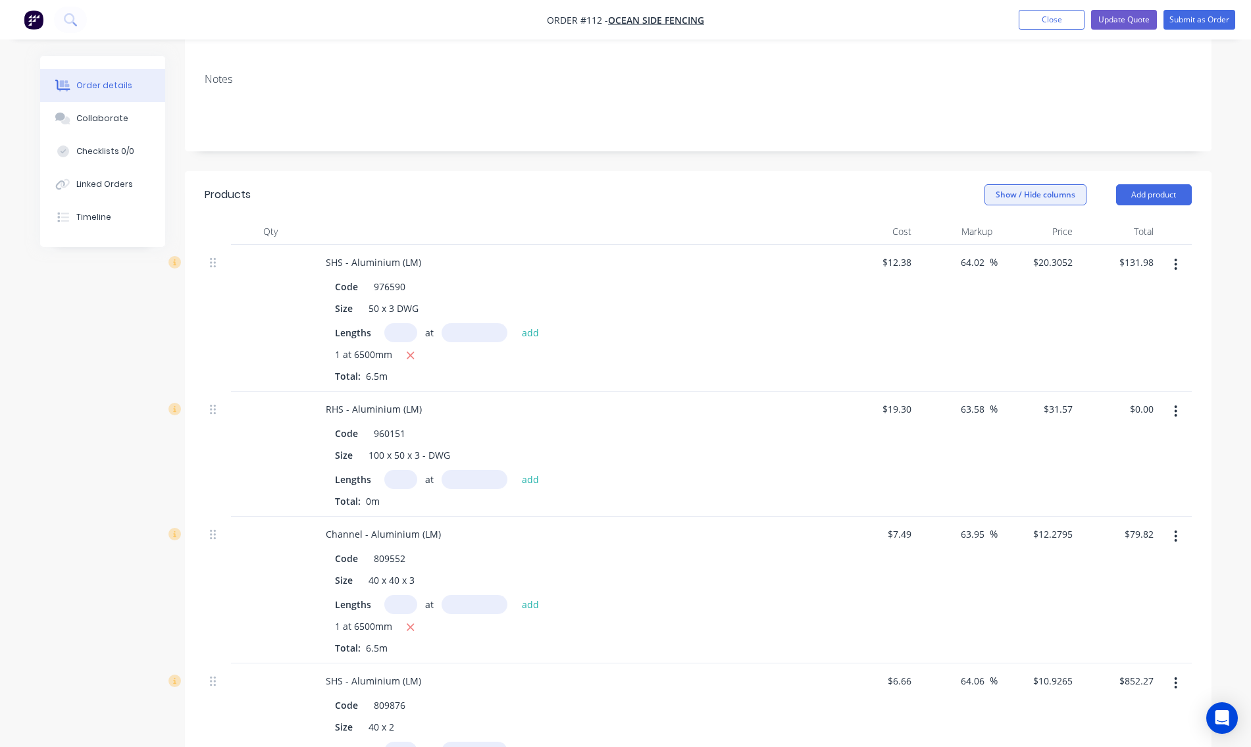
click at [1050, 184] on button "Show / Hide columns" at bounding box center [1035, 194] width 102 height 21
click at [926, 184] on div "Show / Hide columns Add product" at bounding box center [802, 194] width 777 height 21
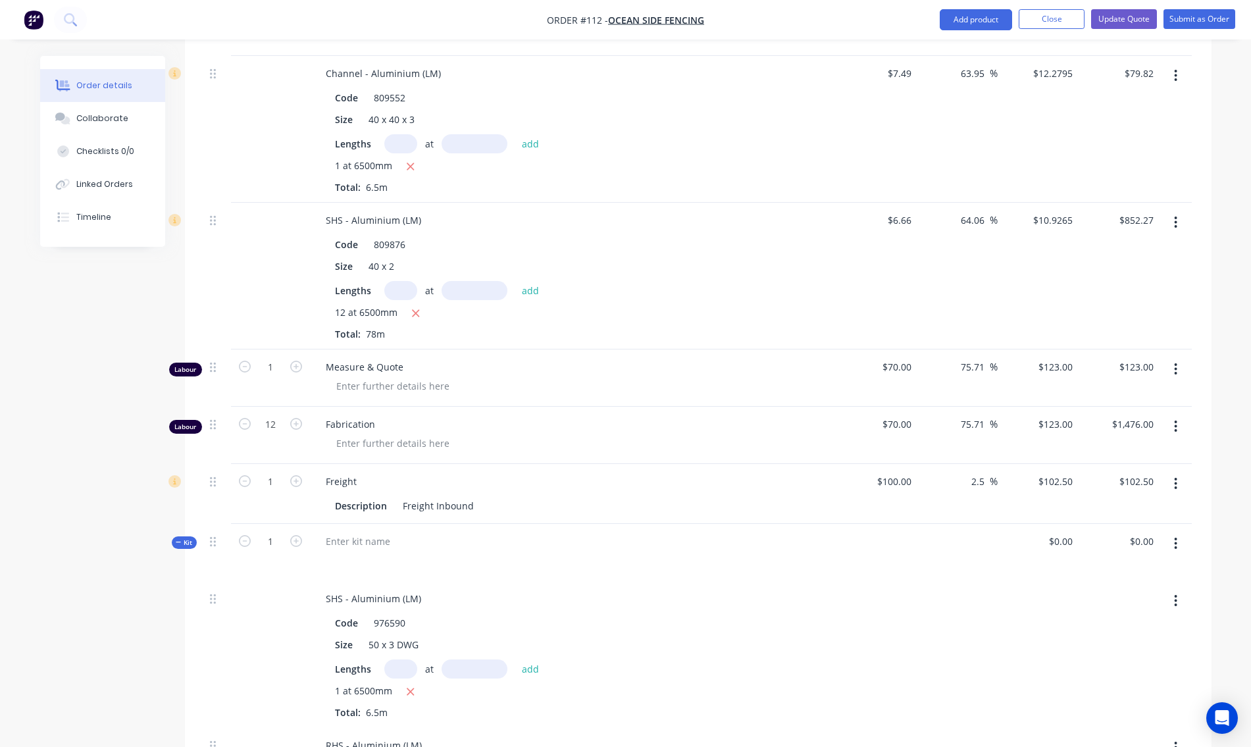
scroll to position [724, 0]
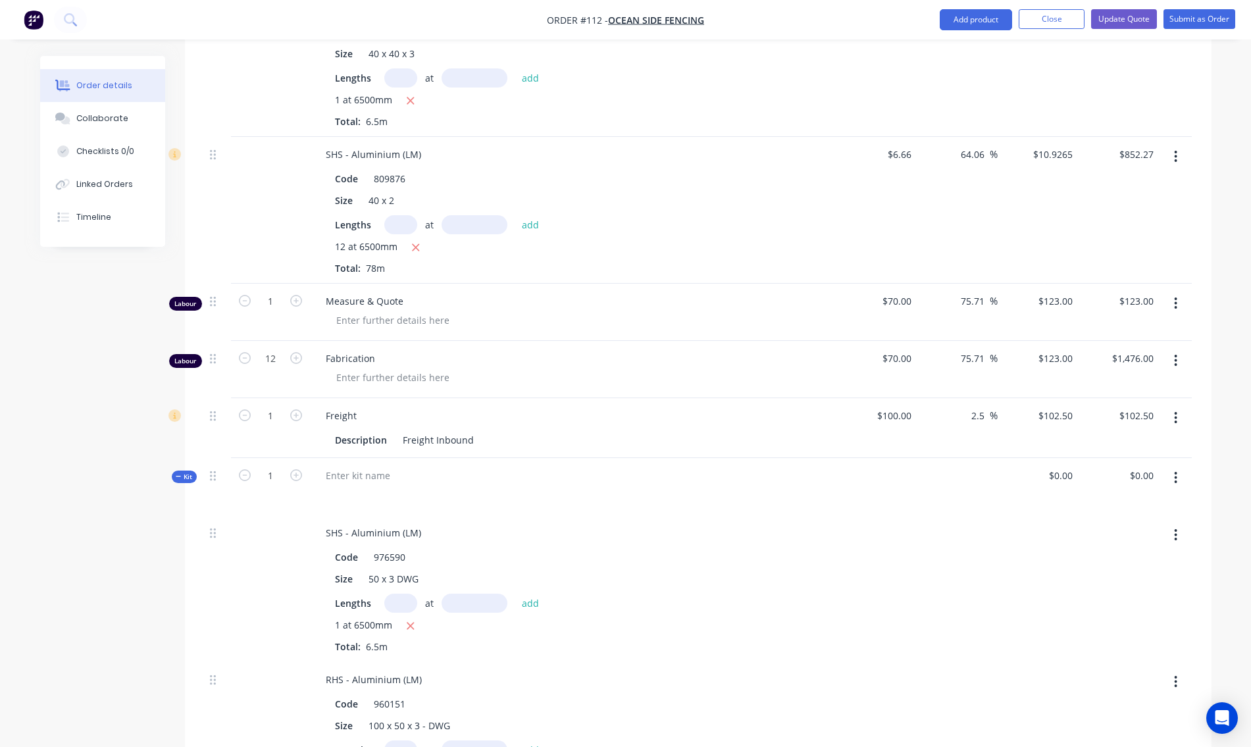
click at [1177, 471] on icon "button" at bounding box center [1175, 478] width 3 height 14
click at [1119, 529] on div "Add product to kit" at bounding box center [1129, 538] width 101 height 19
click at [1116, 555] on div "Product catalogue" at bounding box center [1129, 564] width 101 height 19
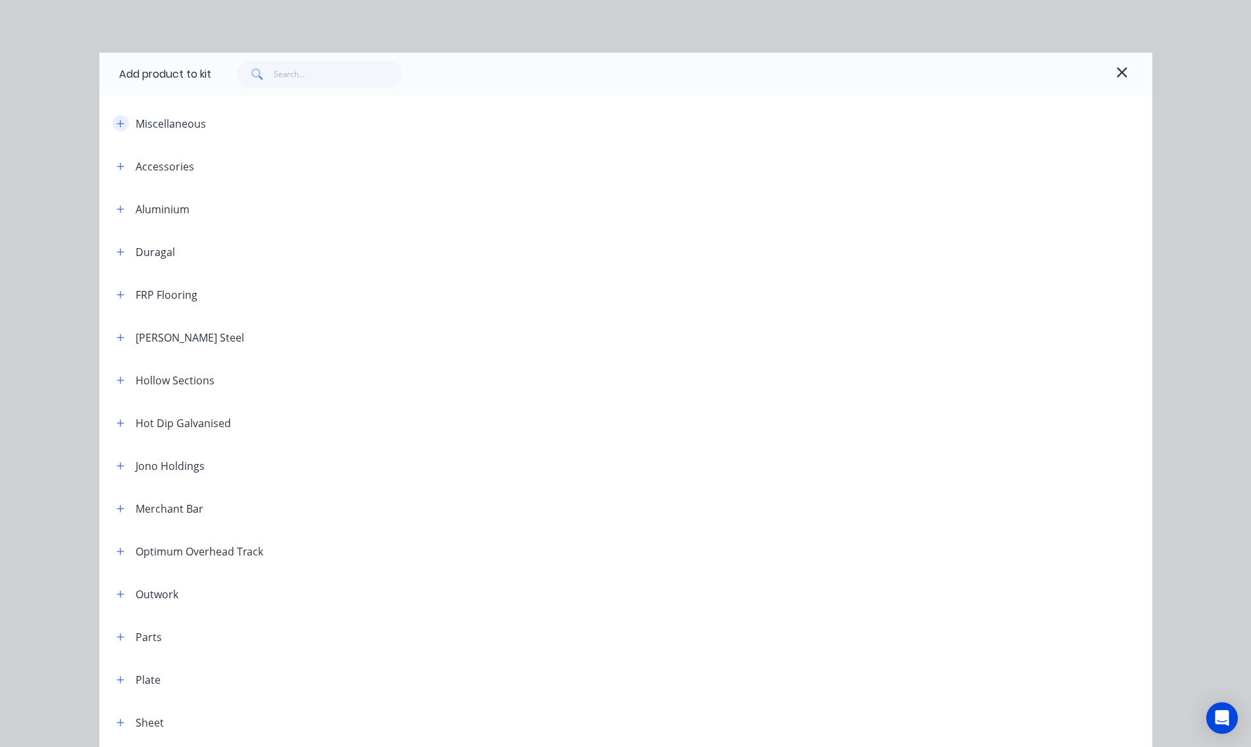
click at [116, 122] on icon "button" at bounding box center [119, 123] width 7 height 7
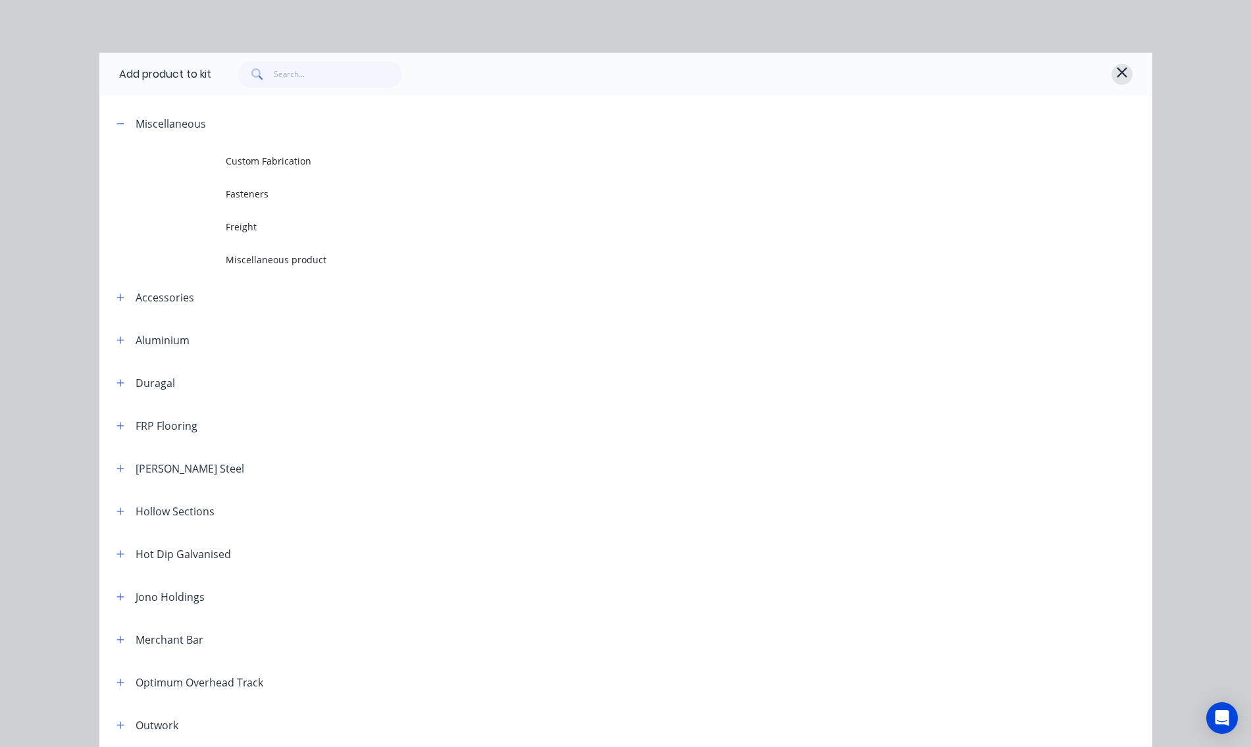
click at [1117, 72] on icon "button" at bounding box center [1122, 72] width 10 height 10
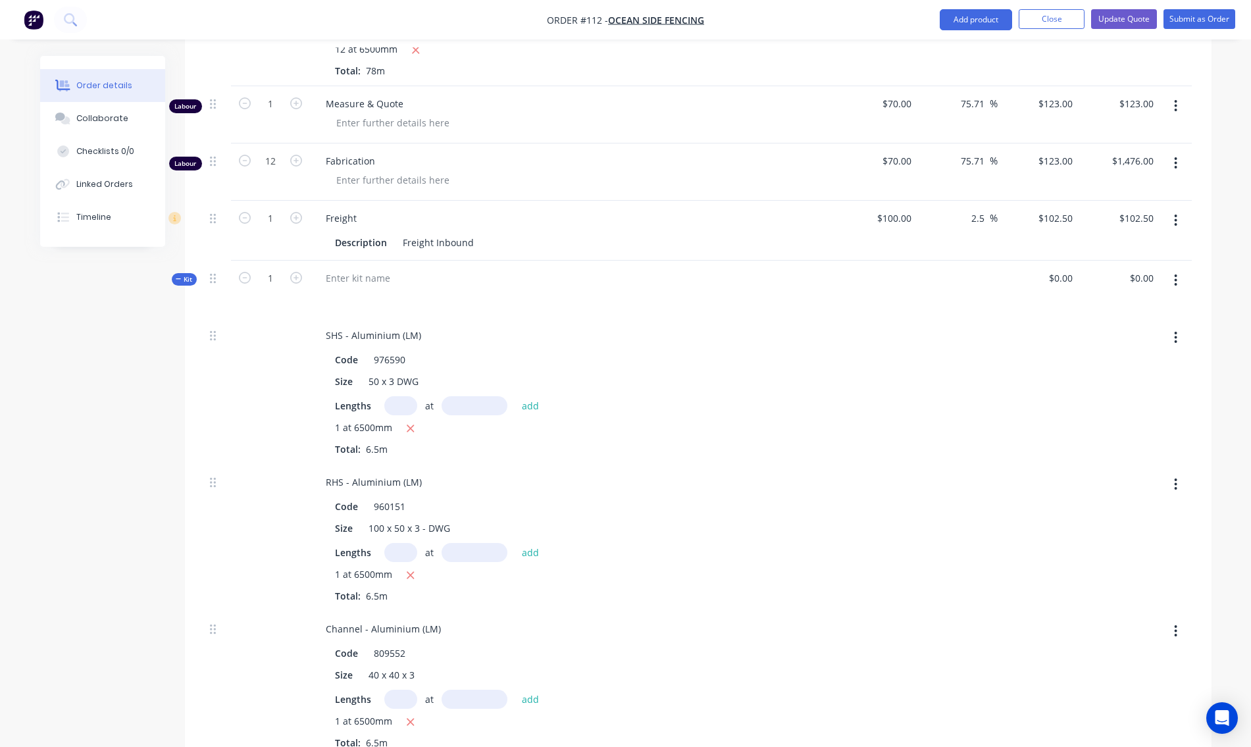
scroll to position [856, 0]
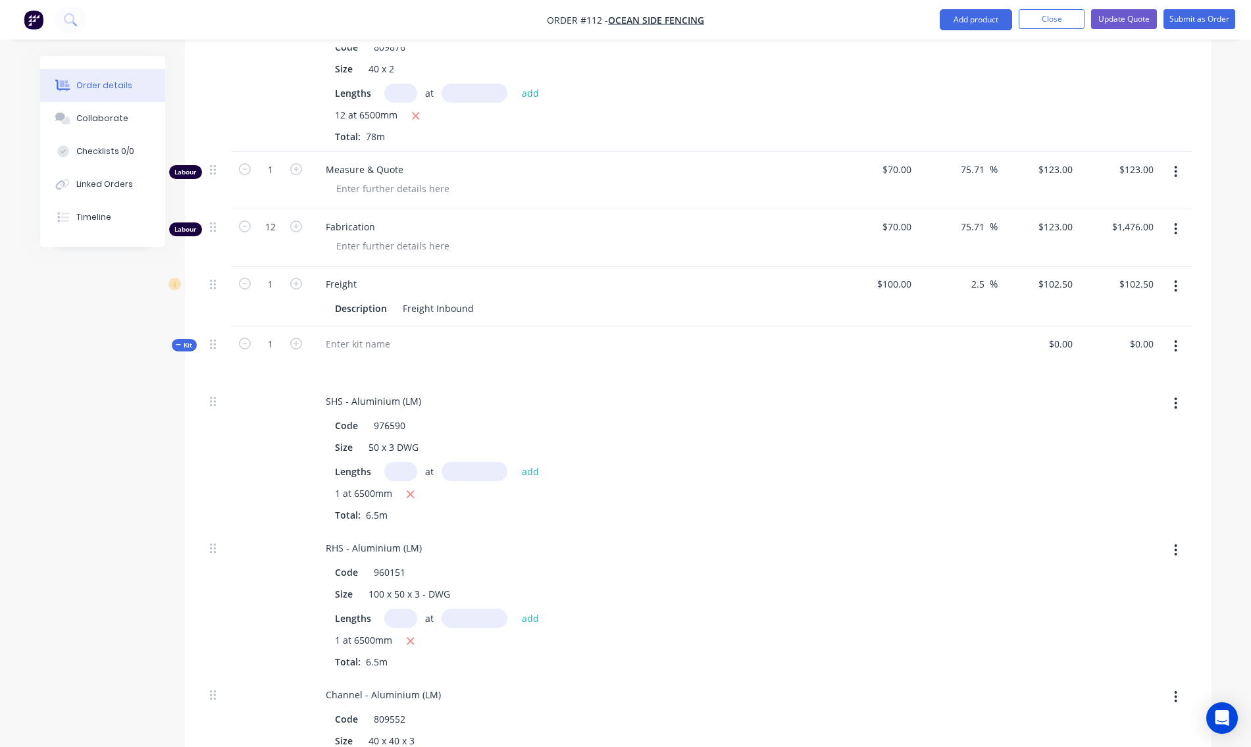
click at [1173, 334] on button "button" at bounding box center [1175, 346] width 31 height 24
click at [1121, 397] on div "Add product to kit" at bounding box center [1129, 406] width 101 height 19
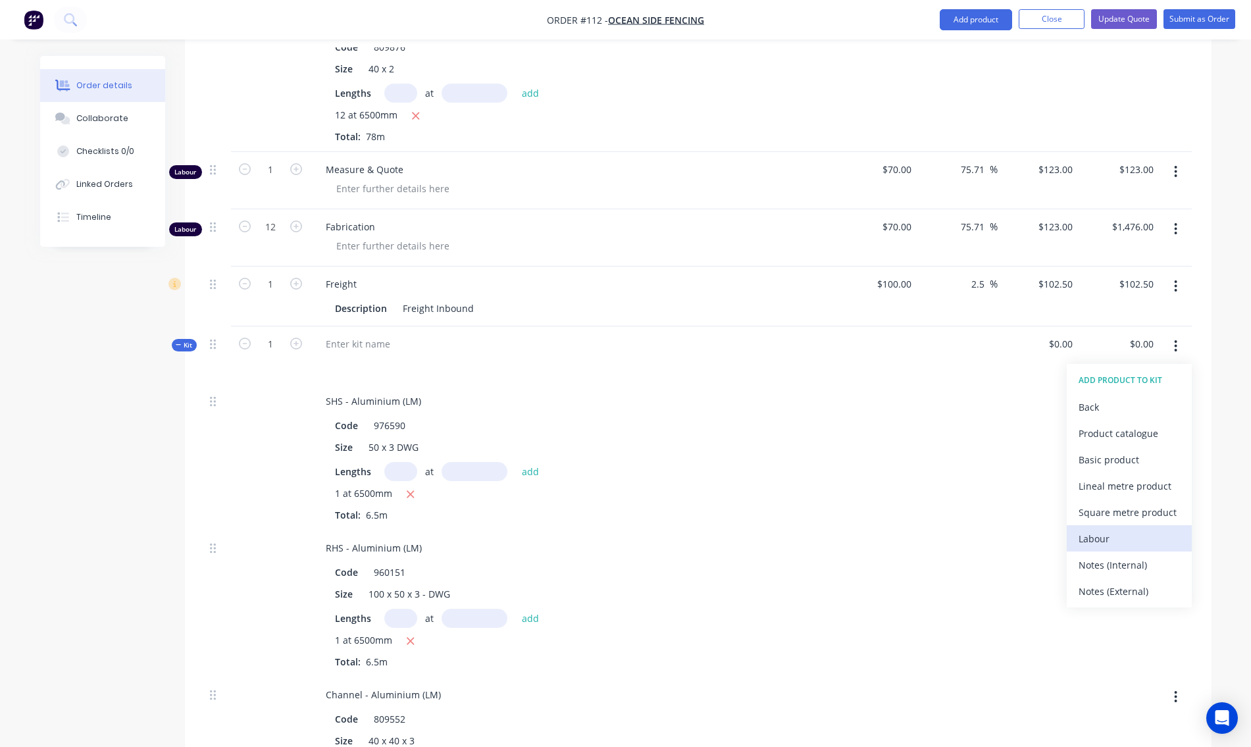
click at [1090, 529] on div "Labour" at bounding box center [1129, 538] width 101 height 19
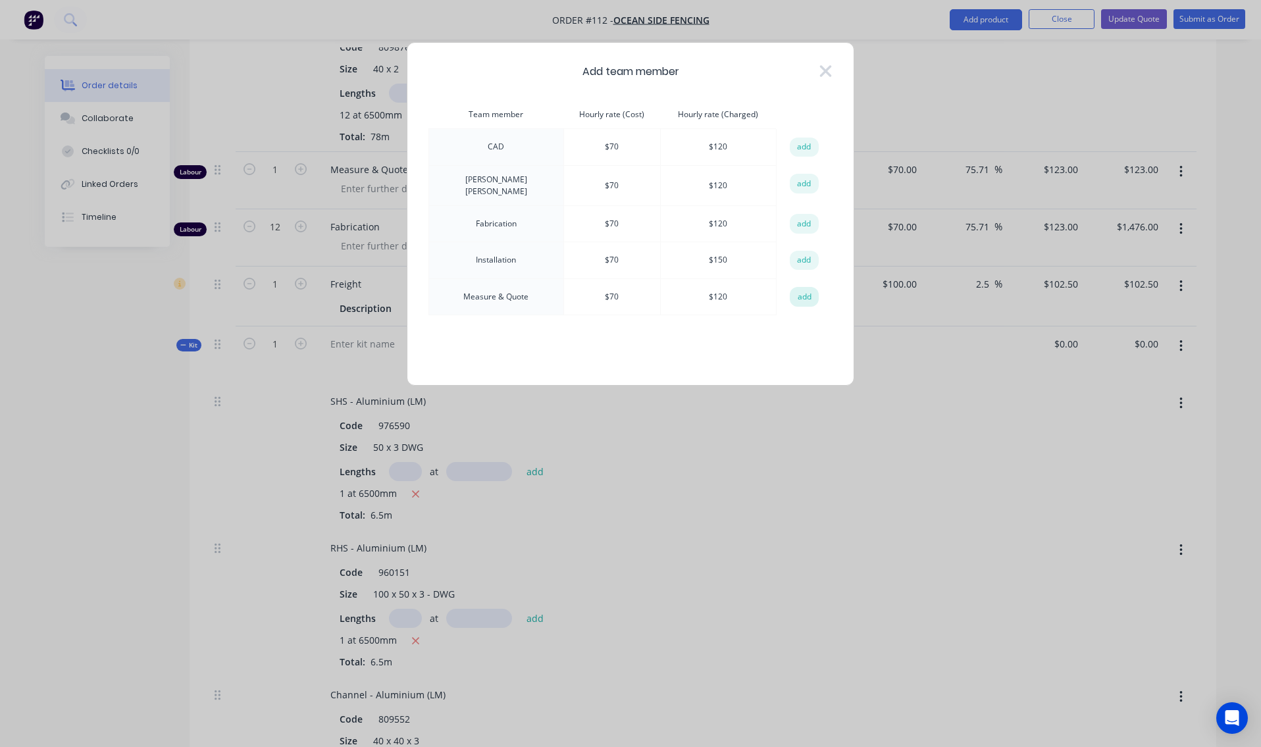
click at [807, 292] on button "add" at bounding box center [804, 297] width 29 height 20
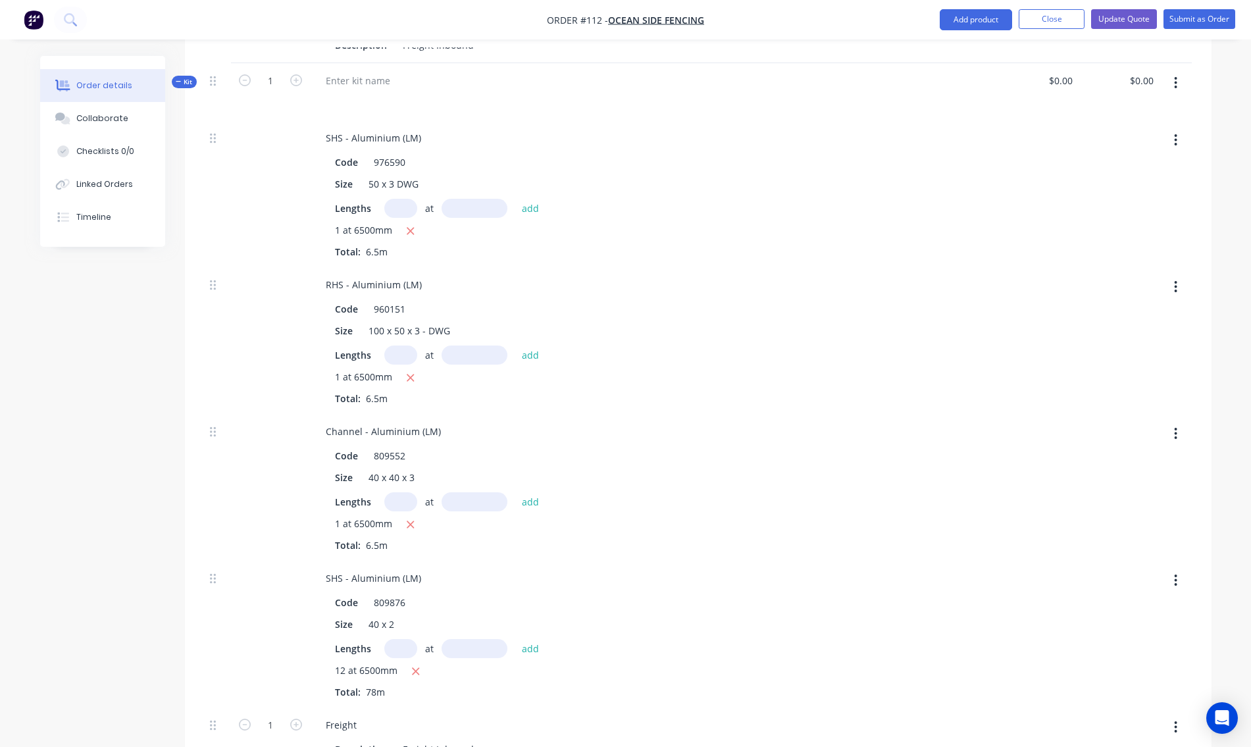
scroll to position [987, 0]
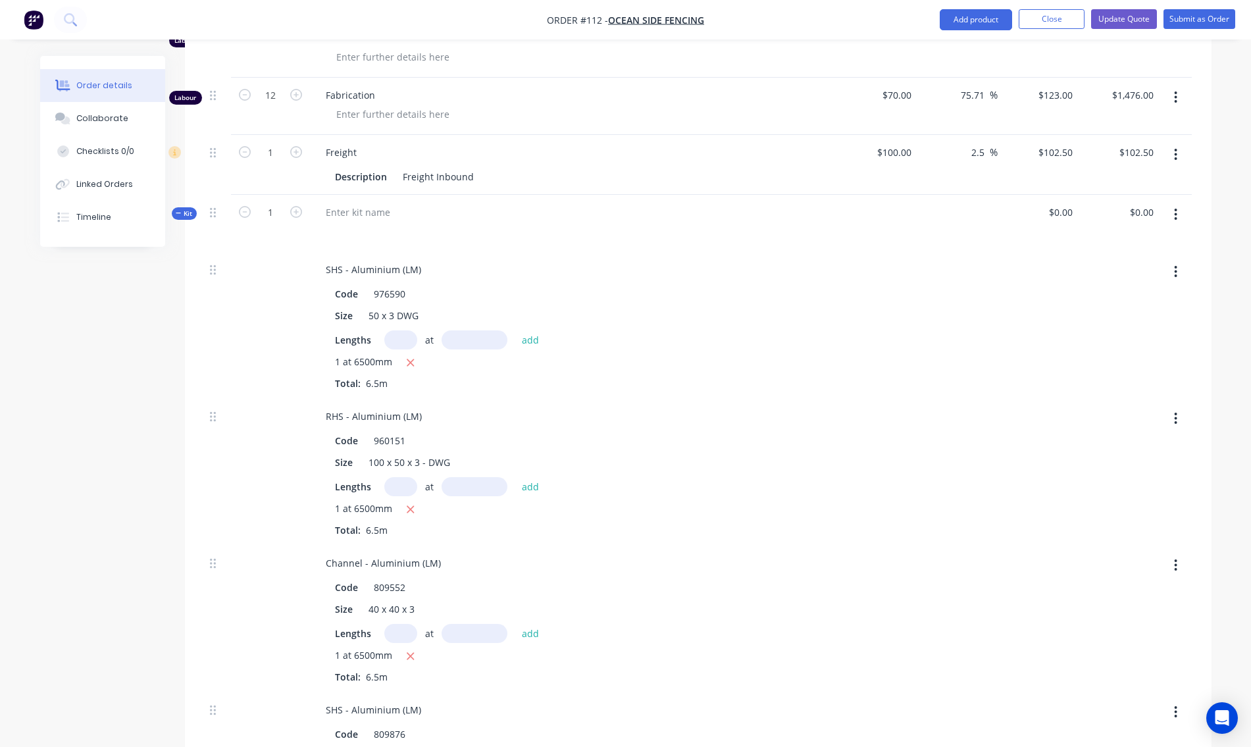
click at [1178, 203] on button "button" at bounding box center [1175, 215] width 31 height 24
click at [1137, 266] on div "Add product to kit" at bounding box center [1129, 275] width 101 height 19
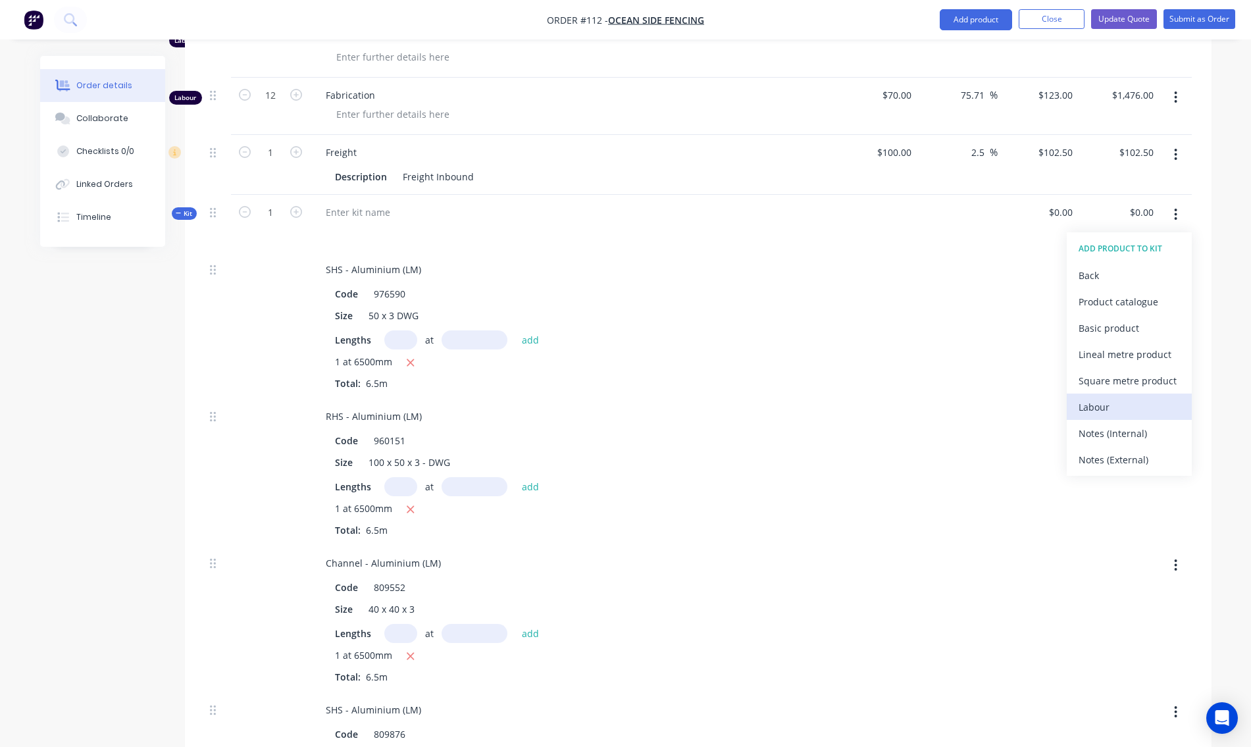
click at [1117, 397] on div "Labour" at bounding box center [1129, 406] width 101 height 19
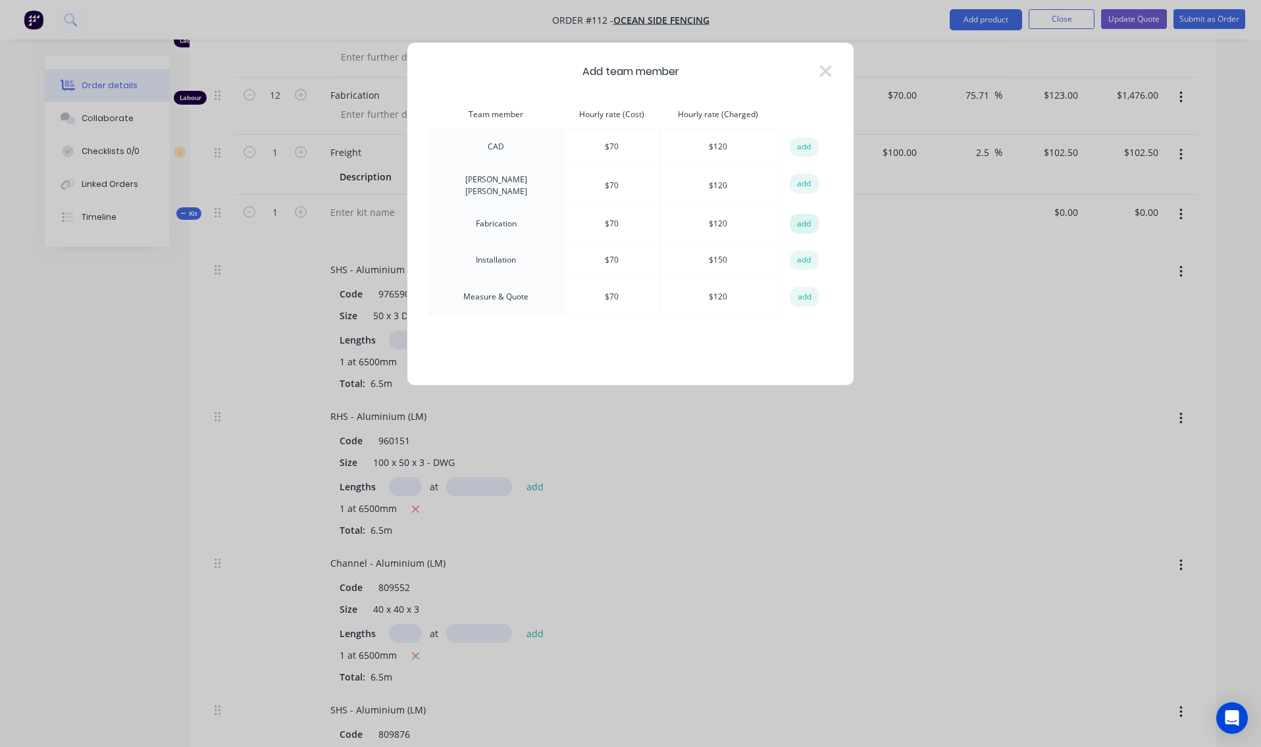
click at [803, 217] on button "add" at bounding box center [804, 224] width 29 height 20
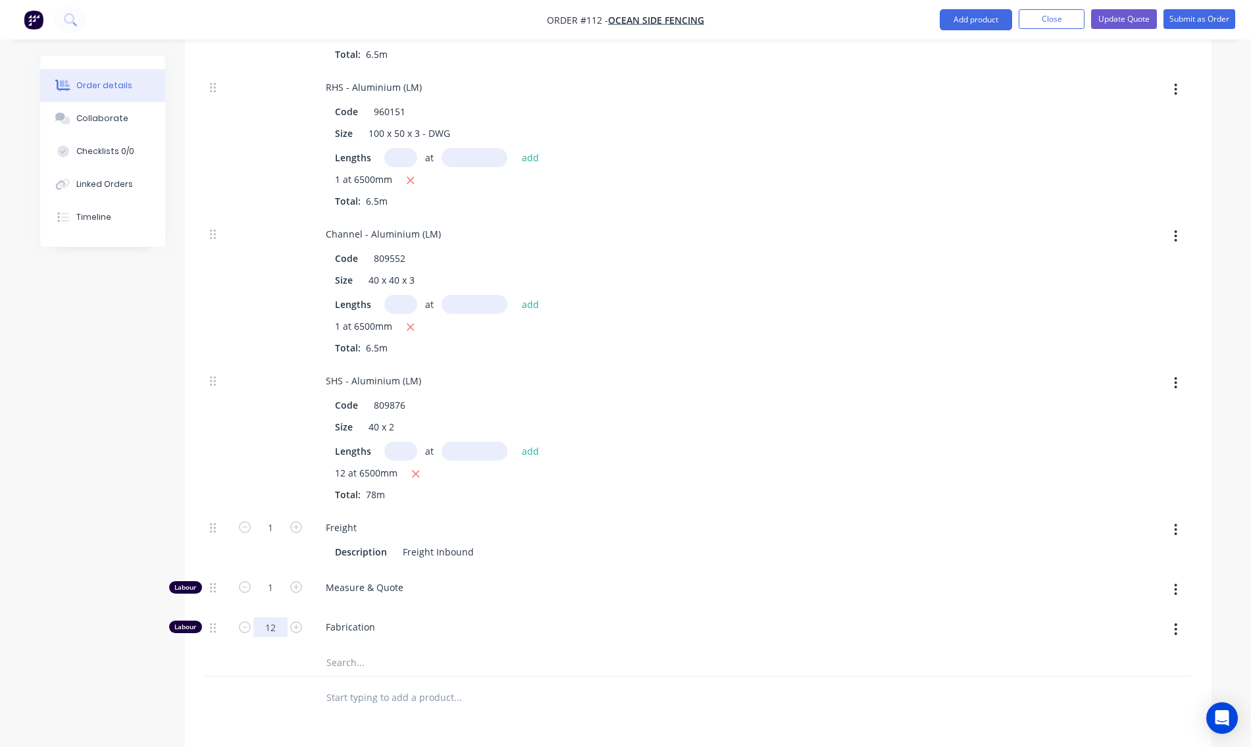
scroll to position [1382, 0]
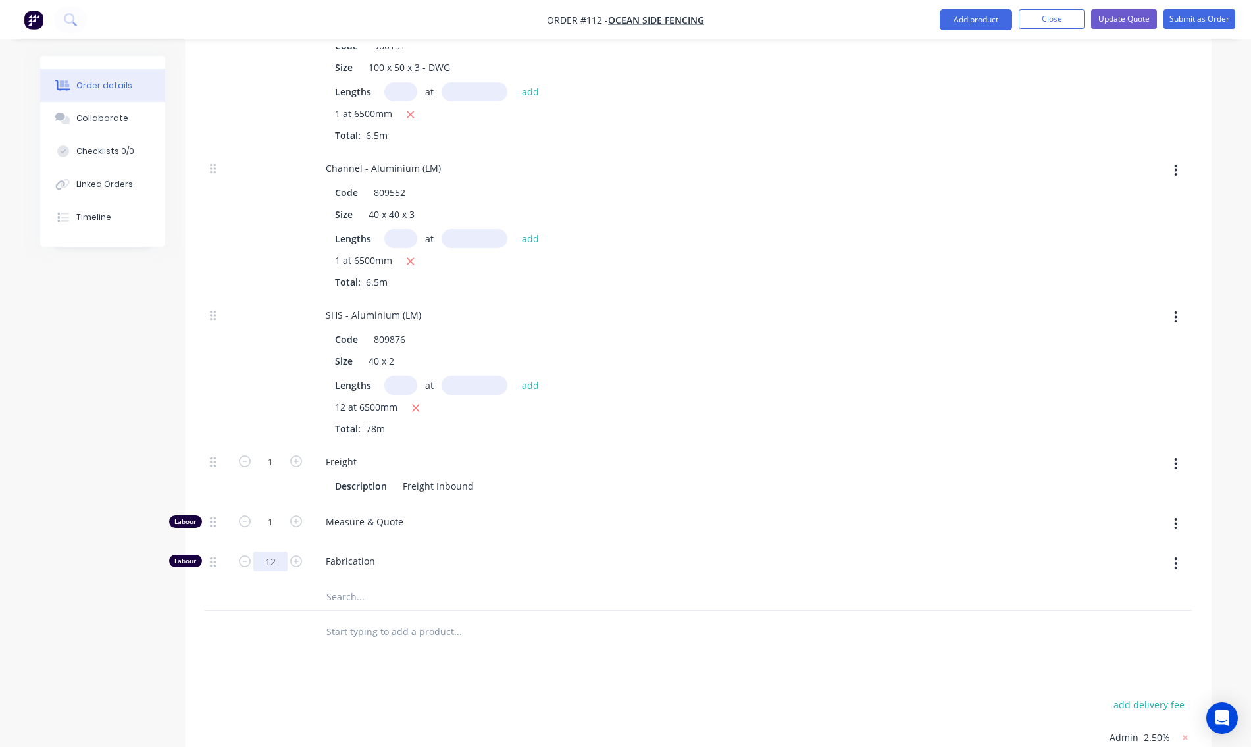
type input "12"
click at [611, 584] on div at bounding box center [512, 597] width 395 height 26
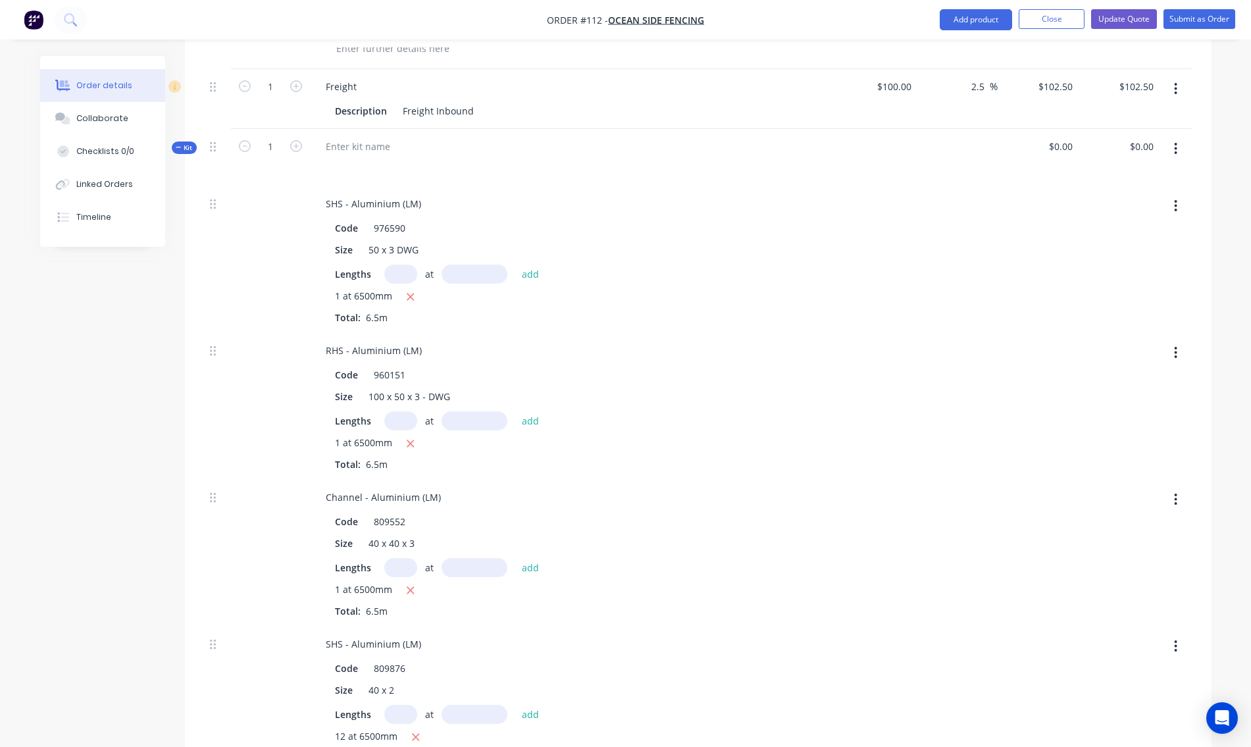
scroll to position [856, 0]
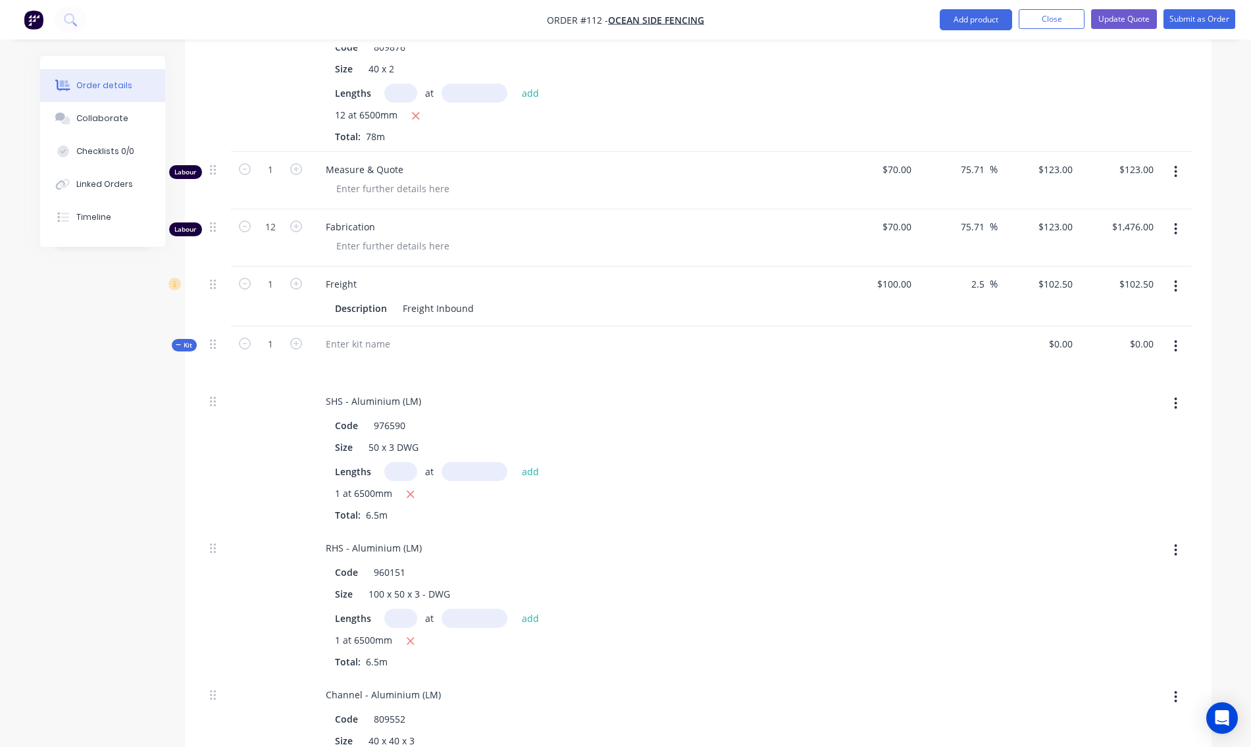
click at [186, 340] on span "Kit" at bounding box center [184, 345] width 17 height 10
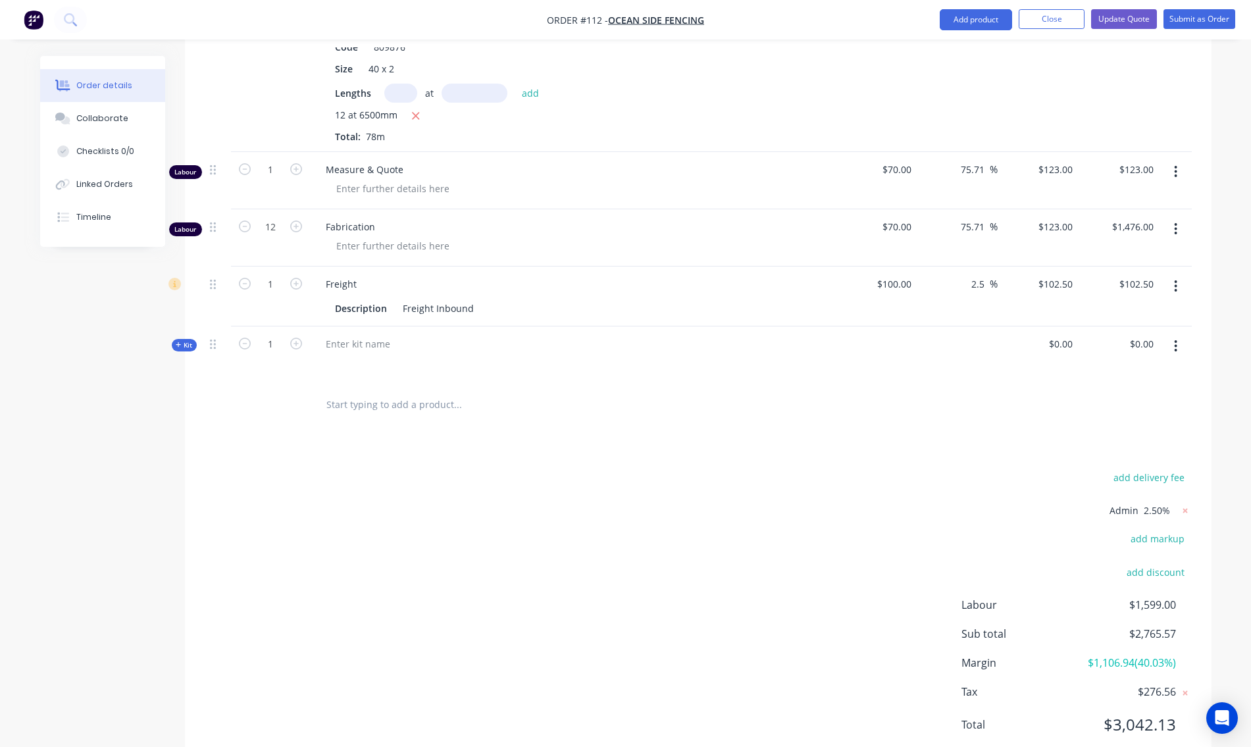
click at [190, 340] on span "Kit" at bounding box center [184, 345] width 17 height 10
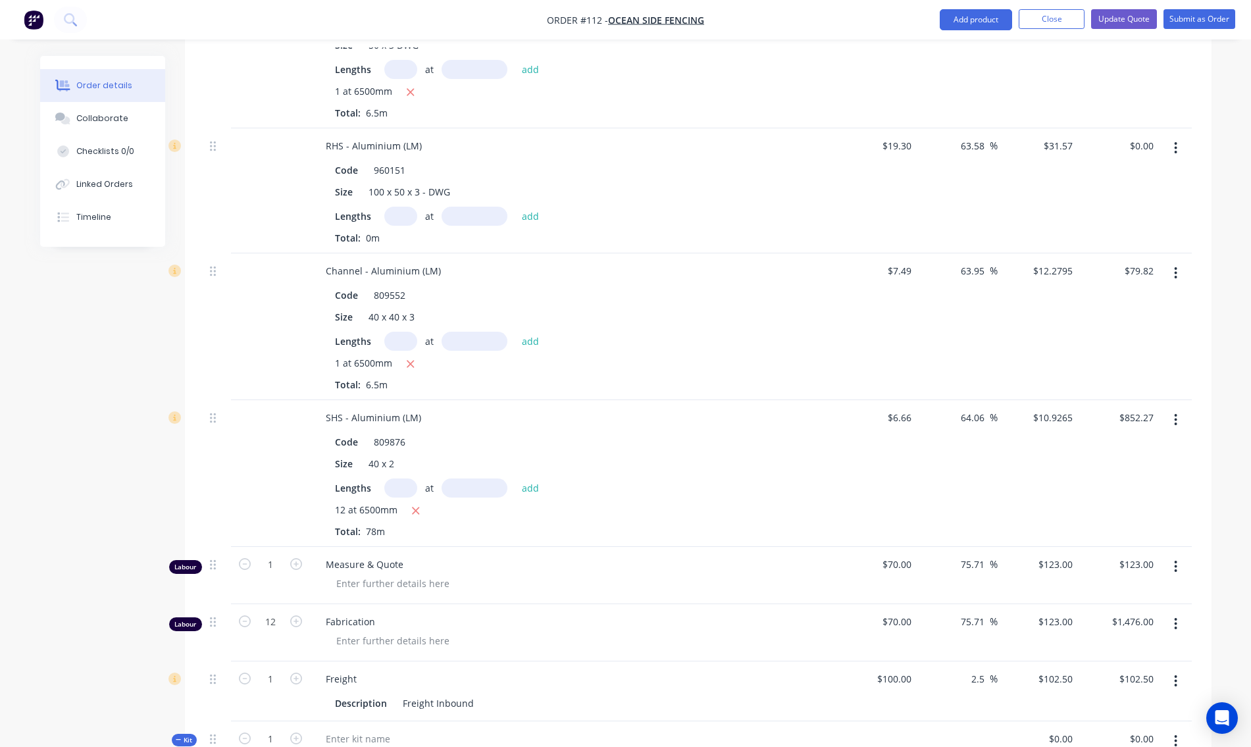
scroll to position [526, 0]
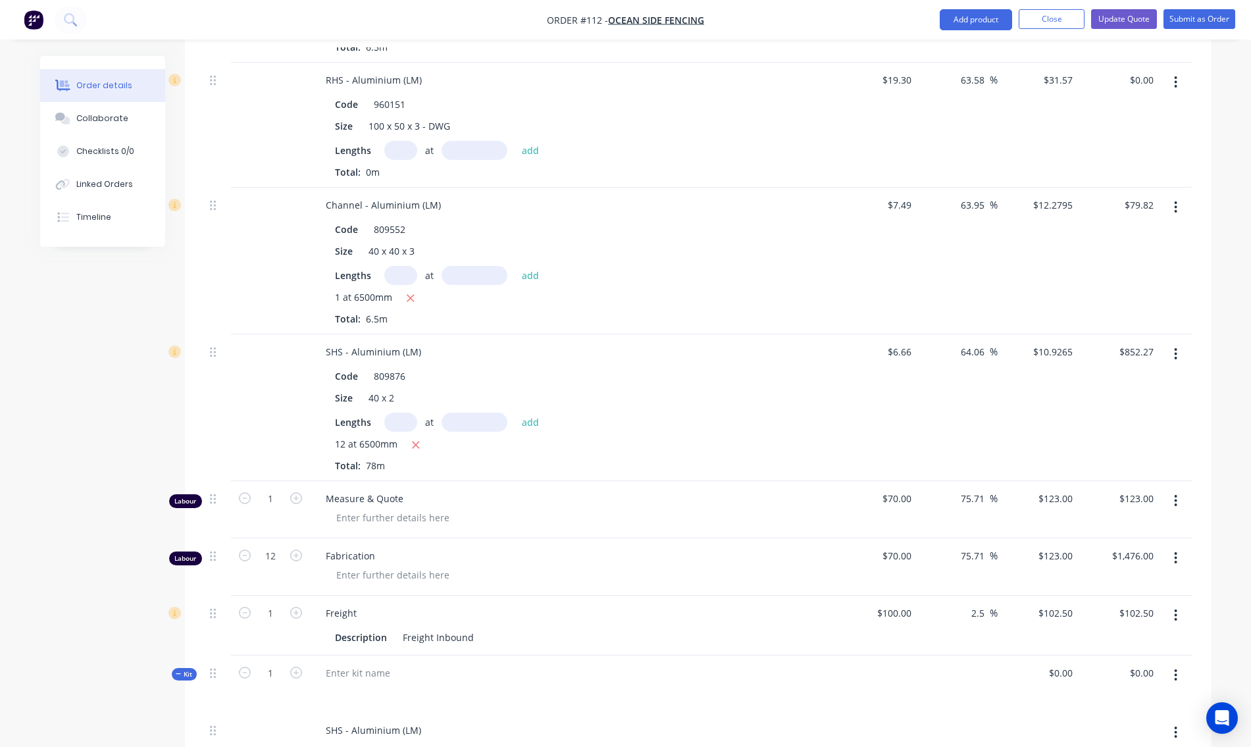
click at [1176, 609] on icon "button" at bounding box center [1176, 615] width 3 height 12
drag, startPoint x: 1104, startPoint y: 713, endPoint x: 1127, endPoint y: 667, distance: 50.6
click at [1105, 719] on div "Delete" at bounding box center [1129, 728] width 101 height 19
click at [1173, 546] on button "button" at bounding box center [1175, 558] width 31 height 24
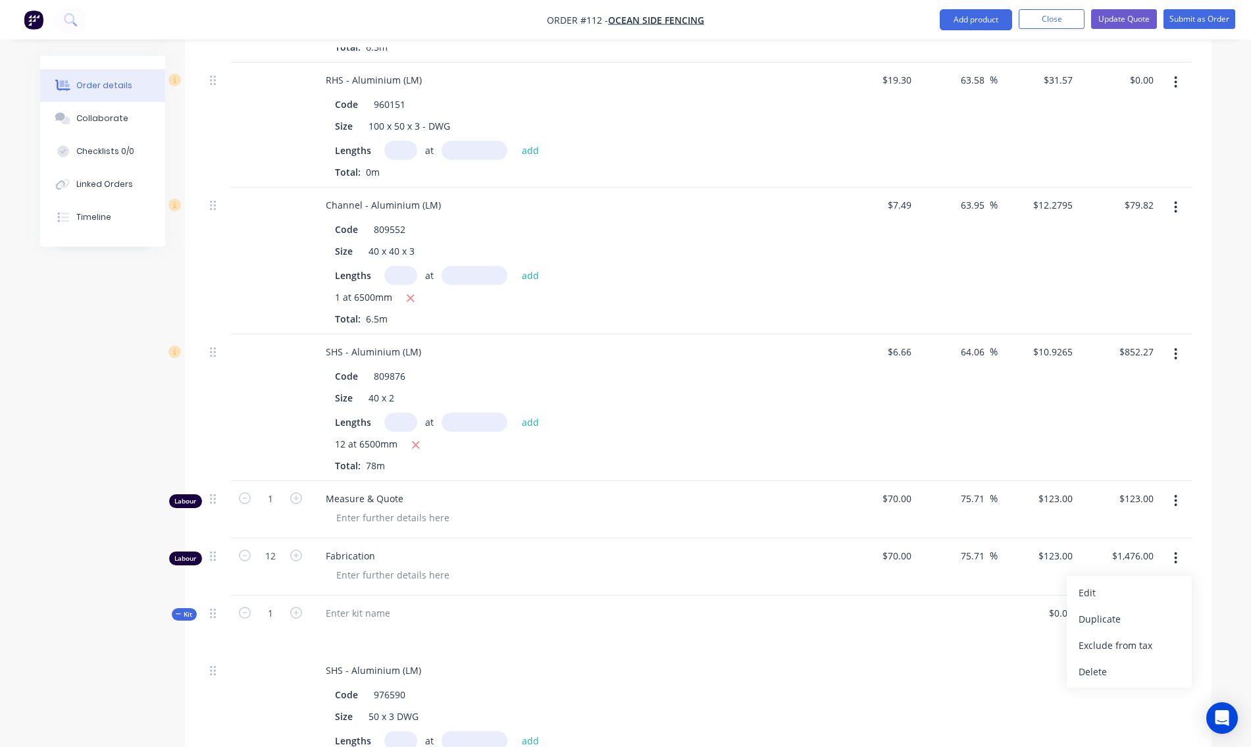
click at [1096, 662] on div "Delete" at bounding box center [1129, 671] width 101 height 19
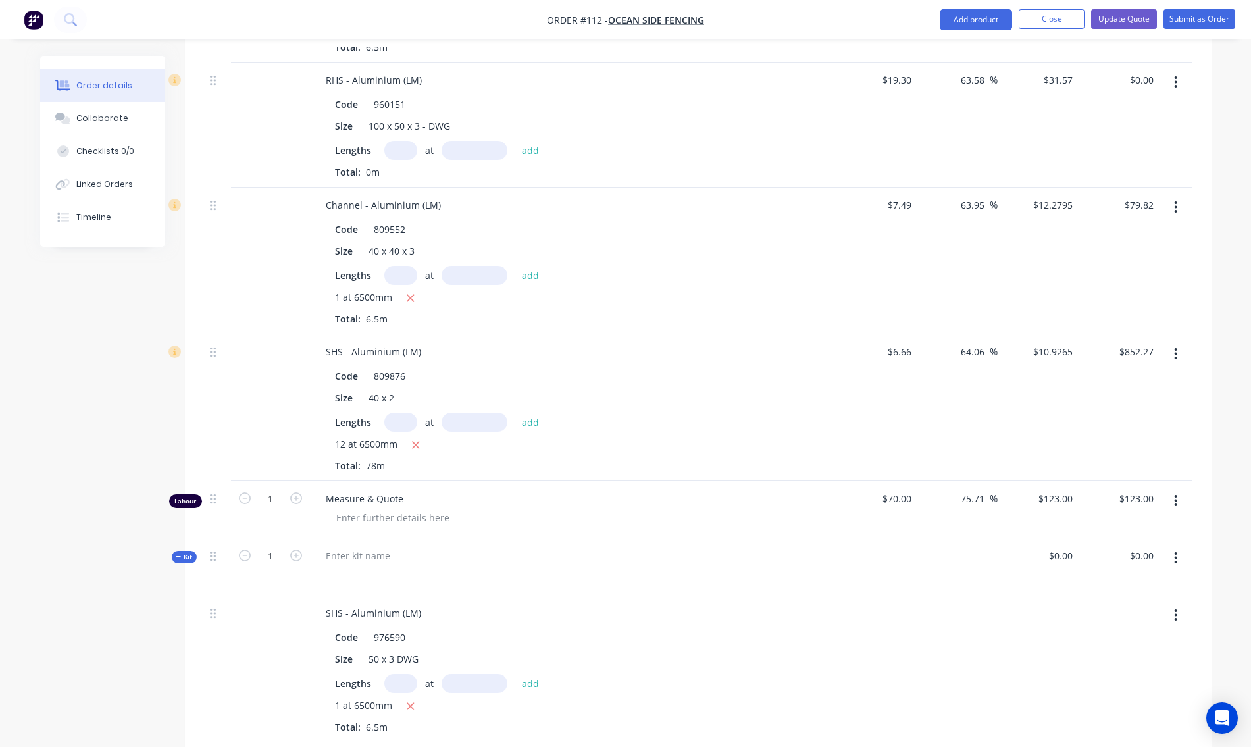
click at [1174, 494] on icon "button" at bounding box center [1175, 501] width 3 height 14
click at [1106, 605] on div "Delete" at bounding box center [1129, 614] width 101 height 19
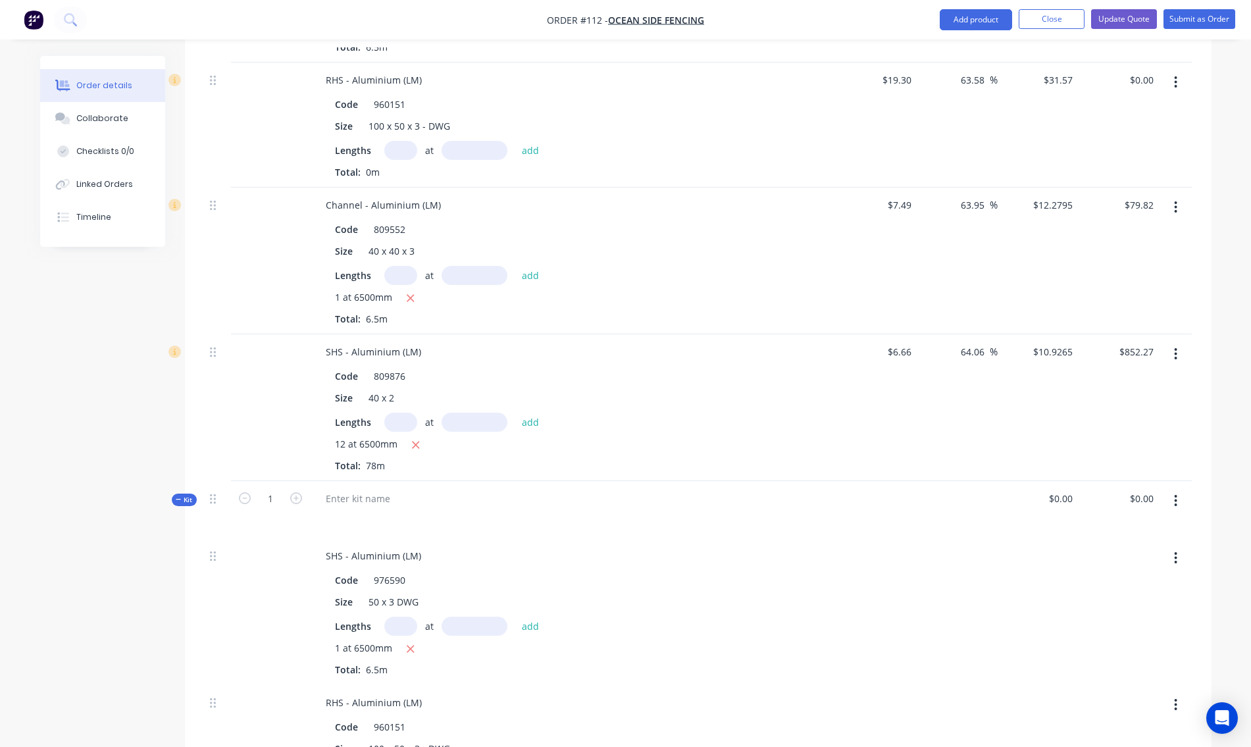
click at [1171, 342] on button "button" at bounding box center [1175, 354] width 31 height 24
drag, startPoint x: 1112, startPoint y: 451, endPoint x: 1125, endPoint y: 425, distance: 29.1
click at [1113, 458] on div "Delete" at bounding box center [1129, 467] width 101 height 19
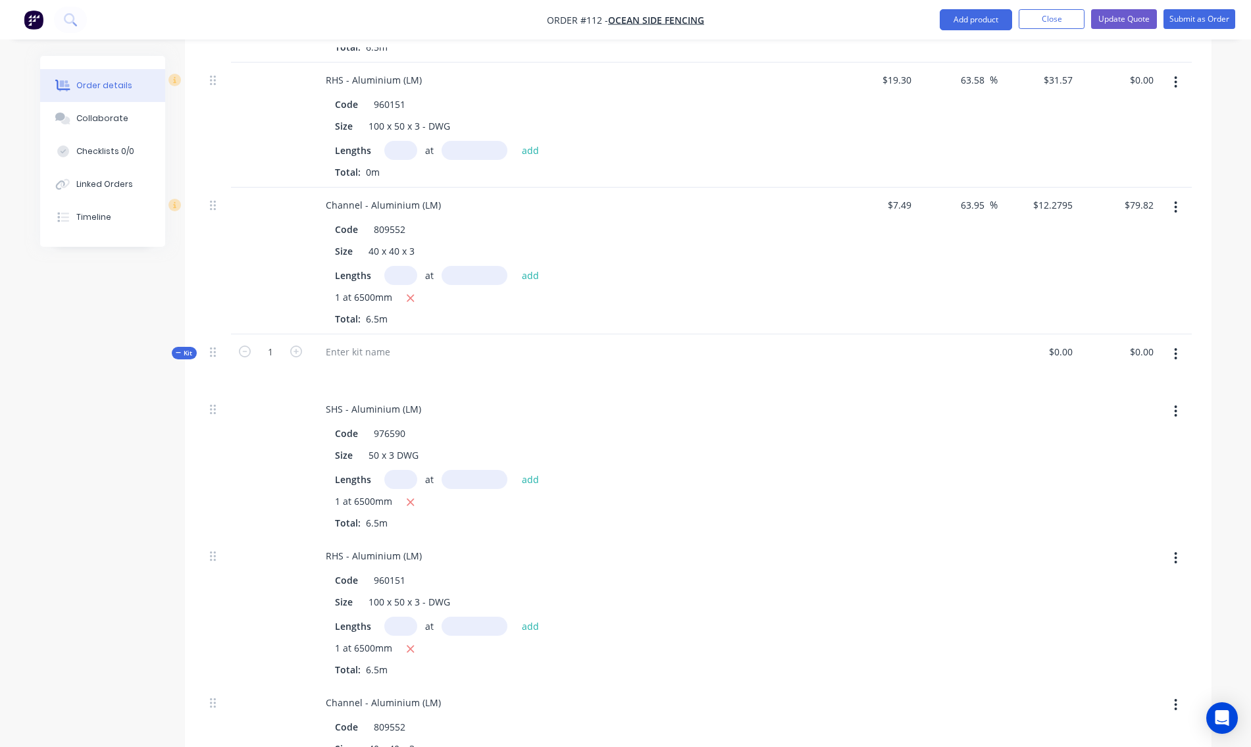
click at [1173, 195] on button "button" at bounding box center [1175, 207] width 31 height 24
click at [1126, 313] on div "Delete" at bounding box center [1129, 320] width 101 height 19
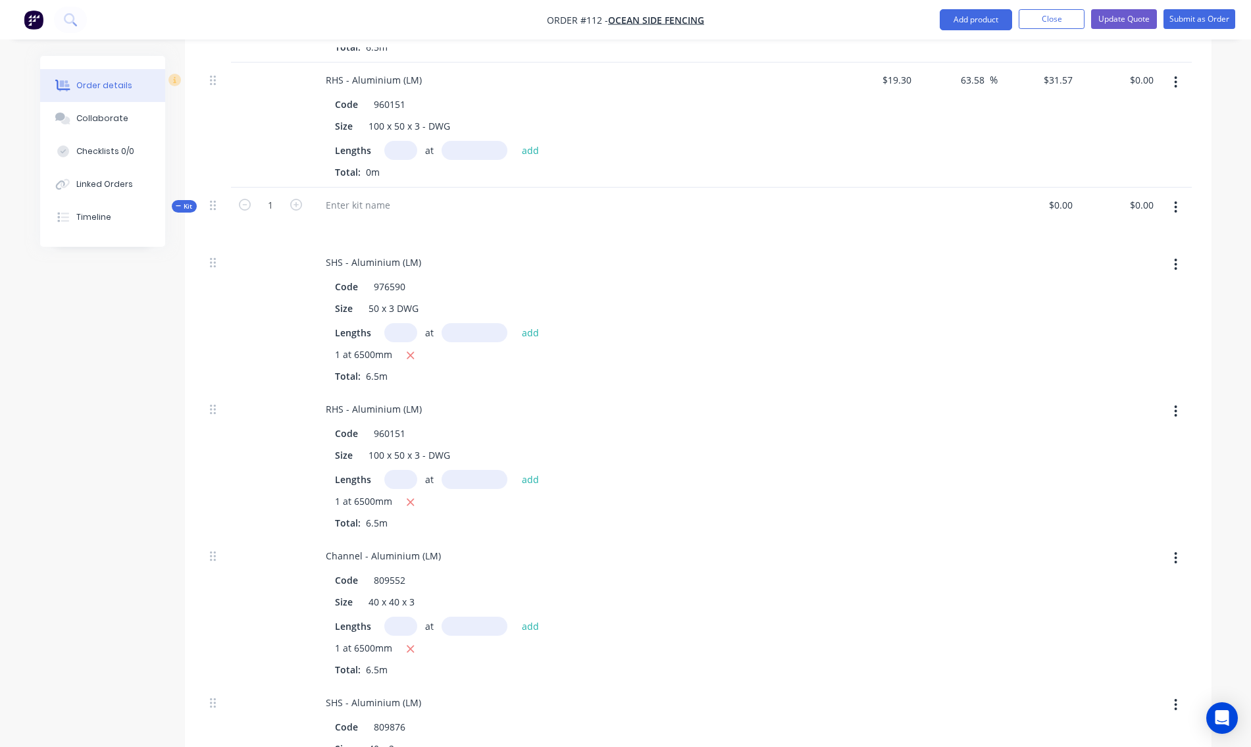
click at [1173, 70] on button "button" at bounding box center [1175, 82] width 31 height 24
click at [1110, 189] on div "Delete" at bounding box center [1129, 195] width 101 height 19
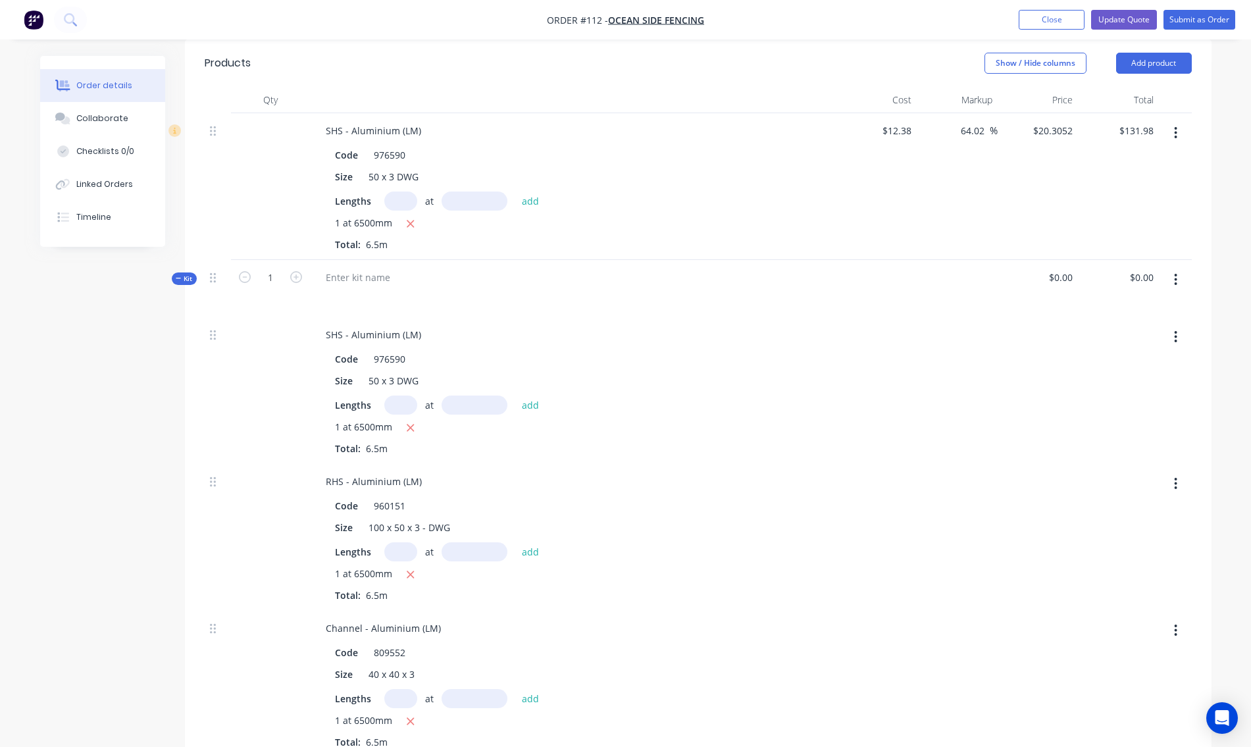
scroll to position [263, 0]
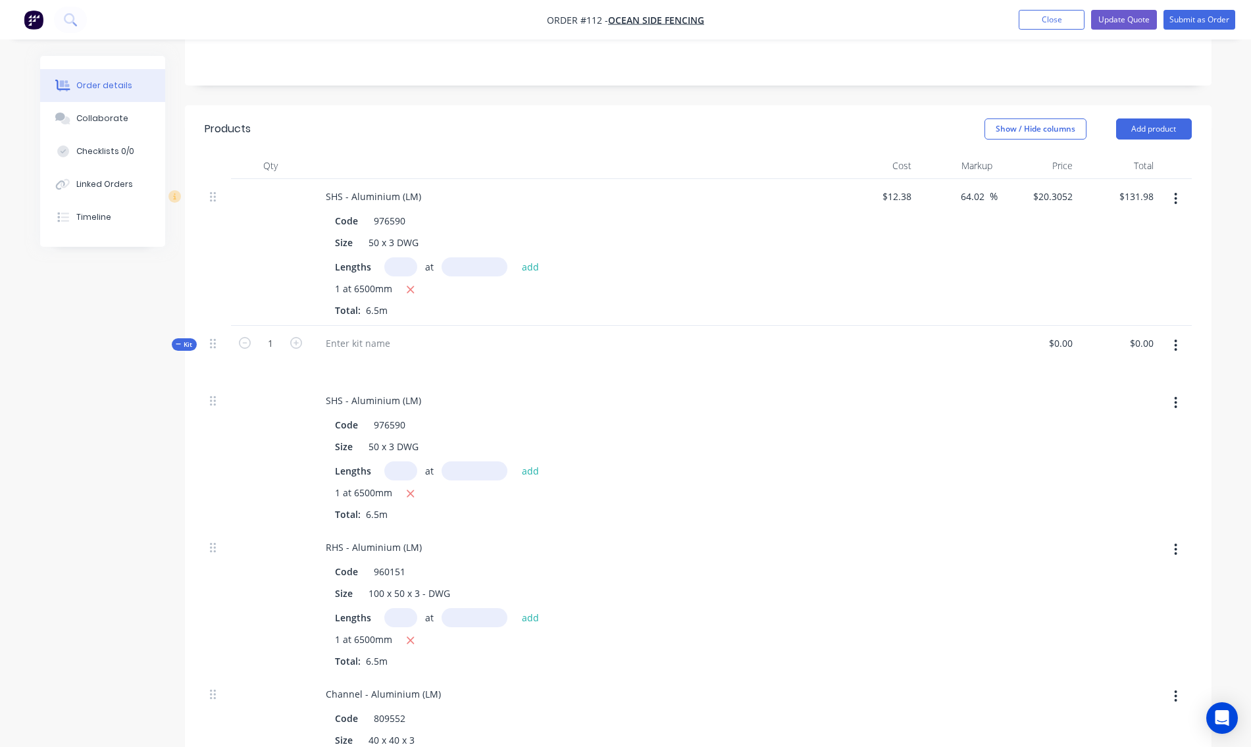
click at [1177, 192] on icon "button" at bounding box center [1175, 199] width 3 height 14
click at [1115, 303] on div "Delete" at bounding box center [1129, 312] width 101 height 19
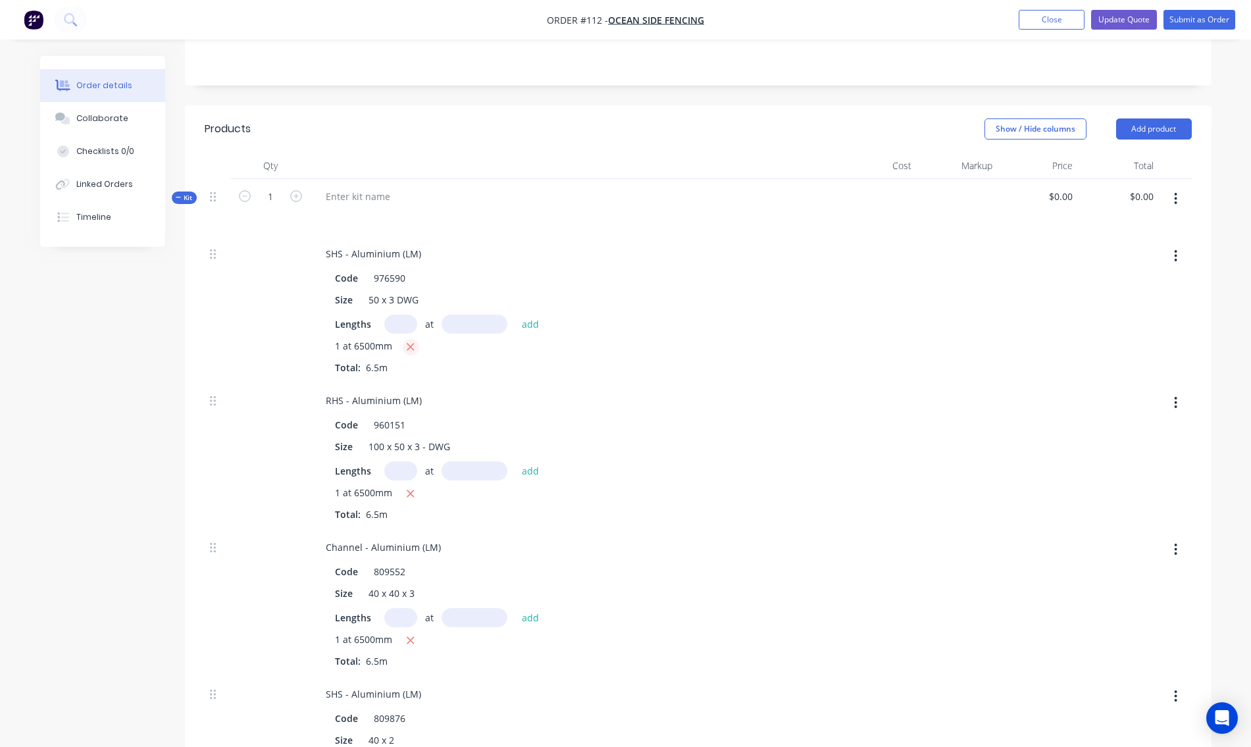
click at [412, 341] on icon "button" at bounding box center [410, 347] width 9 height 12
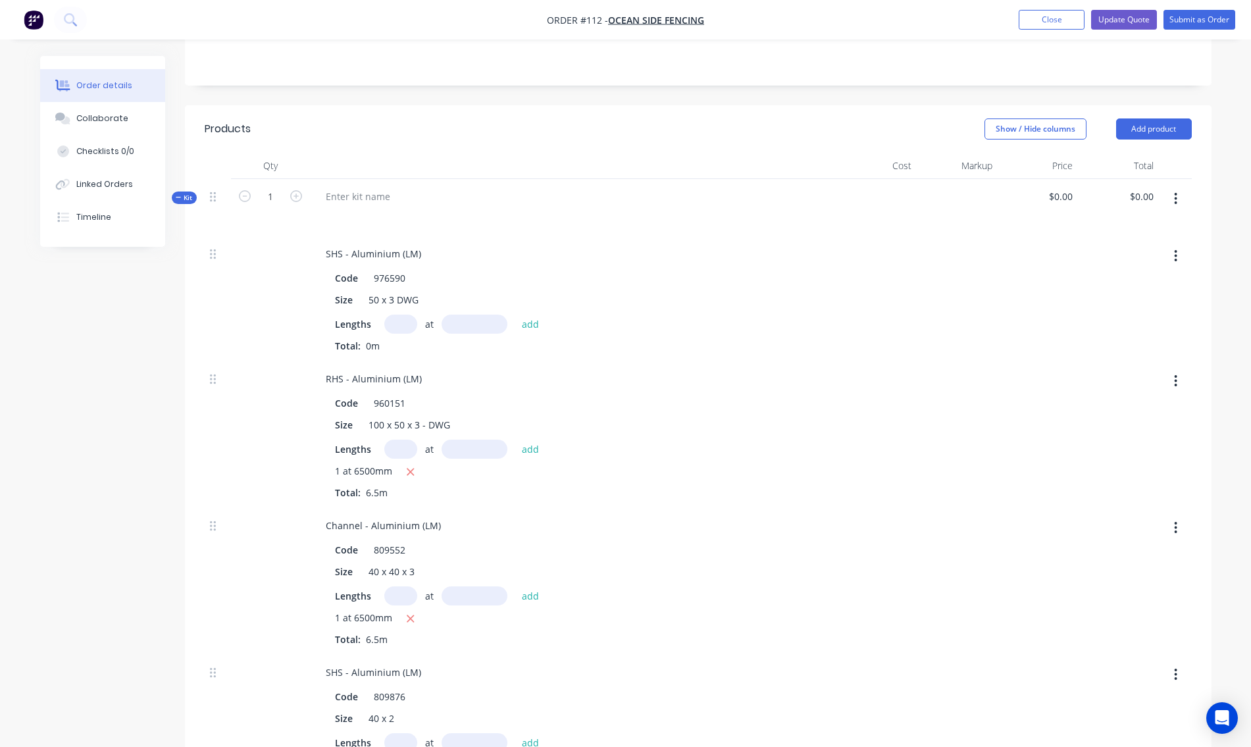
click at [402, 315] on input "text" at bounding box center [400, 324] width 33 height 19
type input "1"
click at [470, 315] on input "text" at bounding box center [475, 324] width 66 height 19
type input "6500mm"
click at [535, 315] on button "add" at bounding box center [530, 324] width 31 height 18
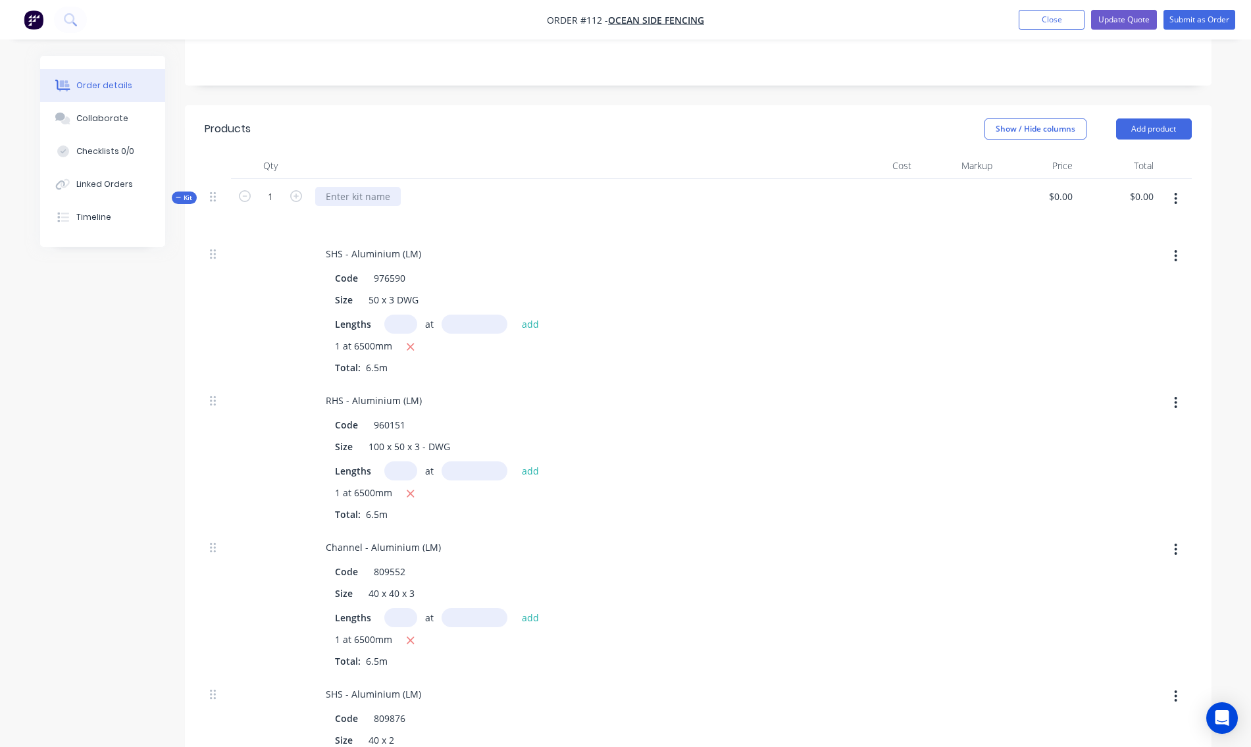
click at [369, 187] on div at bounding box center [358, 196] width 86 height 19
click at [564, 217] on div "Oceanside Fencing" at bounding box center [573, 207] width 526 height 57
click at [1146, 118] on button "Add product" at bounding box center [1154, 128] width 76 height 21
click at [1149, 153] on div "Product catalogue" at bounding box center [1129, 162] width 101 height 19
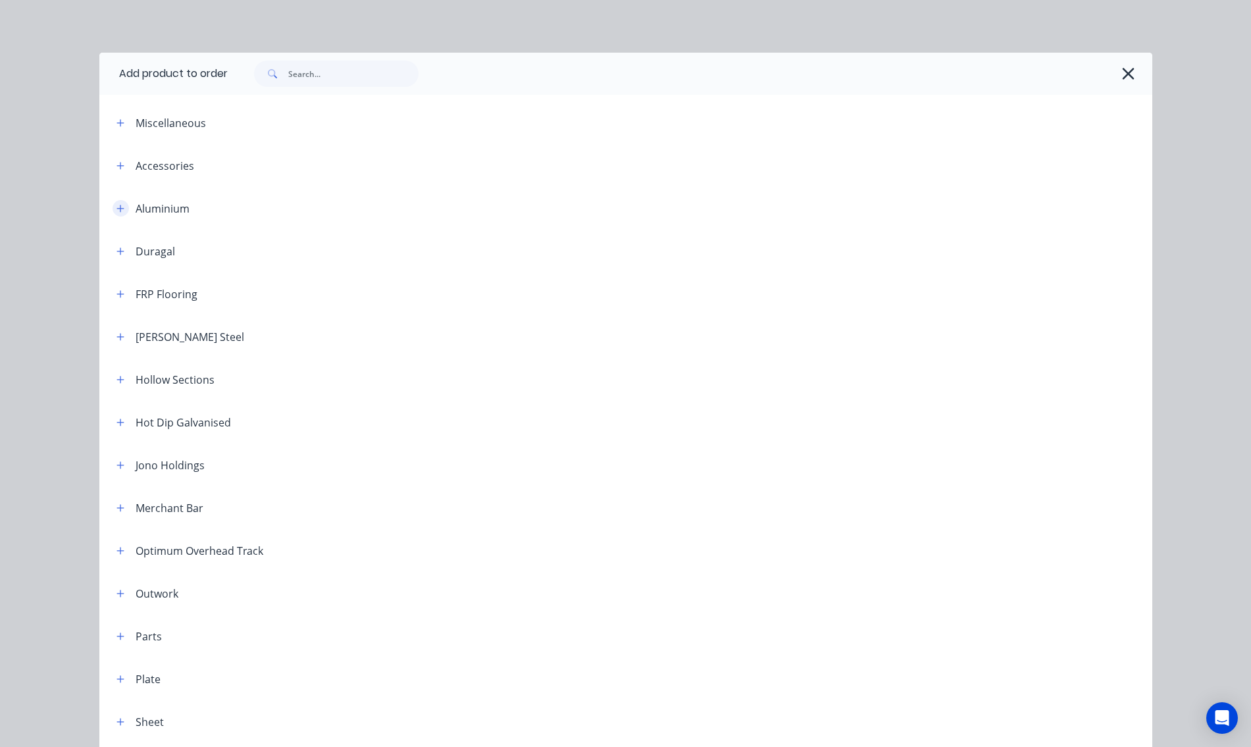
click at [117, 208] on icon "button" at bounding box center [119, 208] width 7 height 7
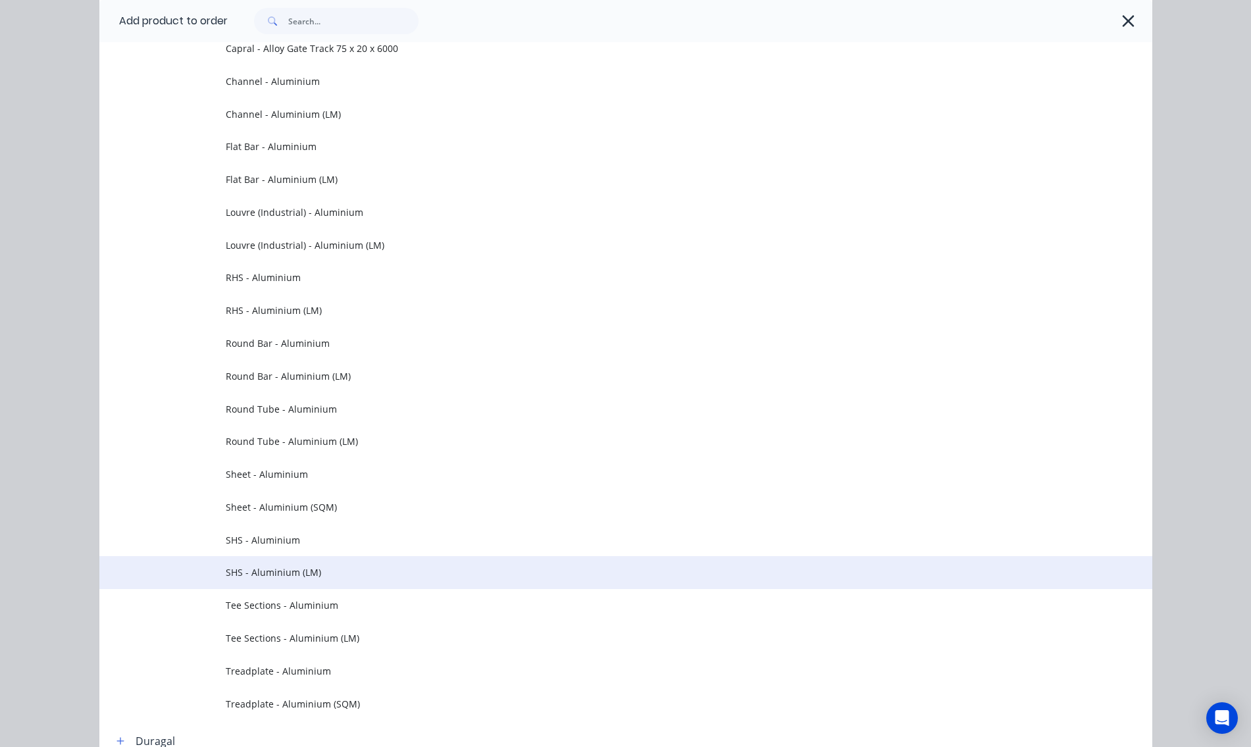
click at [276, 575] on span "SHS - Aluminium (LM)" at bounding box center [596, 572] width 741 height 14
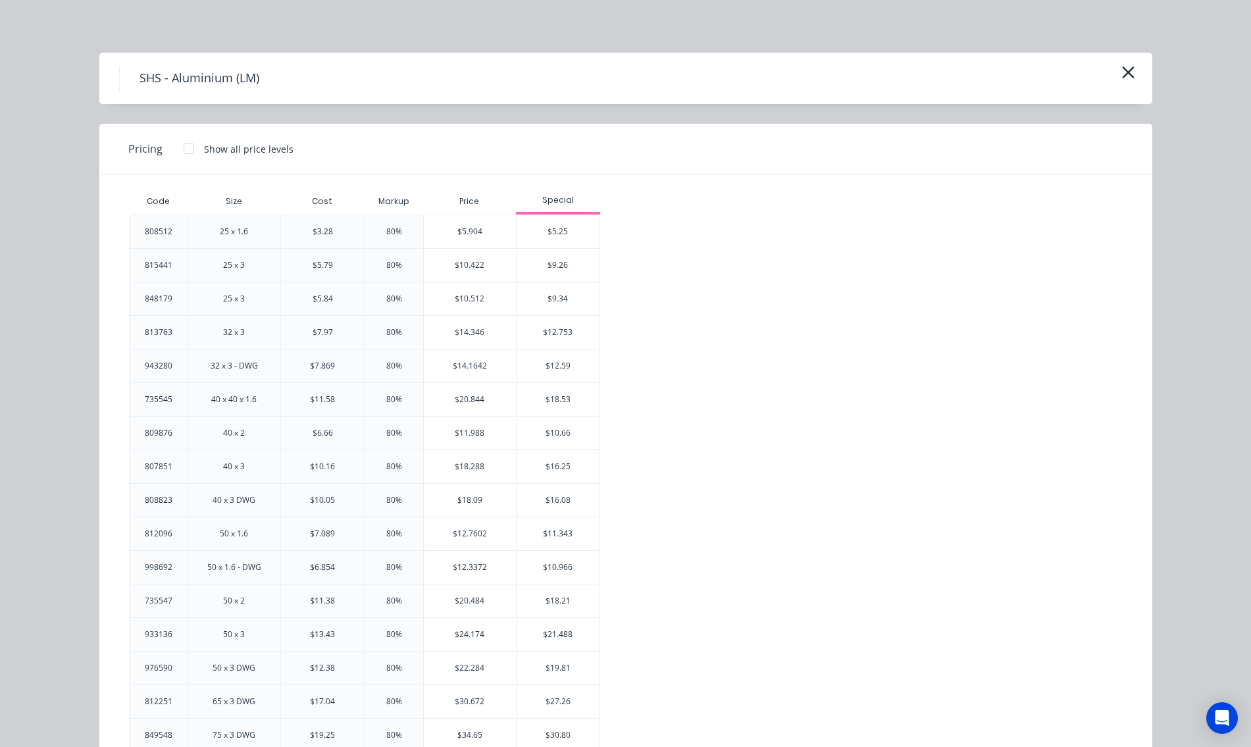
scroll to position [111, 0]
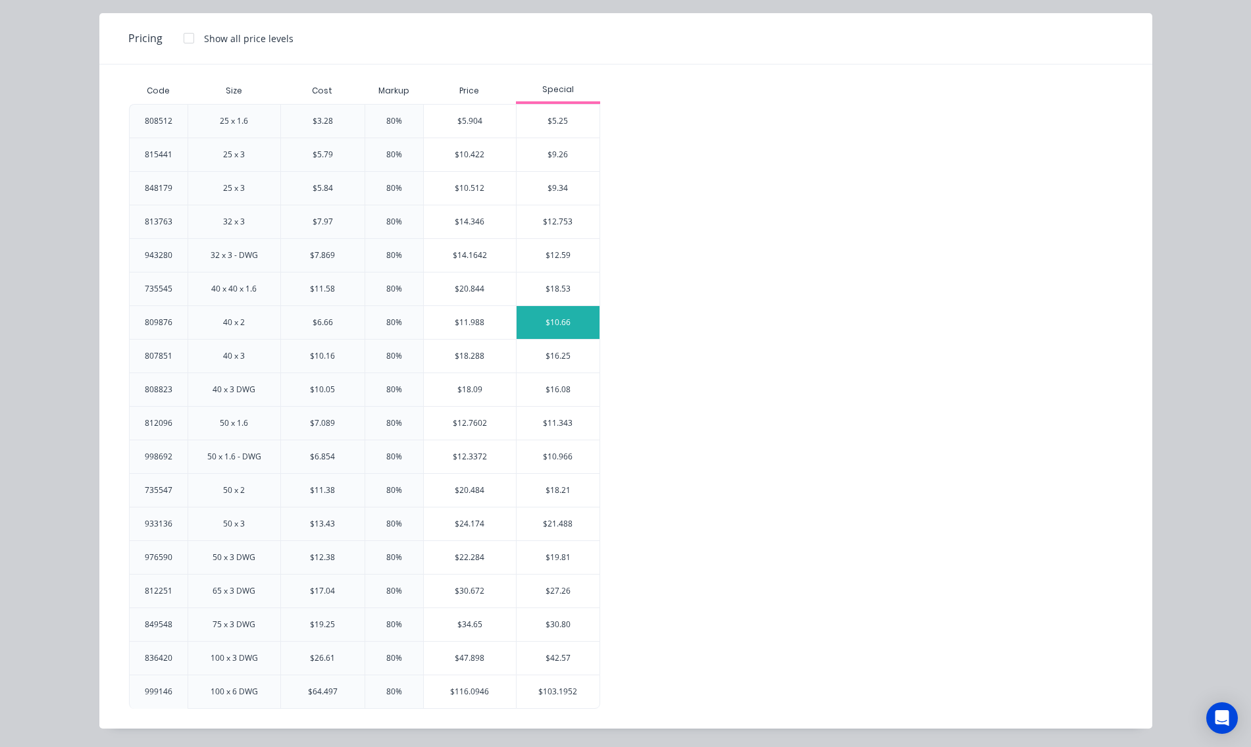
click at [552, 321] on div "$10.66" at bounding box center [558, 322] width 83 height 33
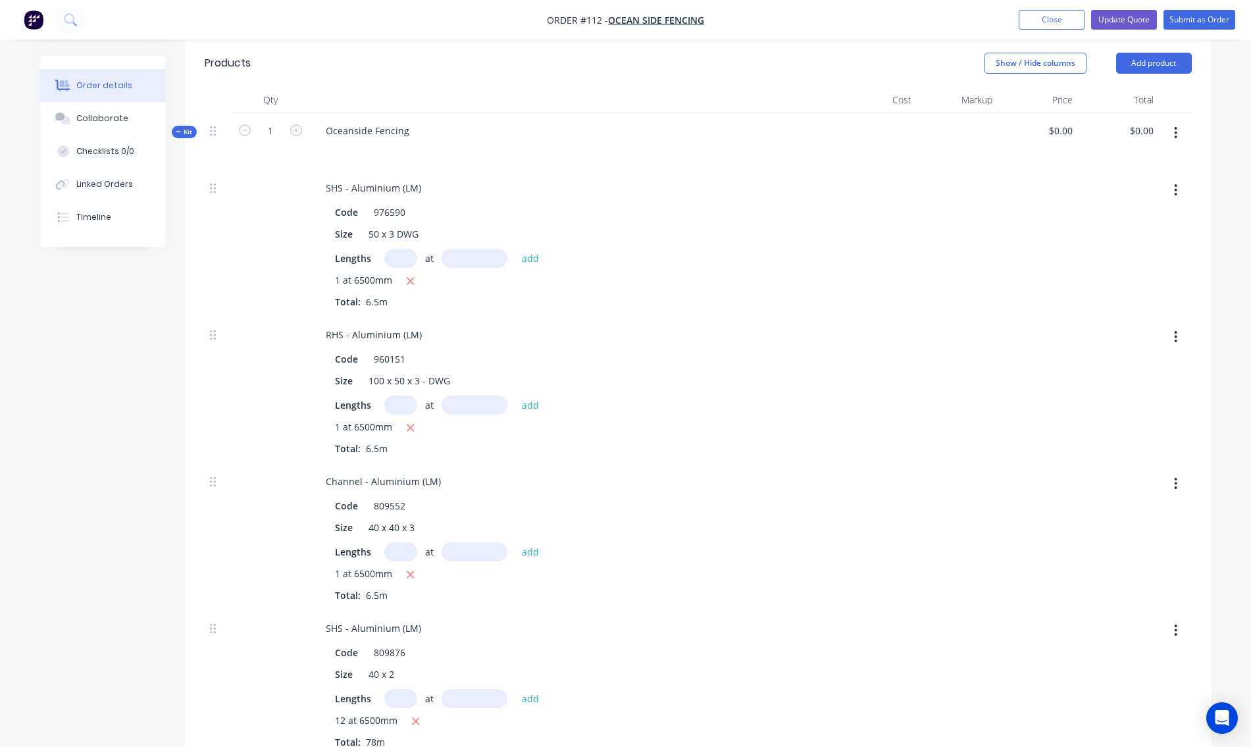
scroll to position [263, 0]
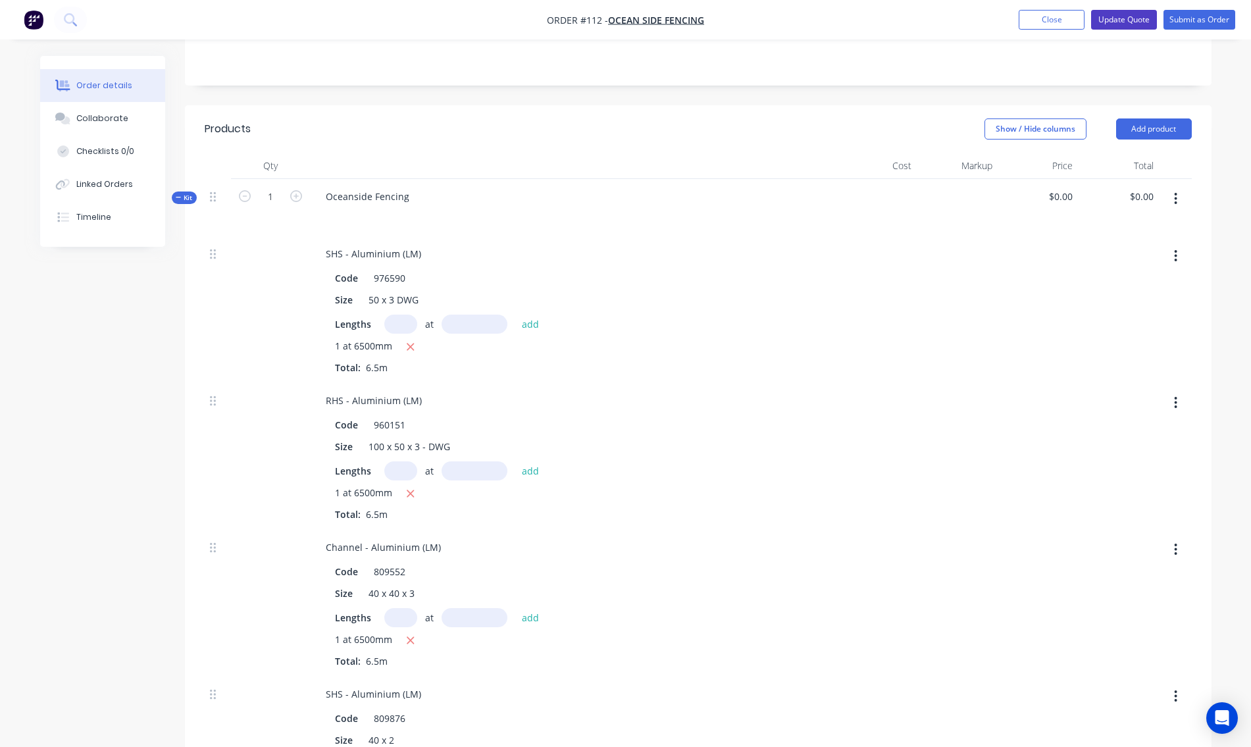
click at [1112, 21] on button "Update Quote" at bounding box center [1124, 20] width 66 height 20
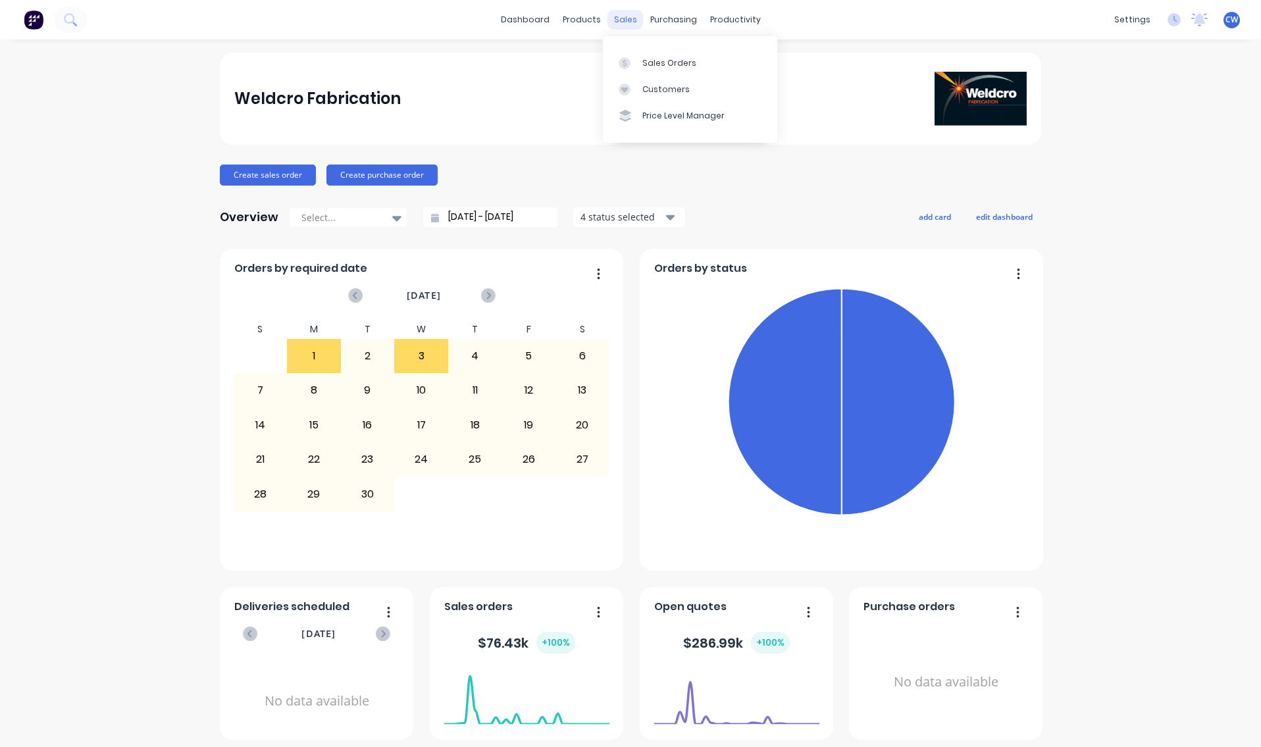
click at [619, 18] on div "sales" at bounding box center [625, 20] width 36 height 20
click at [666, 64] on div "Sales Orders" at bounding box center [669, 63] width 54 height 12
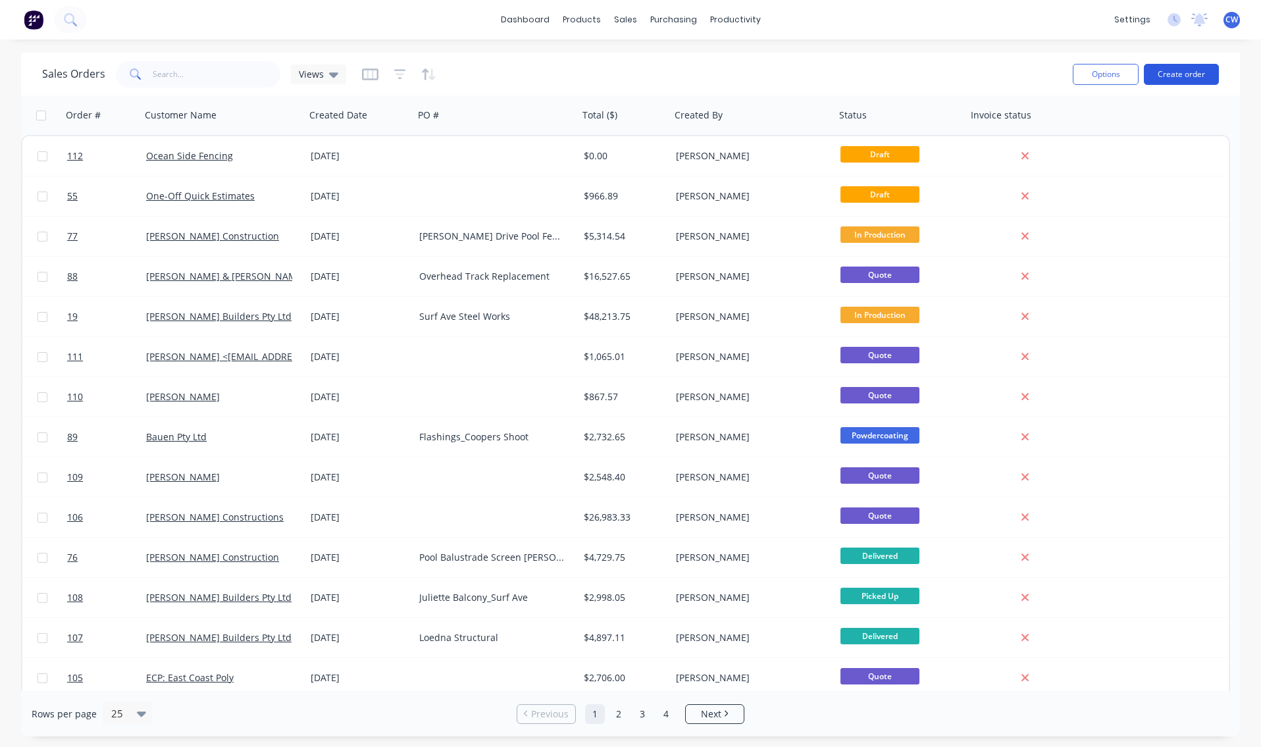
click at [1190, 69] on button "Create order" at bounding box center [1181, 74] width 75 height 21
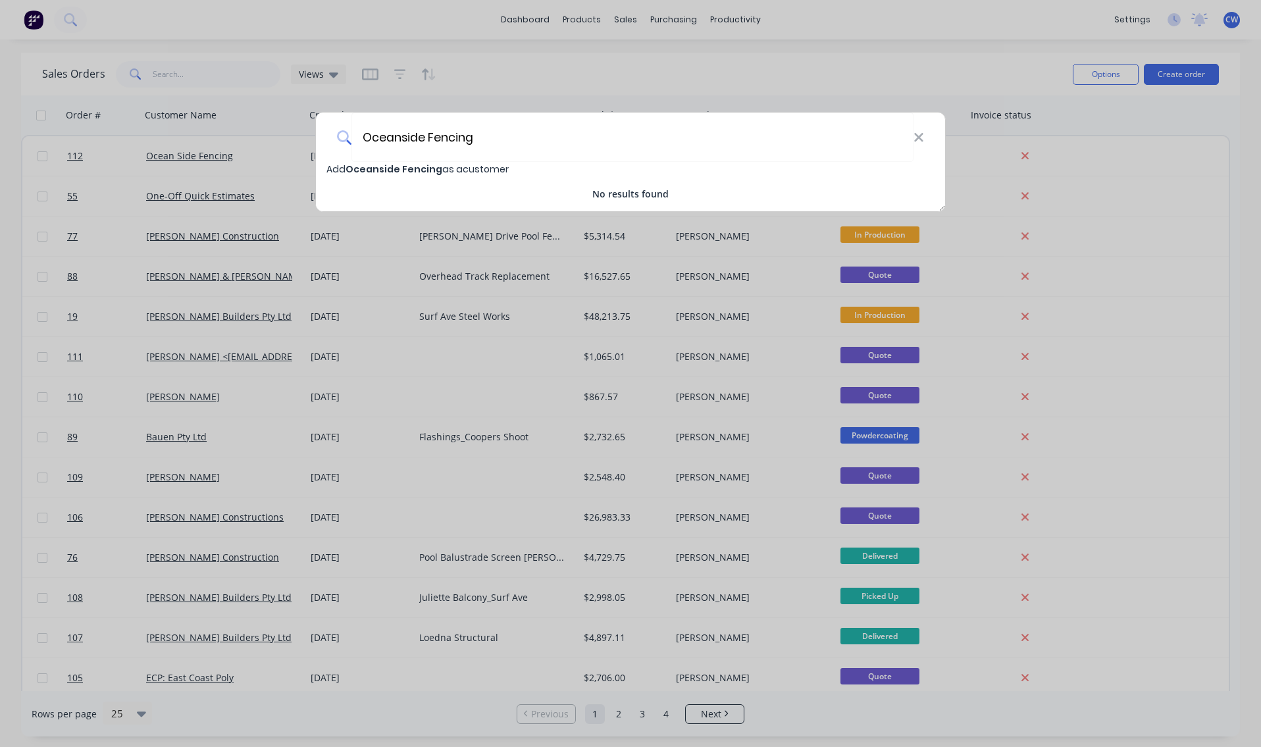
type input "Oceanside Fencing"
click at [430, 168] on span "Oceanside Fencing" at bounding box center [393, 169] width 97 height 13
select select "AU"
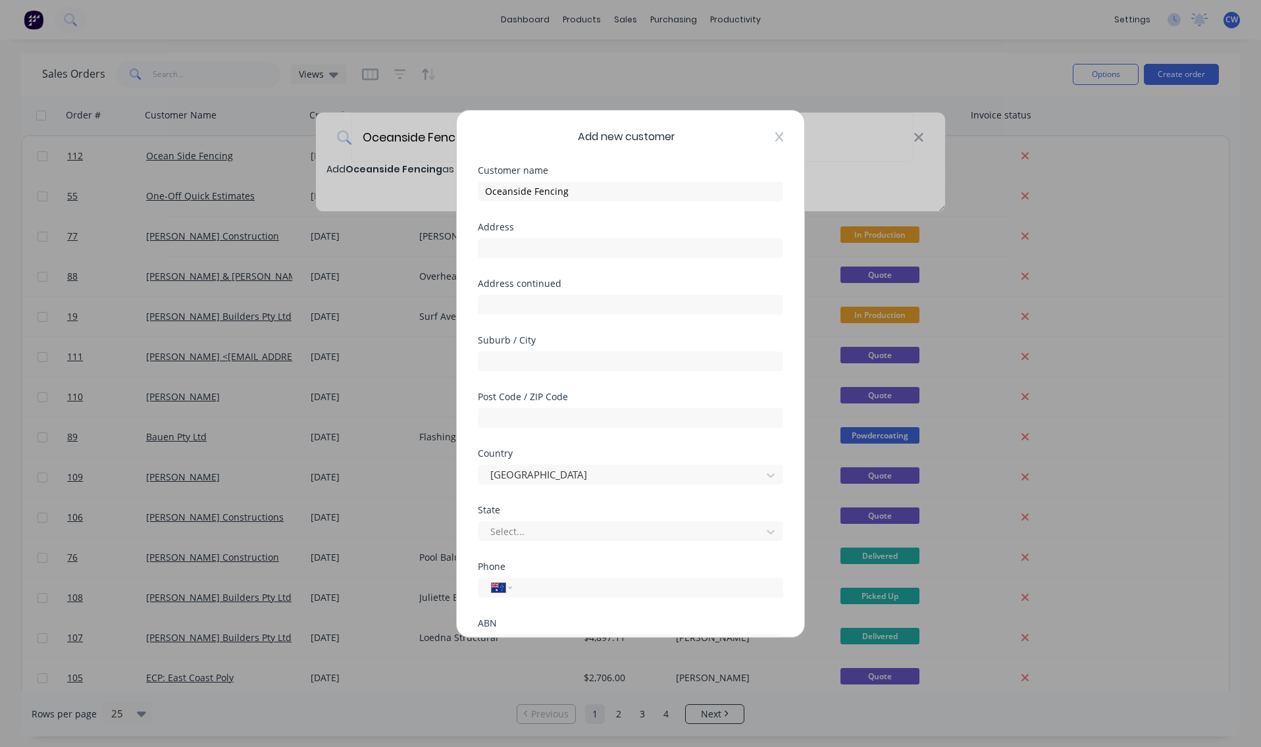
click at [775, 136] on icon at bounding box center [779, 136] width 8 height 9
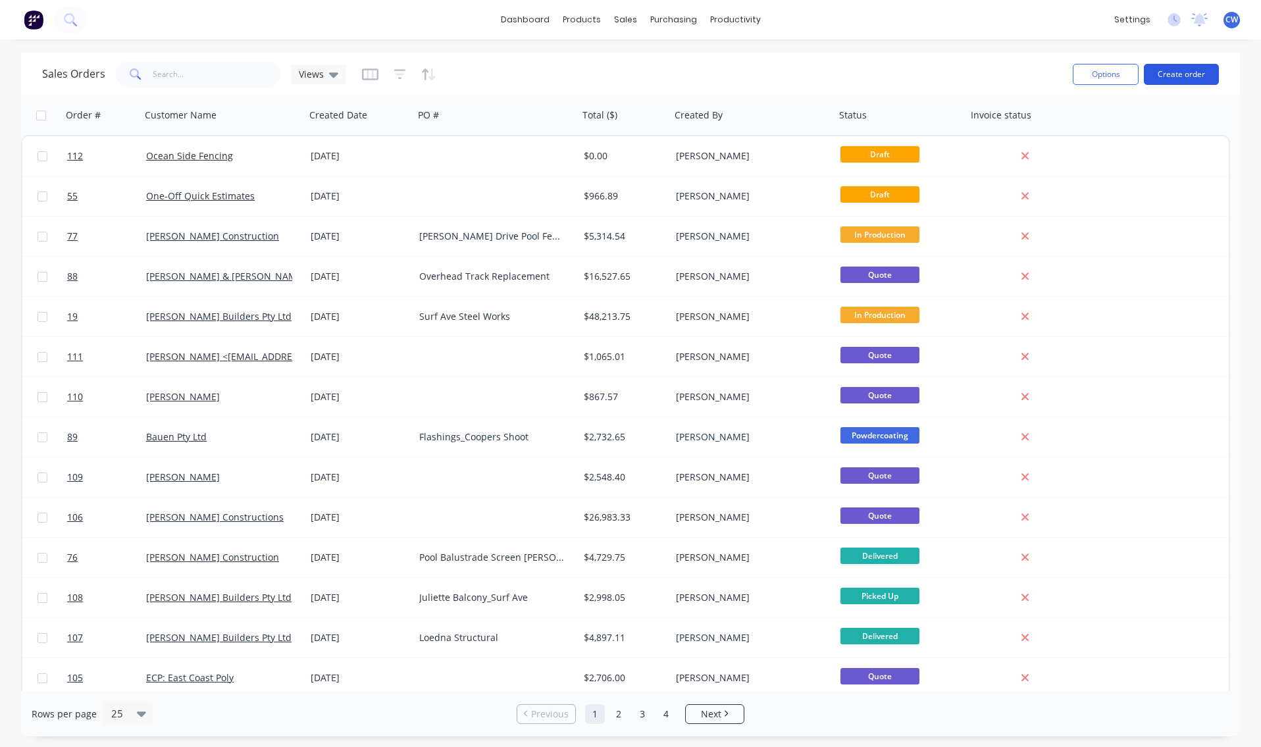
click at [1173, 75] on button "Create order" at bounding box center [1181, 74] width 75 height 21
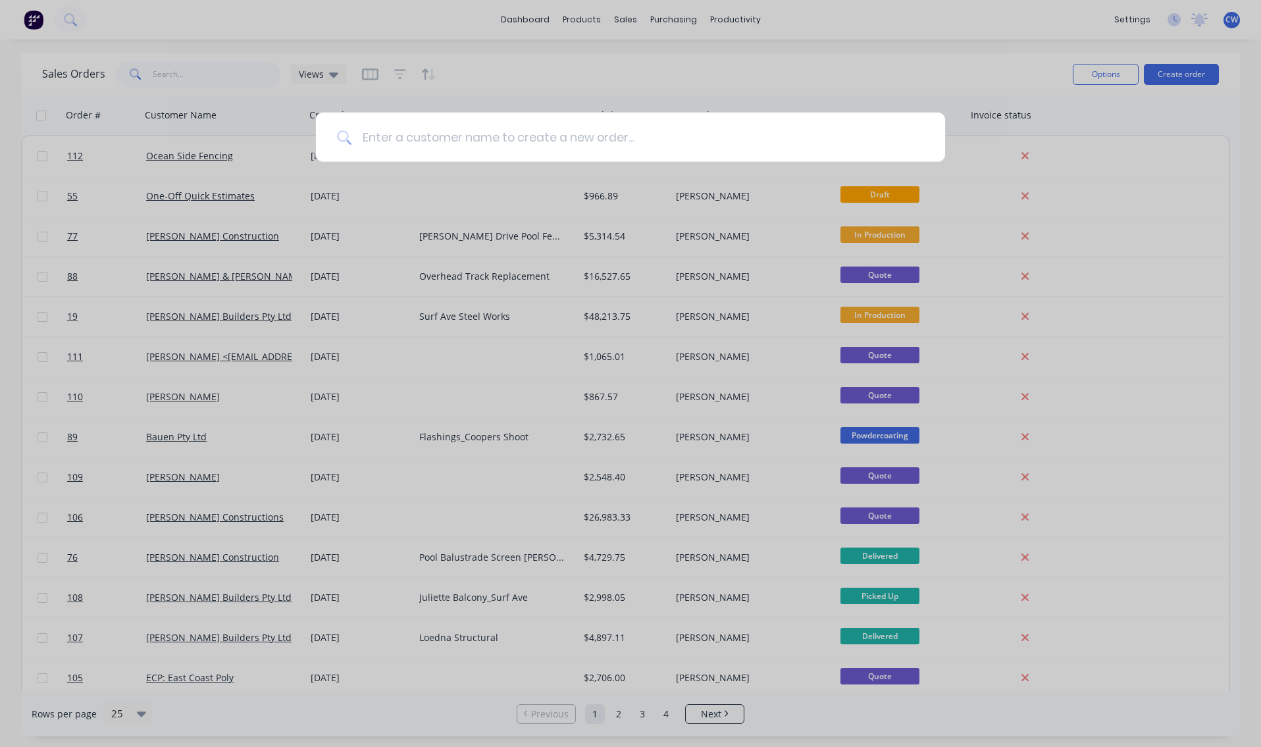
click at [470, 153] on input at bounding box center [637, 137] width 573 height 49
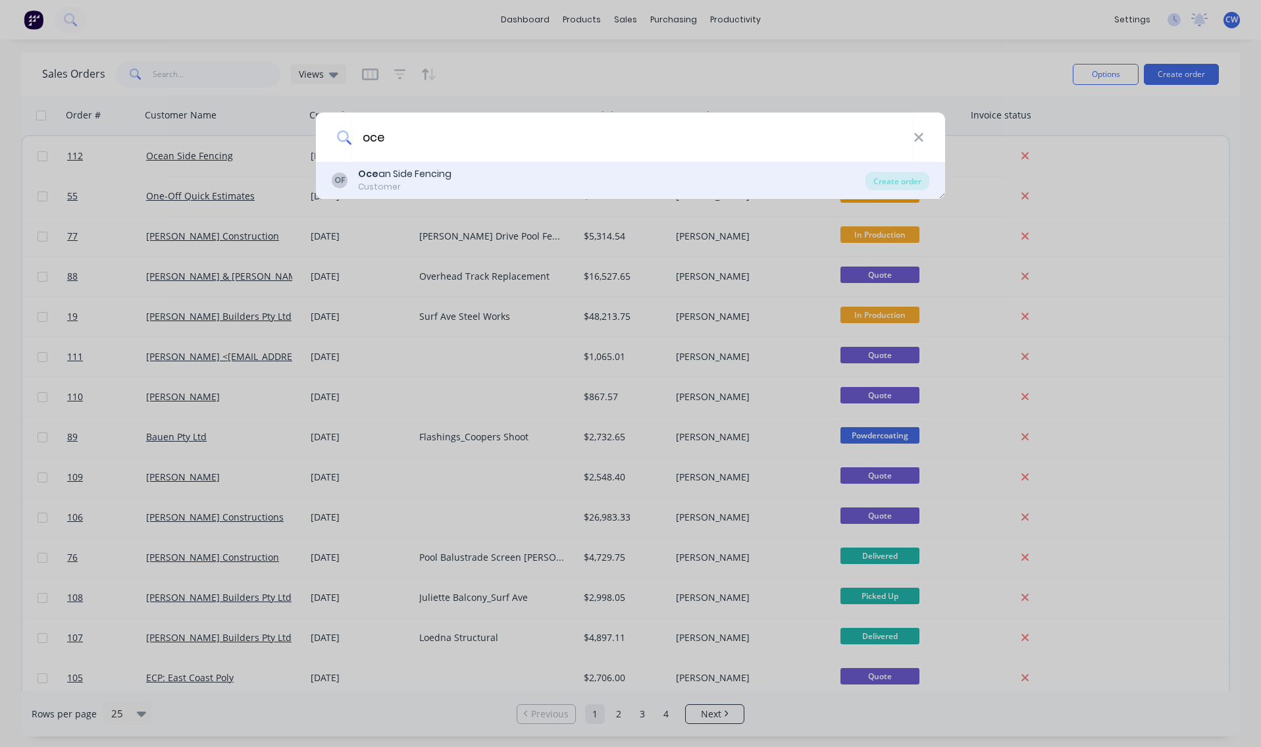
type input "oce"
click at [410, 168] on div "Oce an Side Fencing" at bounding box center [404, 174] width 93 height 14
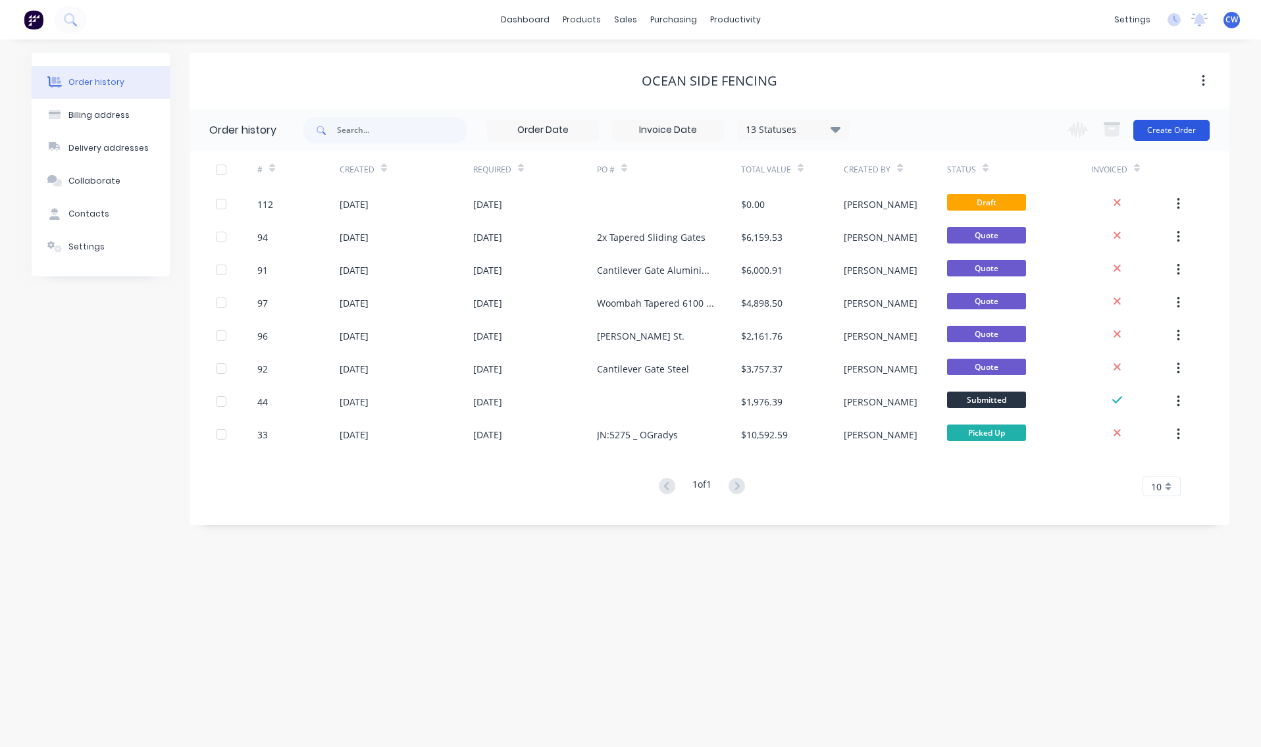
click at [1160, 126] on button "Create Order" at bounding box center [1171, 130] width 76 height 21
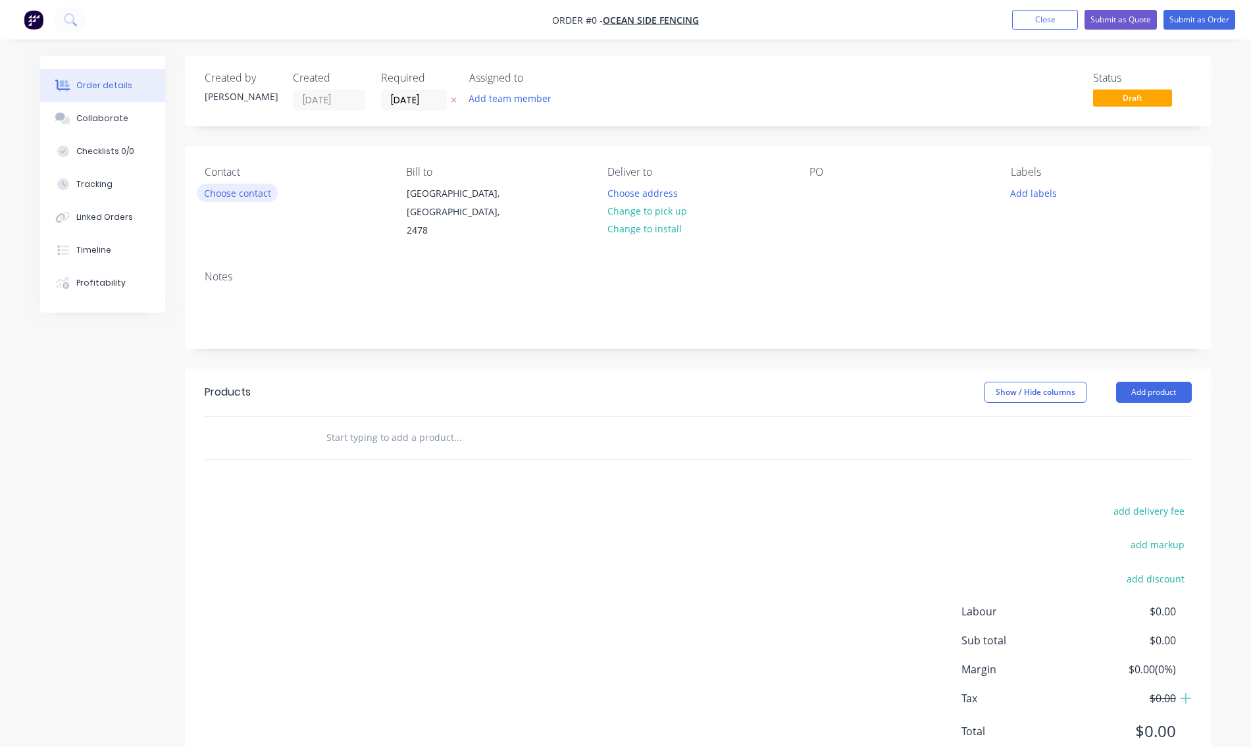
click at [215, 195] on button "Choose contact" at bounding box center [237, 193] width 81 height 18
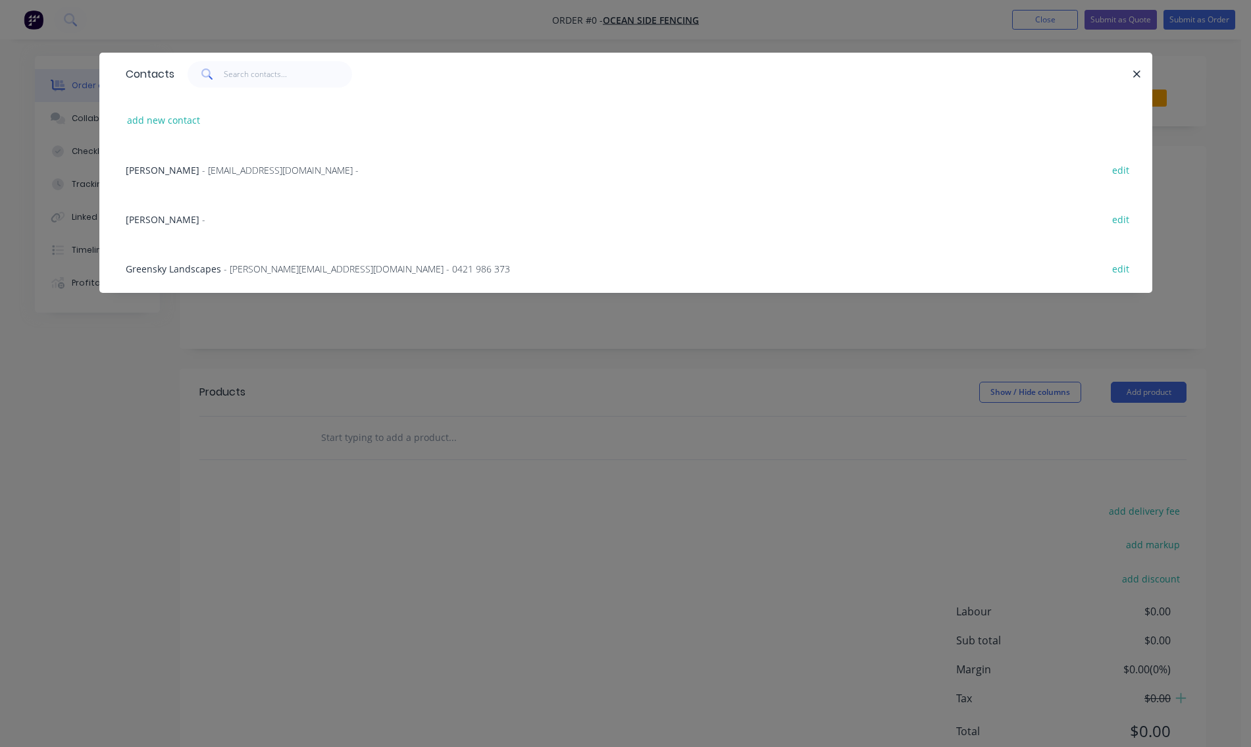
click at [132, 218] on span "[PERSON_NAME]" at bounding box center [163, 219] width 74 height 13
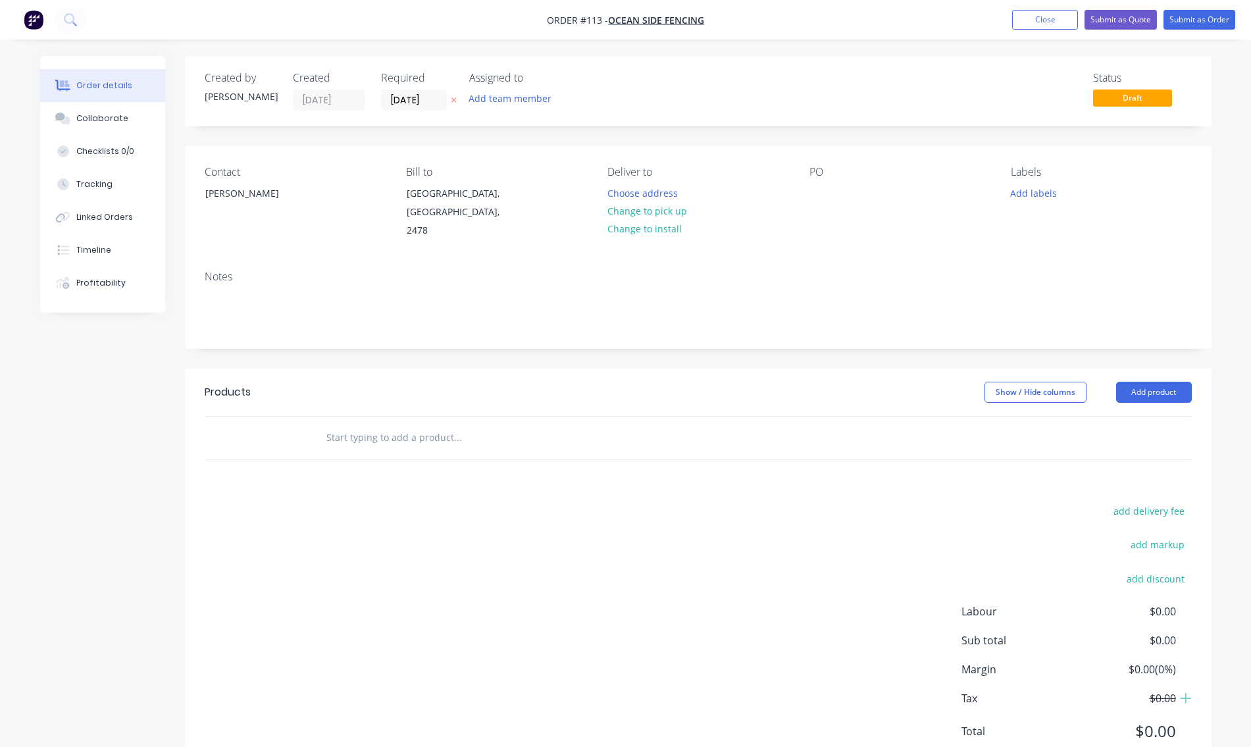
click at [805, 199] on div "Contact [PERSON_NAME] to [GEOGRAPHIC_DATA], [GEOGRAPHIC_DATA], 2478 Deliver to …" at bounding box center [698, 203] width 1027 height 114
click at [811, 192] on div at bounding box center [819, 193] width 21 height 19
click at [858, 191] on div "Sliding Date with 40 x 40 Battens" at bounding box center [891, 200] width 165 height 33
drag, startPoint x: 877, startPoint y: 204, endPoint x: 876, endPoint y: 230, distance: 25.7
click at [877, 211] on div "PO Sliding Gate with 40 x 40 Battens" at bounding box center [899, 203] width 180 height 74
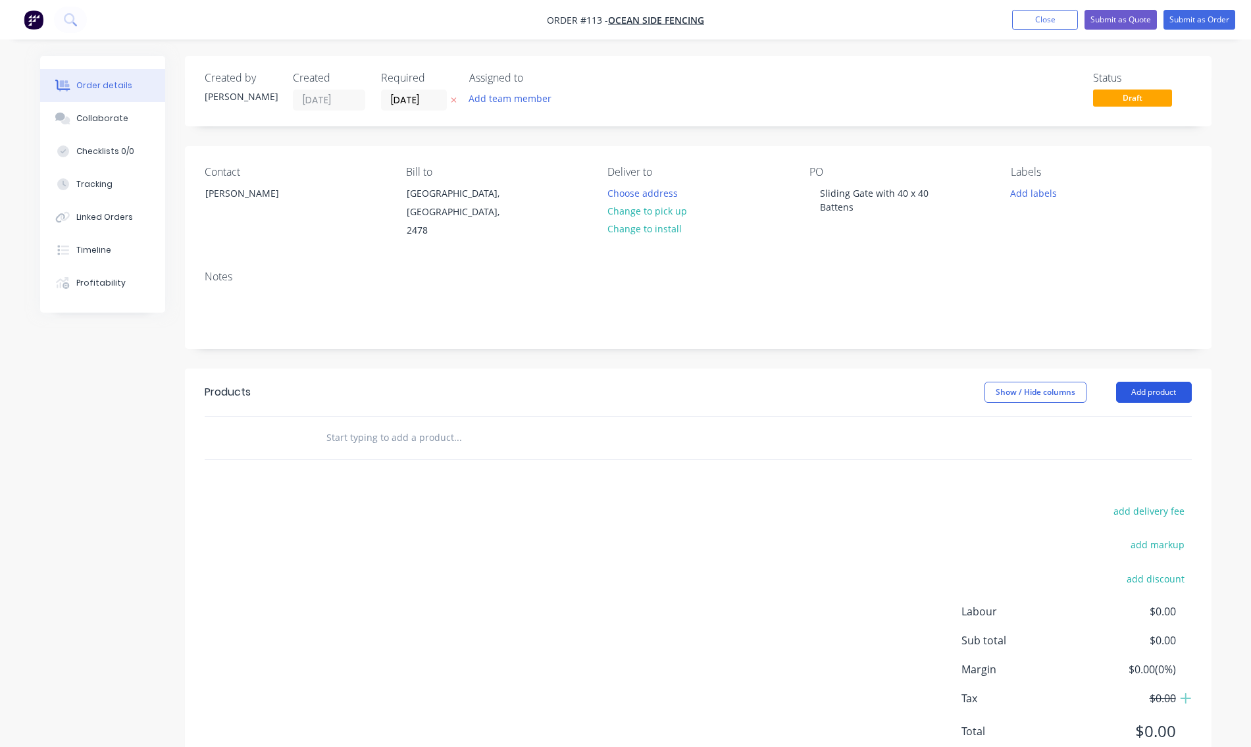
click at [1169, 382] on button "Add product" at bounding box center [1154, 392] width 76 height 21
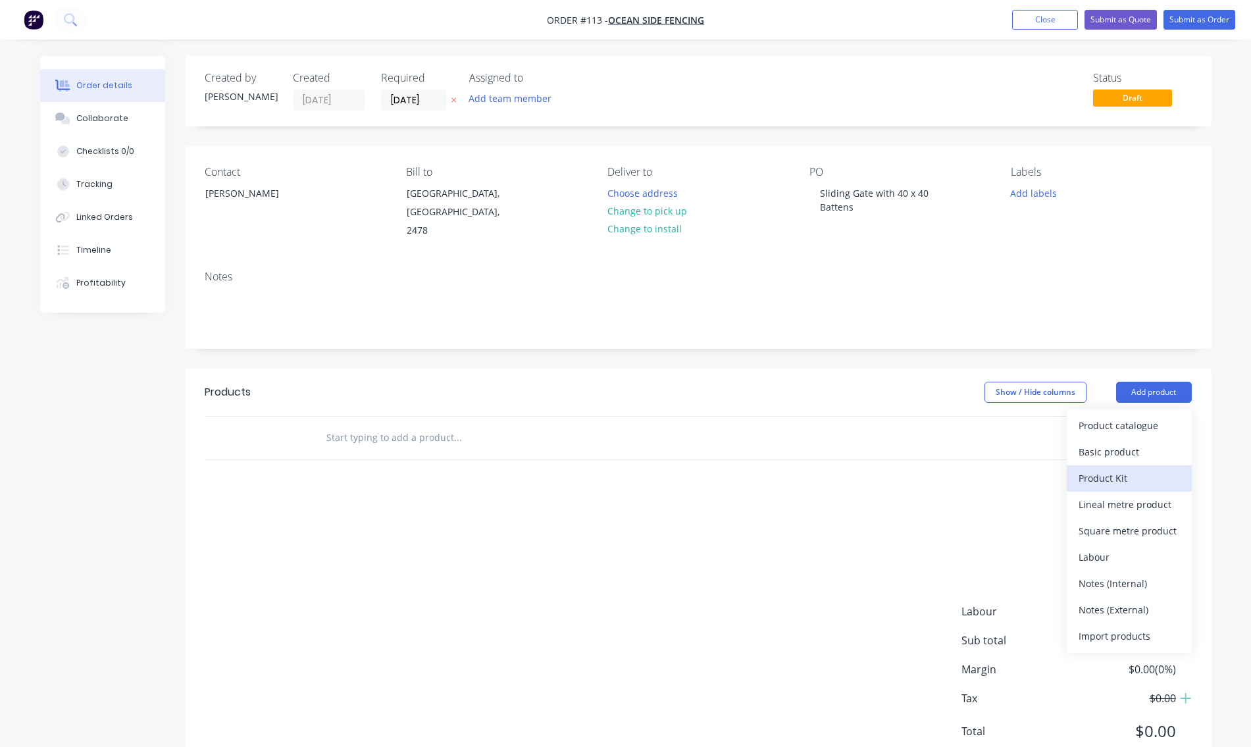
click at [1131, 473] on div "Product Kit" at bounding box center [1129, 478] width 101 height 19
click at [1119, 469] on div "Custom pricing" at bounding box center [1129, 478] width 101 height 19
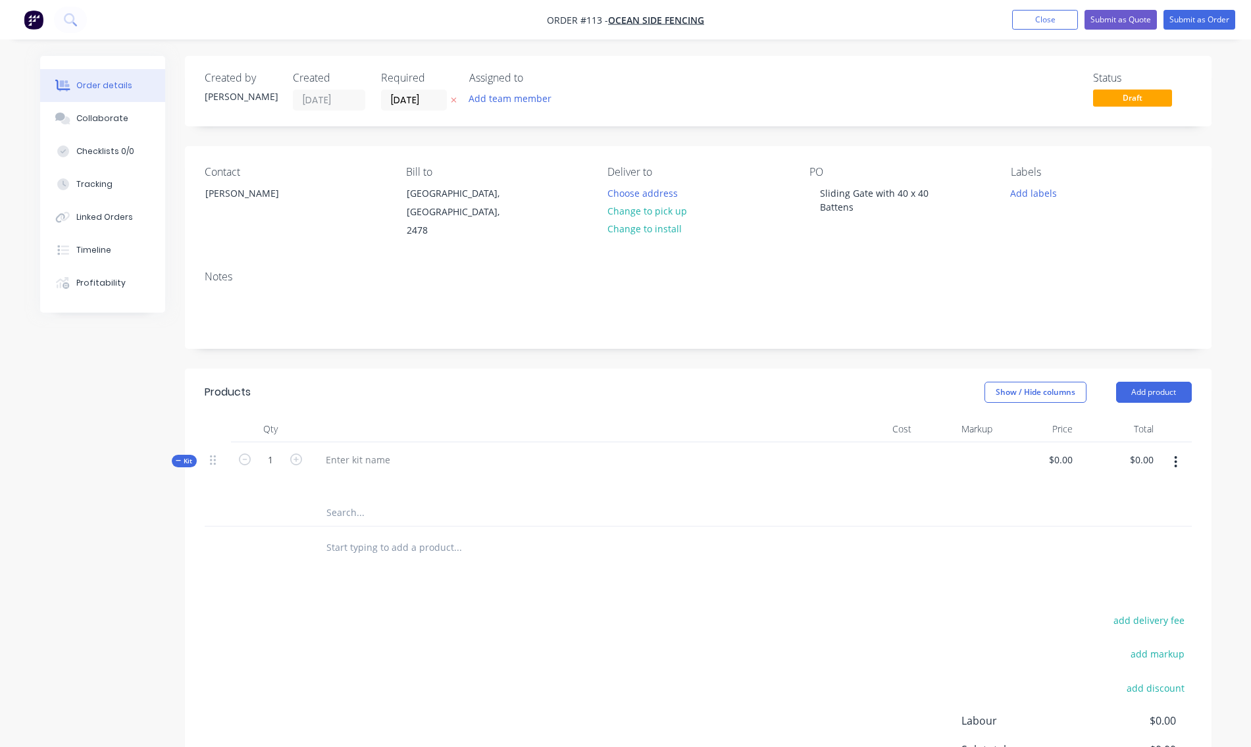
click at [1176, 455] on icon "button" at bounding box center [1175, 462] width 3 height 14
click at [1131, 619] on div "Delete" at bounding box center [1129, 628] width 101 height 19
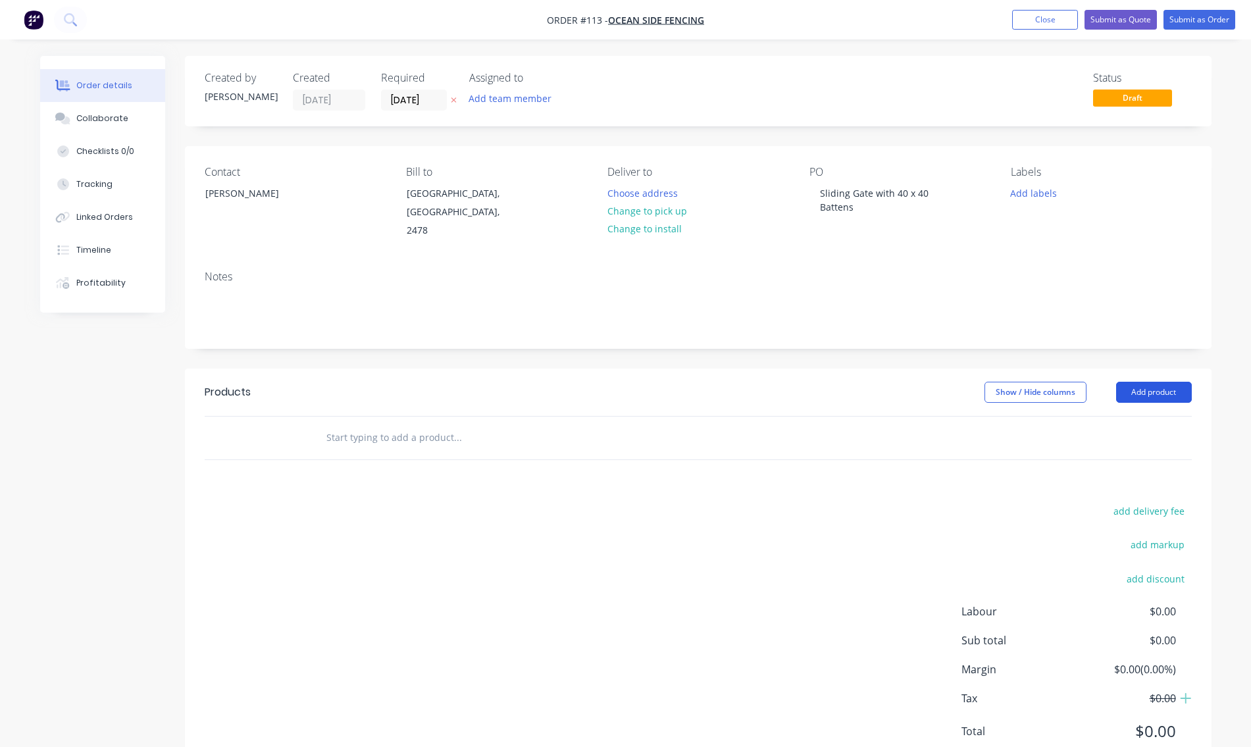
click at [1165, 382] on button "Add product" at bounding box center [1154, 392] width 76 height 21
click at [1212, 389] on div "Order details Collaborate Checklists 0/0 Tracking Linked Orders Timeline Profit…" at bounding box center [626, 426] width 1198 height 740
click at [1154, 382] on button "Add product" at bounding box center [1154, 392] width 76 height 21
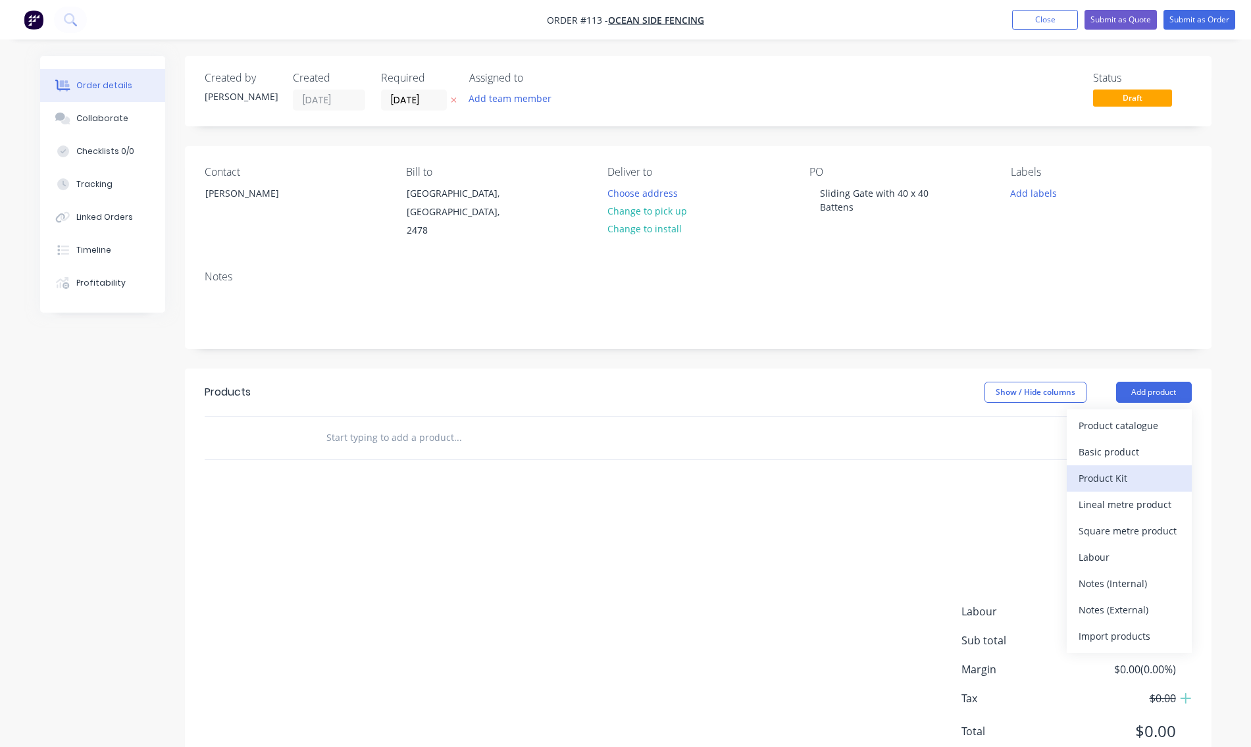
click at [1114, 469] on div "Product Kit" at bounding box center [1129, 478] width 101 height 19
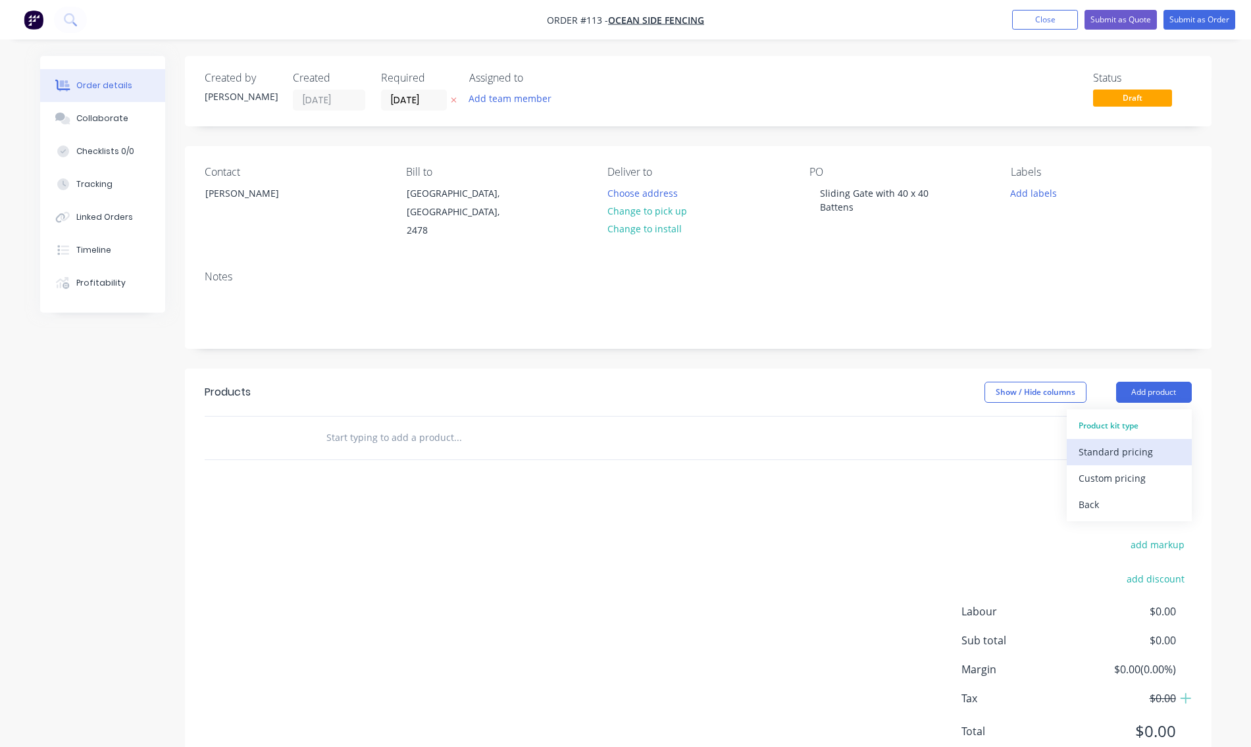
click at [1126, 442] on div "Standard pricing" at bounding box center [1129, 451] width 101 height 19
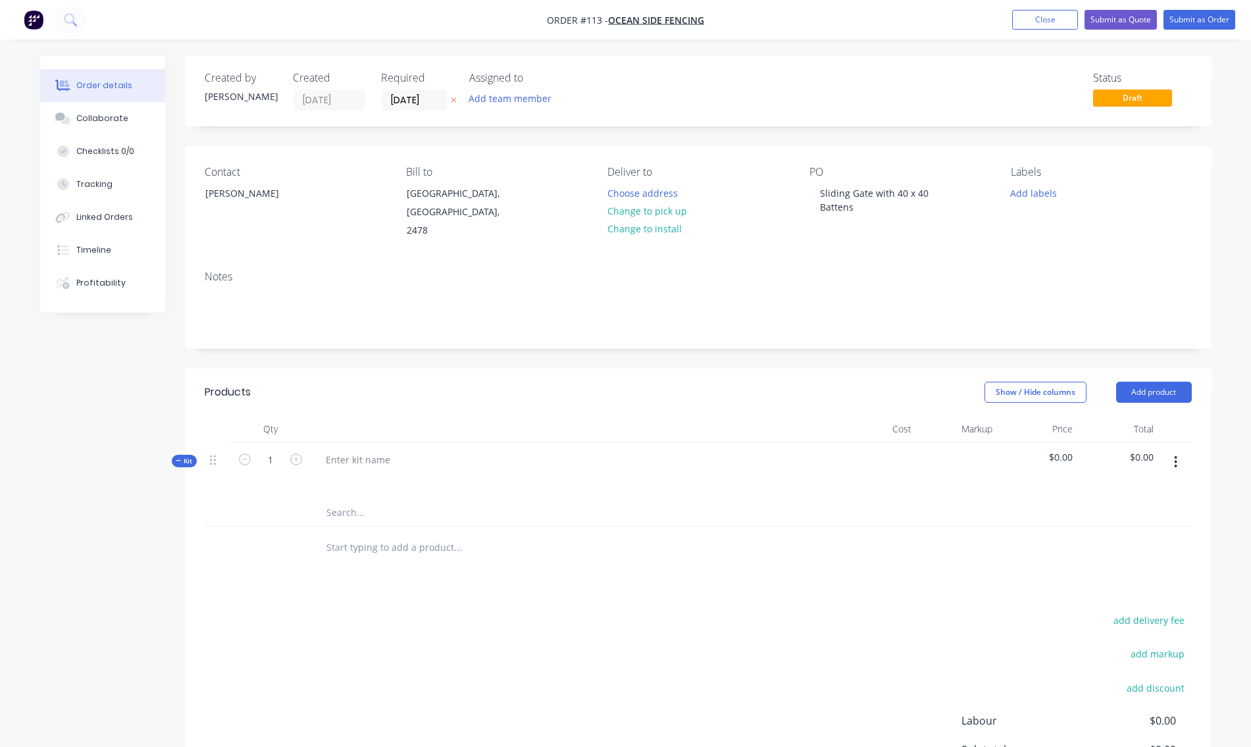
click at [1177, 455] on icon "button" at bounding box center [1175, 462] width 3 height 14
click at [1137, 513] on div "Add product to kit" at bounding box center [1129, 522] width 101 height 19
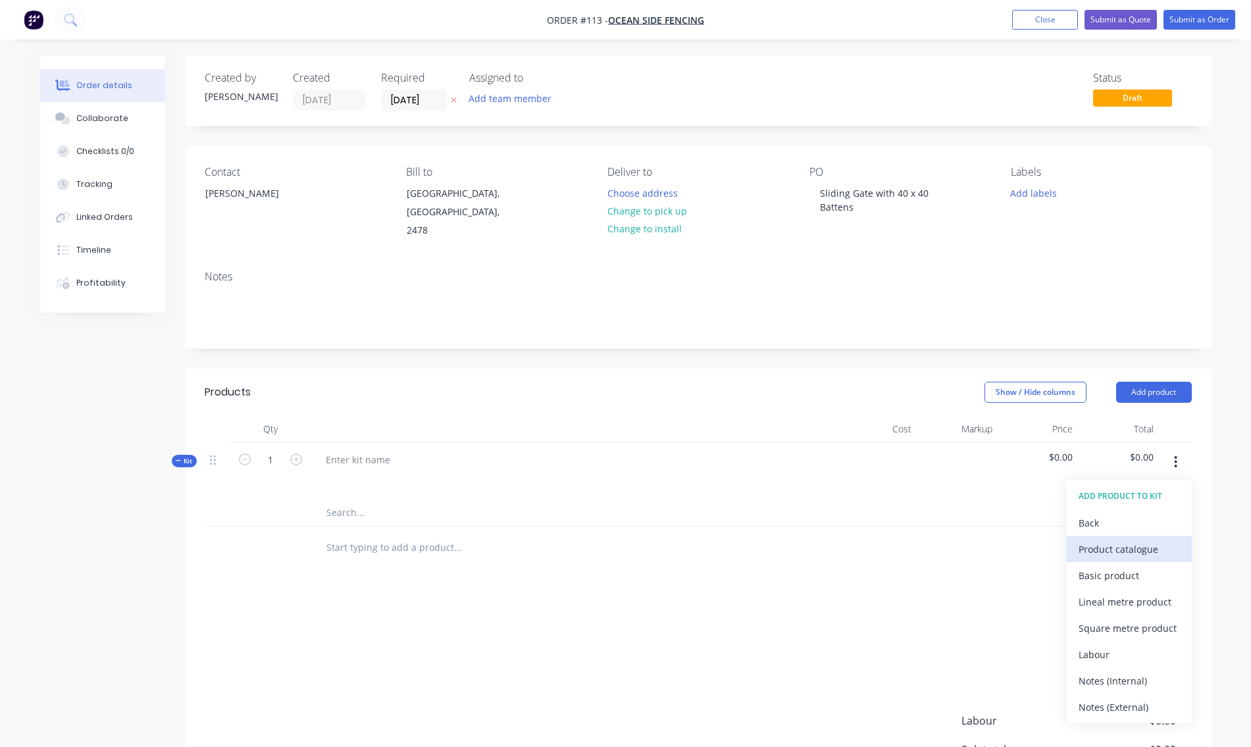
click at [1123, 540] on div "Product catalogue" at bounding box center [1129, 549] width 101 height 19
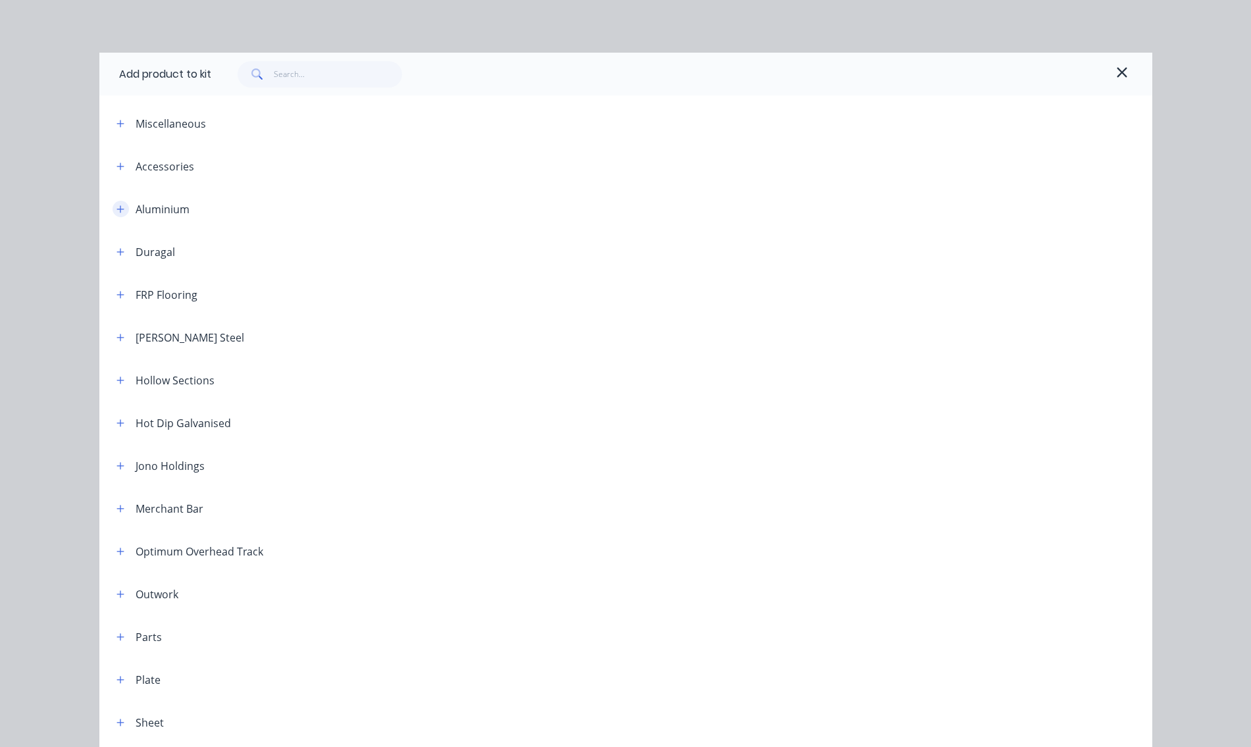
click at [119, 206] on icon "button" at bounding box center [120, 209] width 8 height 9
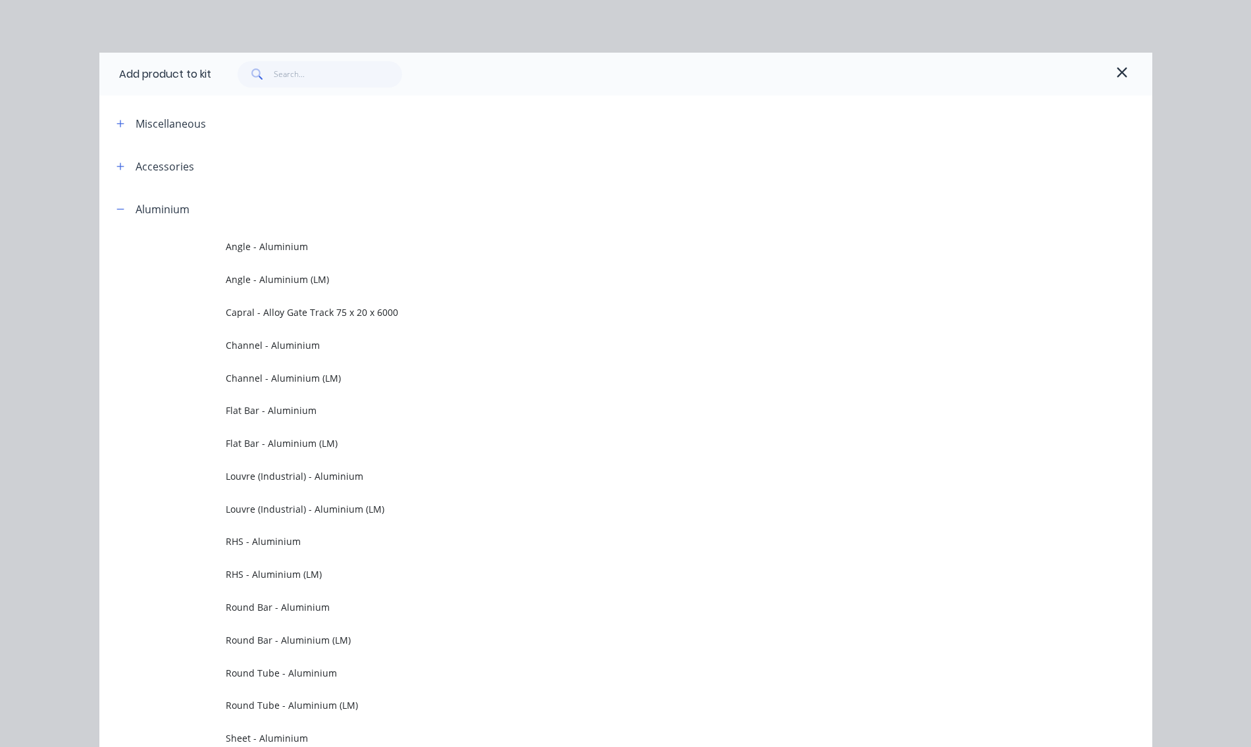
scroll to position [197, 0]
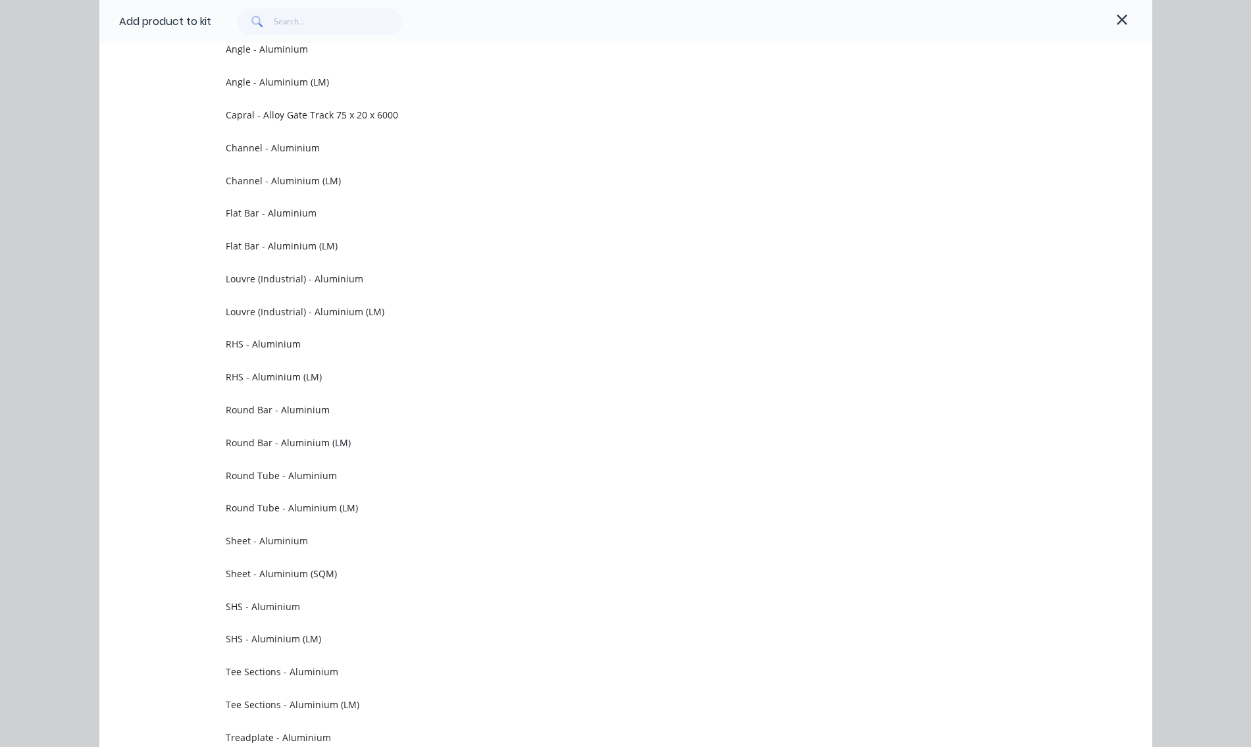
click at [317, 642] on span "SHS - Aluminium (LM)" at bounding box center [596, 639] width 741 height 14
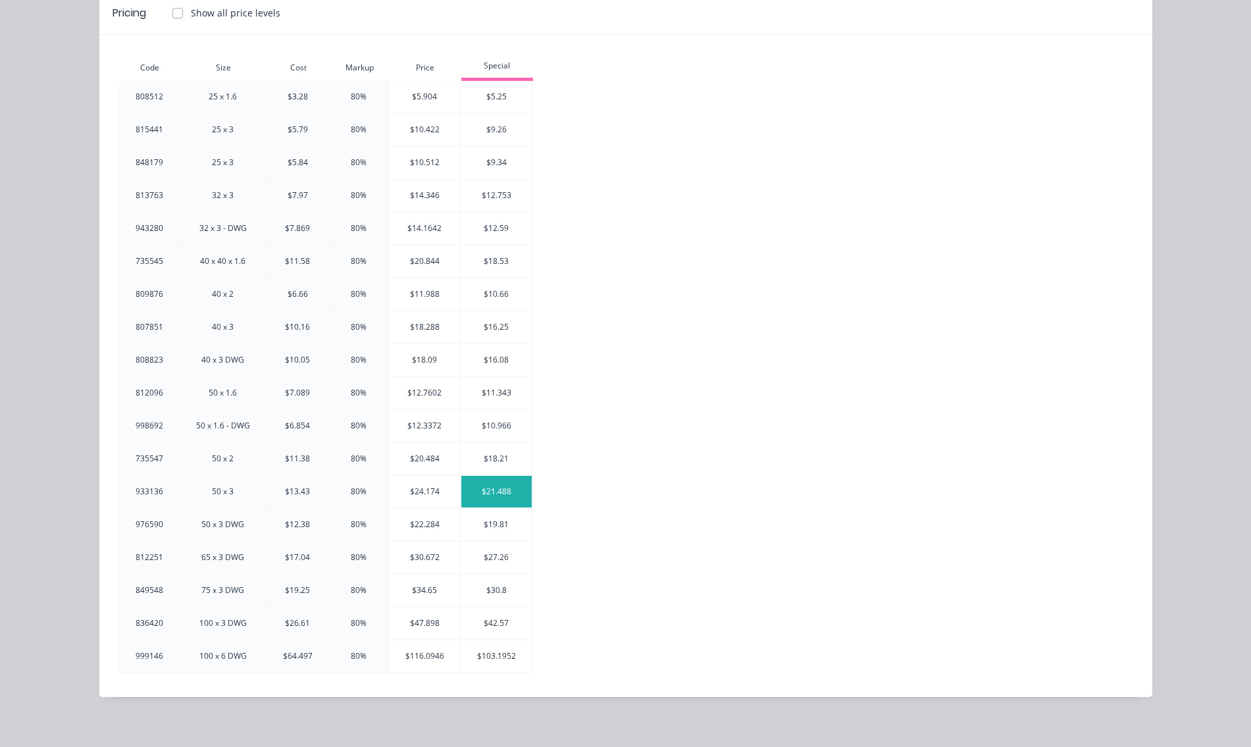
scroll to position [0, 0]
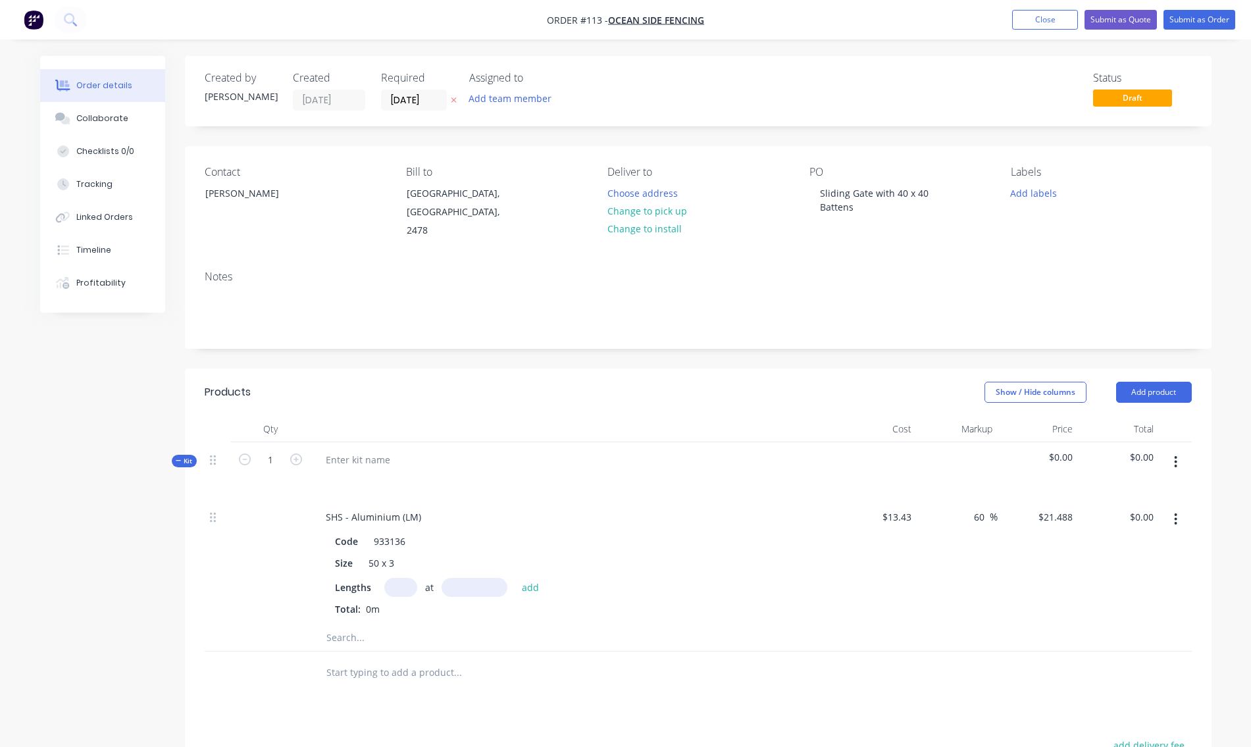
click at [396, 578] on input "text" at bounding box center [400, 587] width 33 height 19
type input "1"
click at [464, 578] on input "text" at bounding box center [475, 587] width 66 height 19
type input "6500mm"
click at [534, 578] on button "add" at bounding box center [530, 587] width 31 height 18
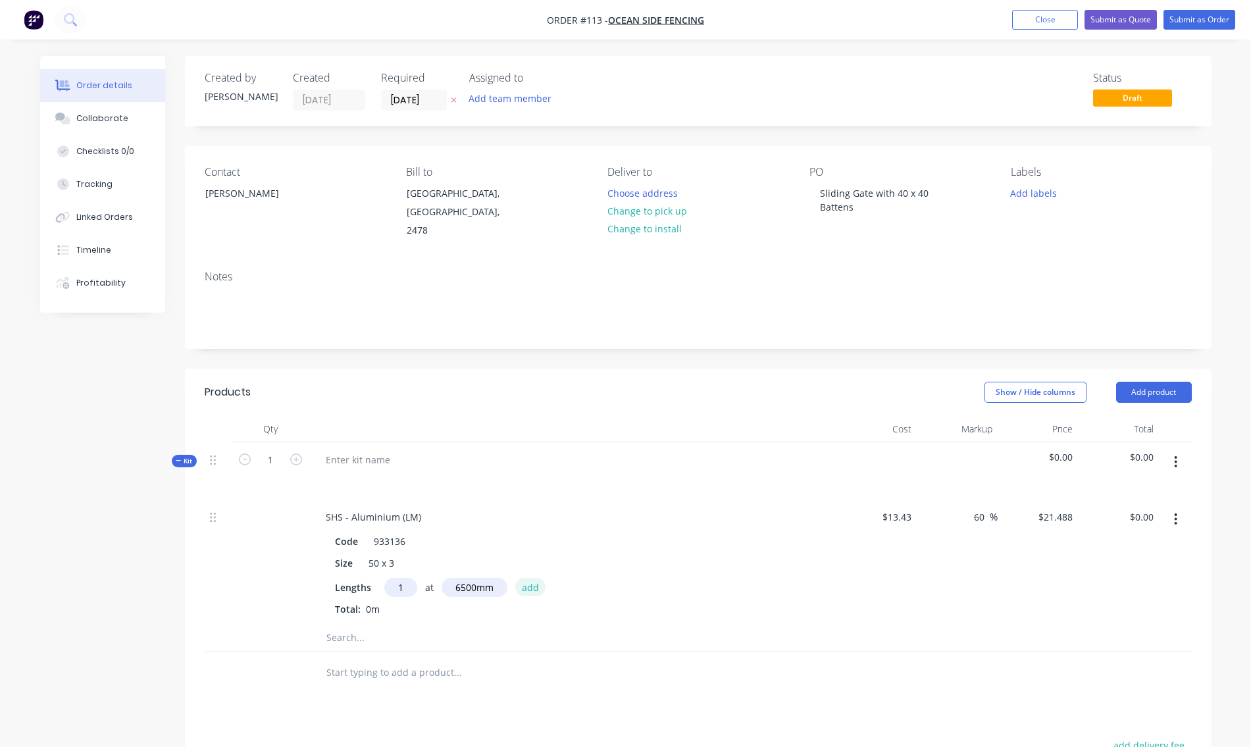
type input "$139.67"
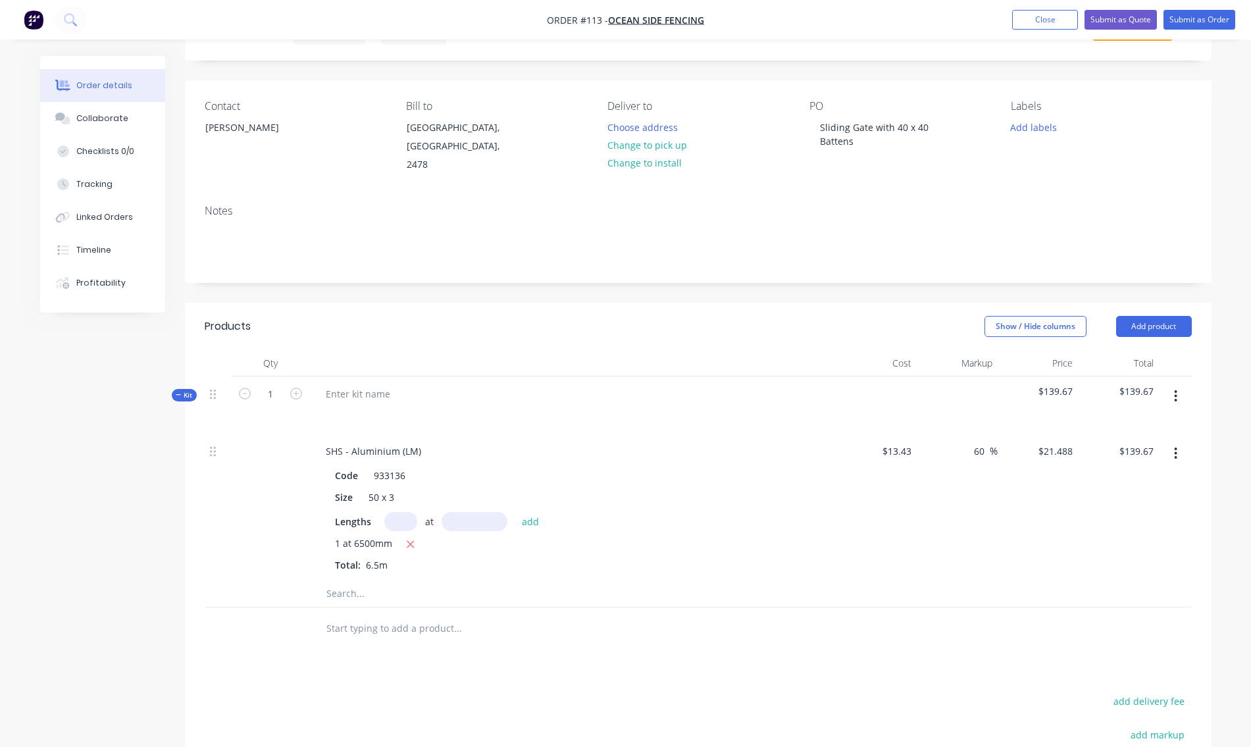
click at [1177, 389] on icon "button" at bounding box center [1175, 396] width 3 height 14
click at [1115, 447] on div "Add product to kit" at bounding box center [1129, 456] width 101 height 19
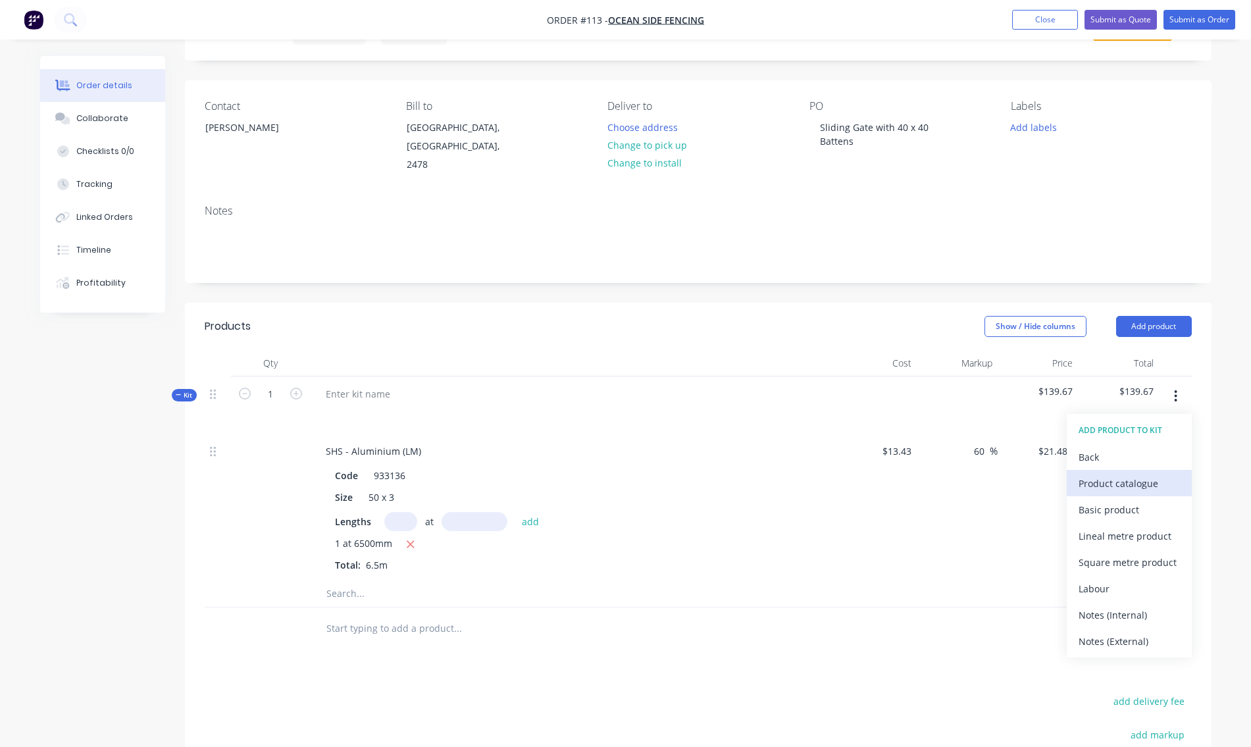
click at [1124, 474] on div "Product catalogue" at bounding box center [1129, 483] width 101 height 19
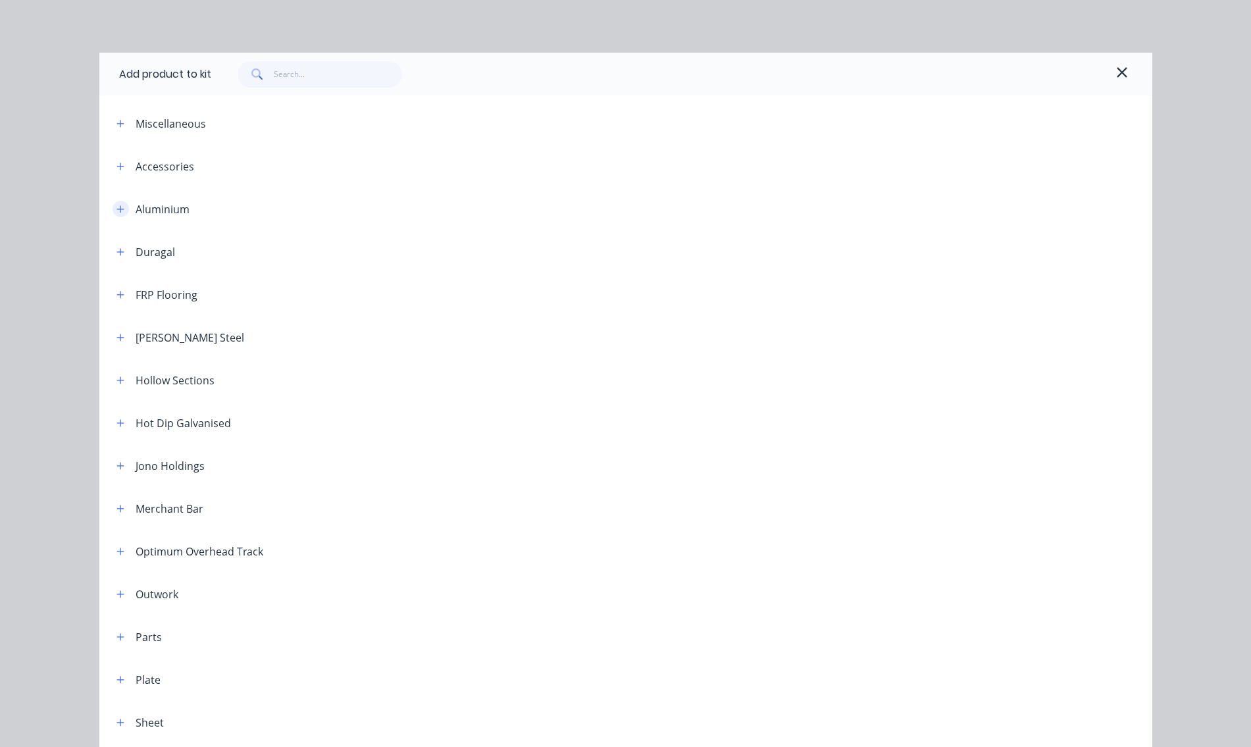
click at [116, 207] on icon "button" at bounding box center [120, 209] width 8 height 9
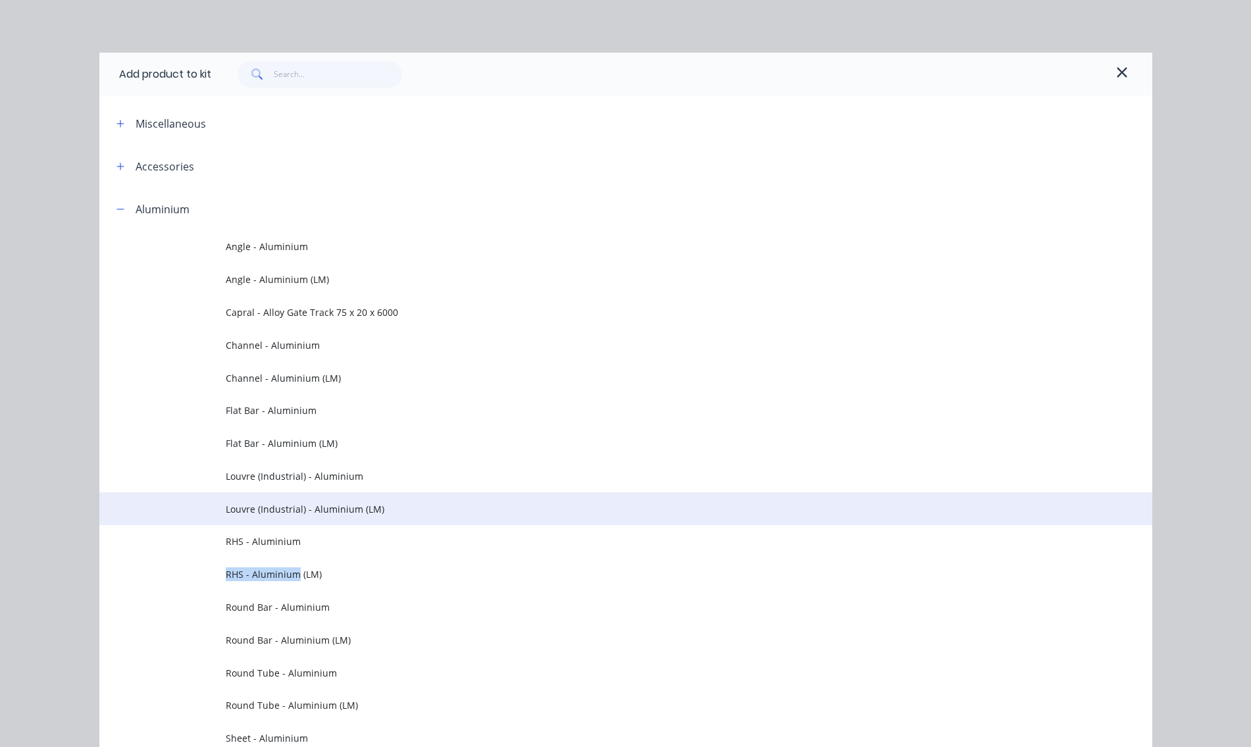
drag, startPoint x: 289, startPoint y: 575, endPoint x: 485, endPoint y: 515, distance: 205.0
click at [477, 519] on tbody "Angle - Aluminium Angle - Aluminium (LM) Capral - Alloy Gate Track 75 x 20 x 60…" at bounding box center [625, 607] width 1053 height 754
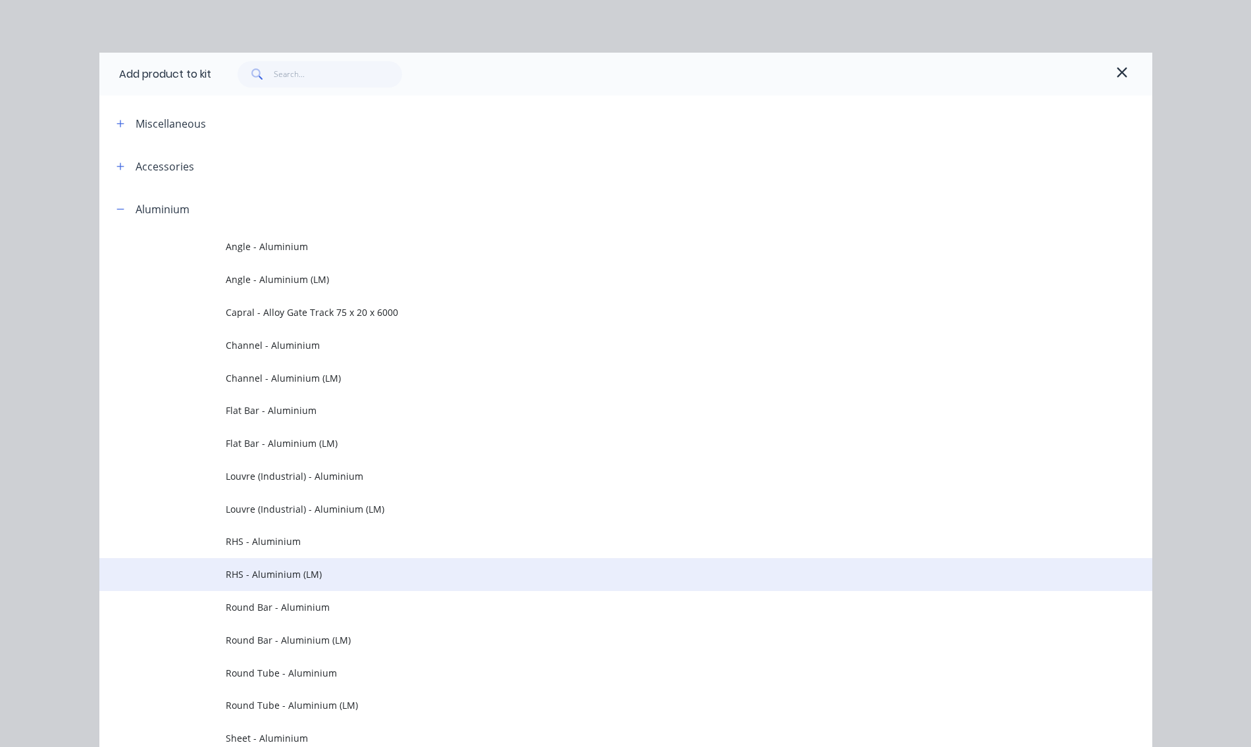
click at [310, 573] on span "RHS - Aluminium (LM)" at bounding box center [596, 574] width 741 height 14
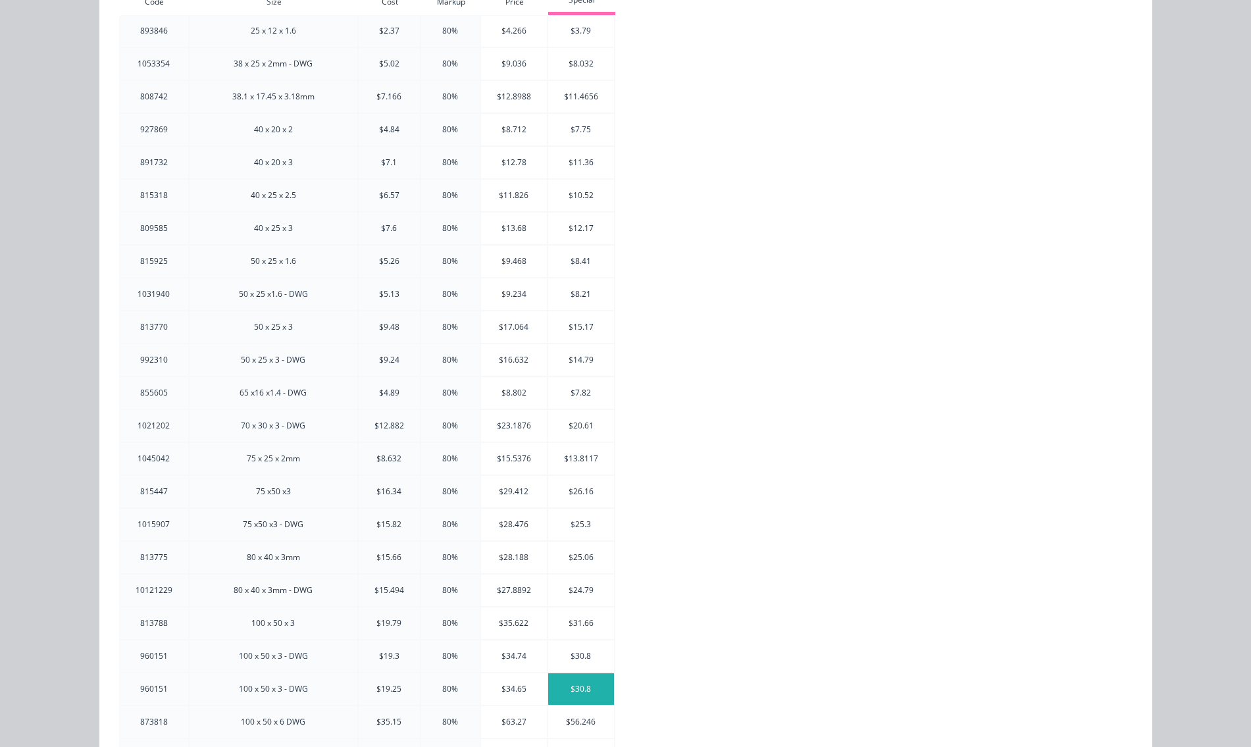
scroll to position [0, 0]
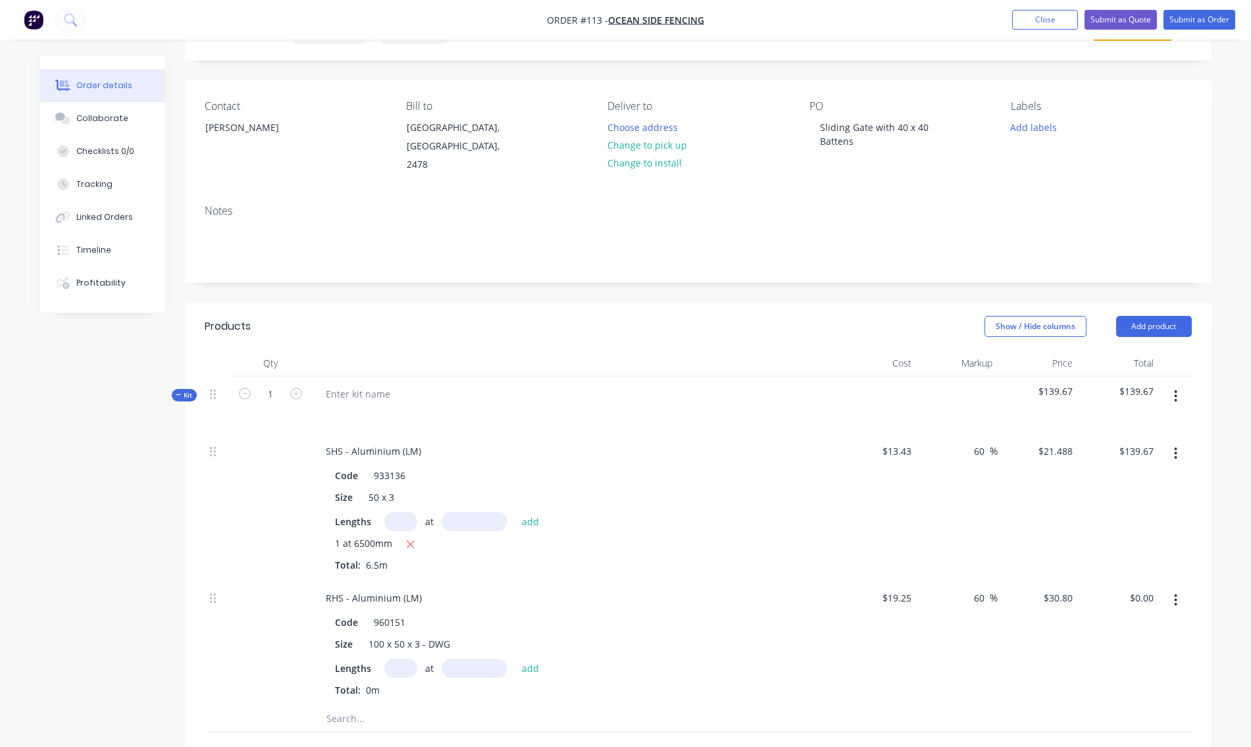
click at [396, 659] on input "text" at bounding box center [400, 668] width 33 height 19
type input "1"
click at [467, 659] on input "text" at bounding box center [475, 668] width 66 height 19
type input "6500mm"
click at [528, 659] on button "add" at bounding box center [530, 668] width 31 height 18
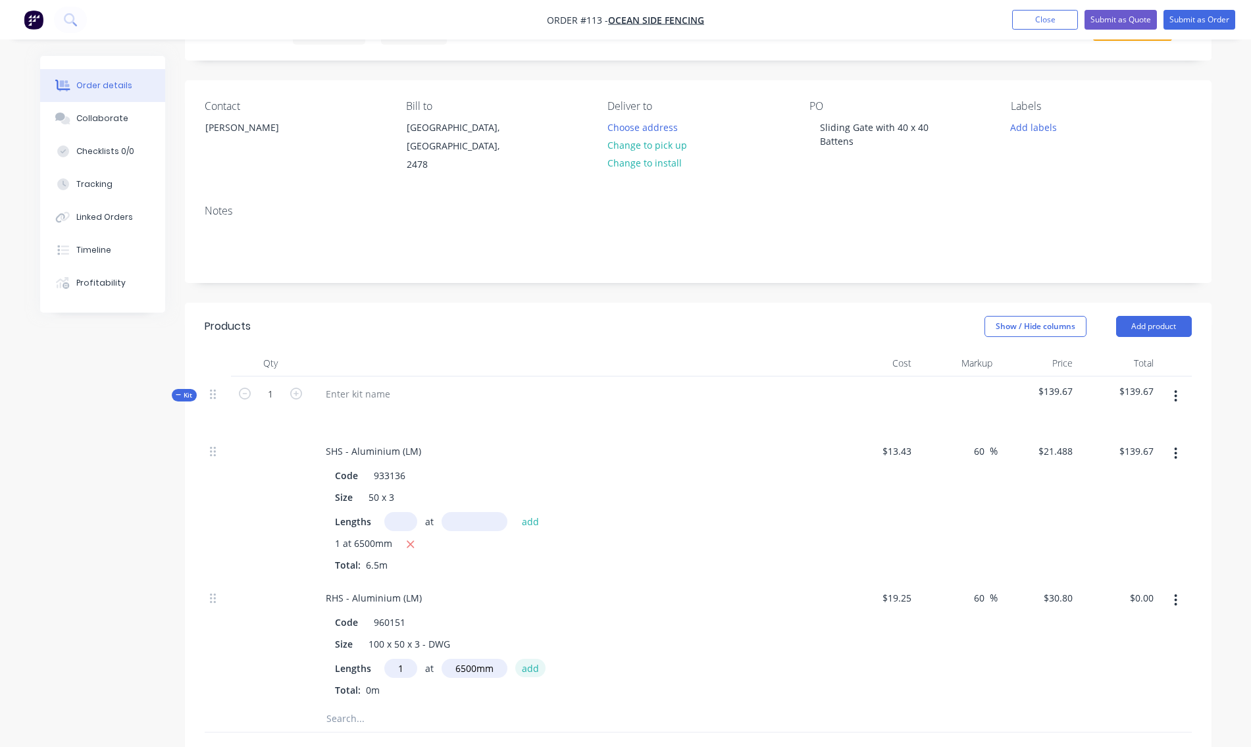
type input "$200.20"
click at [1176, 389] on icon "button" at bounding box center [1175, 396] width 3 height 14
click at [1110, 447] on div "Add product to kit" at bounding box center [1129, 456] width 101 height 19
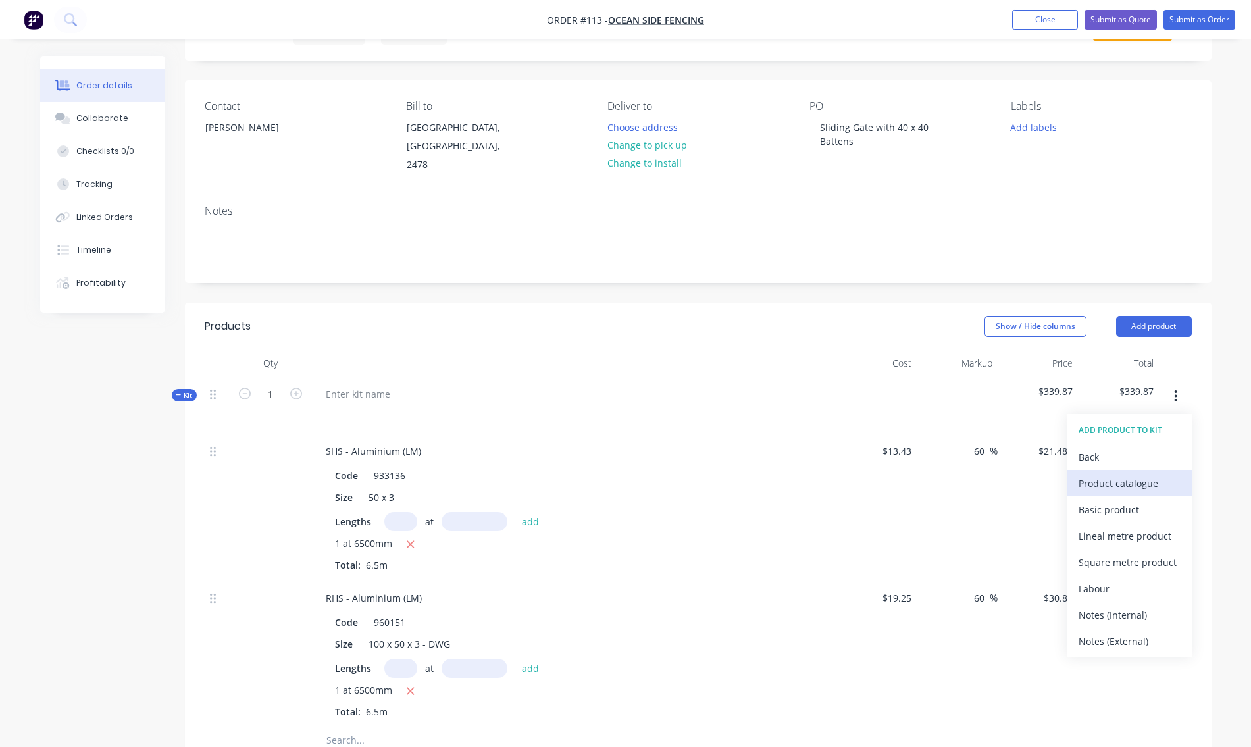
click at [1106, 474] on div "Product catalogue" at bounding box center [1129, 483] width 101 height 19
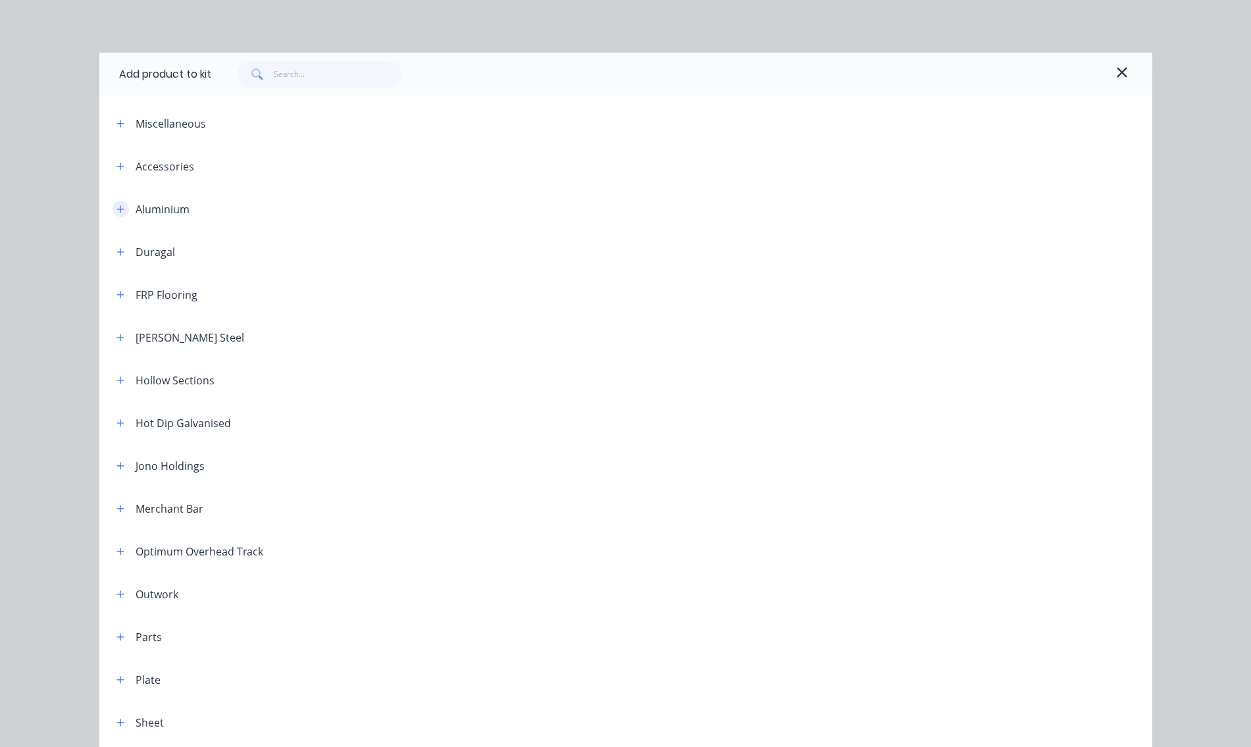
click at [116, 207] on icon "button" at bounding box center [120, 209] width 8 height 9
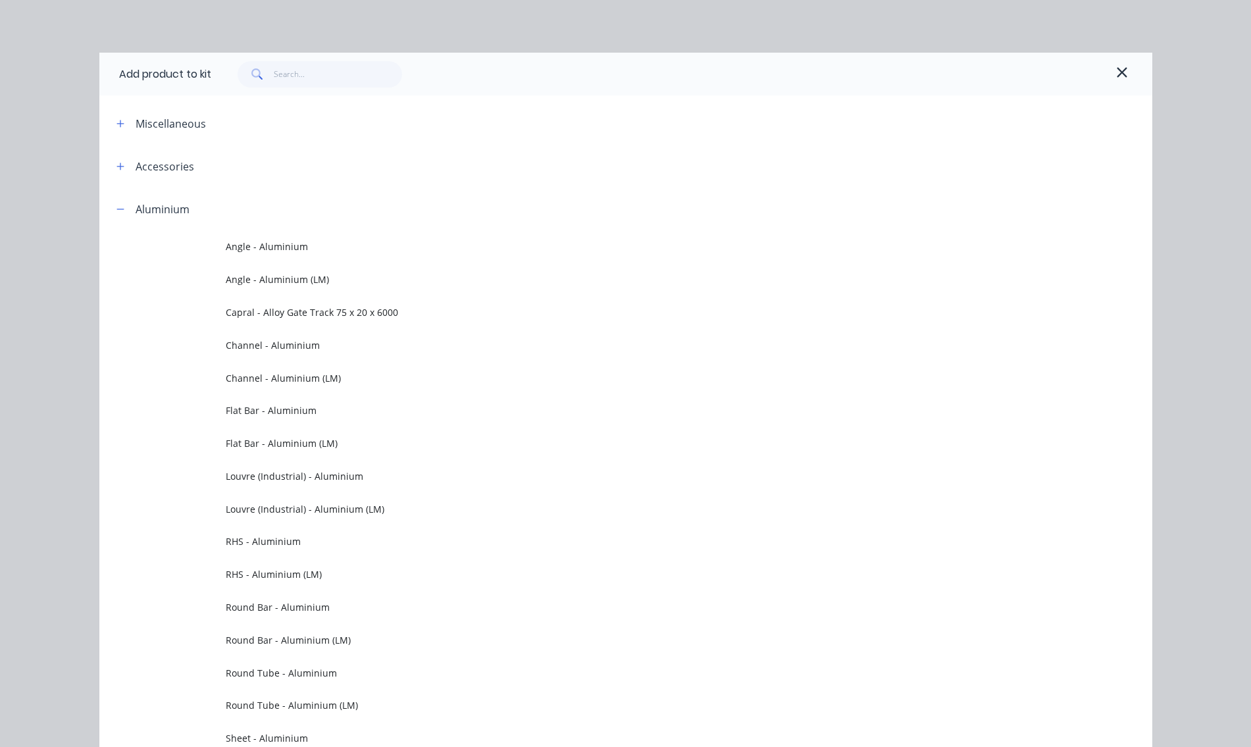
click at [285, 378] on span "Channel - Aluminium (LM)" at bounding box center [596, 378] width 741 height 14
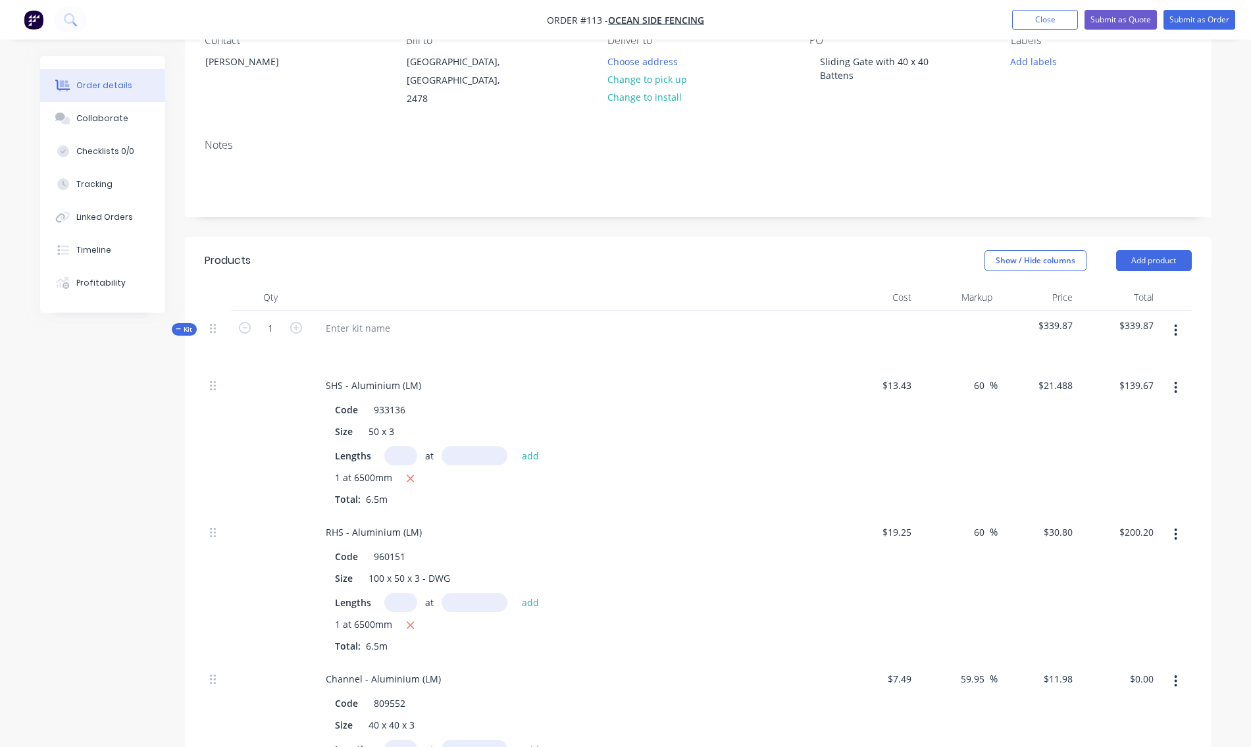
scroll to position [263, 0]
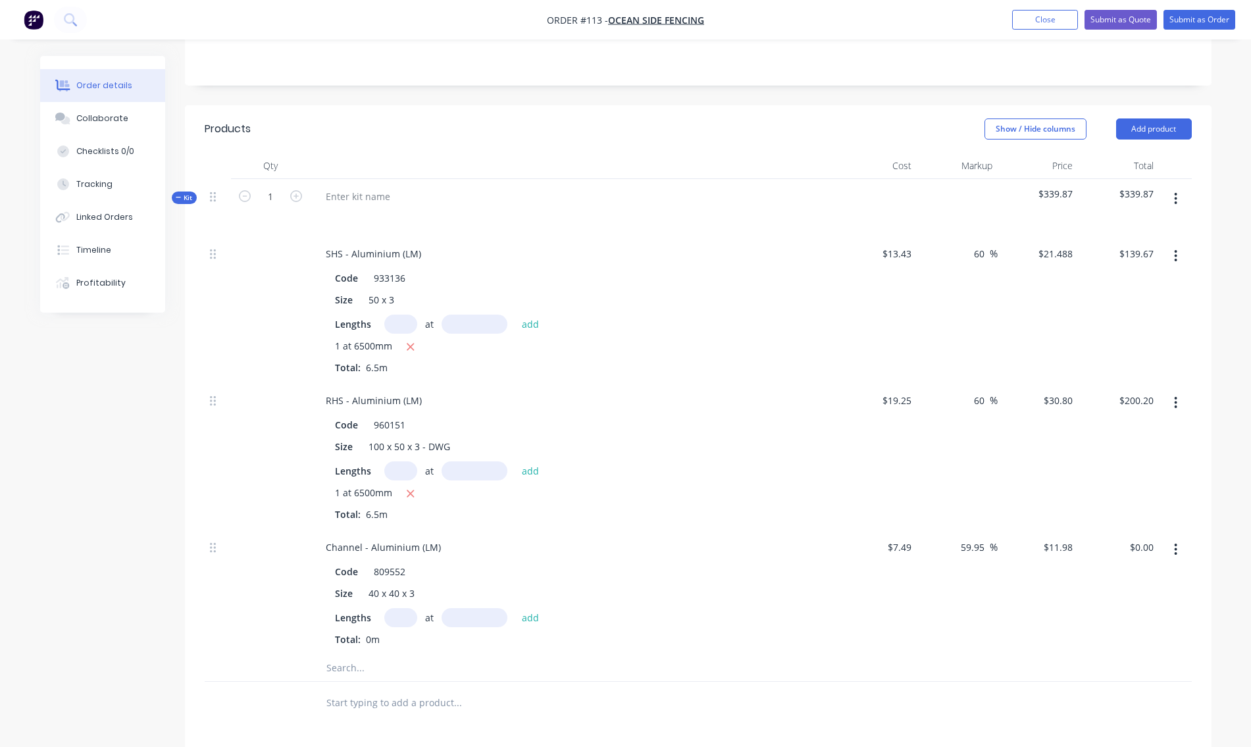
click at [400, 608] on input "text" at bounding box center [400, 617] width 33 height 19
type input "1"
click at [480, 611] on input "text" at bounding box center [475, 617] width 66 height 19
type input "6500mm"
click at [535, 608] on button "add" at bounding box center [530, 617] width 31 height 18
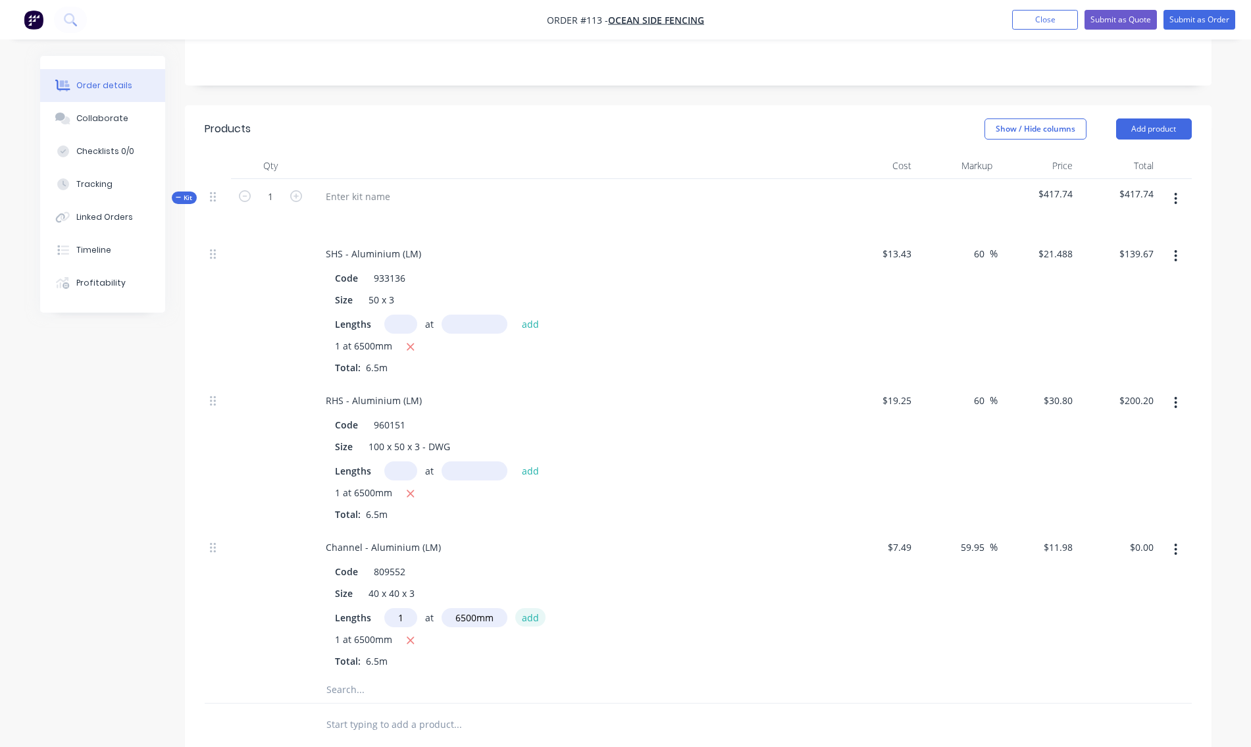
type input "$77.87"
click at [1183, 187] on button "button" at bounding box center [1175, 199] width 31 height 24
click at [1127, 250] on div "Add product to kit" at bounding box center [1129, 259] width 101 height 19
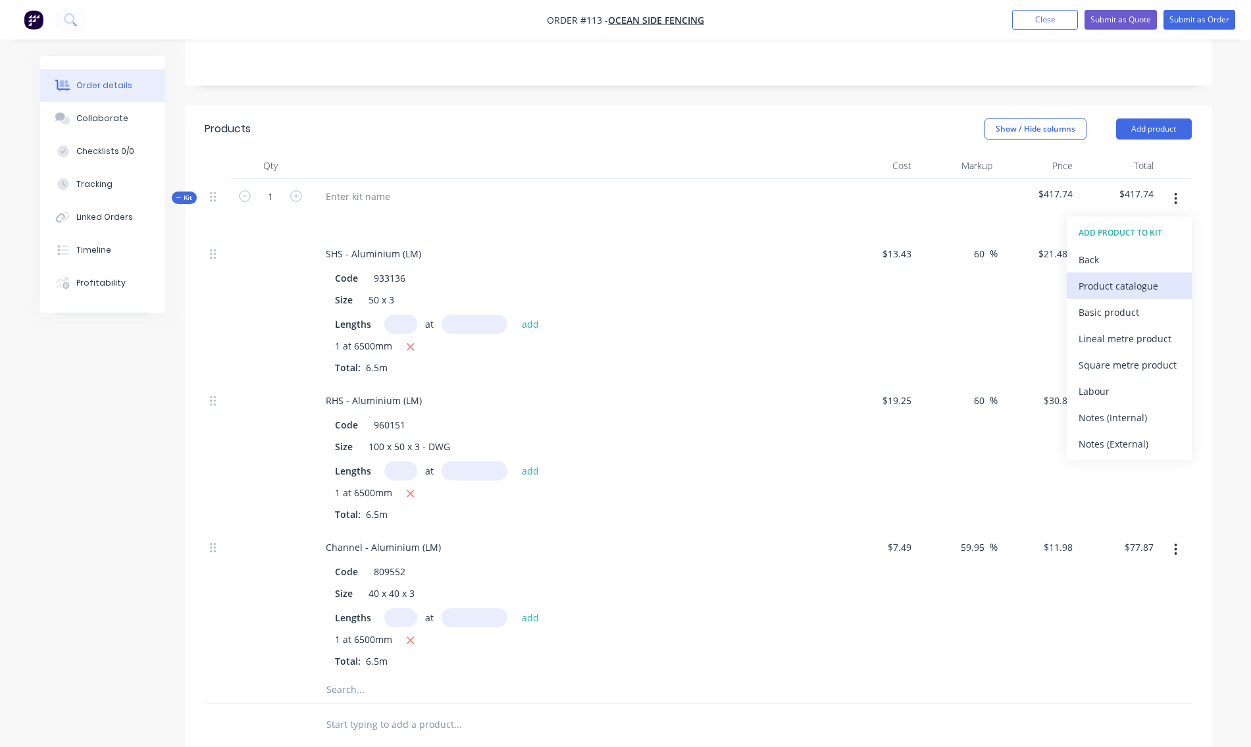
click at [1110, 276] on div "Product catalogue" at bounding box center [1129, 285] width 101 height 19
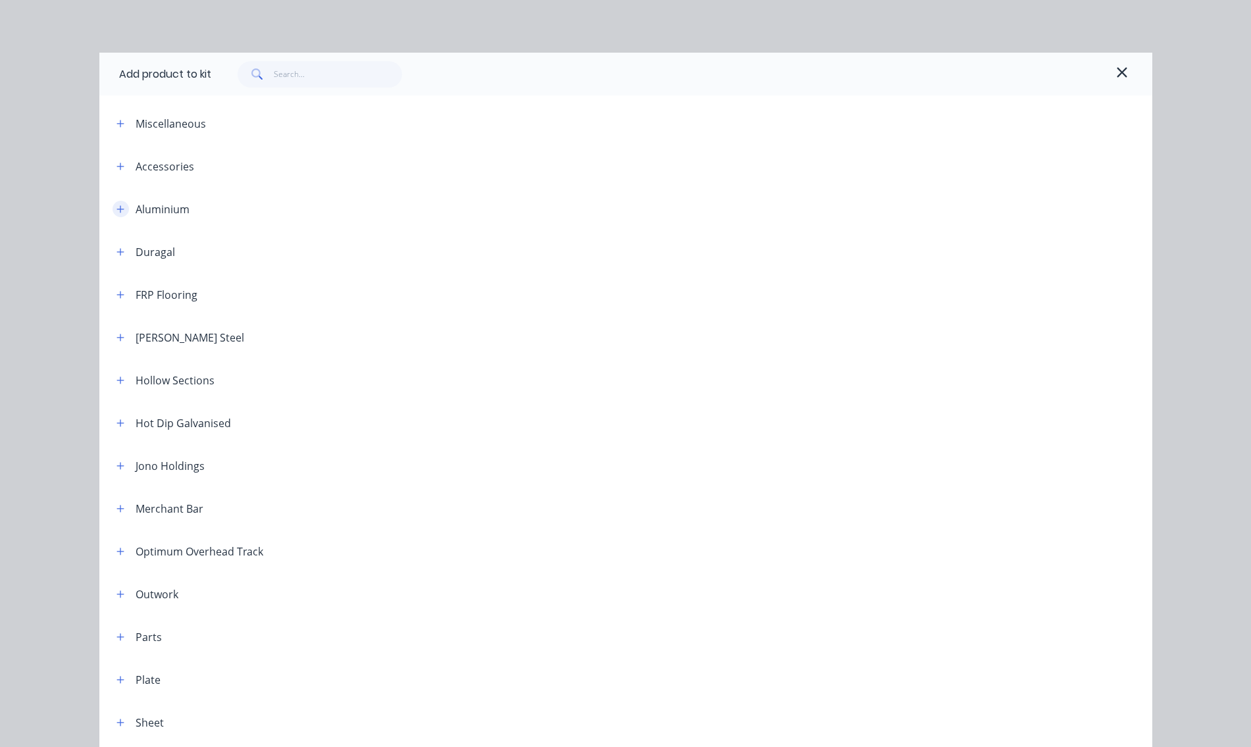
click at [113, 210] on button "button" at bounding box center [121, 209] width 16 height 16
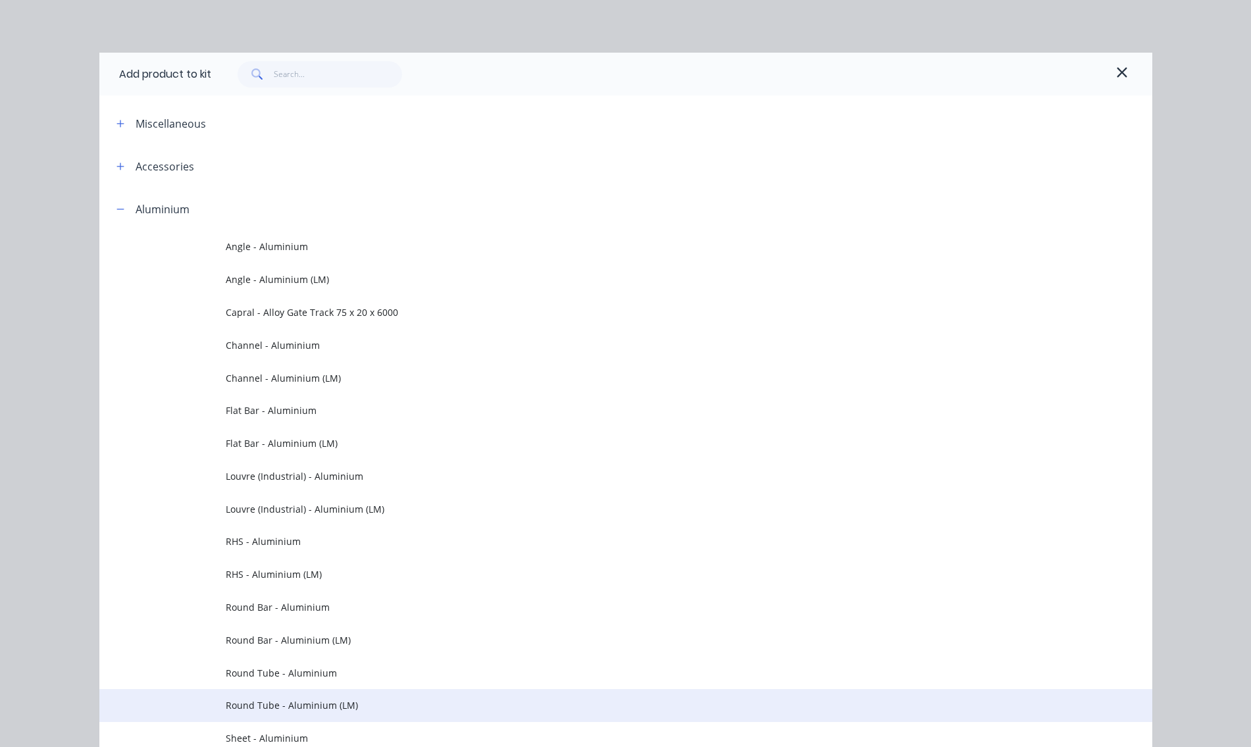
scroll to position [132, 0]
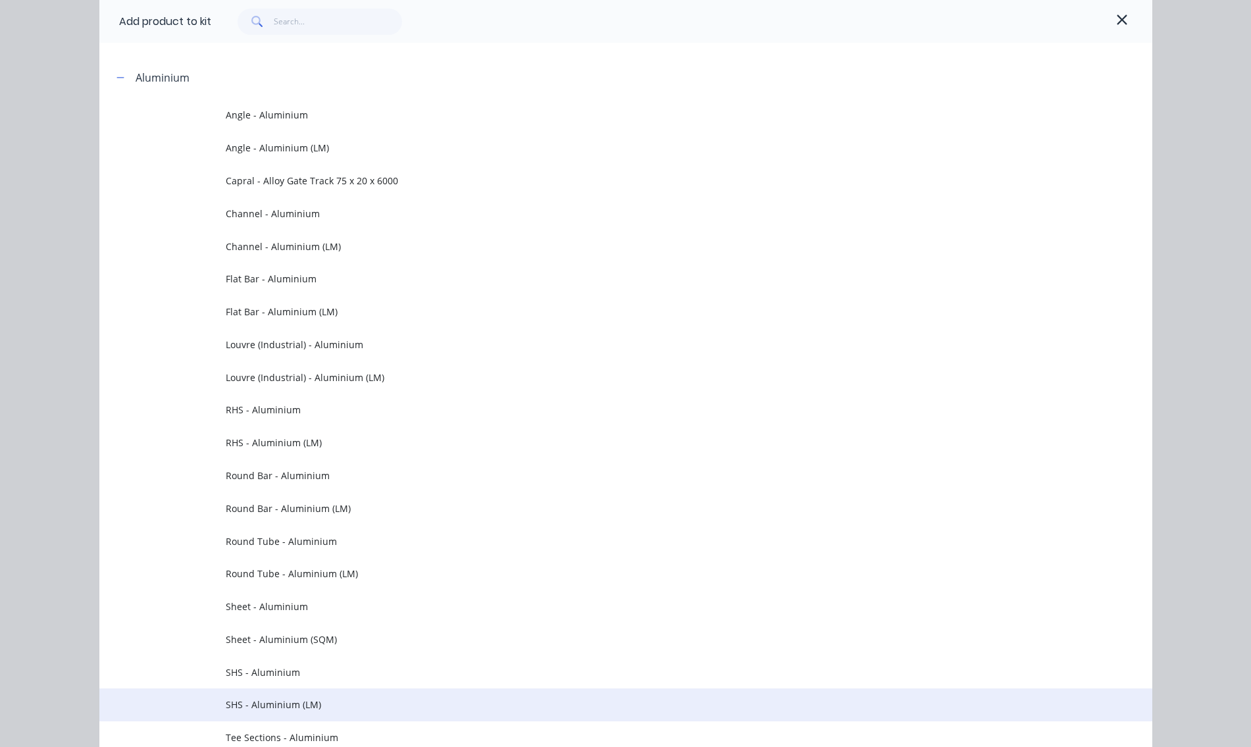
click at [276, 703] on span "SHS - Aluminium (LM)" at bounding box center [596, 705] width 741 height 14
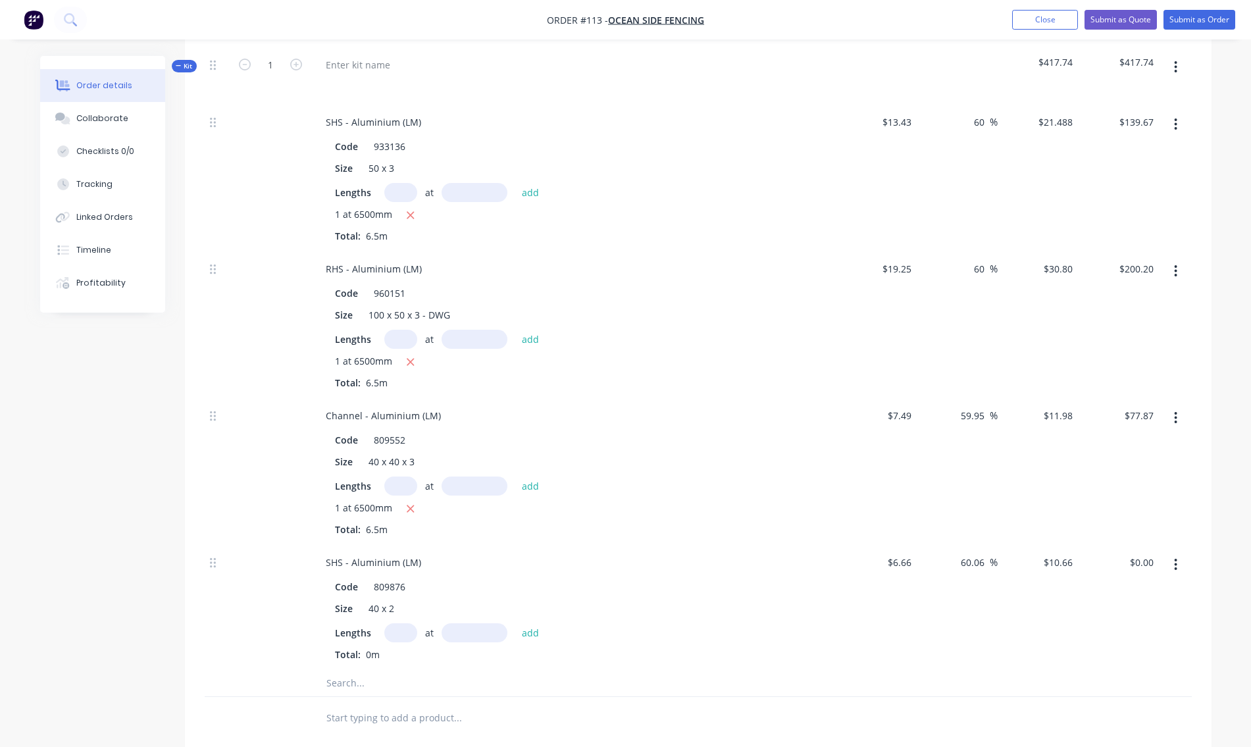
scroll to position [461, 0]
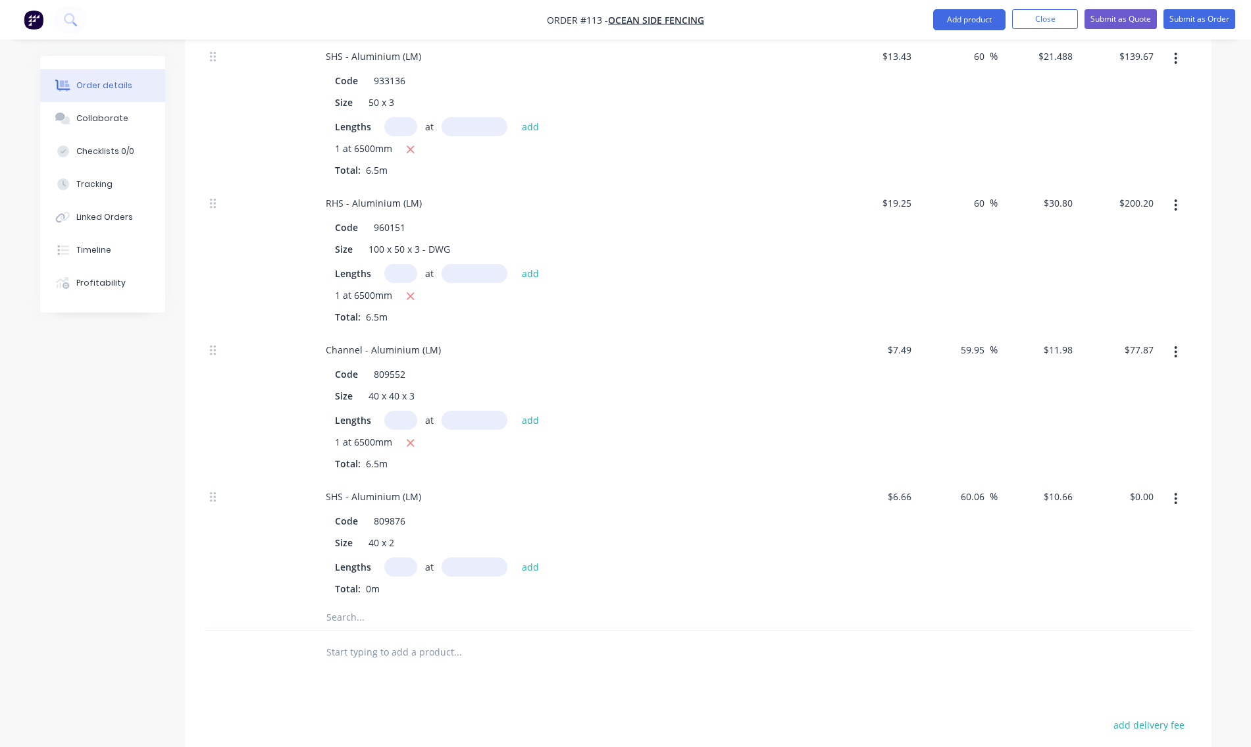
click at [400, 557] on input "text" at bounding box center [400, 566] width 33 height 19
type input "12"
click at [489, 557] on input "text" at bounding box center [475, 566] width 66 height 19
type input "6500mm"
click at [537, 557] on button "add" at bounding box center [530, 566] width 31 height 18
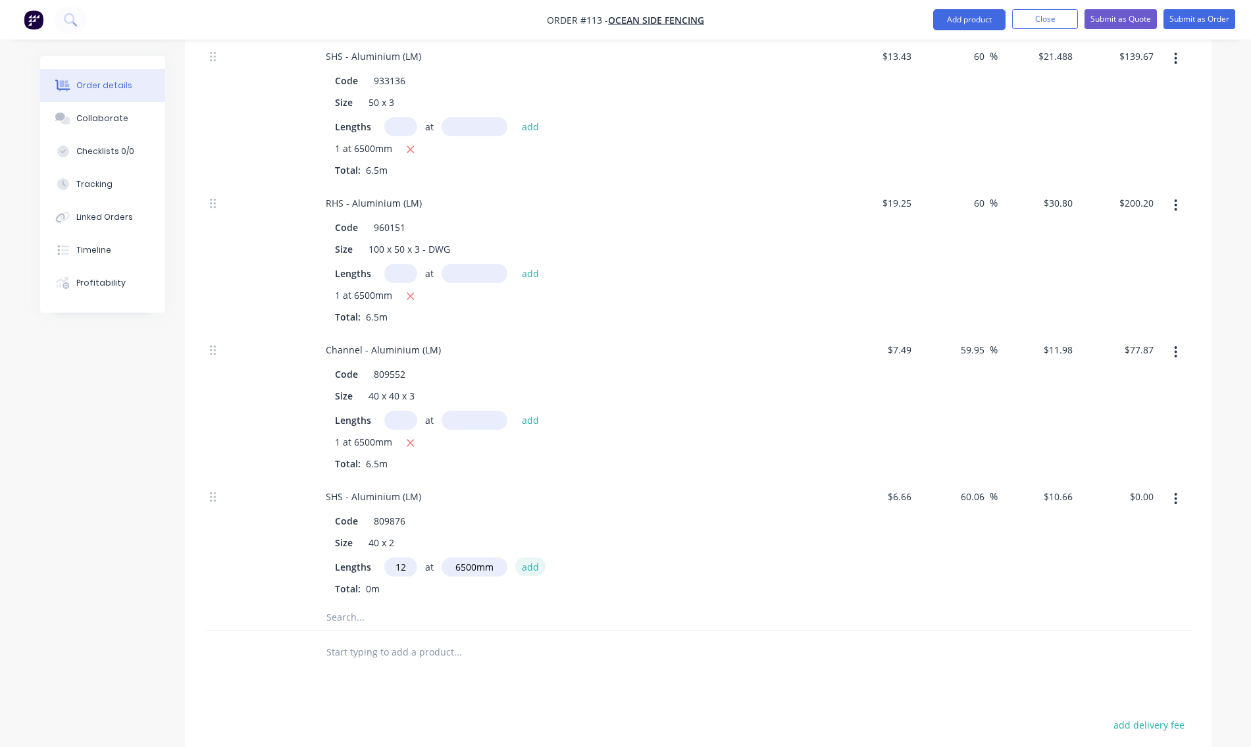
type input "$831.48"
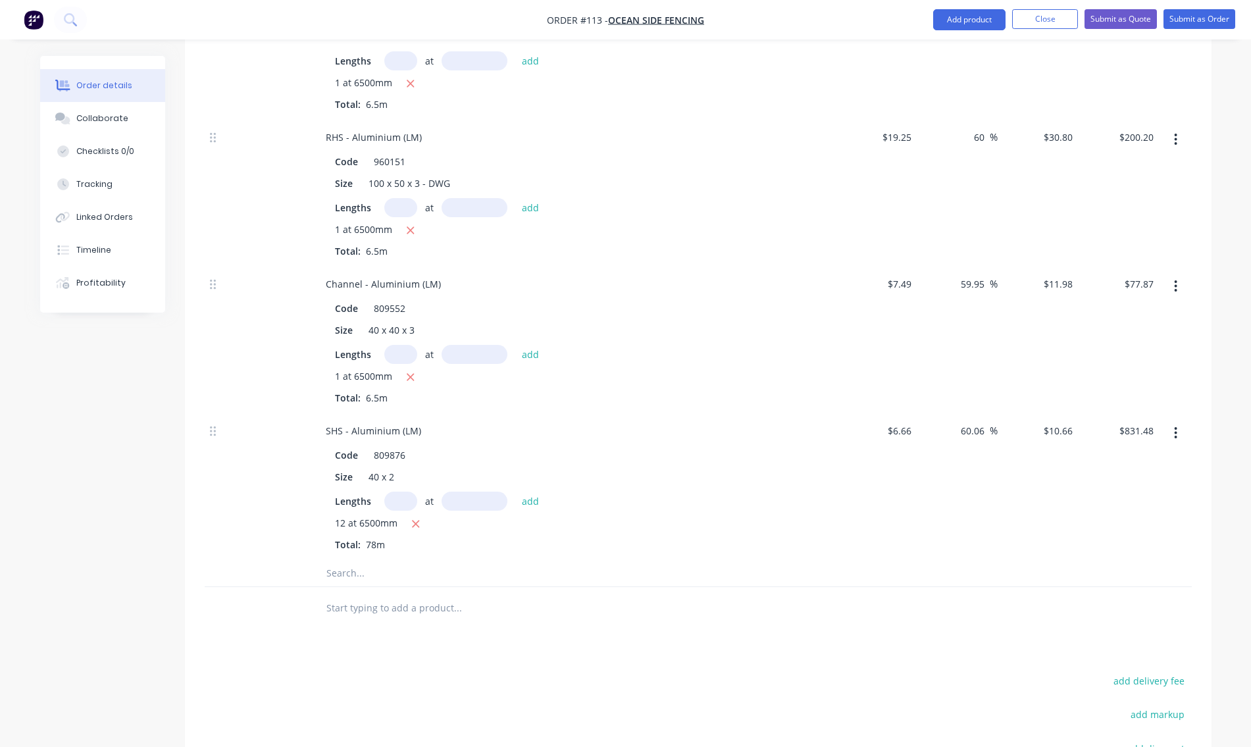
scroll to position [263, 0]
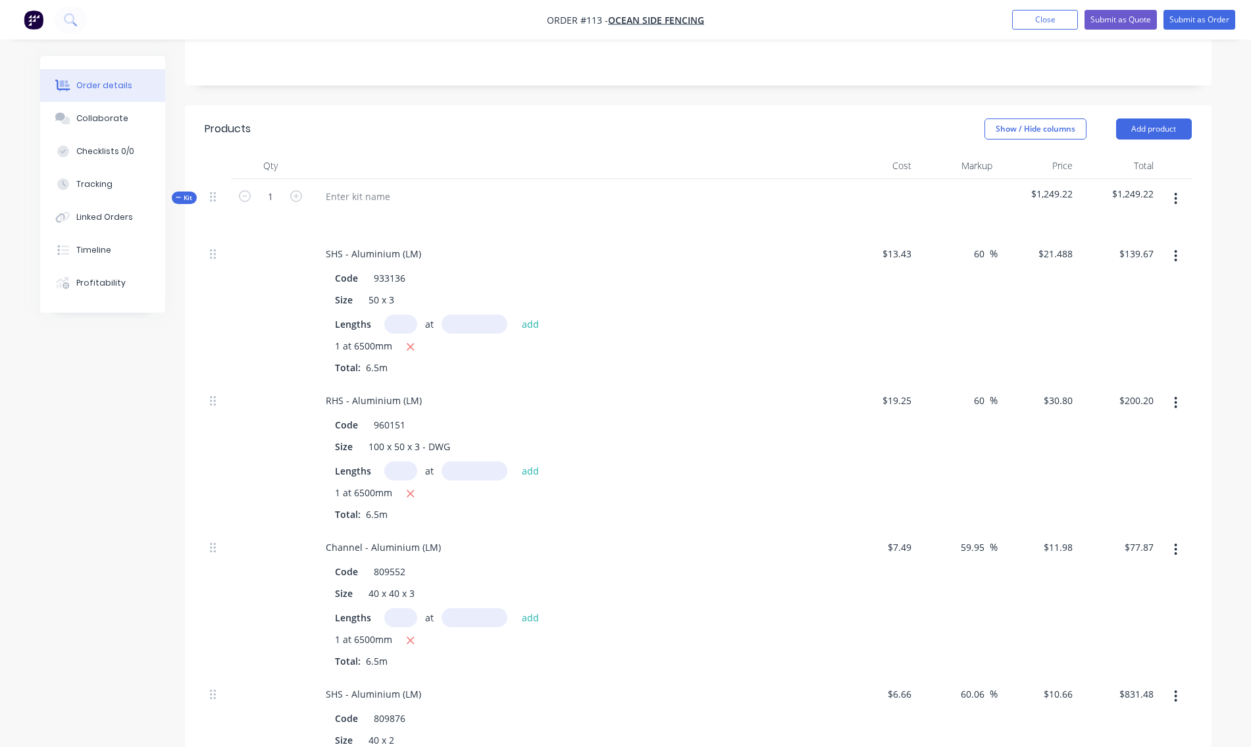
click at [1177, 192] on icon "button" at bounding box center [1175, 199] width 3 height 14
click at [1129, 250] on div "Add product to kit" at bounding box center [1129, 259] width 101 height 19
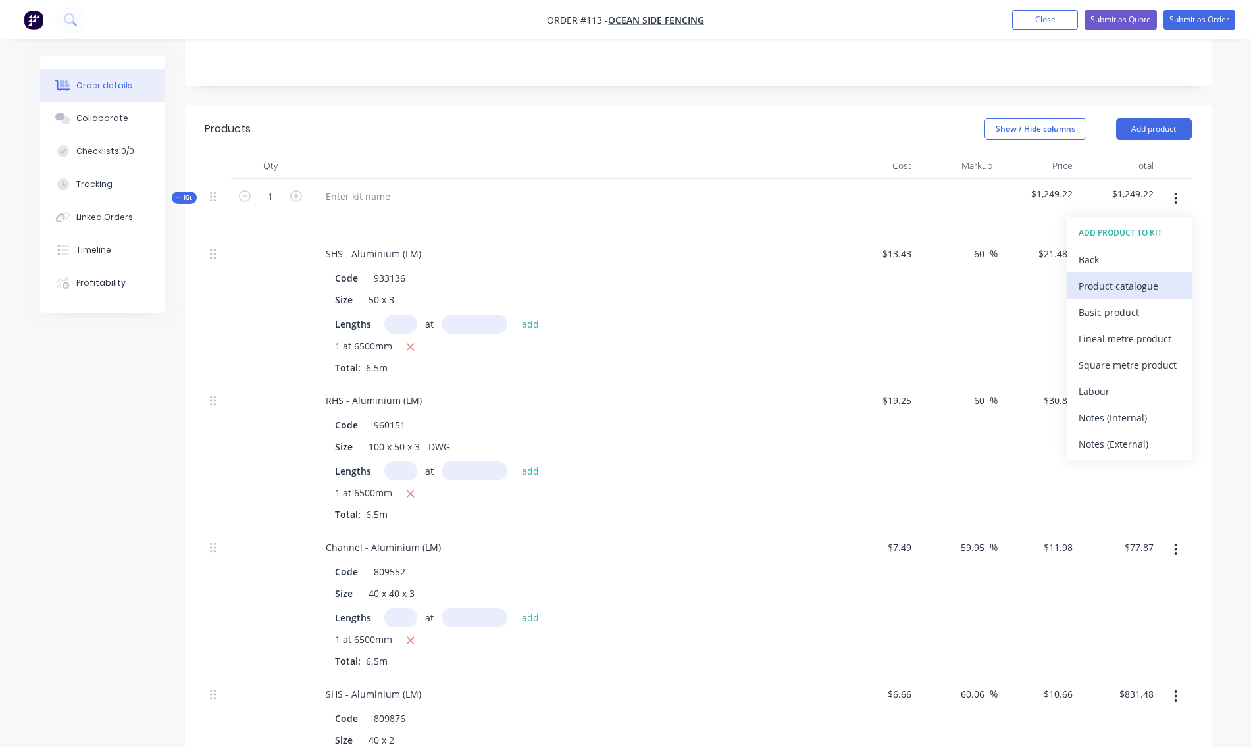
click at [1106, 276] on div "Product catalogue" at bounding box center [1129, 285] width 101 height 19
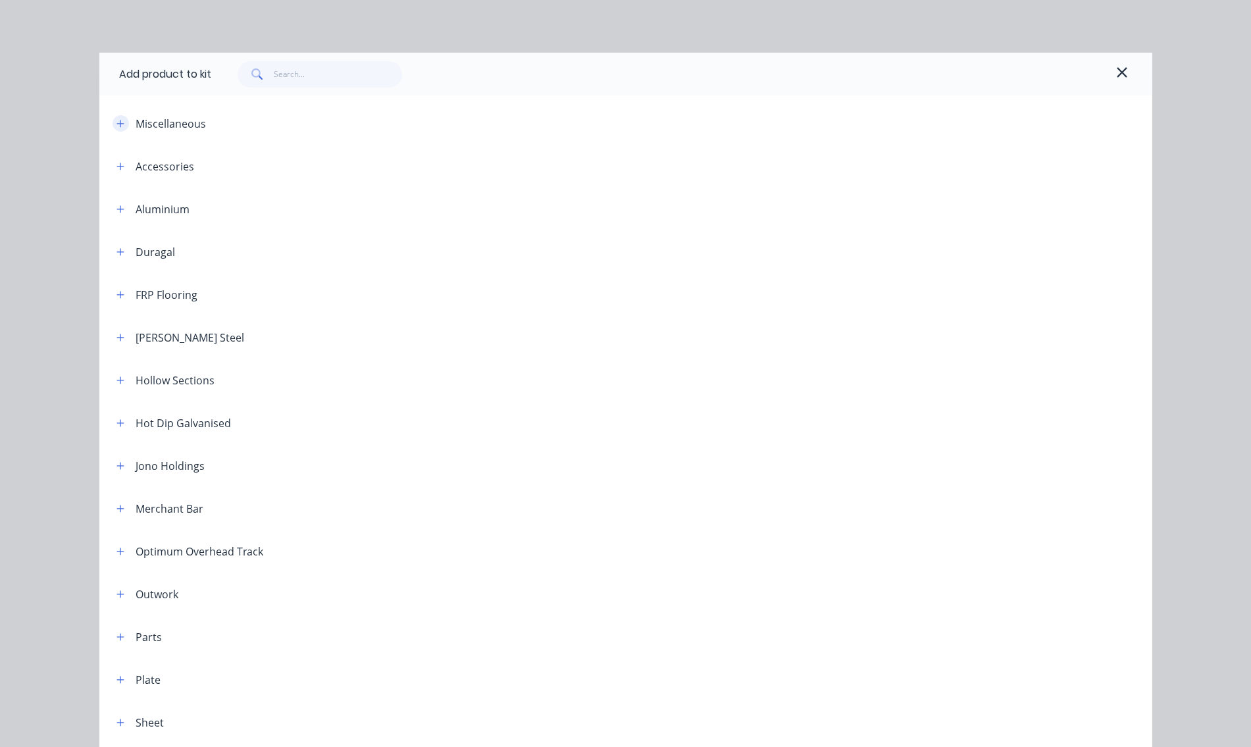
click at [116, 121] on icon "button" at bounding box center [119, 123] width 7 height 7
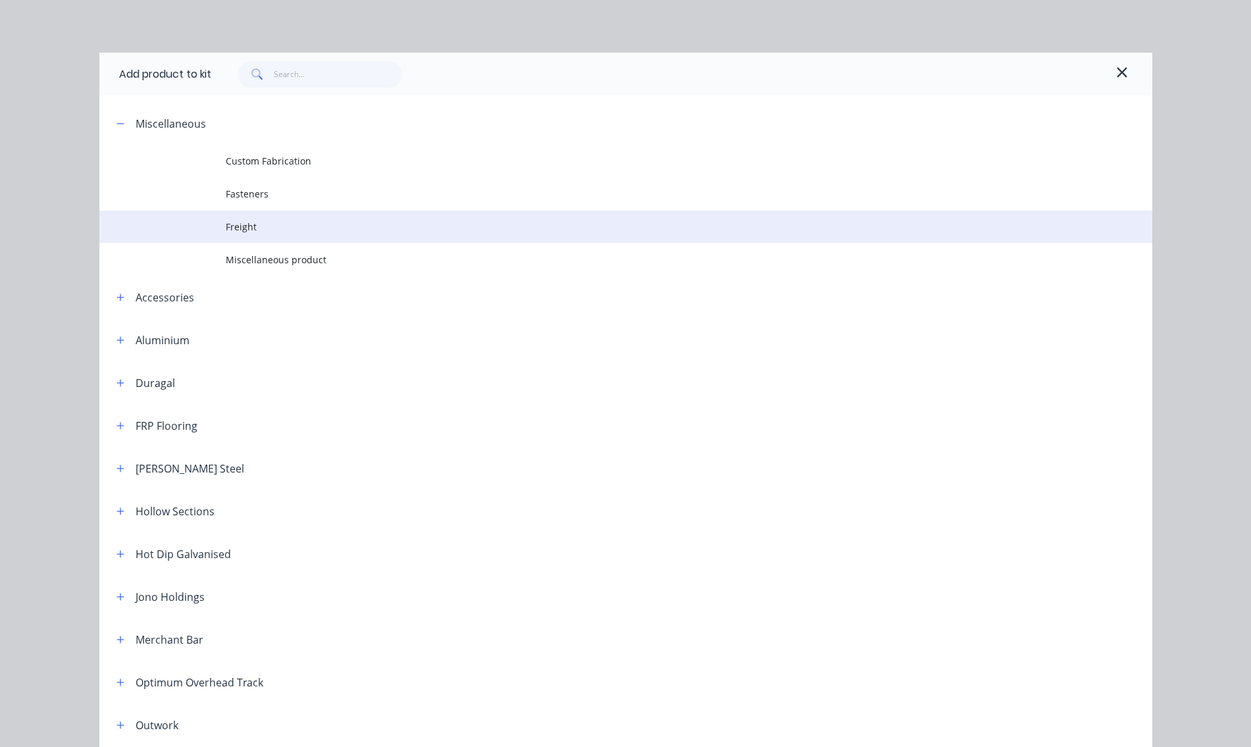
click at [243, 227] on span "Freight" at bounding box center [596, 227] width 741 height 14
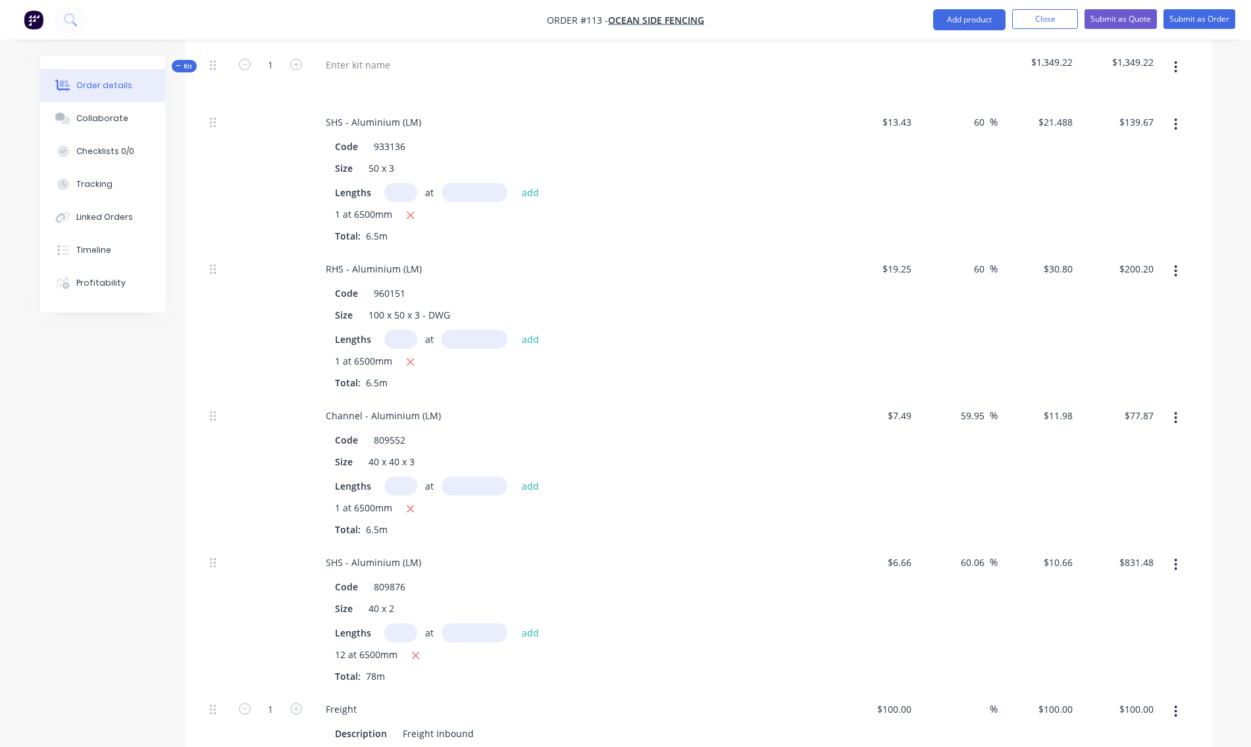
scroll to position [197, 0]
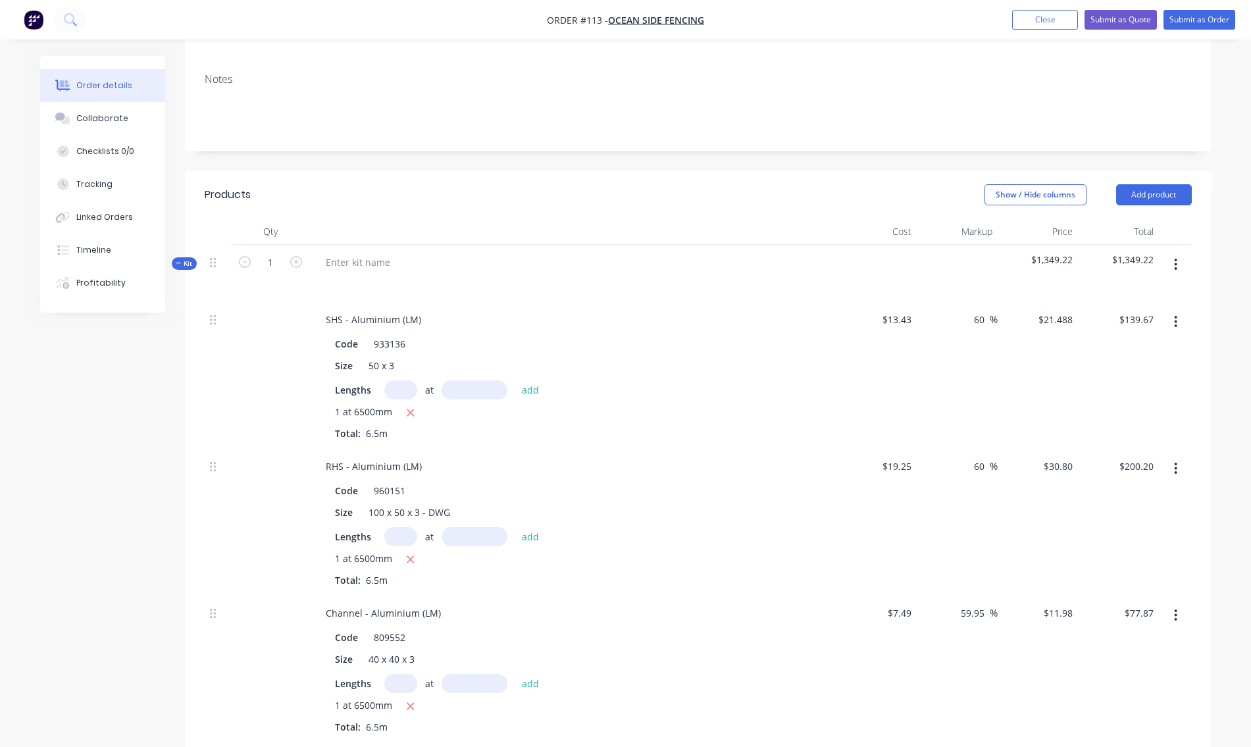
click at [1175, 259] on icon "button" at bounding box center [1176, 265] width 3 height 12
click at [1111, 316] on div "Add product to kit" at bounding box center [1129, 325] width 101 height 19
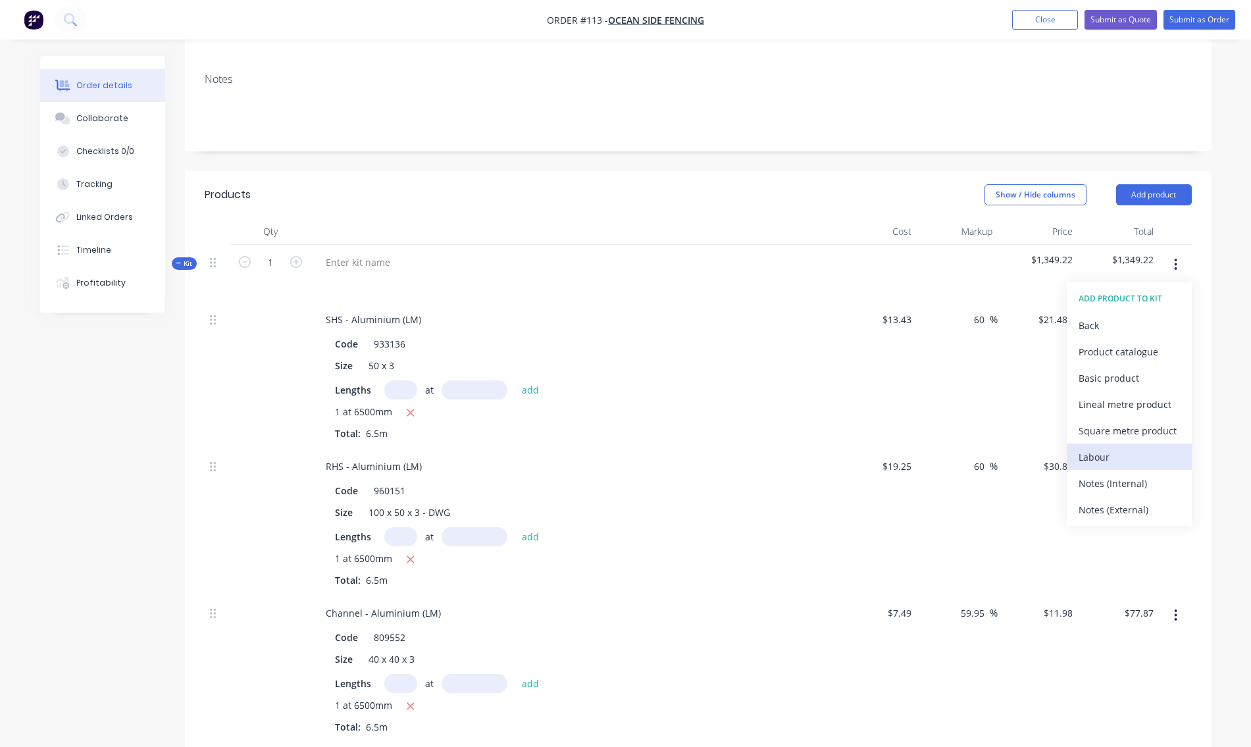
click at [1101, 447] on div "Labour" at bounding box center [1129, 456] width 101 height 19
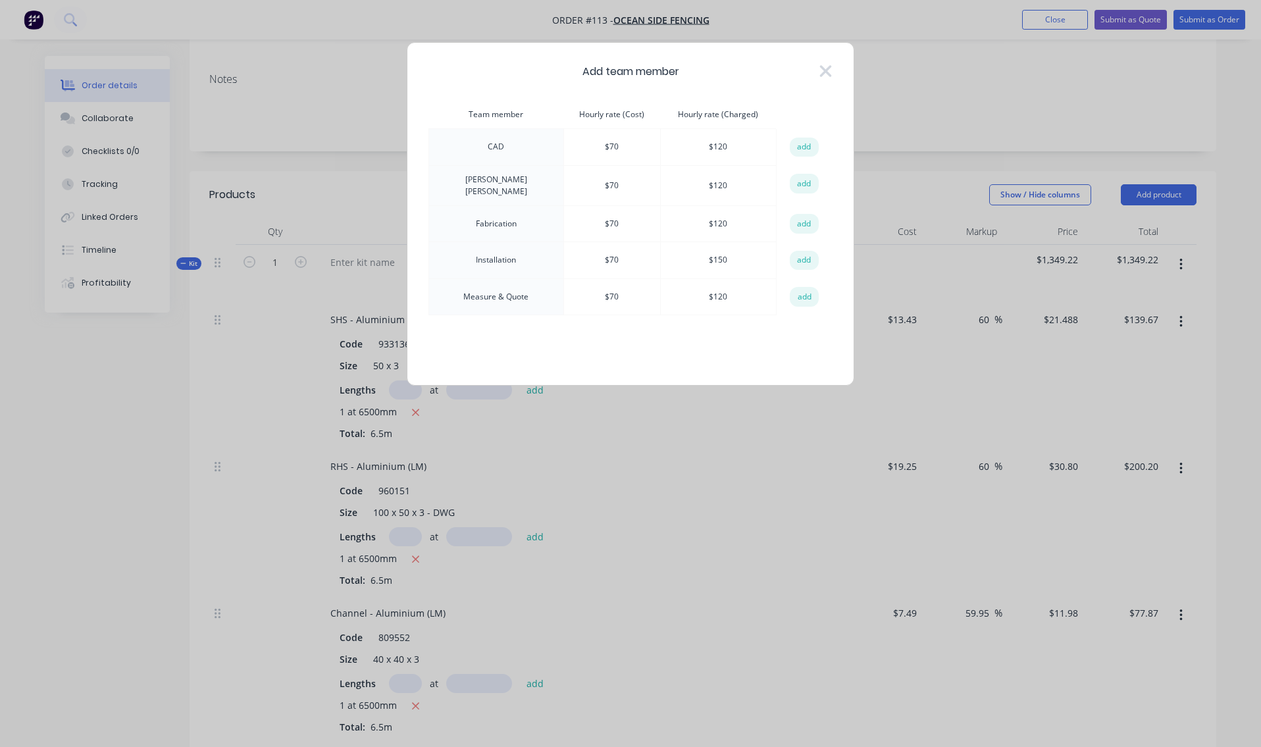
click at [802, 294] on button "add" at bounding box center [804, 297] width 29 height 20
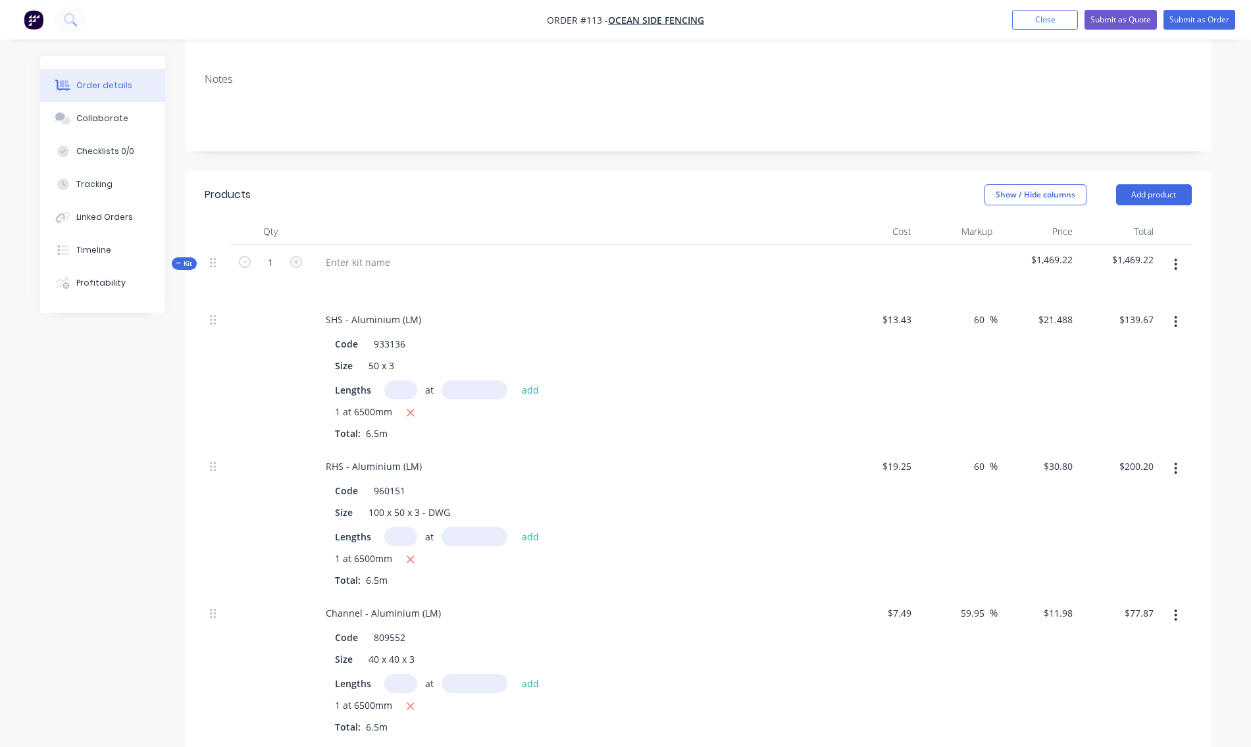
click at [1172, 253] on button "button" at bounding box center [1175, 265] width 31 height 24
click at [1132, 316] on div "Add product to kit" at bounding box center [1129, 325] width 101 height 19
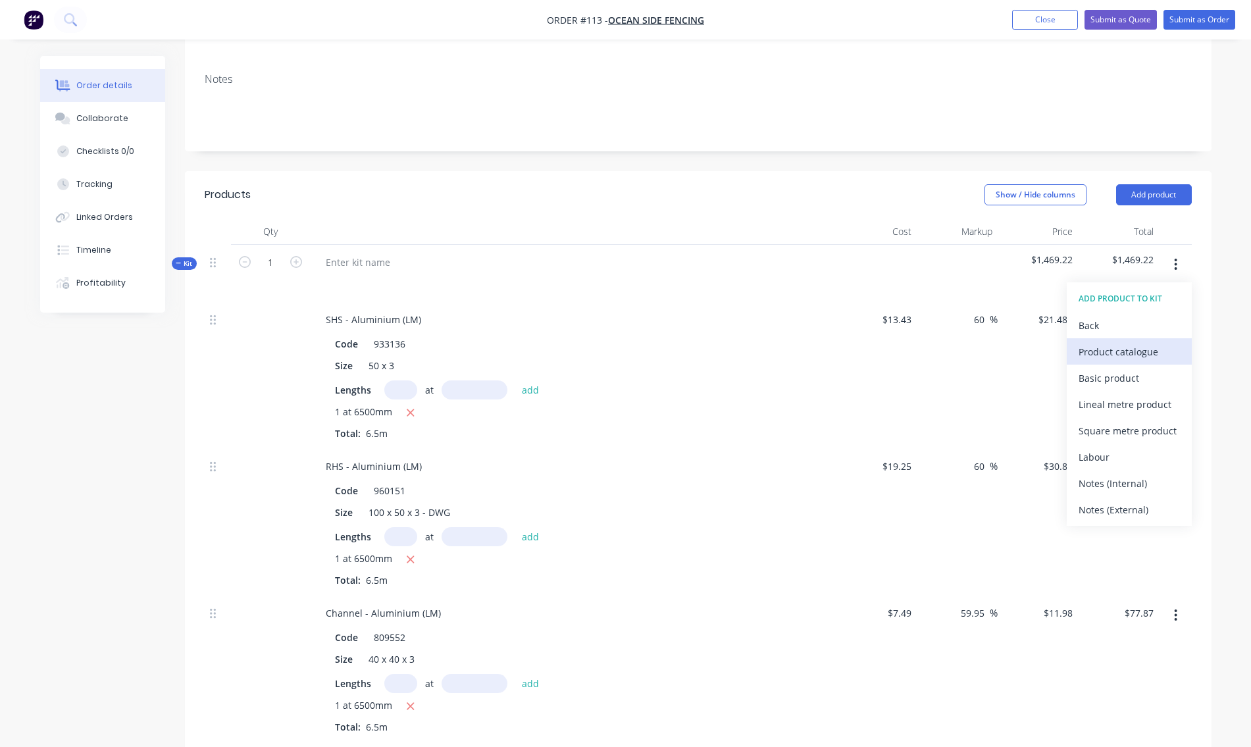
click at [1121, 342] on div "Product catalogue" at bounding box center [1129, 351] width 101 height 19
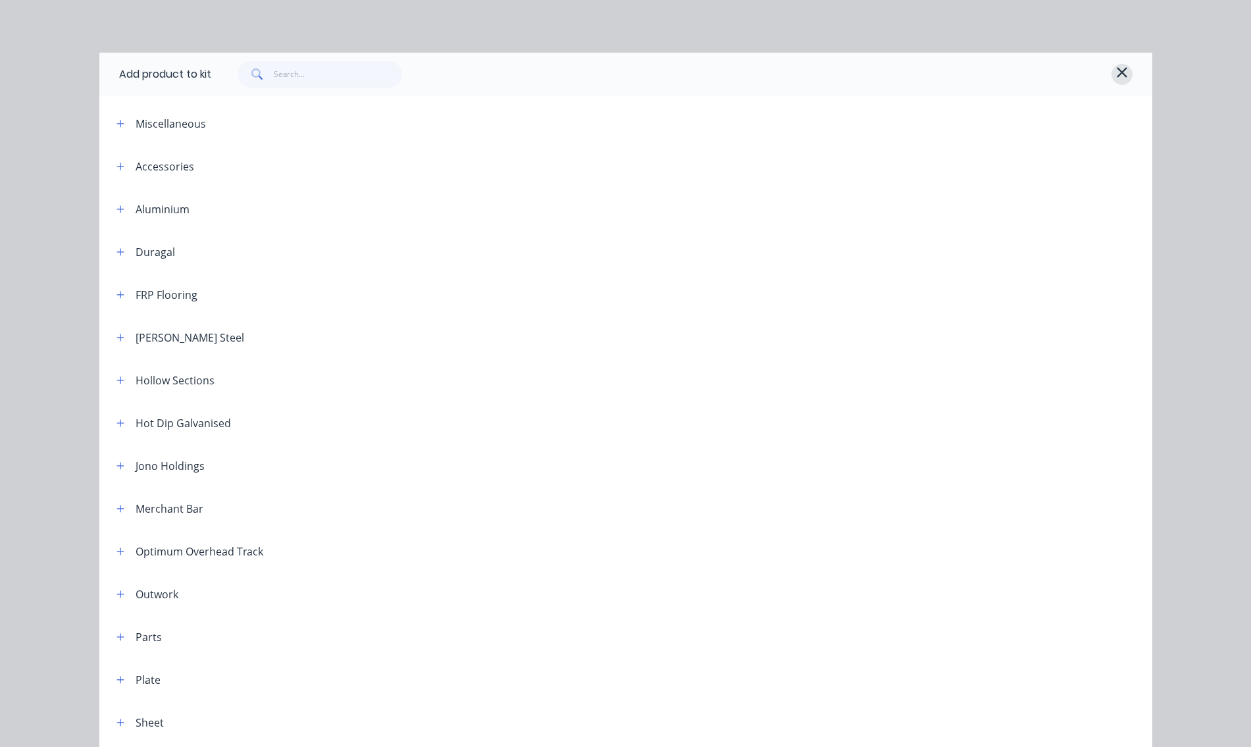
click at [1117, 73] on icon "button" at bounding box center [1122, 72] width 10 height 10
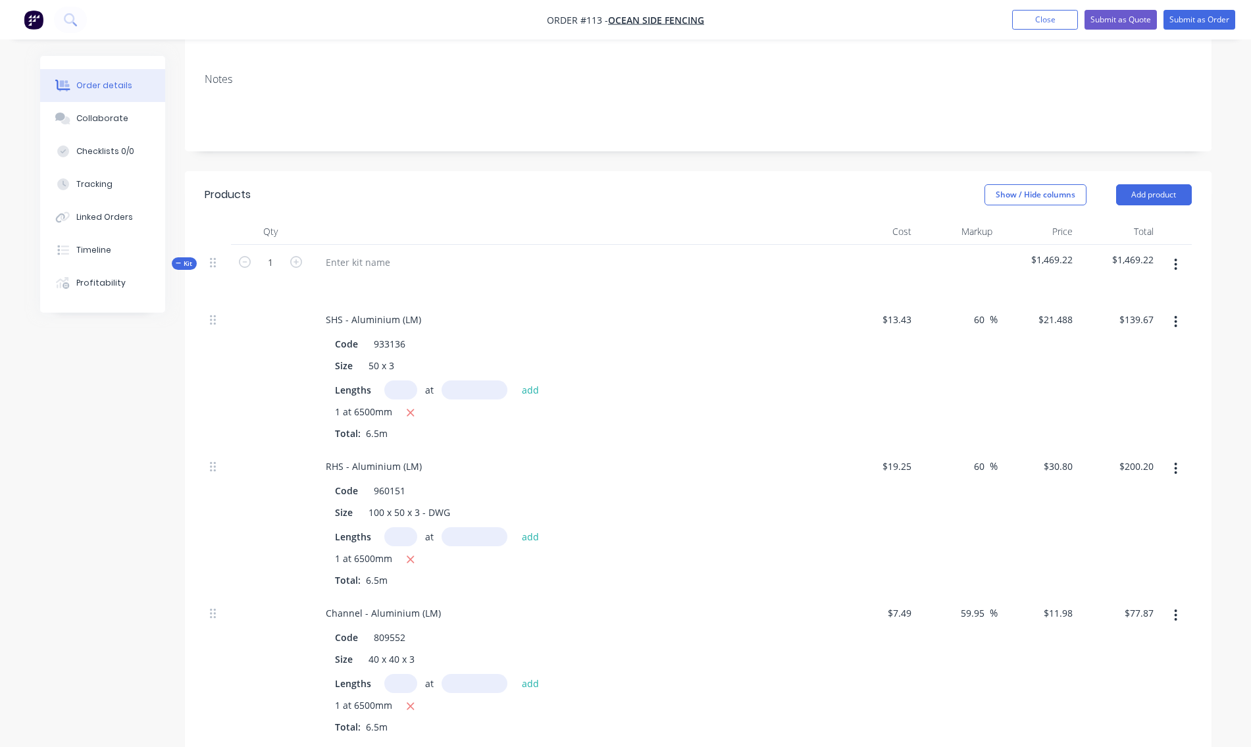
click at [1177, 259] on icon "button" at bounding box center [1176, 265] width 3 height 12
click at [1133, 316] on div "Add product to kit" at bounding box center [1129, 325] width 101 height 19
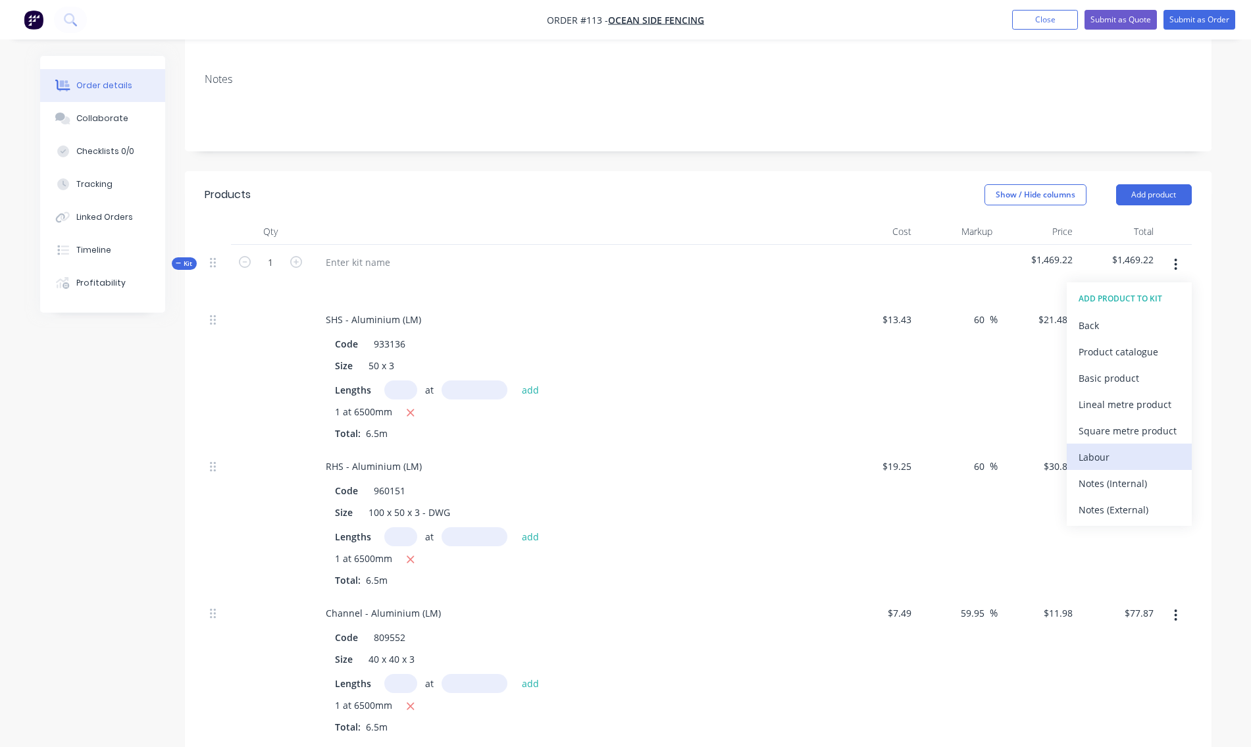
click at [1093, 447] on div "Labour" at bounding box center [1129, 456] width 101 height 19
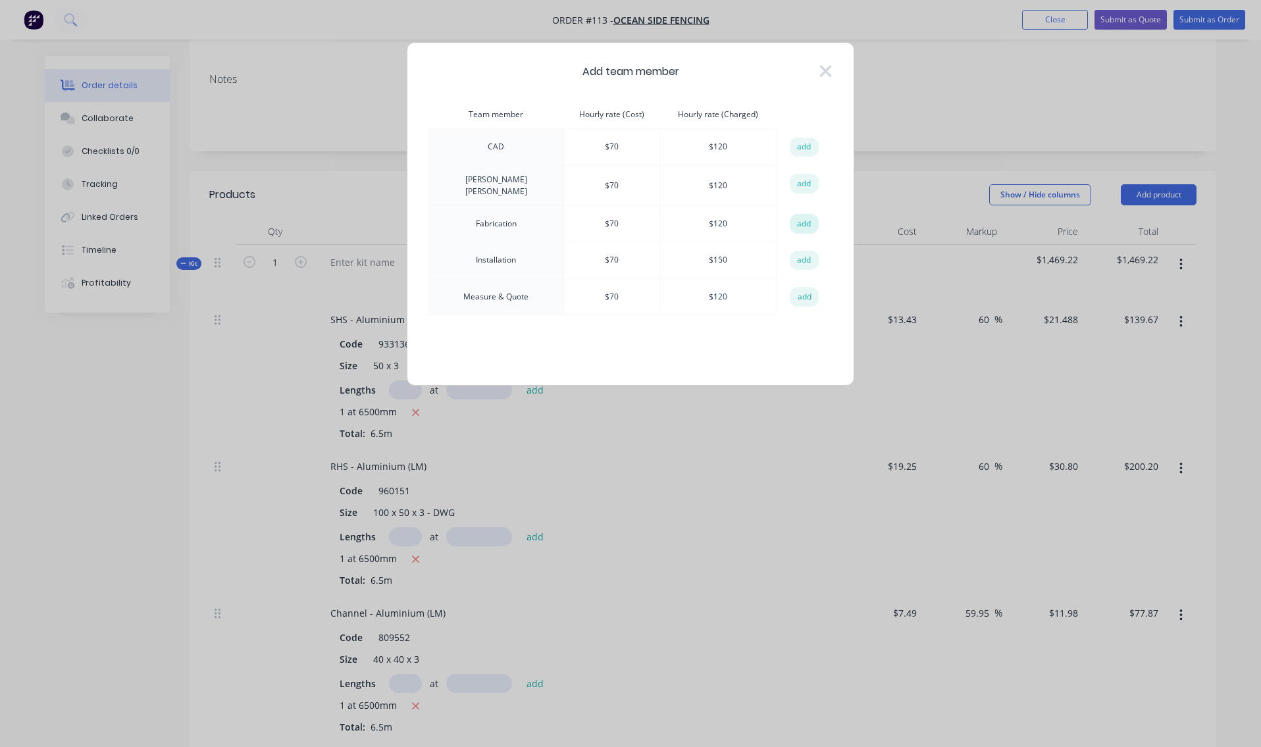
click at [796, 222] on button "add" at bounding box center [804, 224] width 29 height 20
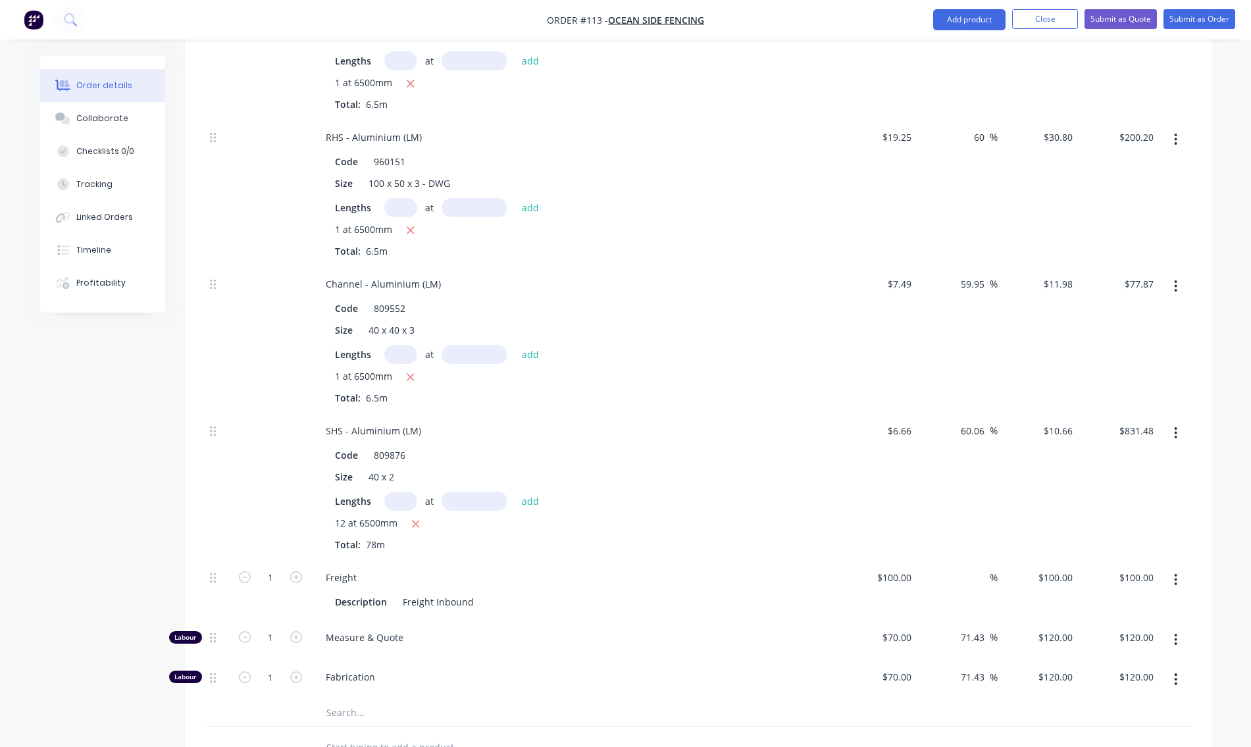
scroll to position [592, 0]
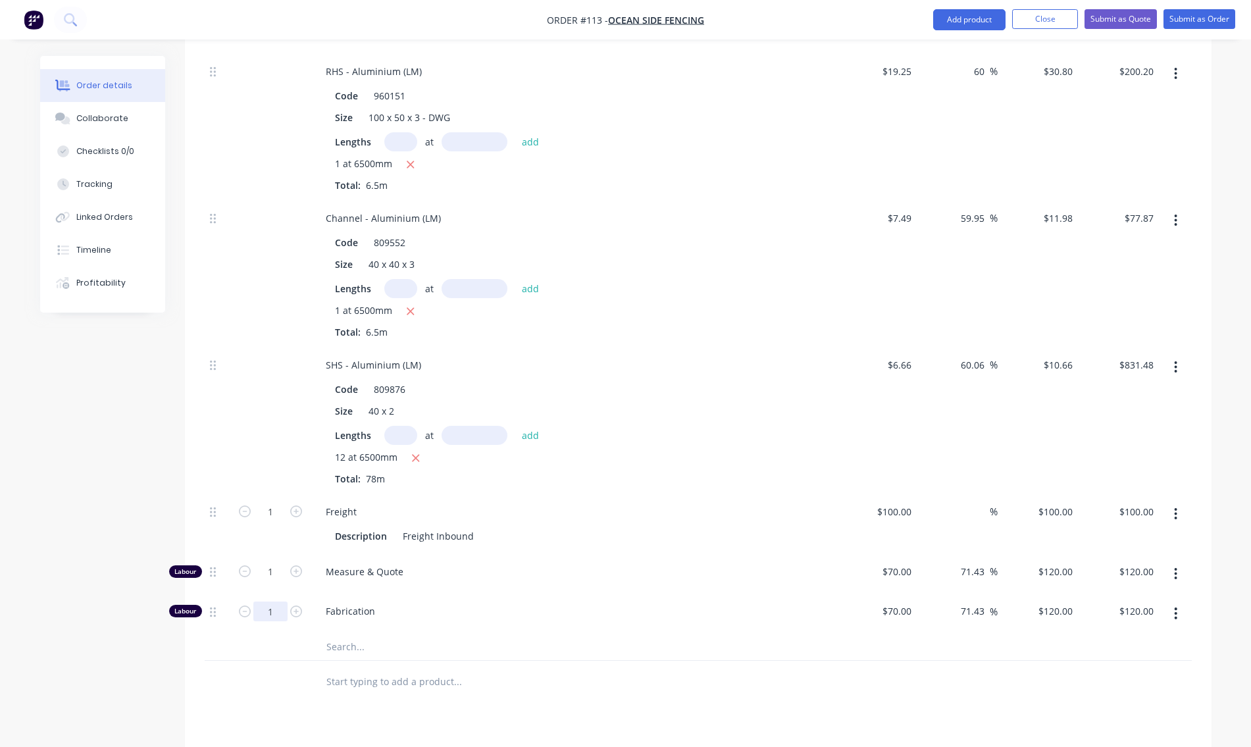
type input "12"
type input "$1,440.00"
click at [463, 619] on div "SHS - Aluminium (LM) Code 933136 Size 50 x 3 Lengths at add 1 at 6500mm Total: …" at bounding box center [698, 284] width 987 height 754
click at [651, 619] on div "SHS - Aluminium (LM) Code 933136 Size 50 x 3 Lengths at add 1 at 6500mm Total: …" at bounding box center [698, 284] width 987 height 754
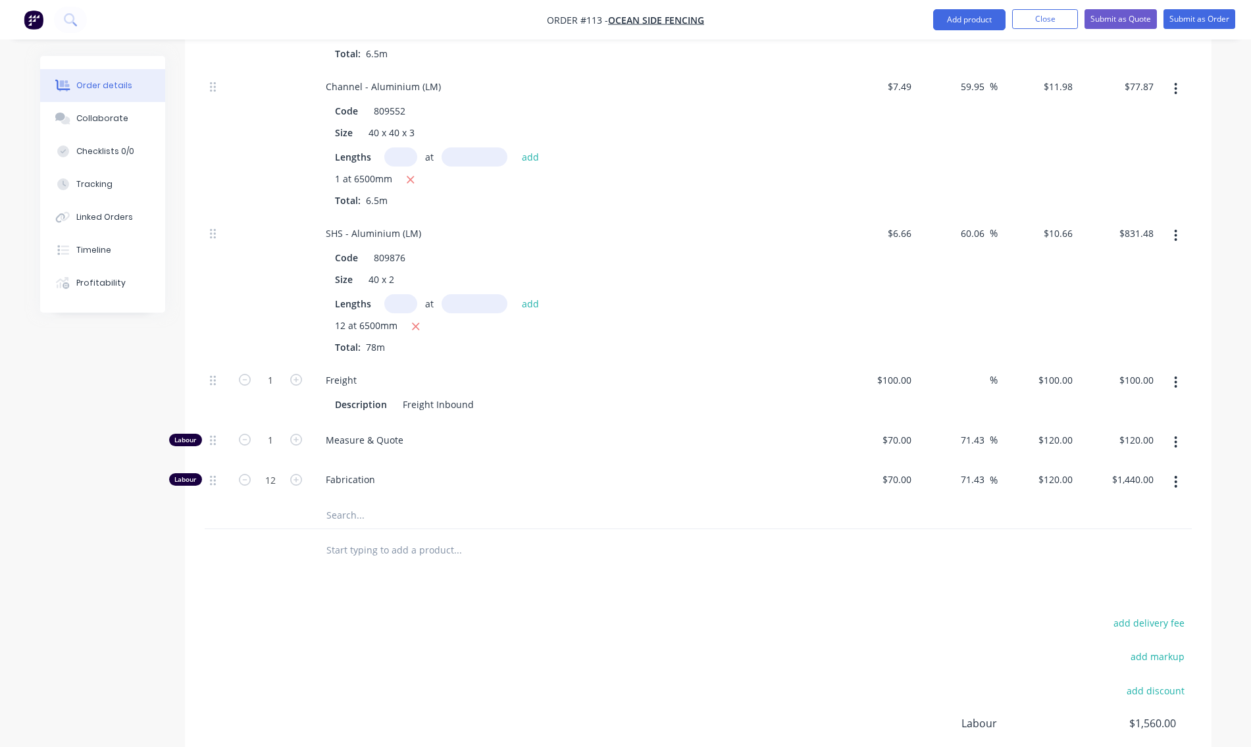
click at [948, 540] on div at bounding box center [698, 550] width 987 height 43
click at [1162, 648] on button "add markup" at bounding box center [1158, 657] width 68 height 18
click at [1123, 648] on input at bounding box center [1140, 658] width 59 height 20
type input "2.5"
click at [1063, 648] on input at bounding box center [1035, 658] width 120 height 20
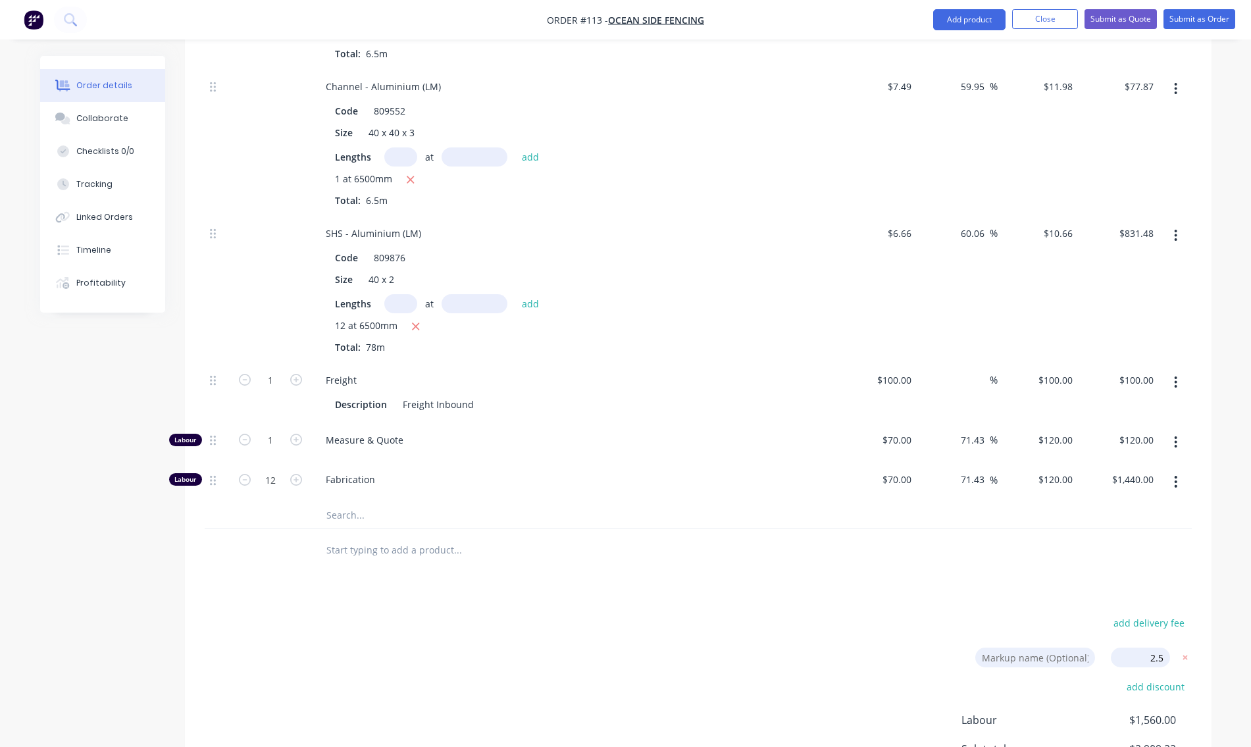
type input "Admin"
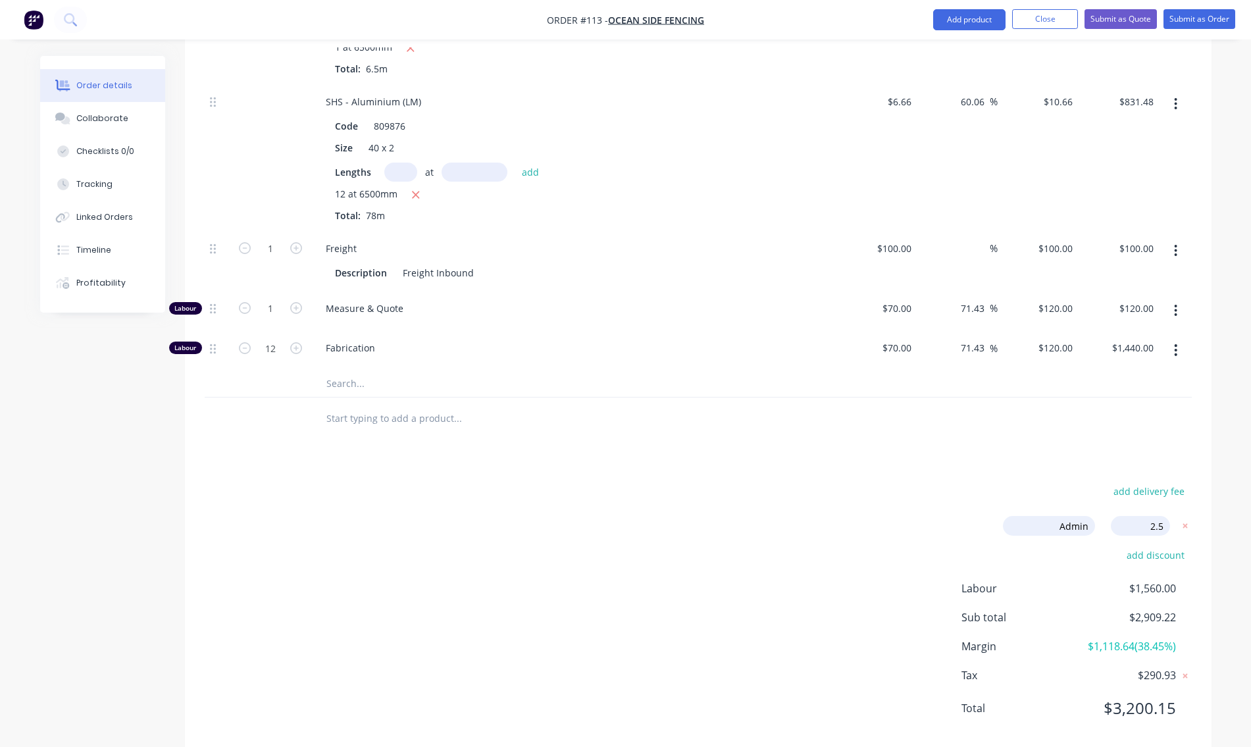
type input "64"
type input "$22.0252"
type input "$143.16"
type input "64"
type input "$31.57"
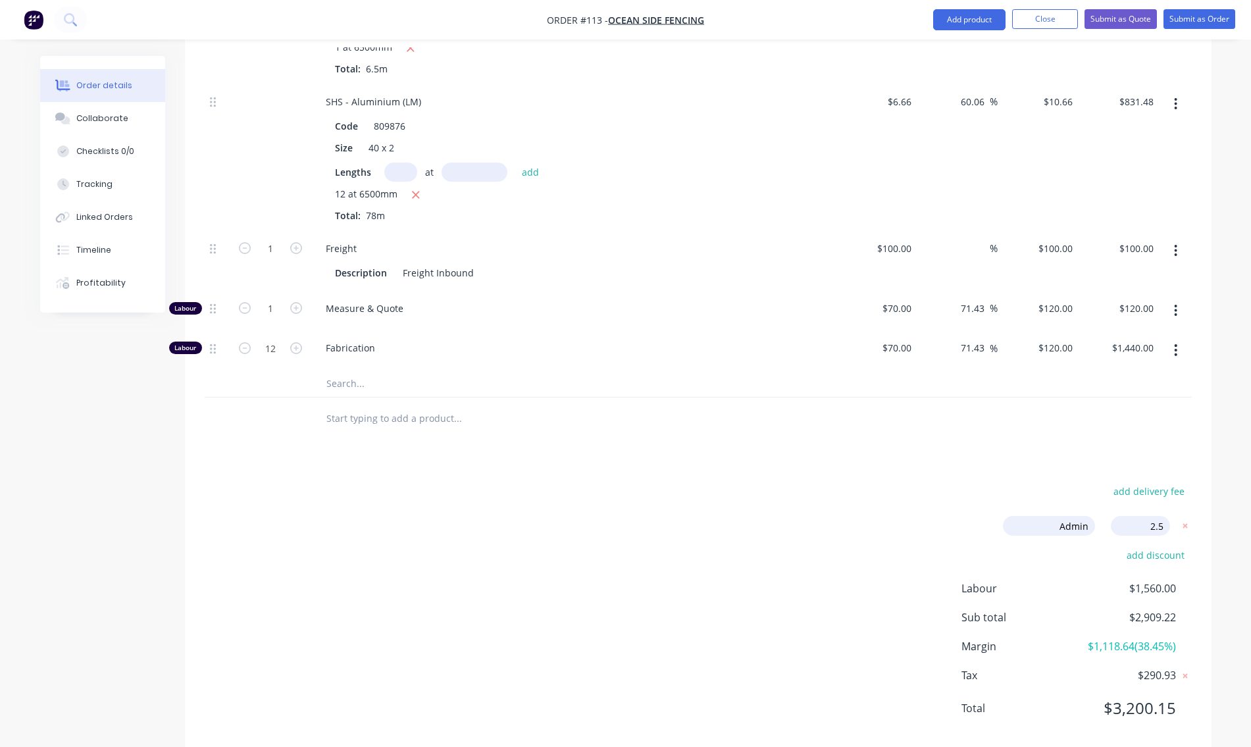
type input "$205.21"
type input "63.95"
type input "$12.2795"
type input "$79.82"
type input "64.06"
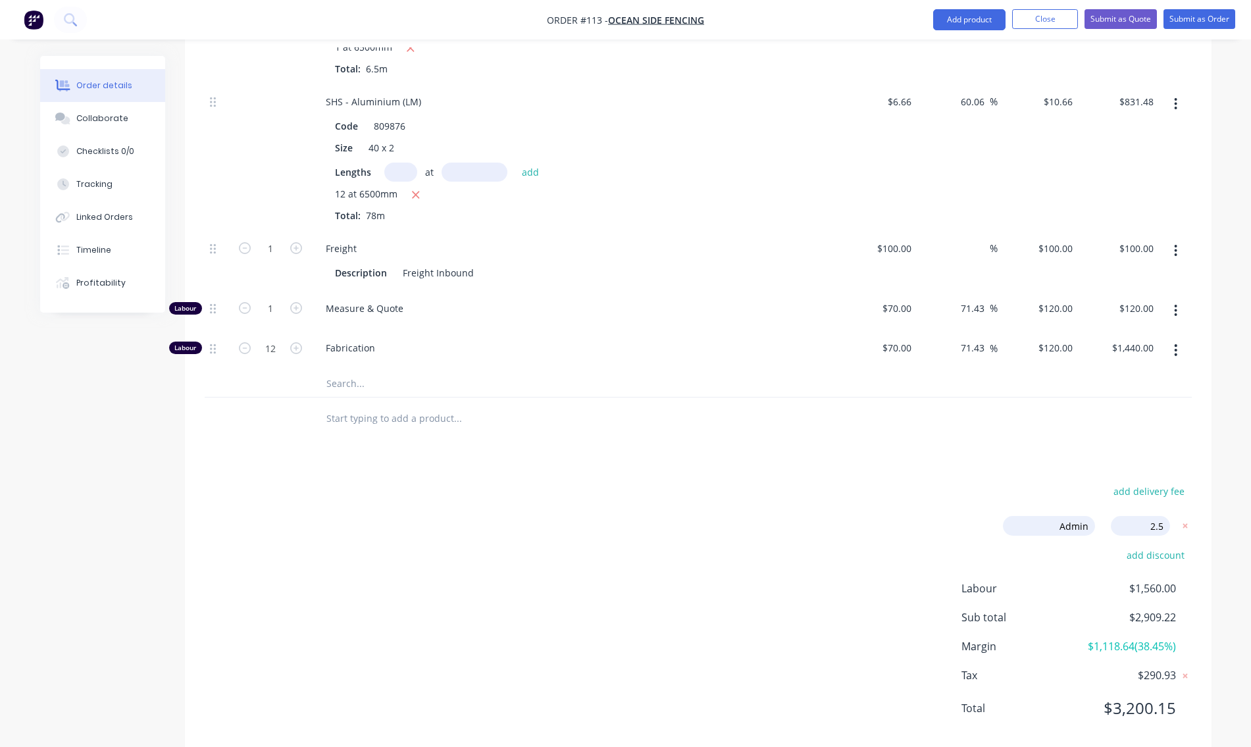
type input "$10.9265"
type input "$852.27"
type input "2.5"
type input "$102.50"
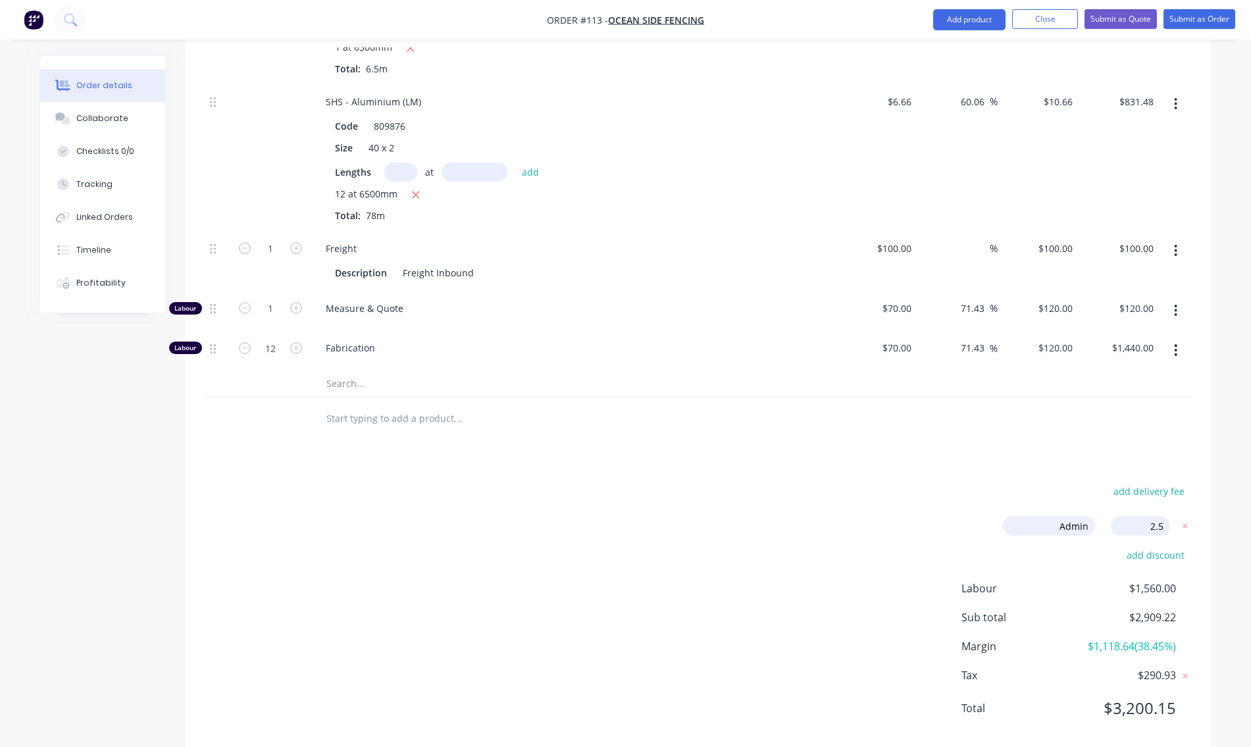
type input "75.71"
type input "$123.00"
type input "75.71"
type input "$123.00"
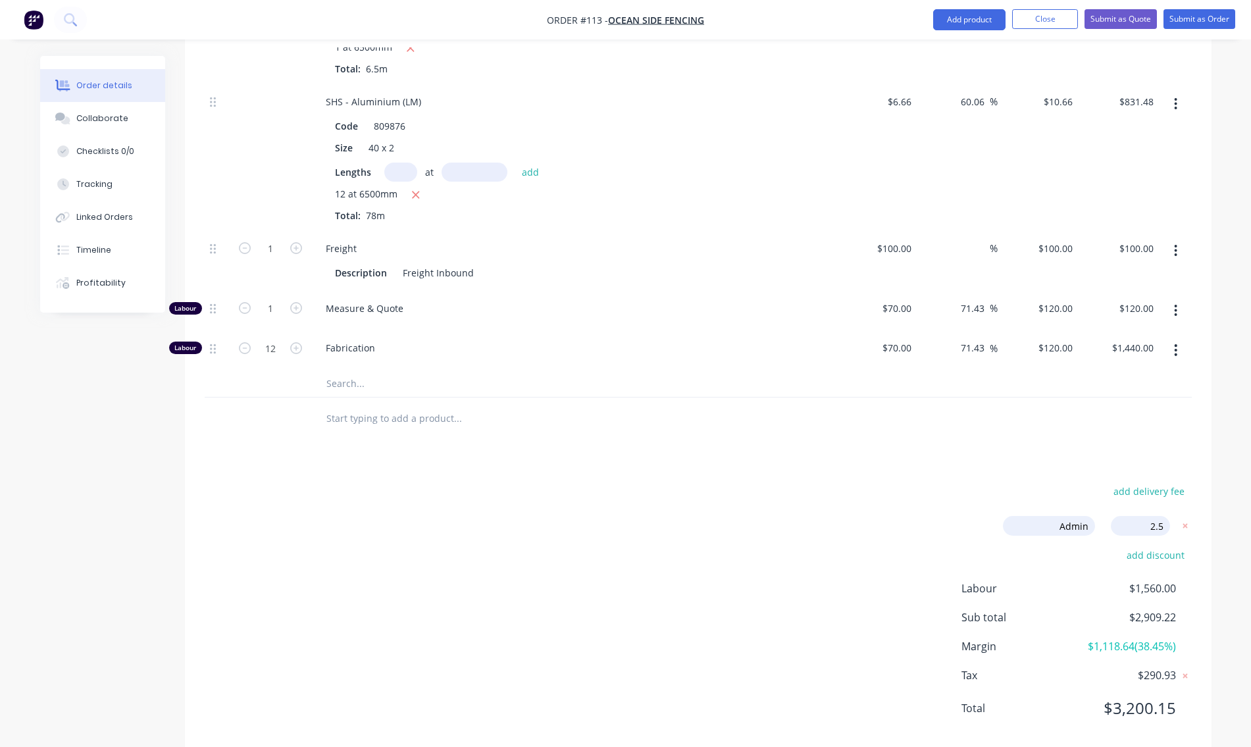
type input "$1,476.00"
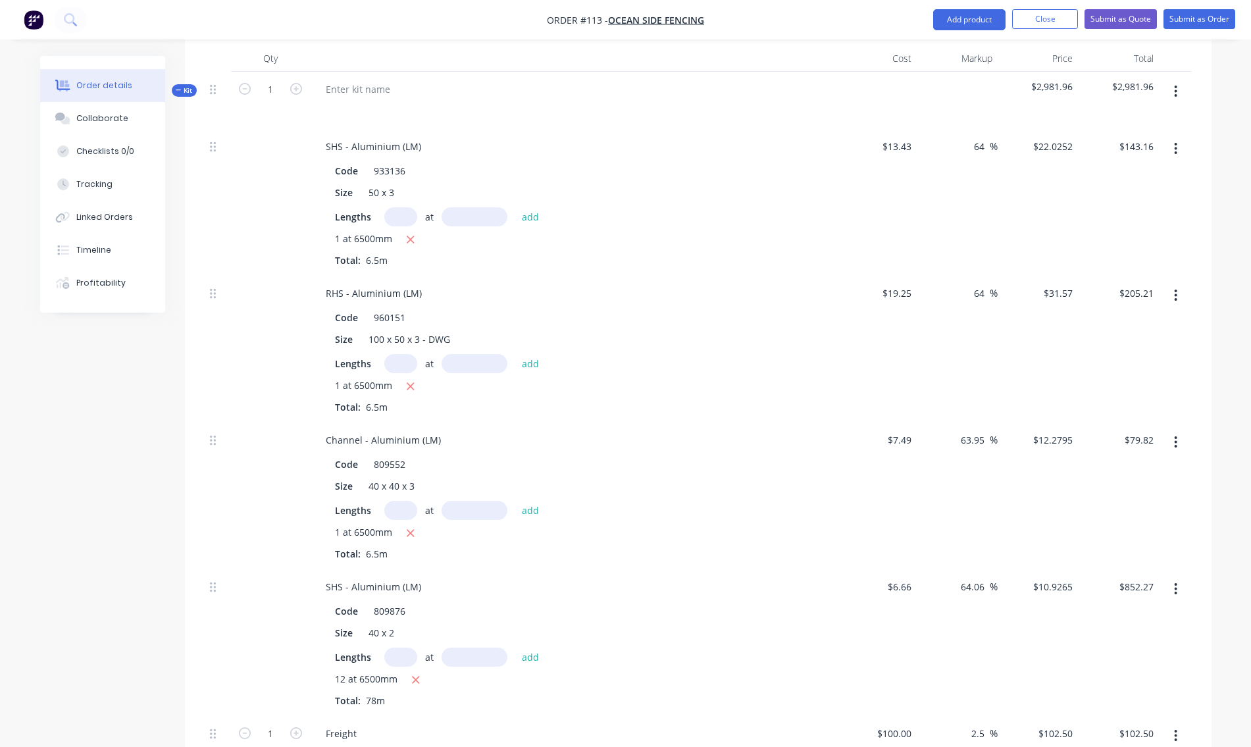
scroll to position [239, 0]
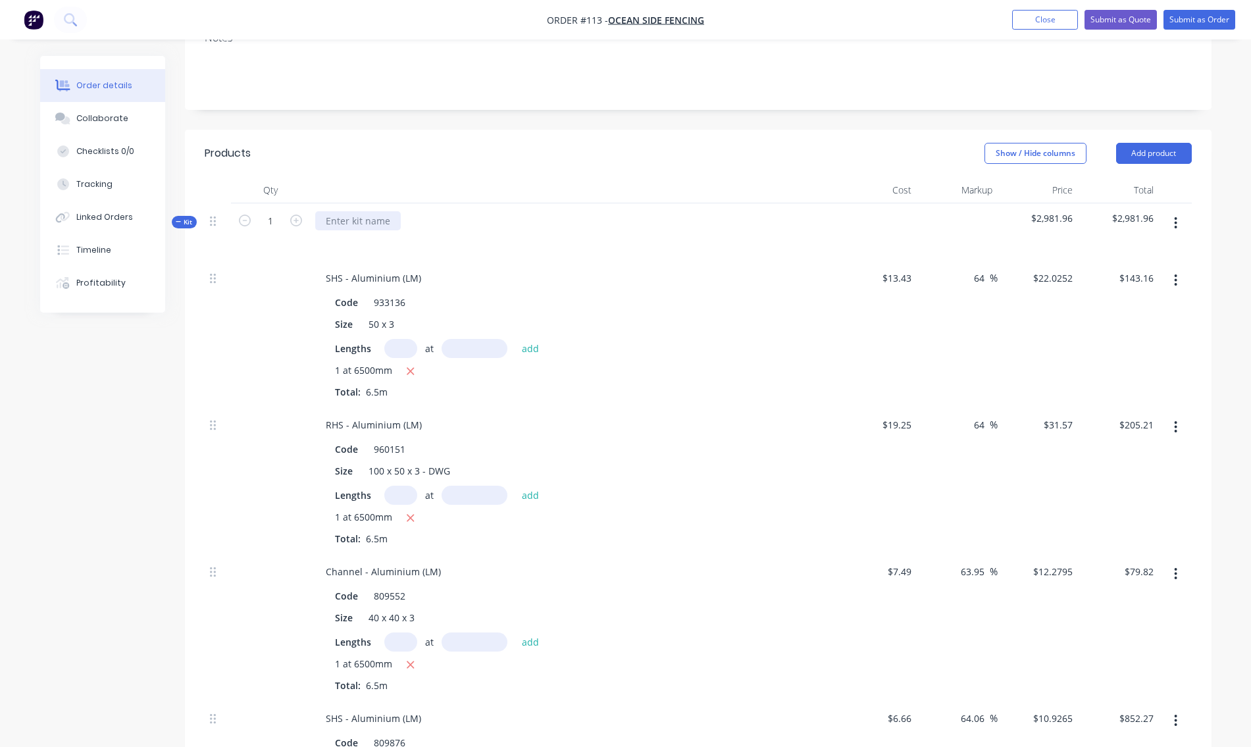
click at [358, 211] on div at bounding box center [358, 220] width 86 height 19
click at [440, 238] on div "Oceanside" at bounding box center [573, 231] width 526 height 57
click at [190, 217] on span "Kit" at bounding box center [184, 222] width 17 height 10
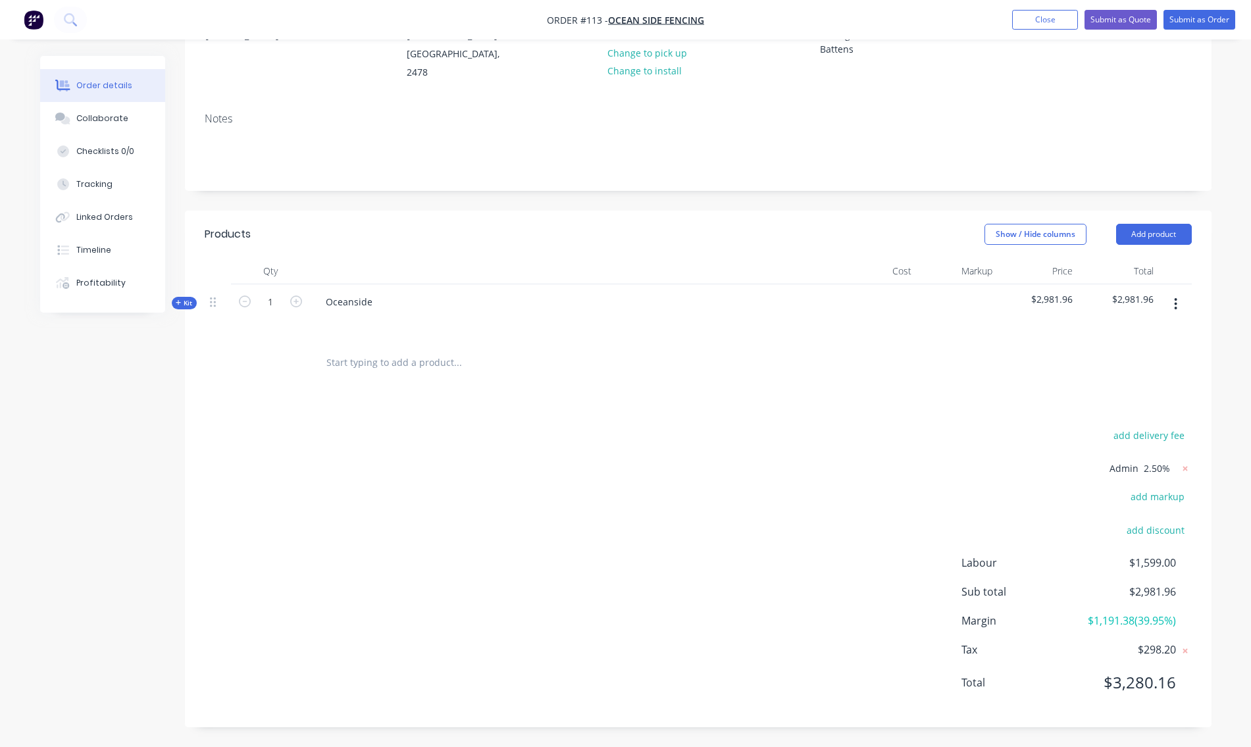
scroll to position [143, 0]
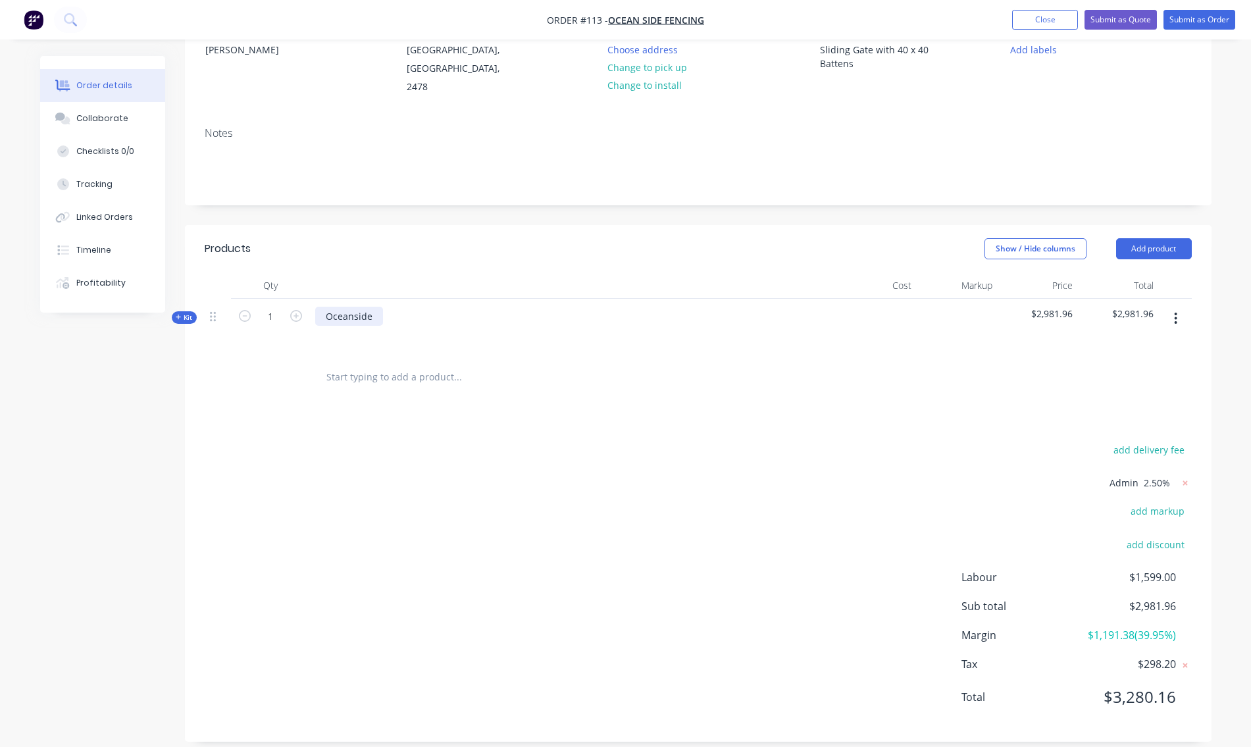
click at [364, 307] on div "Oceanside" at bounding box center [349, 316] width 68 height 19
click at [371, 307] on div "Oceanside" at bounding box center [349, 316] width 68 height 19
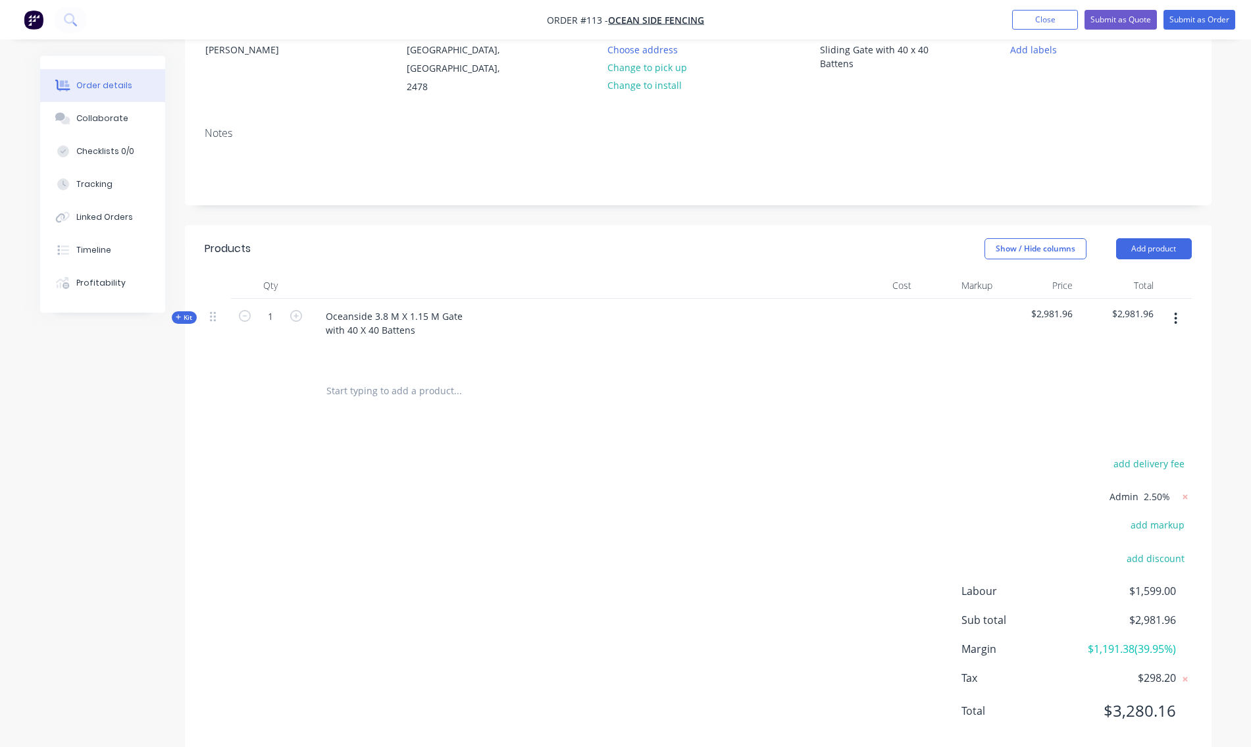
click at [521, 378] on input "text" at bounding box center [457, 391] width 263 height 26
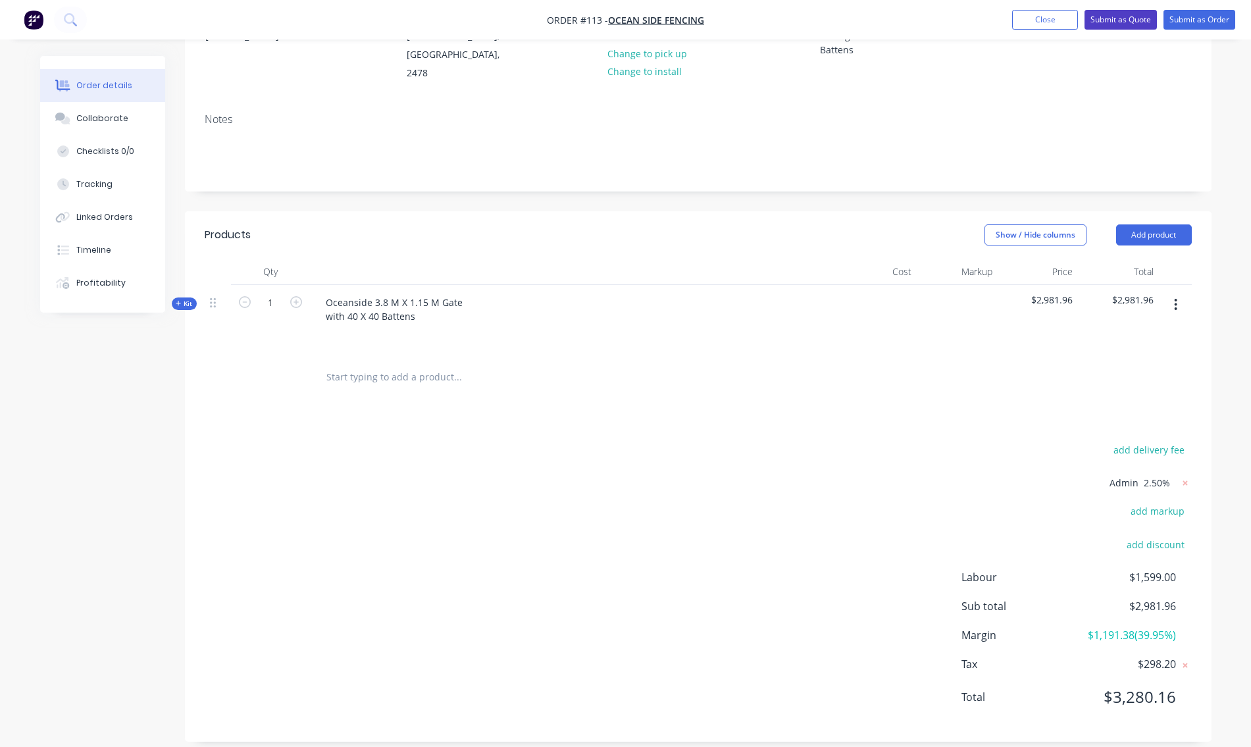
click at [1142, 22] on button "Submit as Quote" at bounding box center [1121, 20] width 72 height 20
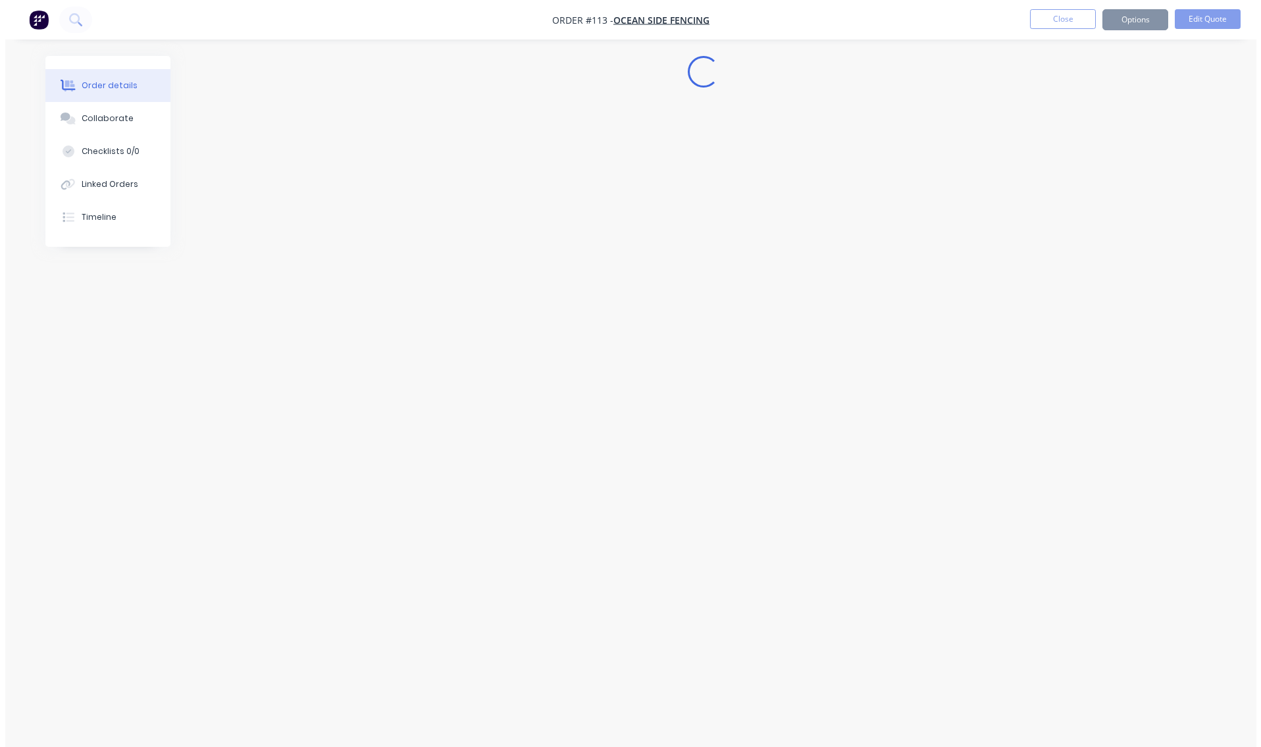
scroll to position [0, 0]
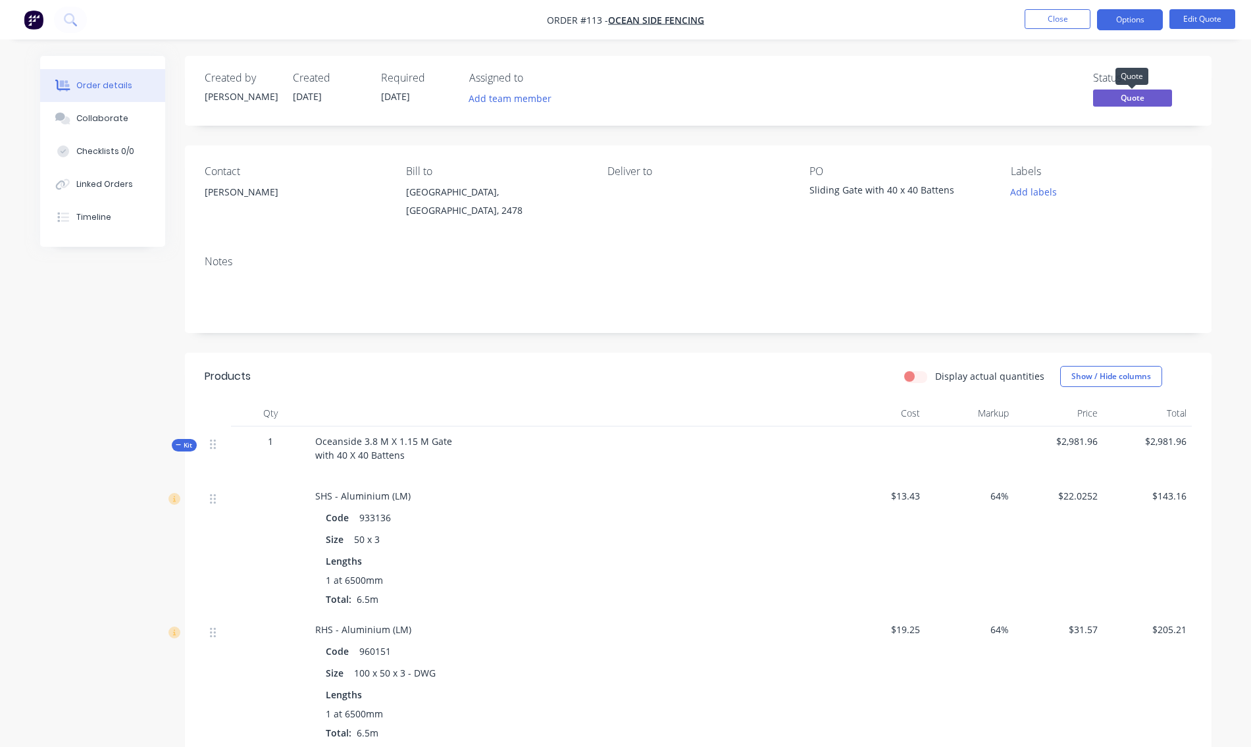
click at [1140, 99] on span "Quote" at bounding box center [1132, 97] width 79 height 16
click at [1201, 84] on div "Created by [PERSON_NAME] Created [DATE] Required [DATE] Assigned to Add team me…" at bounding box center [698, 91] width 1027 height 70
click at [1129, 18] on button "Options" at bounding box center [1130, 19] width 66 height 21
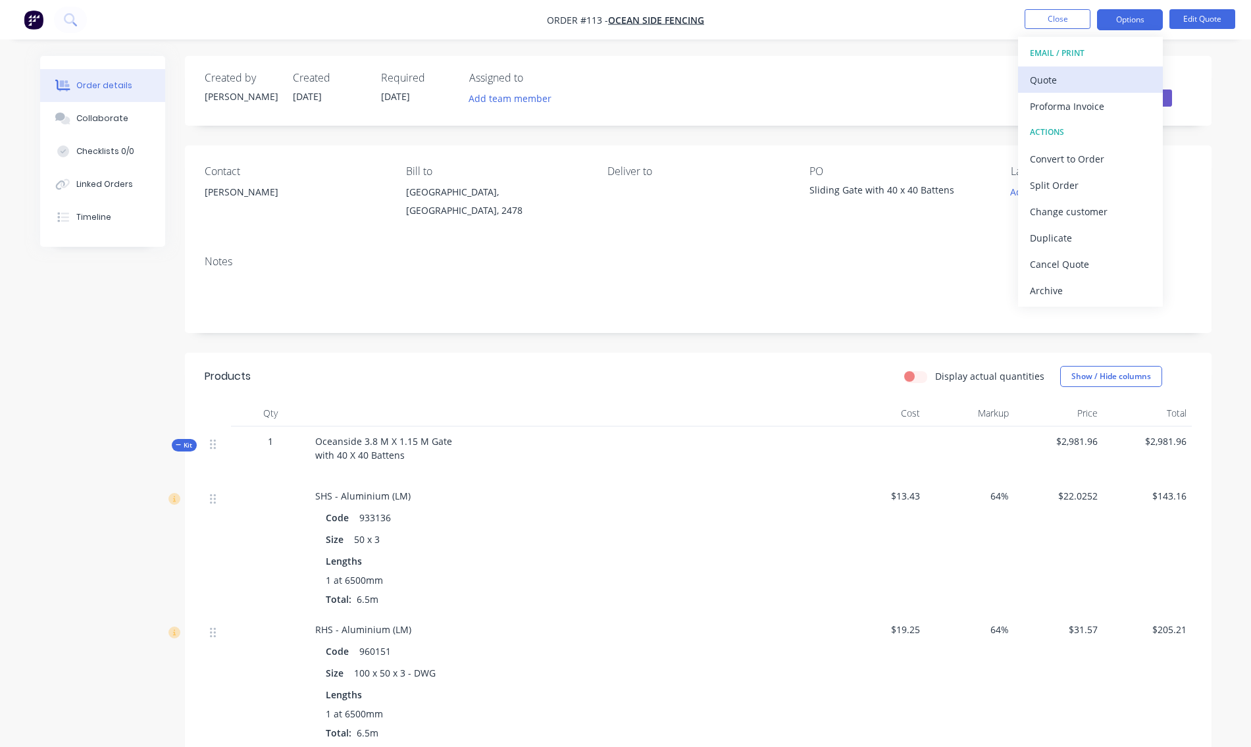
click at [1078, 79] on div "Quote" at bounding box center [1090, 79] width 121 height 19
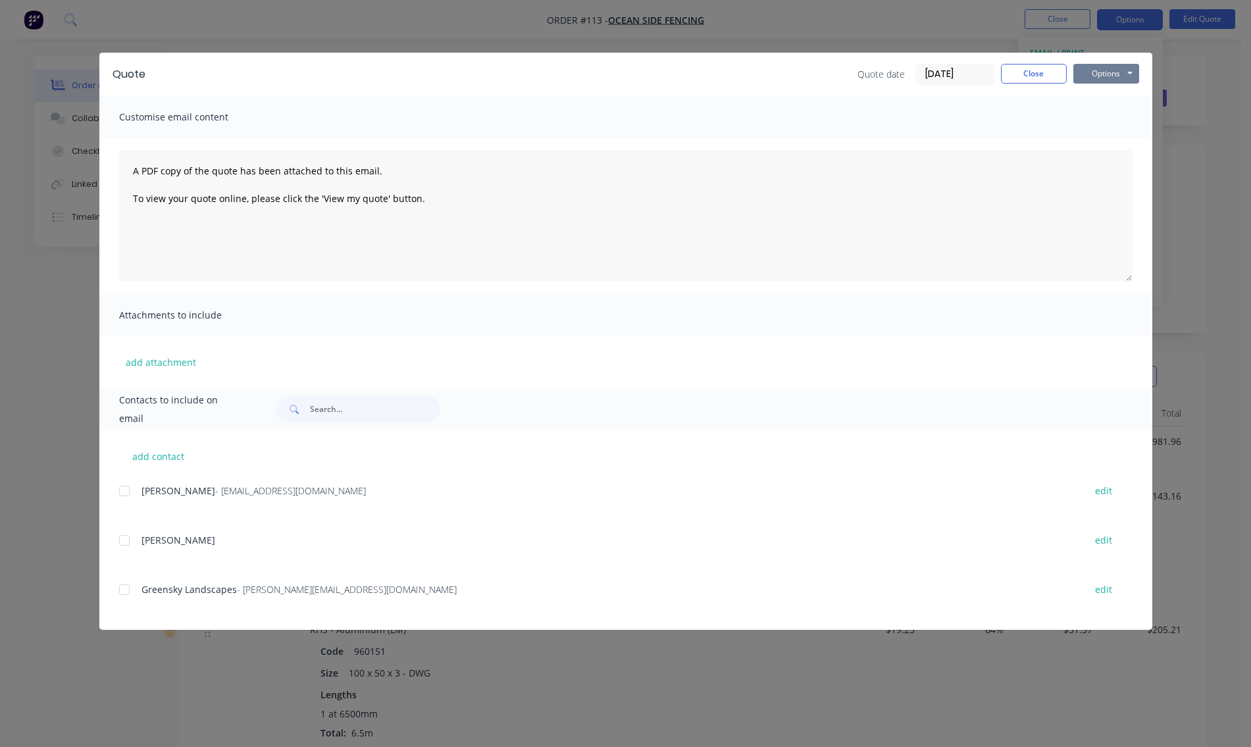
click at [1110, 75] on button "Options" at bounding box center [1106, 74] width 66 height 20
click at [1119, 99] on button "Preview" at bounding box center [1115, 97] width 84 height 22
